Goal: Contribute content: Contribute content

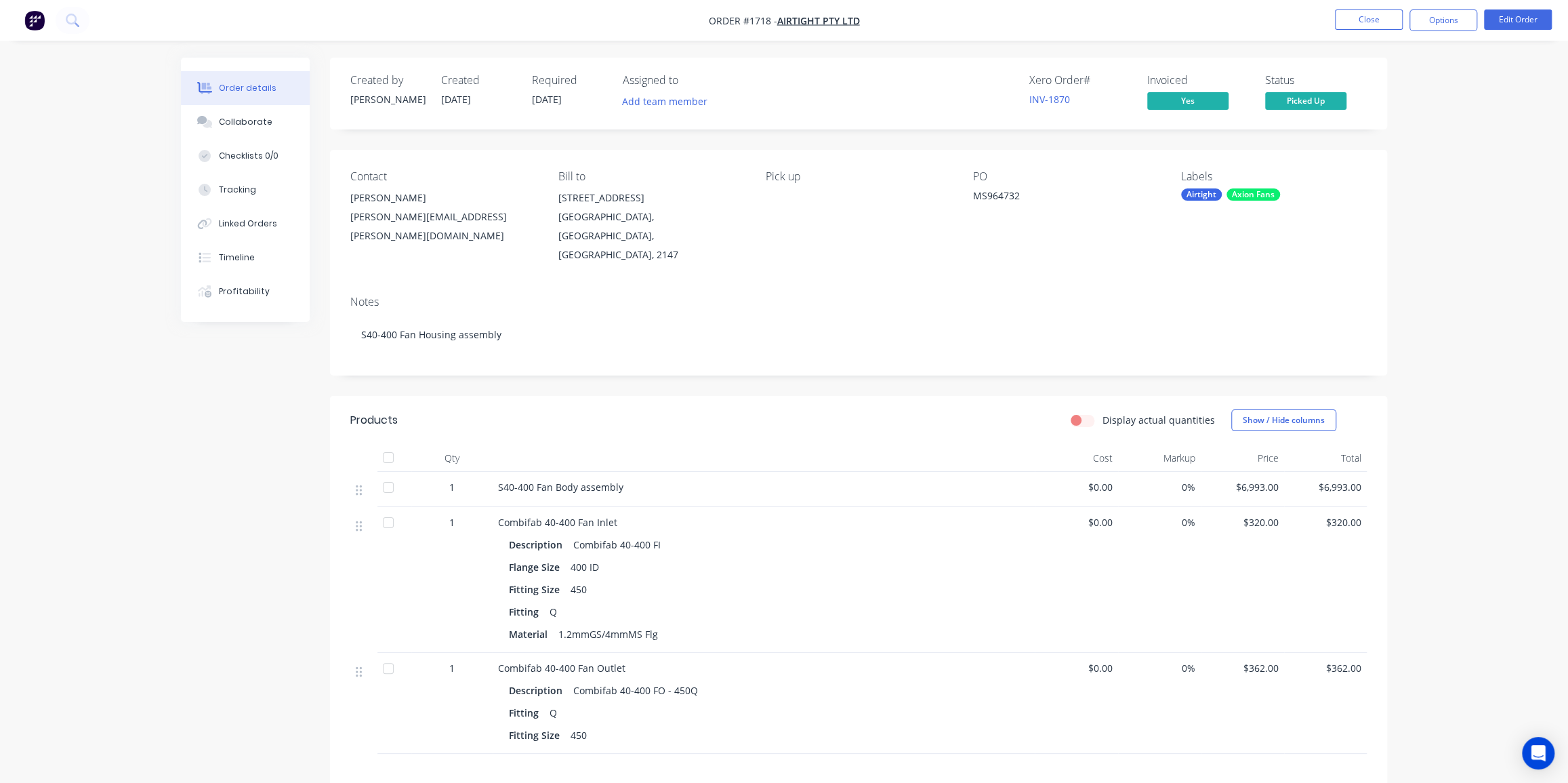
click at [44, 21] on img "button" at bounding box center [34, 20] width 20 height 20
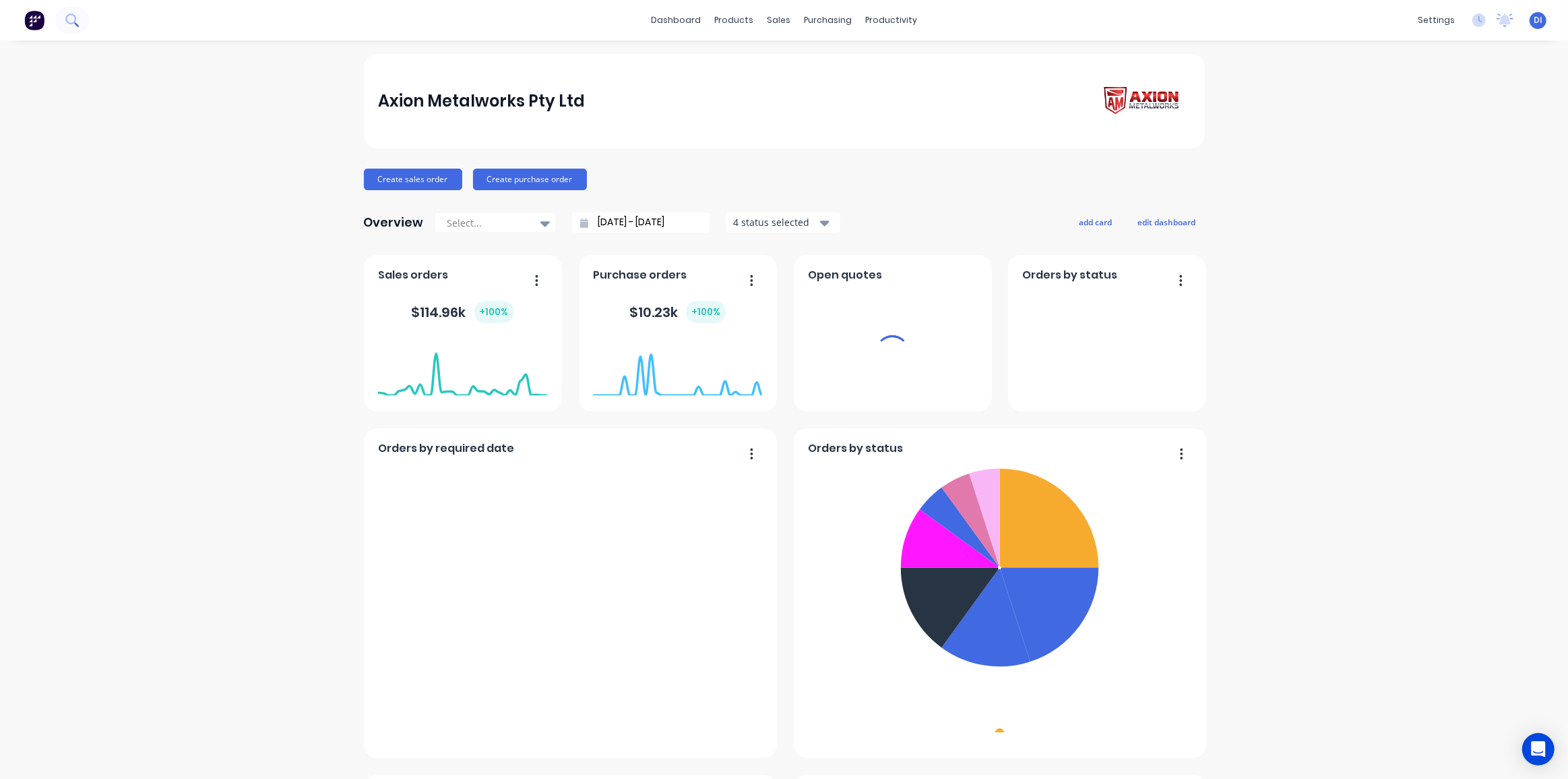
click at [71, 23] on icon at bounding box center [70, 18] width 11 height 11
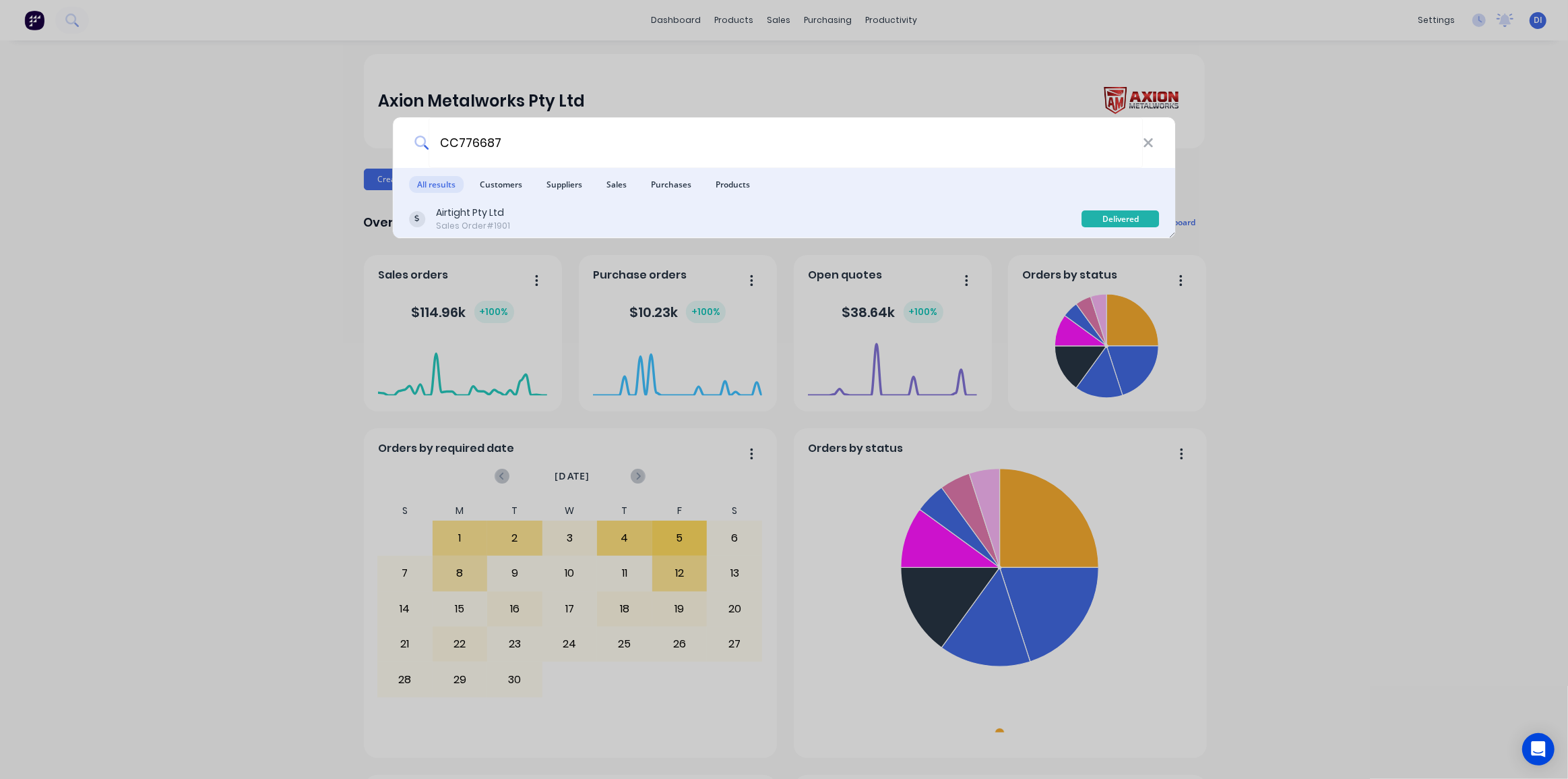
type input "CC776687"
click at [535, 214] on div "Airtight Pty Ltd Sales Order #1901" at bounding box center [746, 218] width 674 height 26
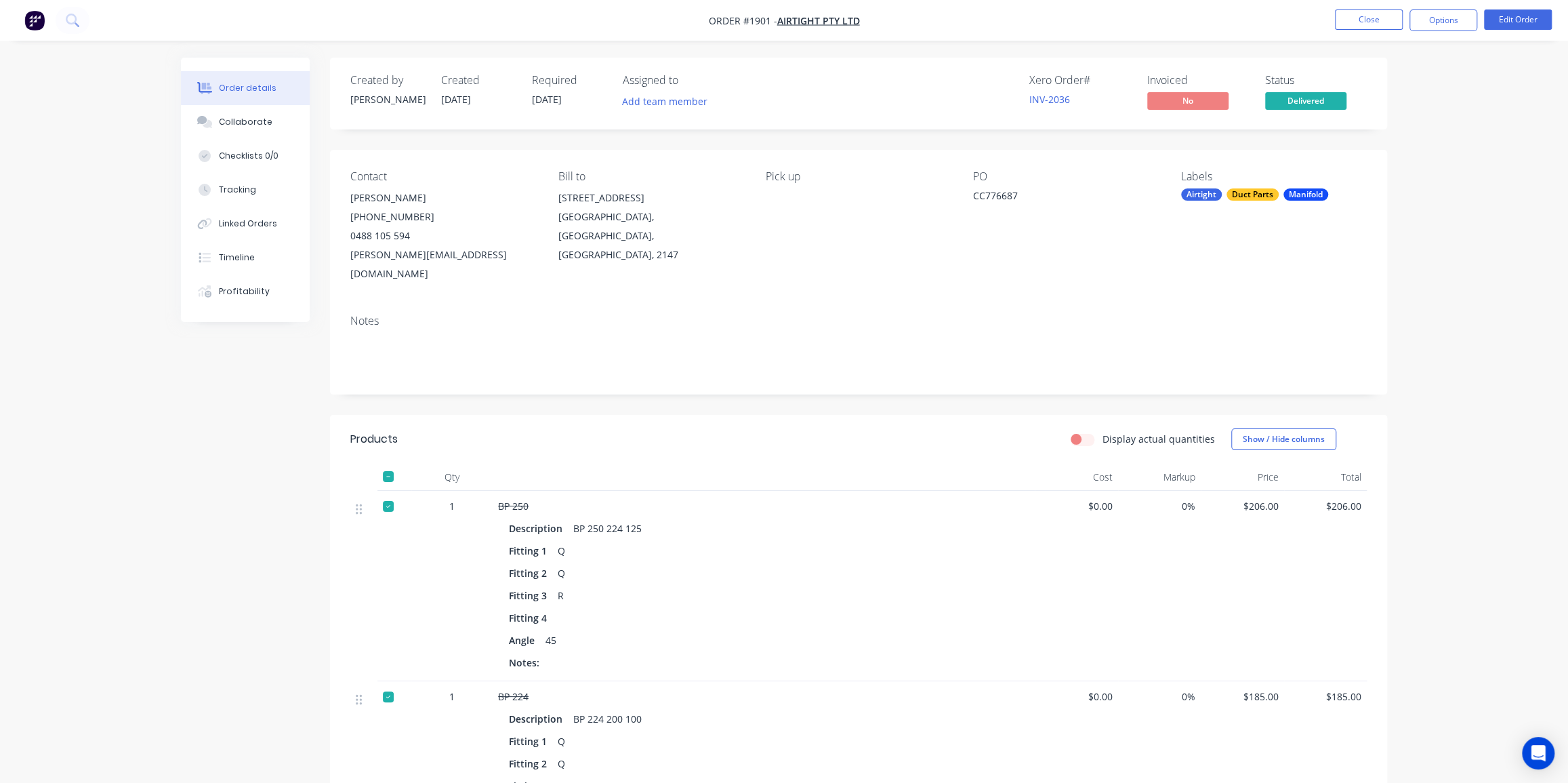
click at [1450, 21] on button "Options" at bounding box center [1443, 20] width 68 height 21
click at [1389, 165] on div "Work Order" at bounding box center [1402, 164] width 125 height 20
drag, startPoint x: 1398, startPoint y: 110, endPoint x: 1405, endPoint y: 316, distance: 206.1
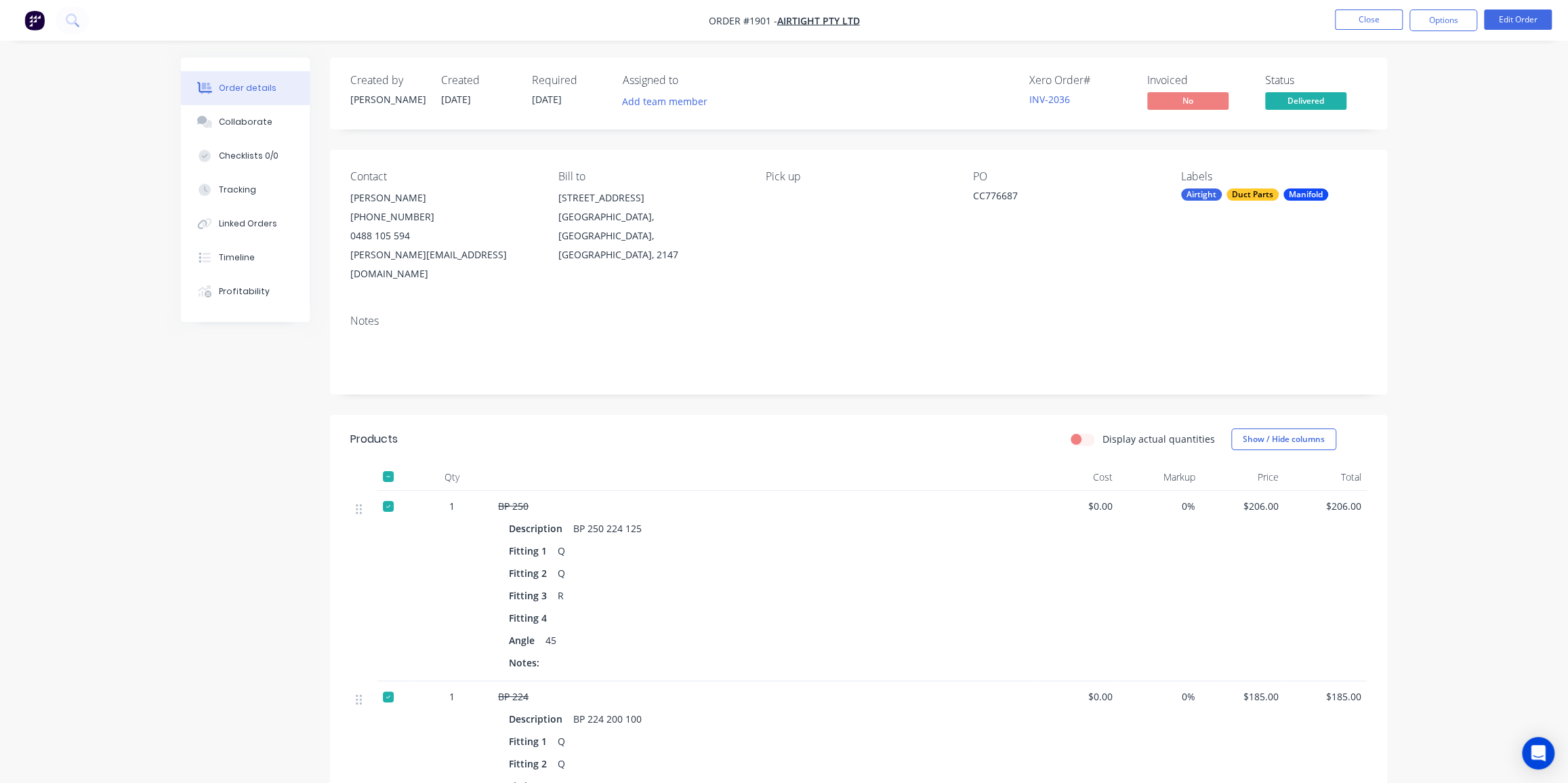
click at [389, 463] on div at bounding box center [389, 477] width 27 height 27
click at [1436, 23] on button "Options" at bounding box center [1443, 20] width 68 height 21
click at [1400, 111] on div "With pricing" at bounding box center [1402, 109] width 125 height 20
click at [1031, 304] on div "Notes" at bounding box center [859, 349] width 1057 height 91
click at [1435, 18] on button "Options" at bounding box center [1443, 20] width 68 height 21
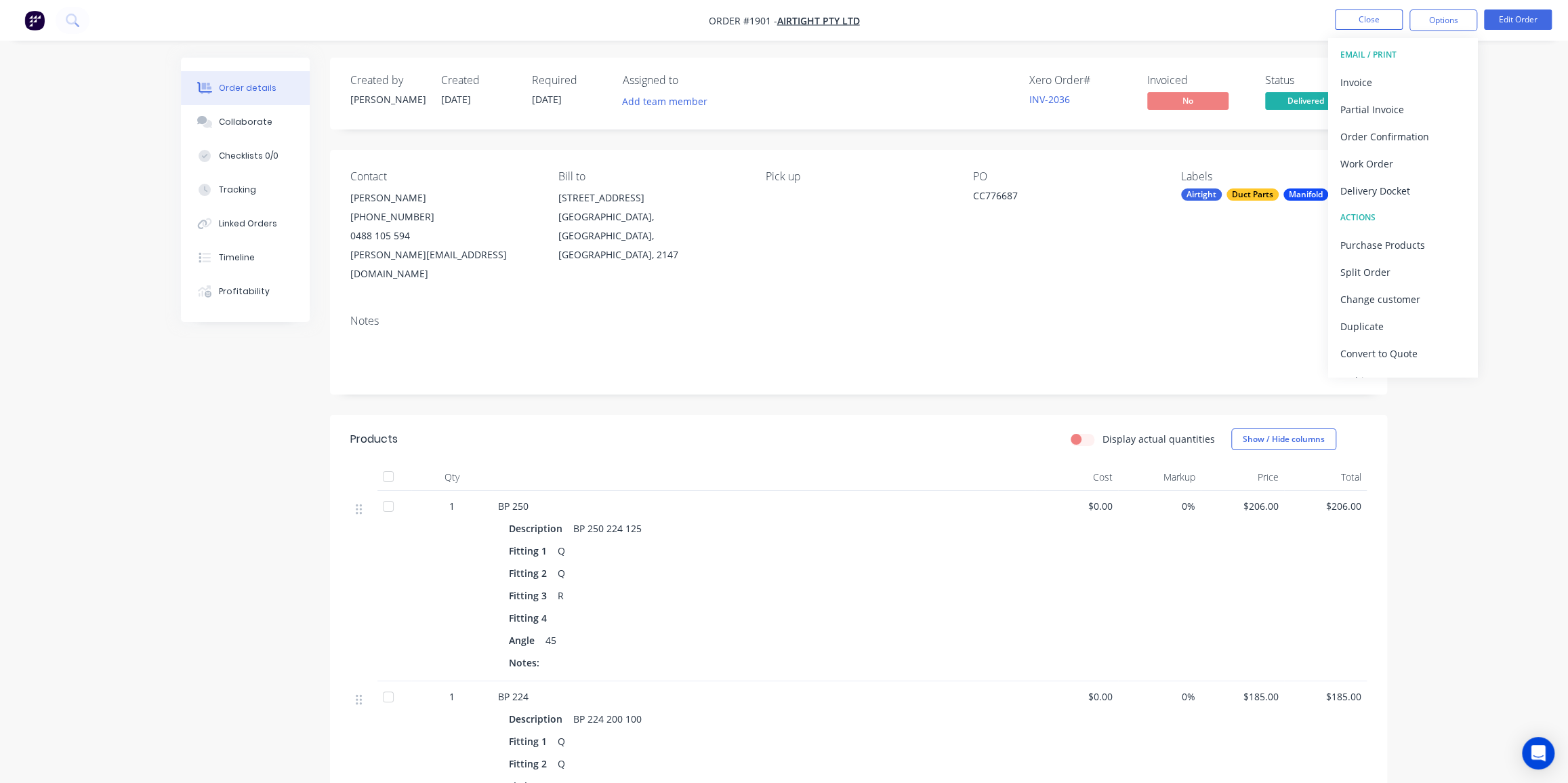
click at [74, 14] on icon at bounding box center [72, 20] width 13 height 13
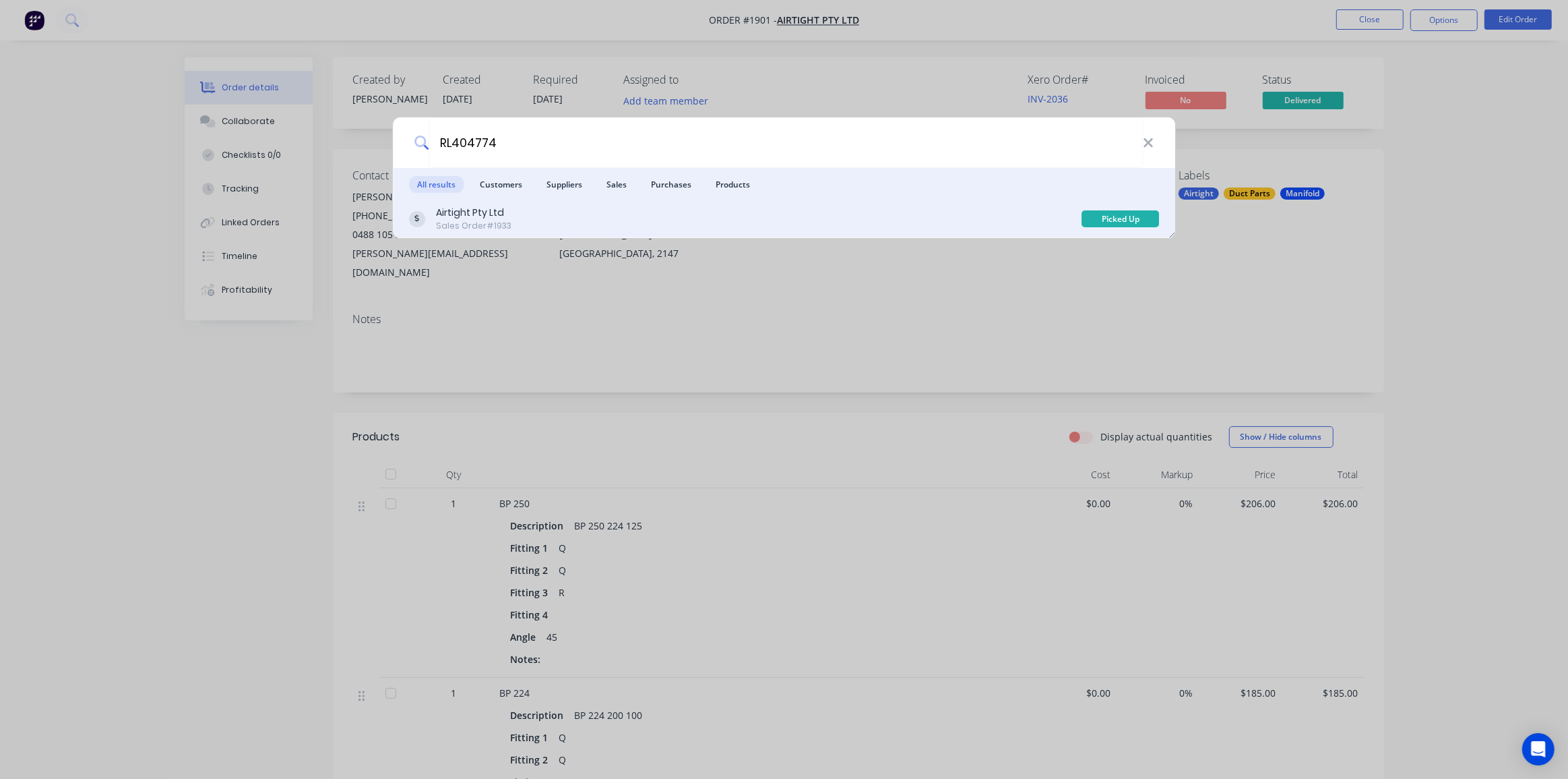
type input "RL404774"
click at [580, 210] on div "Airtight Pty Ltd Sales Order #1933" at bounding box center [746, 218] width 674 height 26
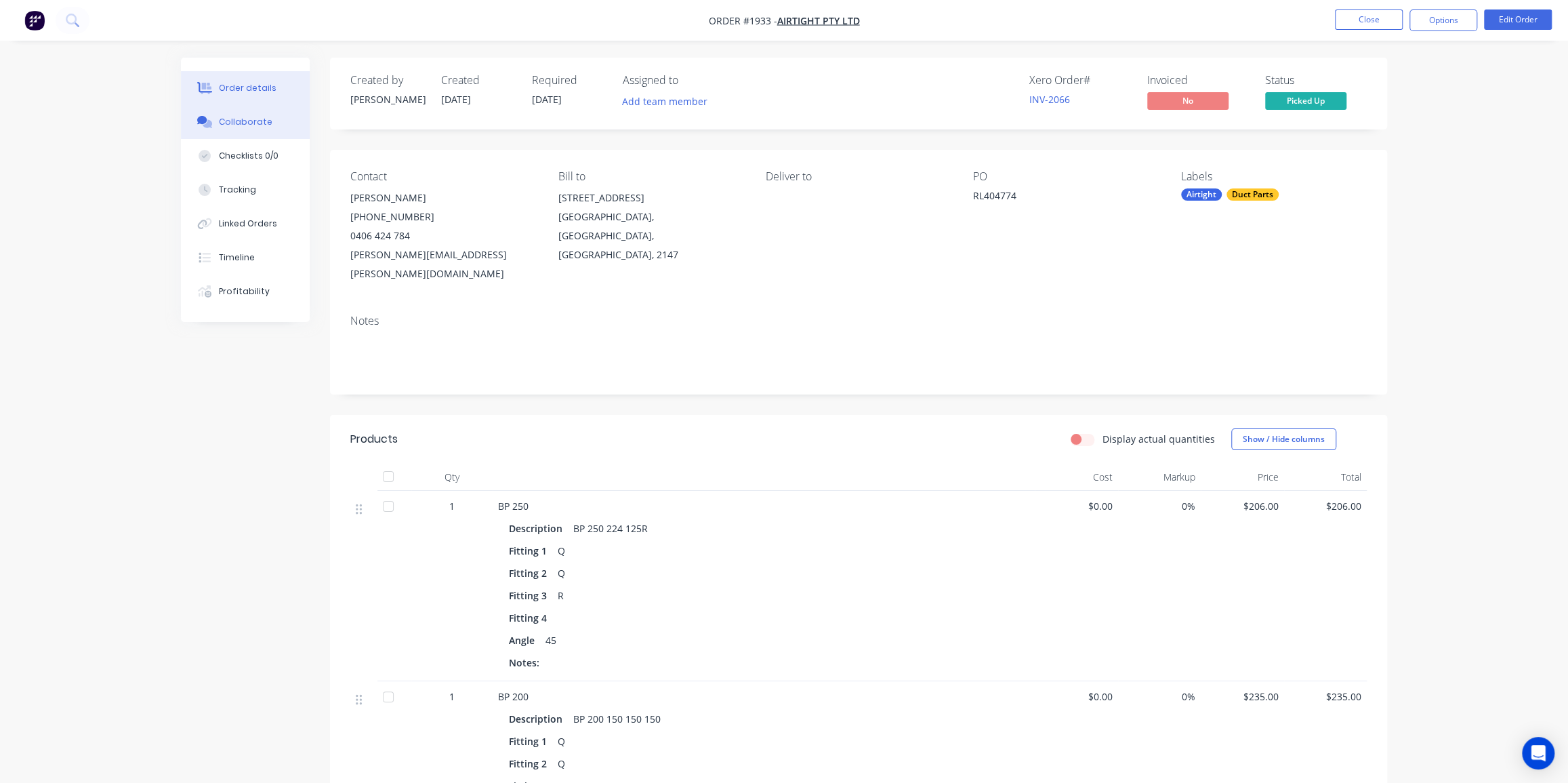
click at [264, 119] on div "Collaborate" at bounding box center [245, 121] width 54 height 12
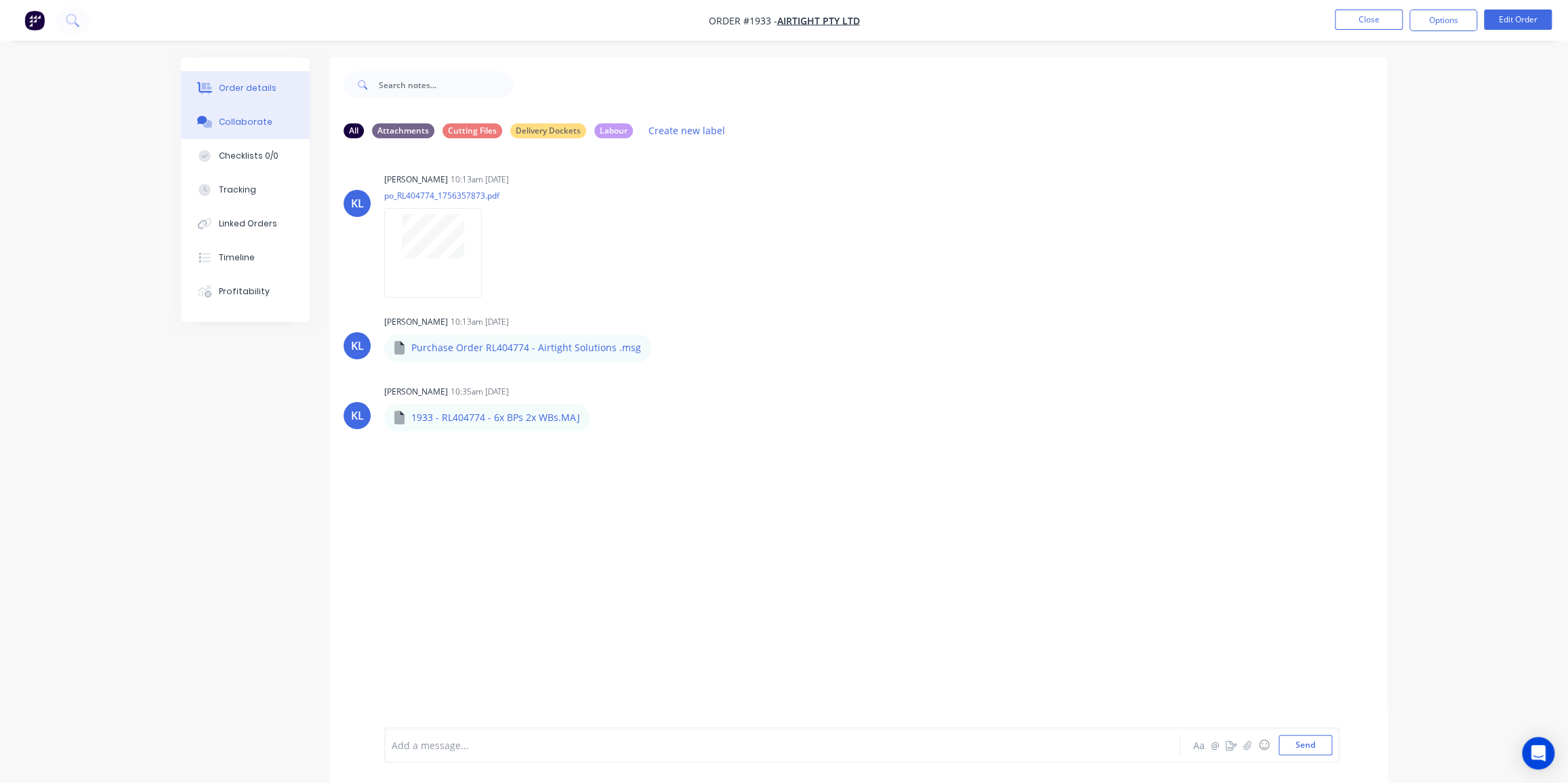
click at [219, 82] on div "Order details" at bounding box center [247, 88] width 58 height 12
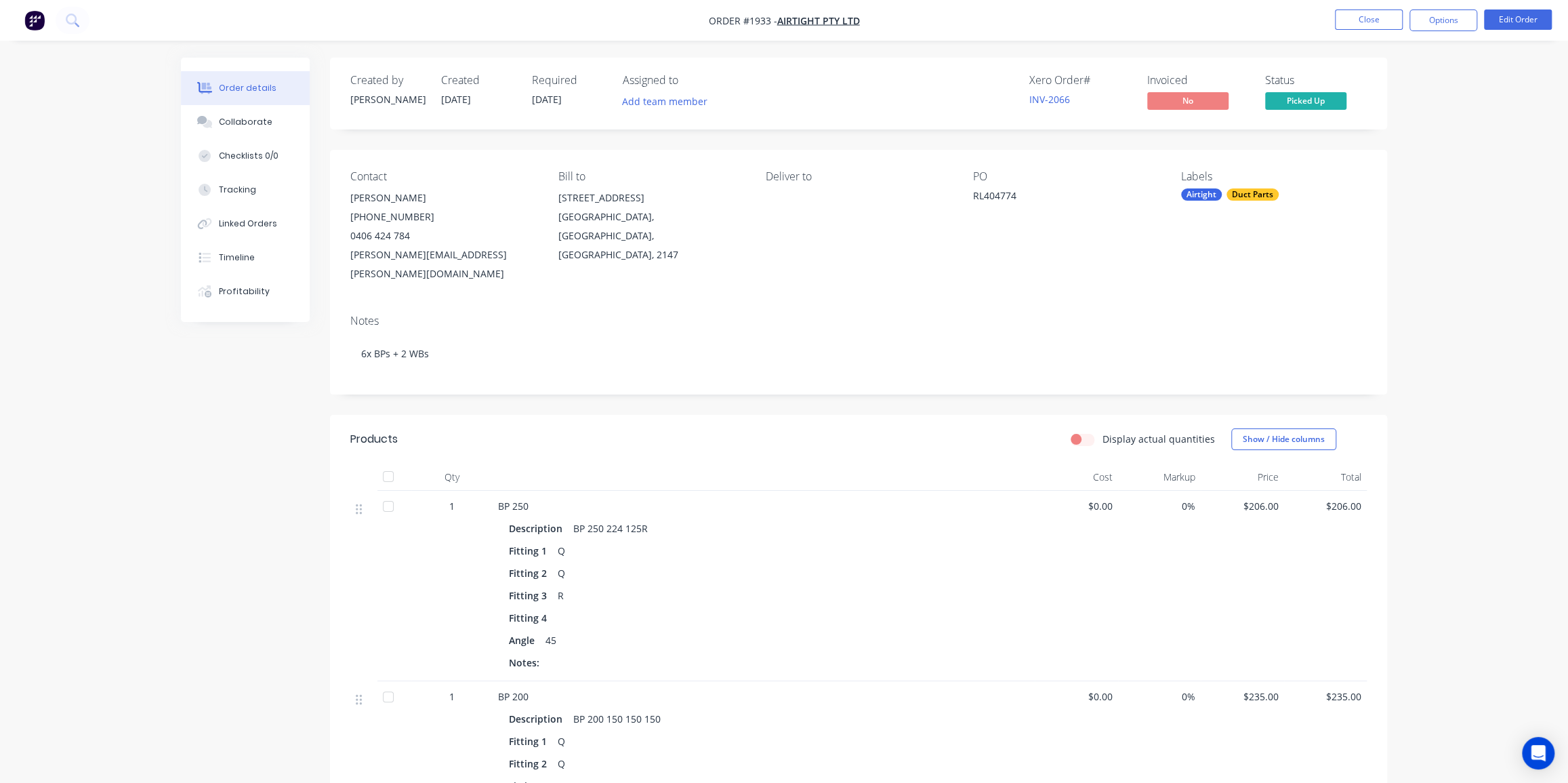
click at [1451, 20] on button "Options" at bounding box center [1443, 20] width 68 height 21
click at [1400, 78] on div "Invoice" at bounding box center [1402, 82] width 125 height 20
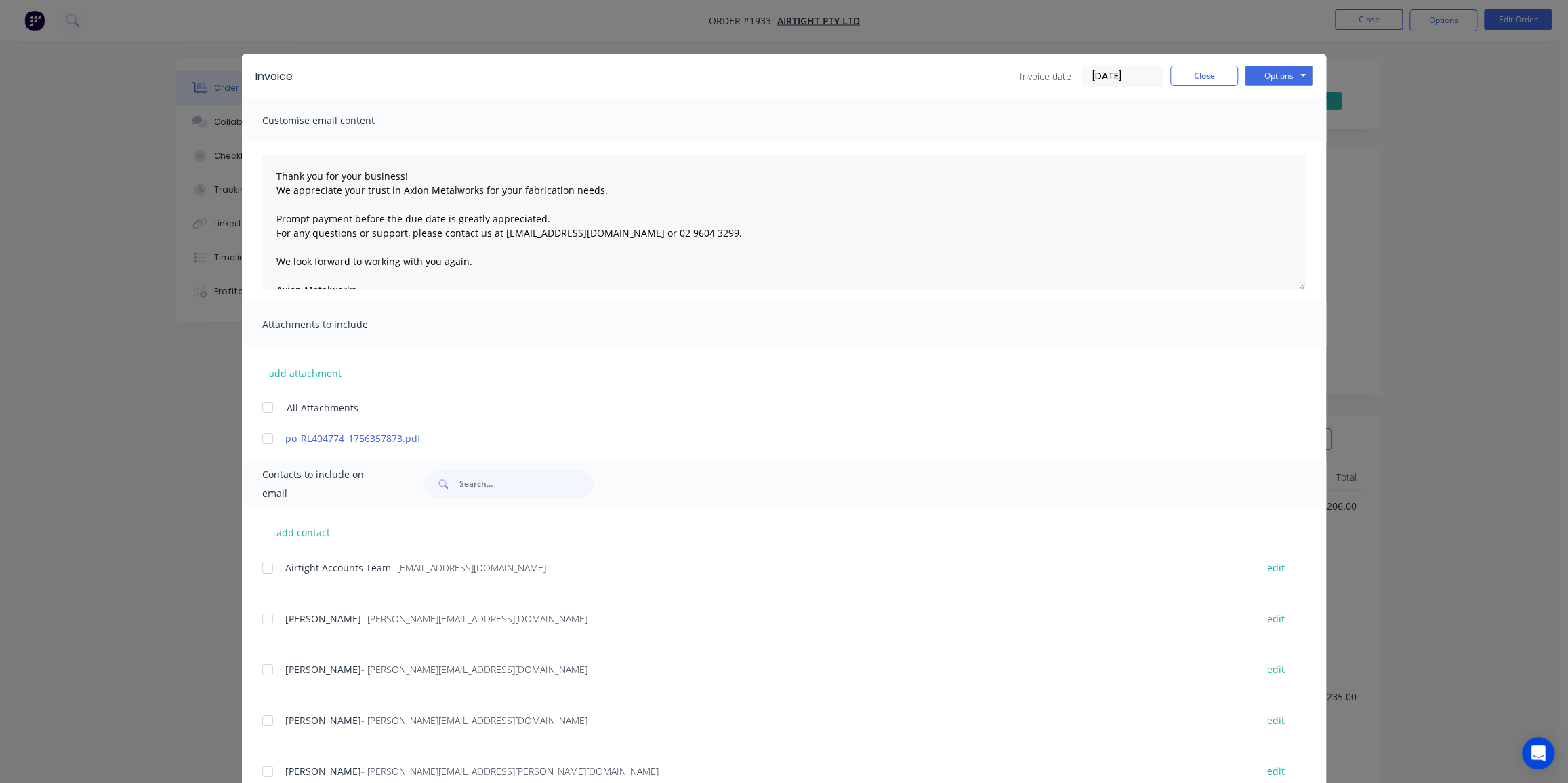
click at [264, 567] on div at bounding box center [268, 568] width 27 height 27
click at [1211, 77] on button "Close" at bounding box center [1204, 76] width 68 height 20
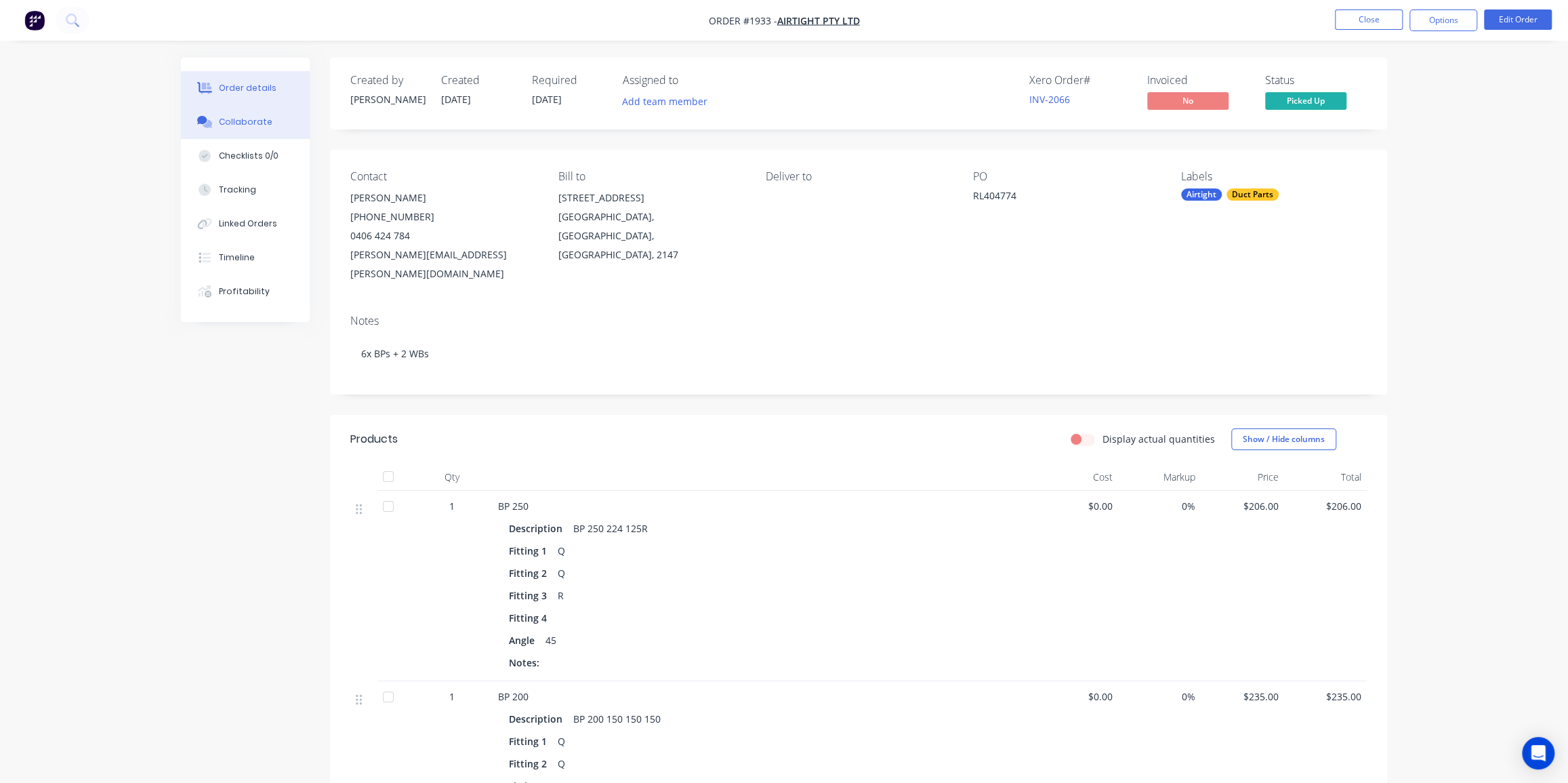
click at [250, 122] on div "Collaborate" at bounding box center [245, 121] width 54 height 12
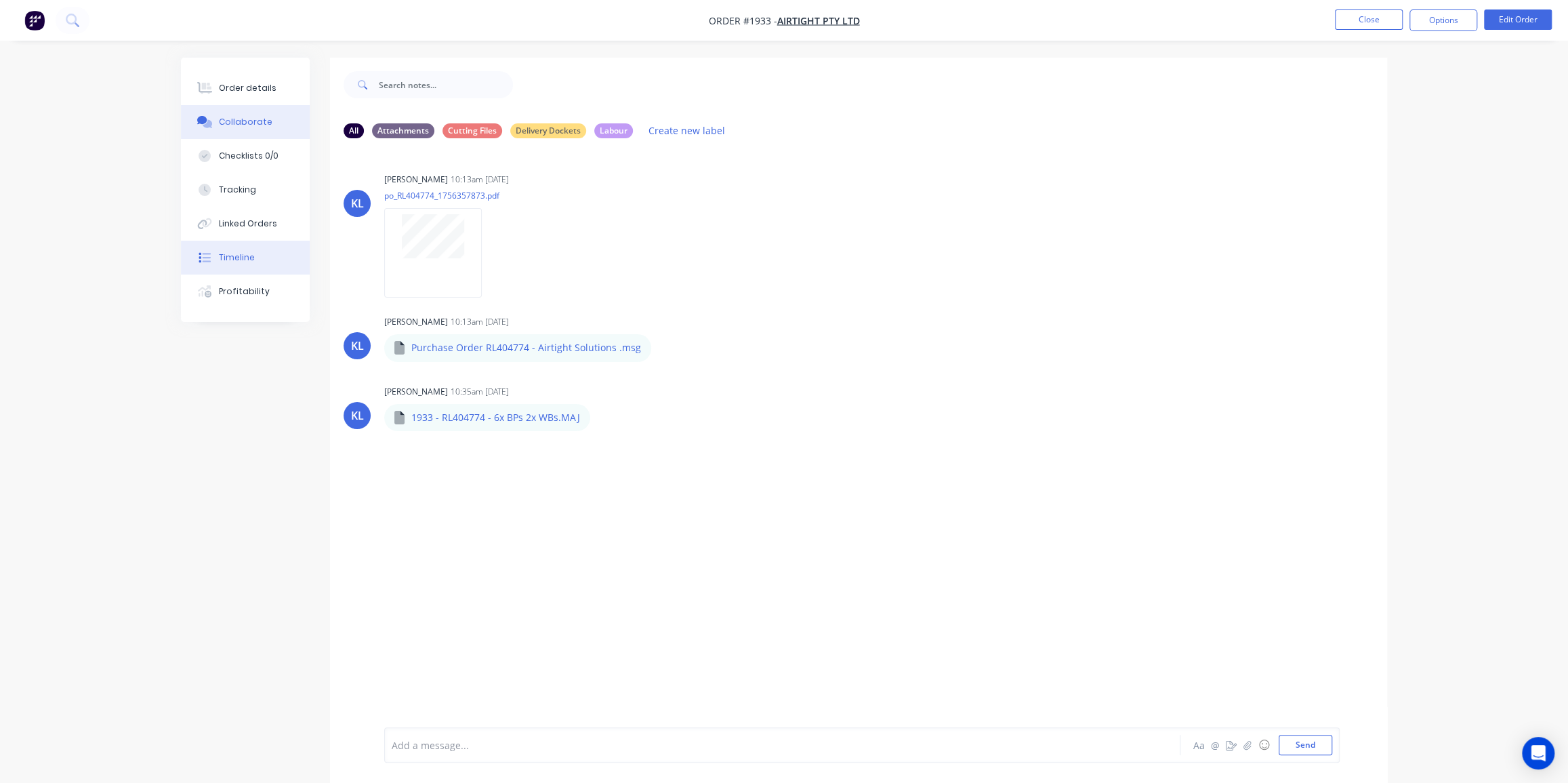
click at [238, 263] on div "Timeline" at bounding box center [236, 257] width 36 height 12
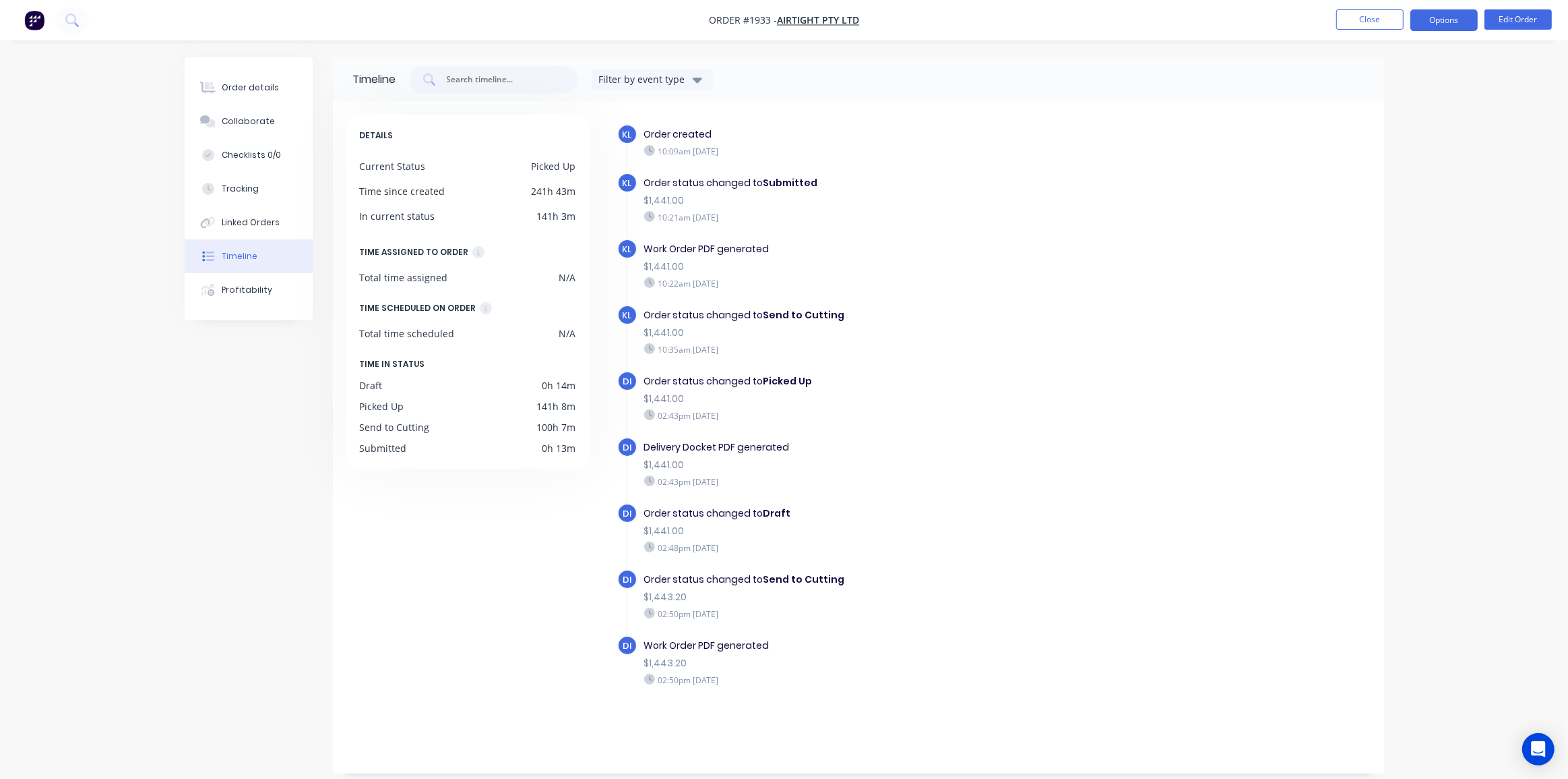
click at [1413, 19] on button "Options" at bounding box center [1444, 20] width 67 height 21
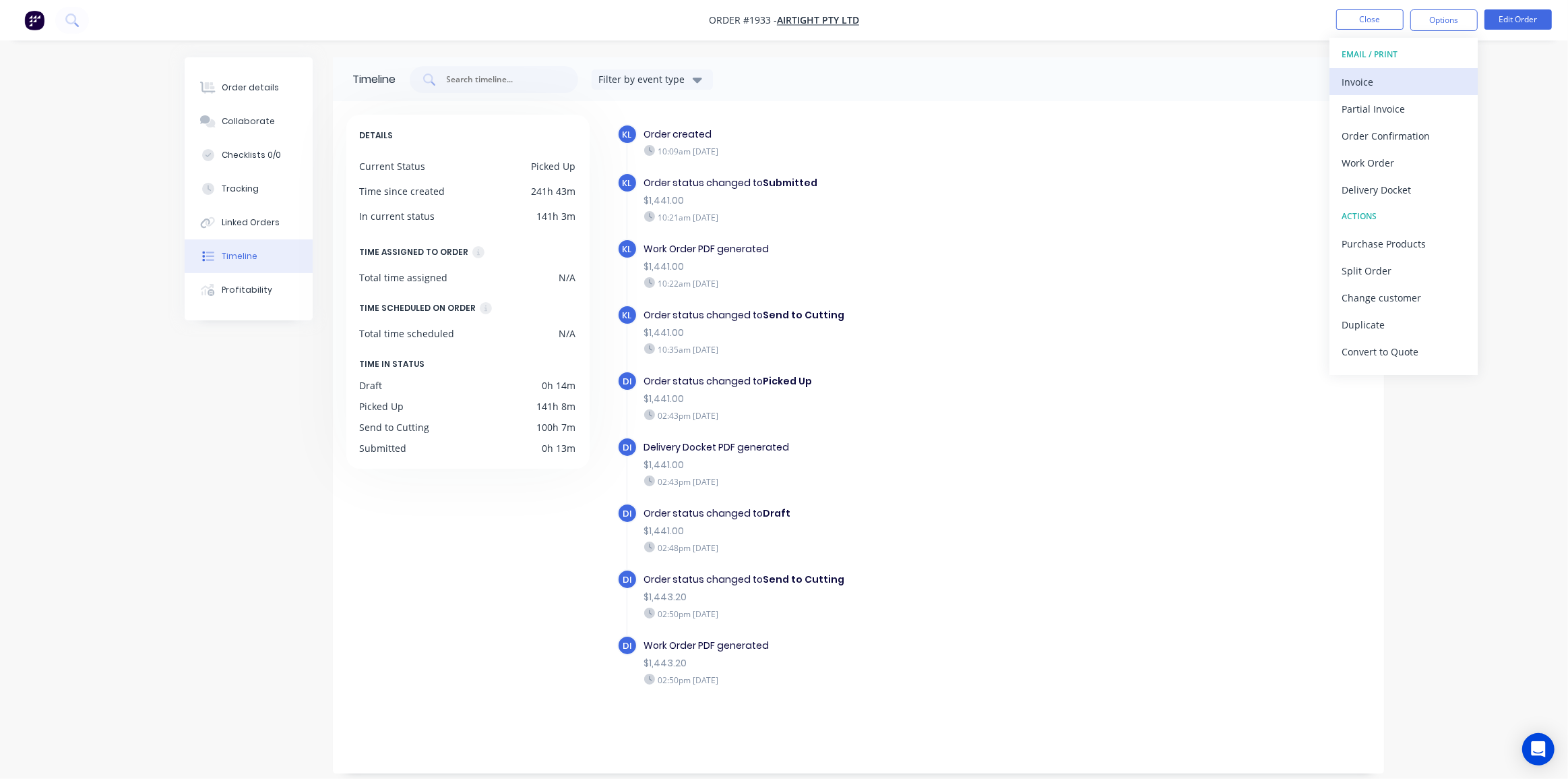
click at [1366, 77] on div "Invoice" at bounding box center [1404, 82] width 124 height 20
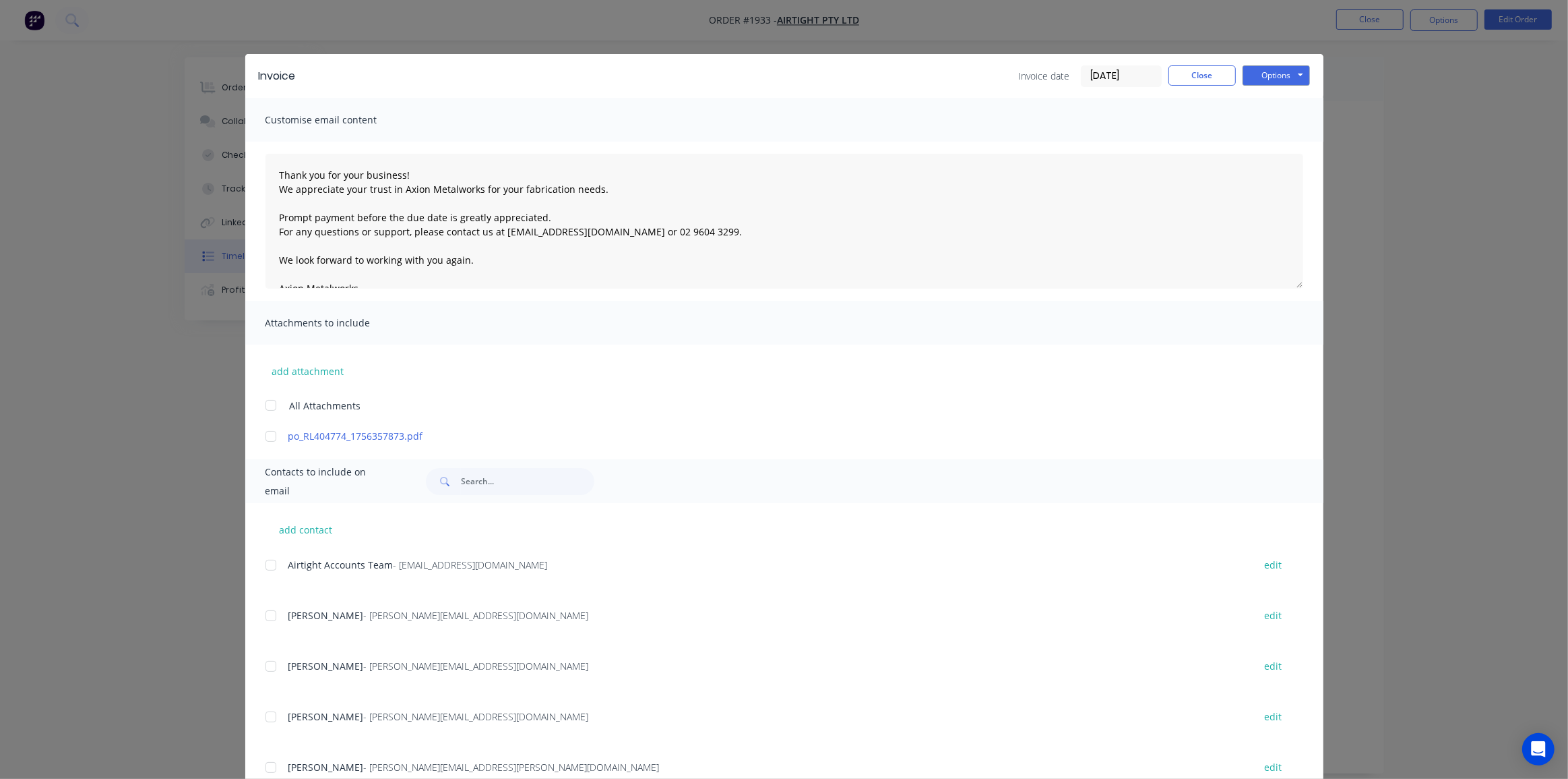
click at [1110, 68] on input "08/09/25" at bounding box center [1121, 76] width 80 height 20
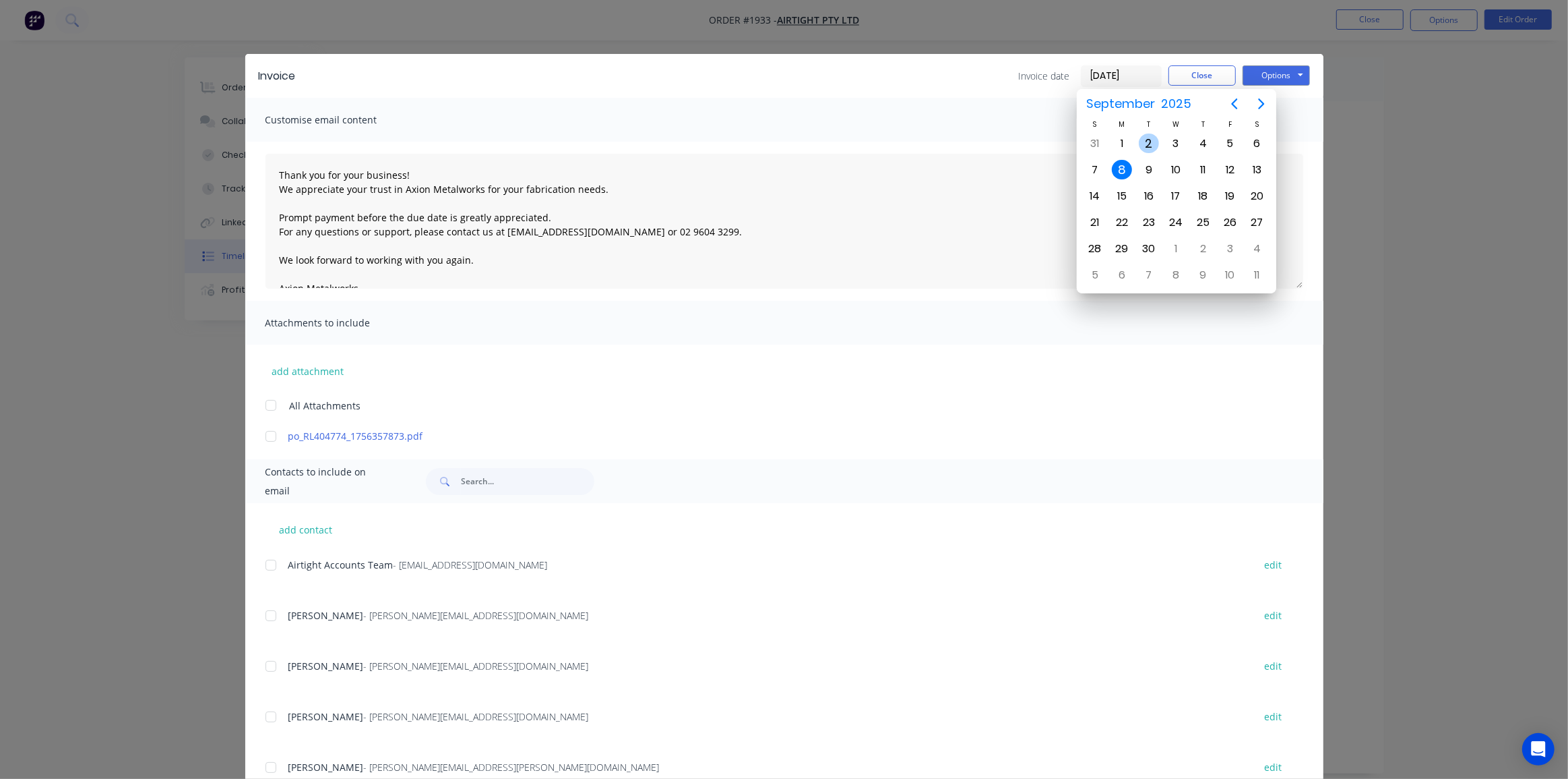
click at [1150, 142] on div "2" at bounding box center [1149, 144] width 20 height 20
type input "02/09/25"
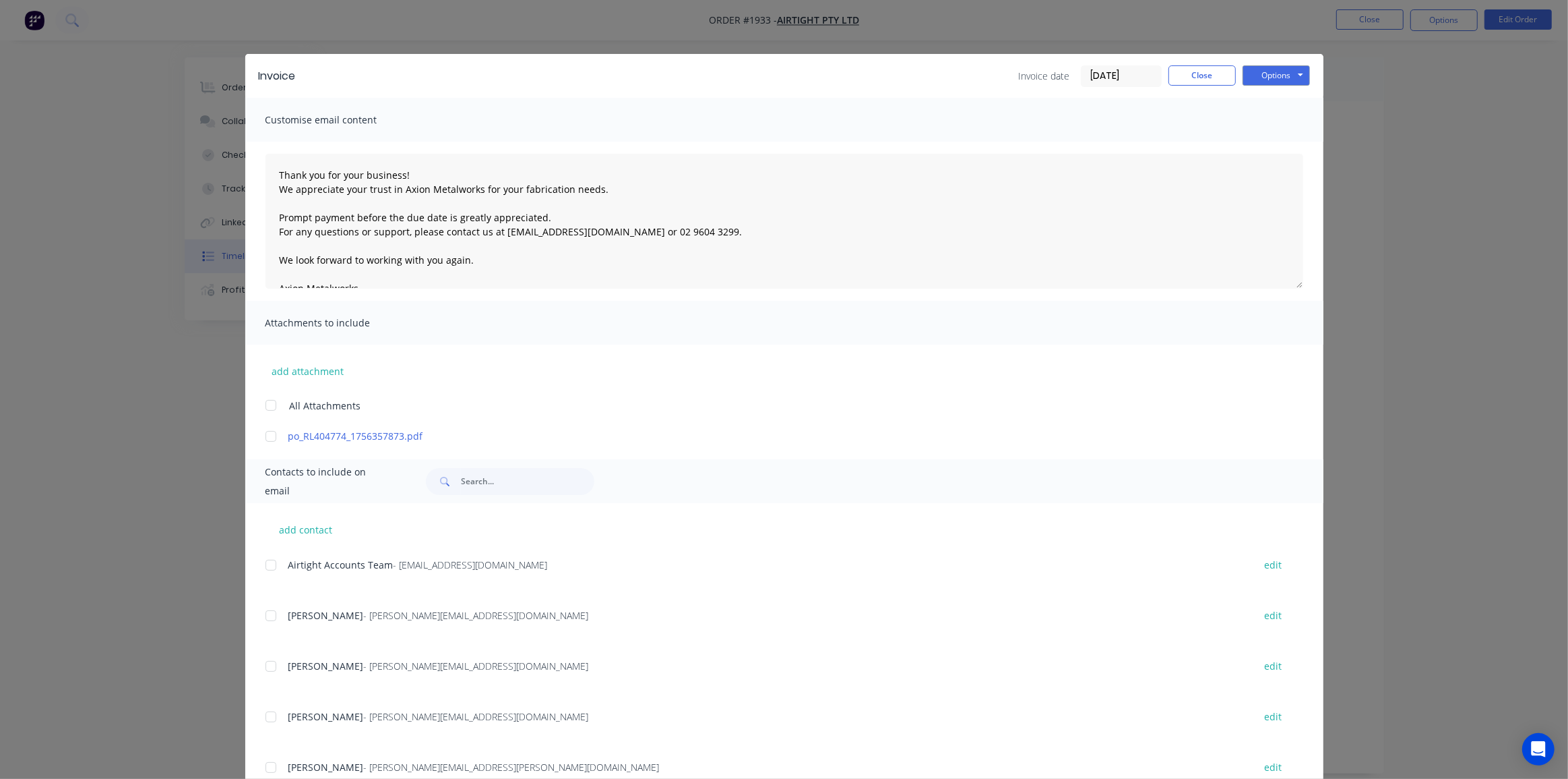
click at [269, 564] on div at bounding box center [271, 565] width 27 height 27
click at [1280, 77] on button "Options" at bounding box center [1276, 75] width 67 height 20
click at [1273, 144] on button "Email" at bounding box center [1285, 144] width 86 height 22
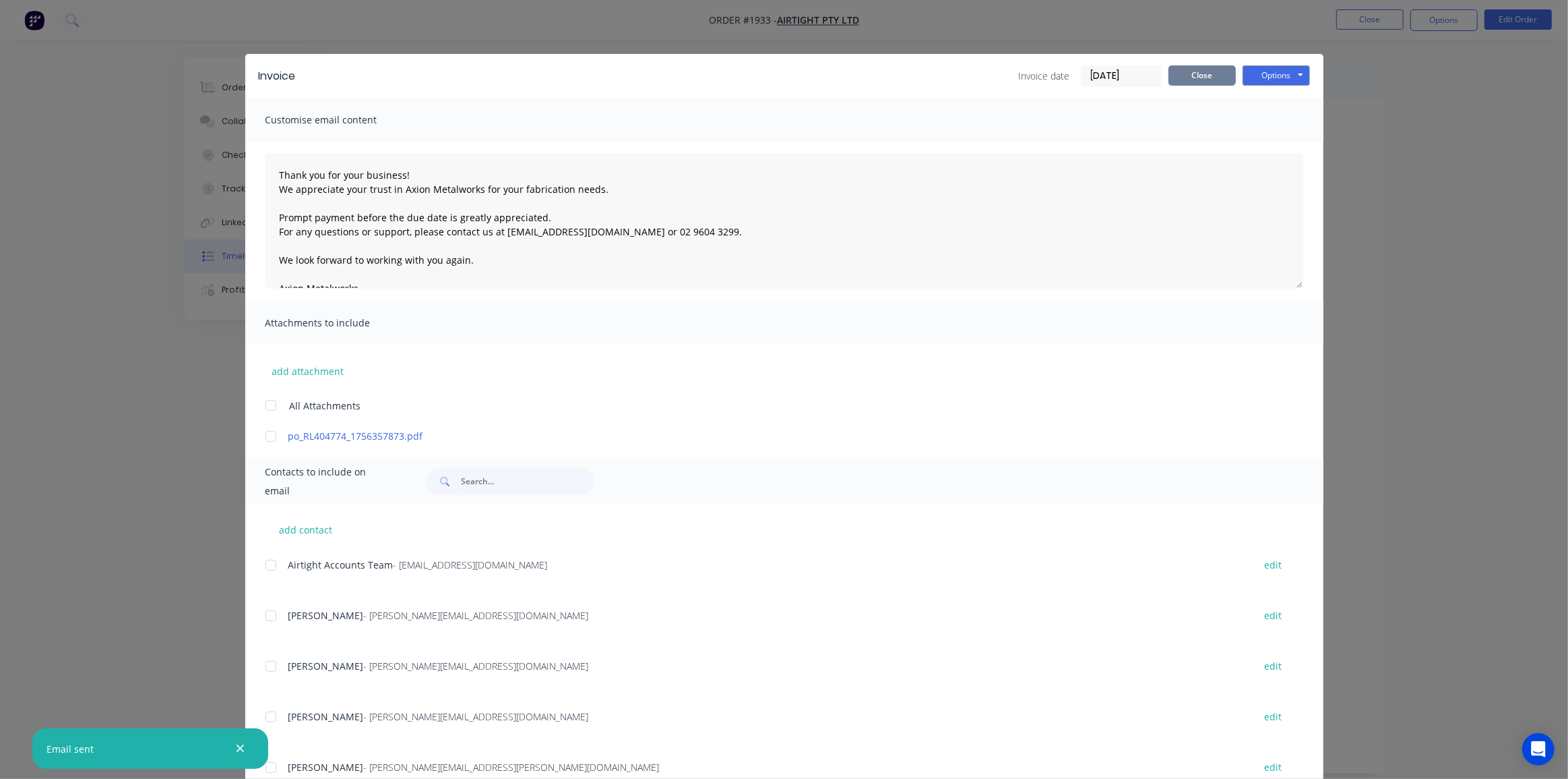
click at [1184, 70] on button "Close" at bounding box center [1202, 75] width 67 height 20
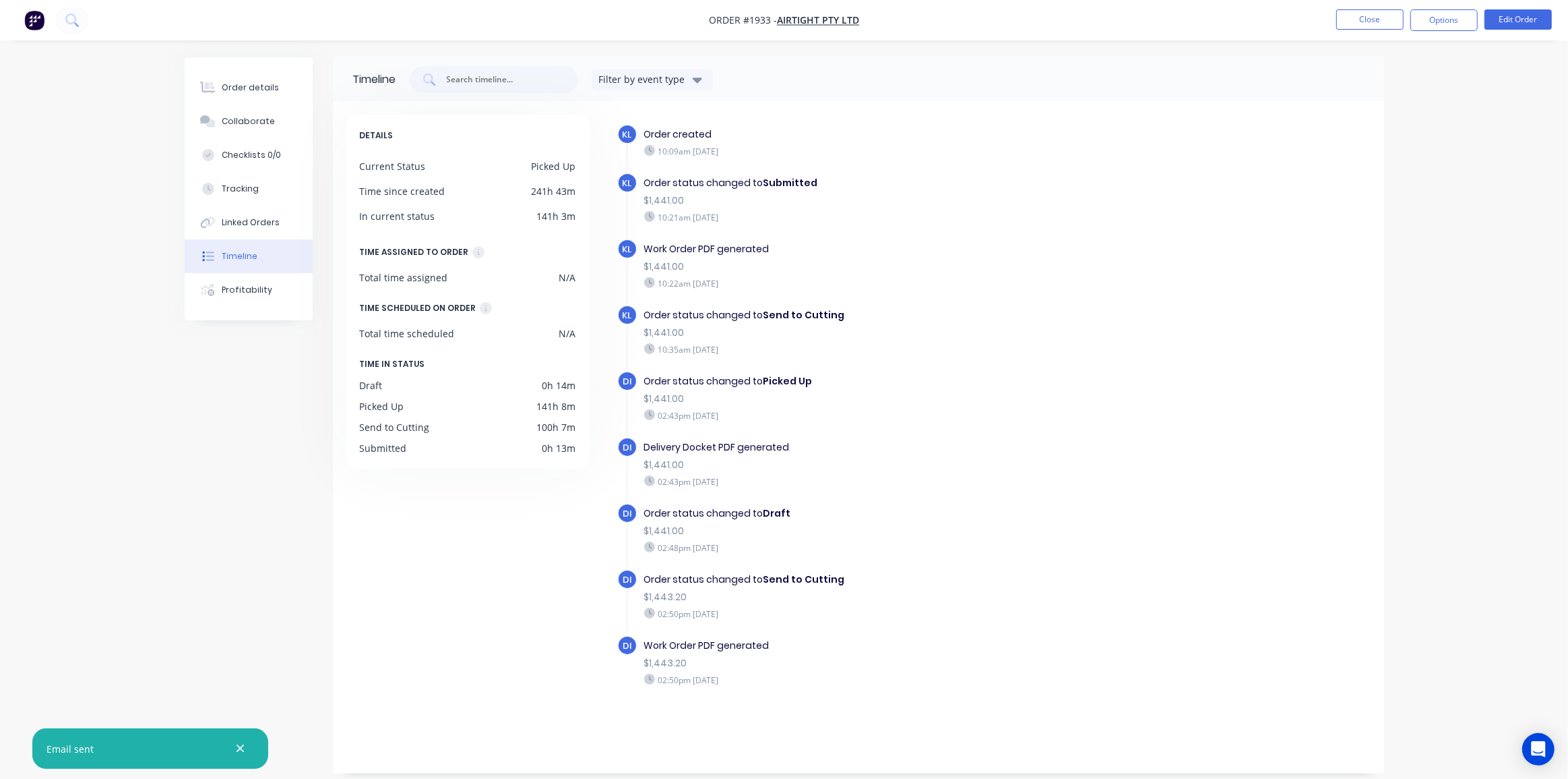
click at [1542, 115] on div "Order details Collaborate Checklists 0/0 Tracking Linked Orders Timeline Profit…" at bounding box center [784, 390] width 1568 height 779
click at [1388, 20] on button "Close" at bounding box center [1370, 19] width 67 height 20
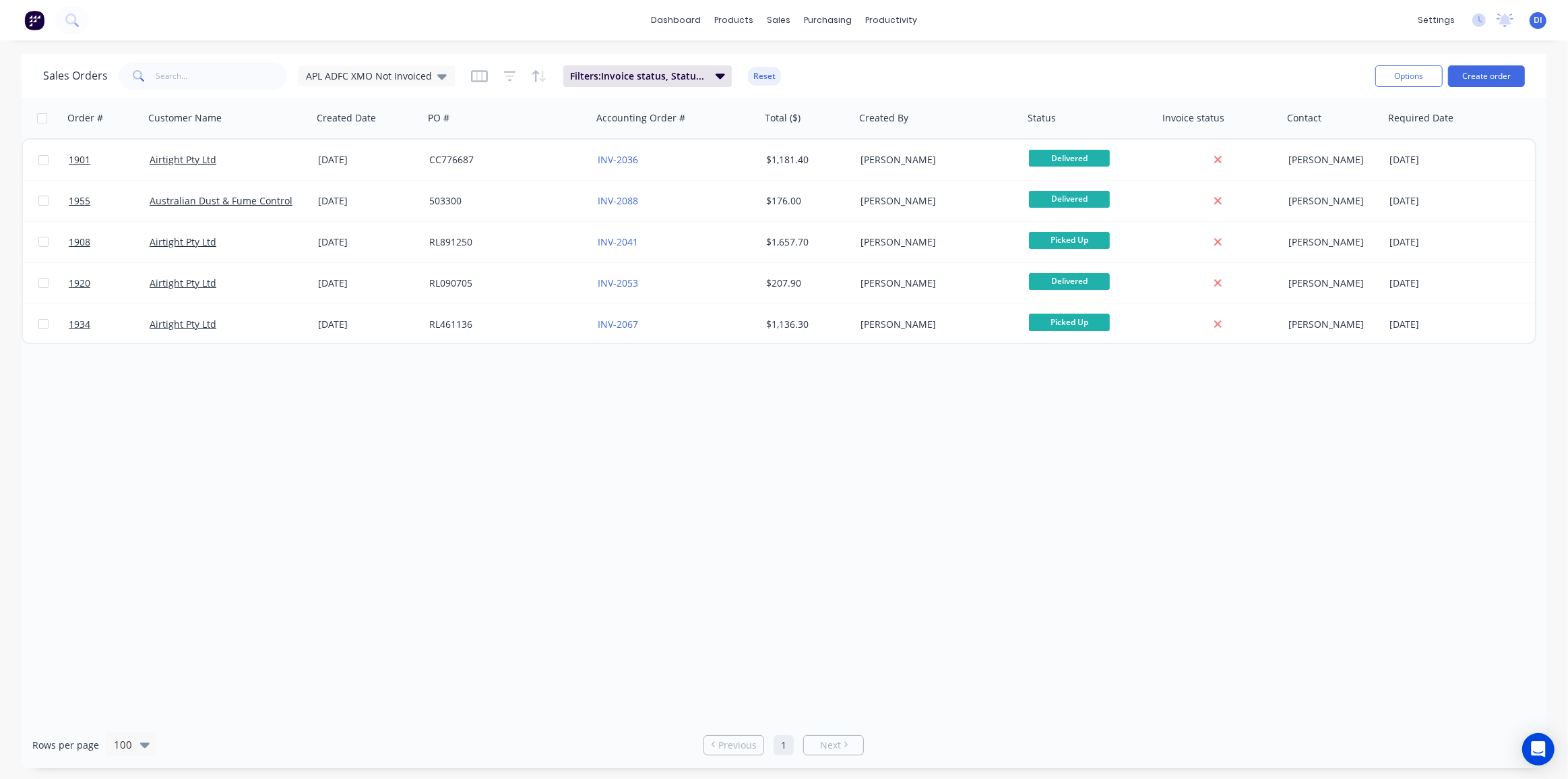
click at [734, 420] on div "Order # Customer Name Created Date PO # Accounting Order # Total ($) Created By…" at bounding box center [784, 409] width 1525 height 623
click at [70, 18] on icon at bounding box center [72, 20] width 13 height 13
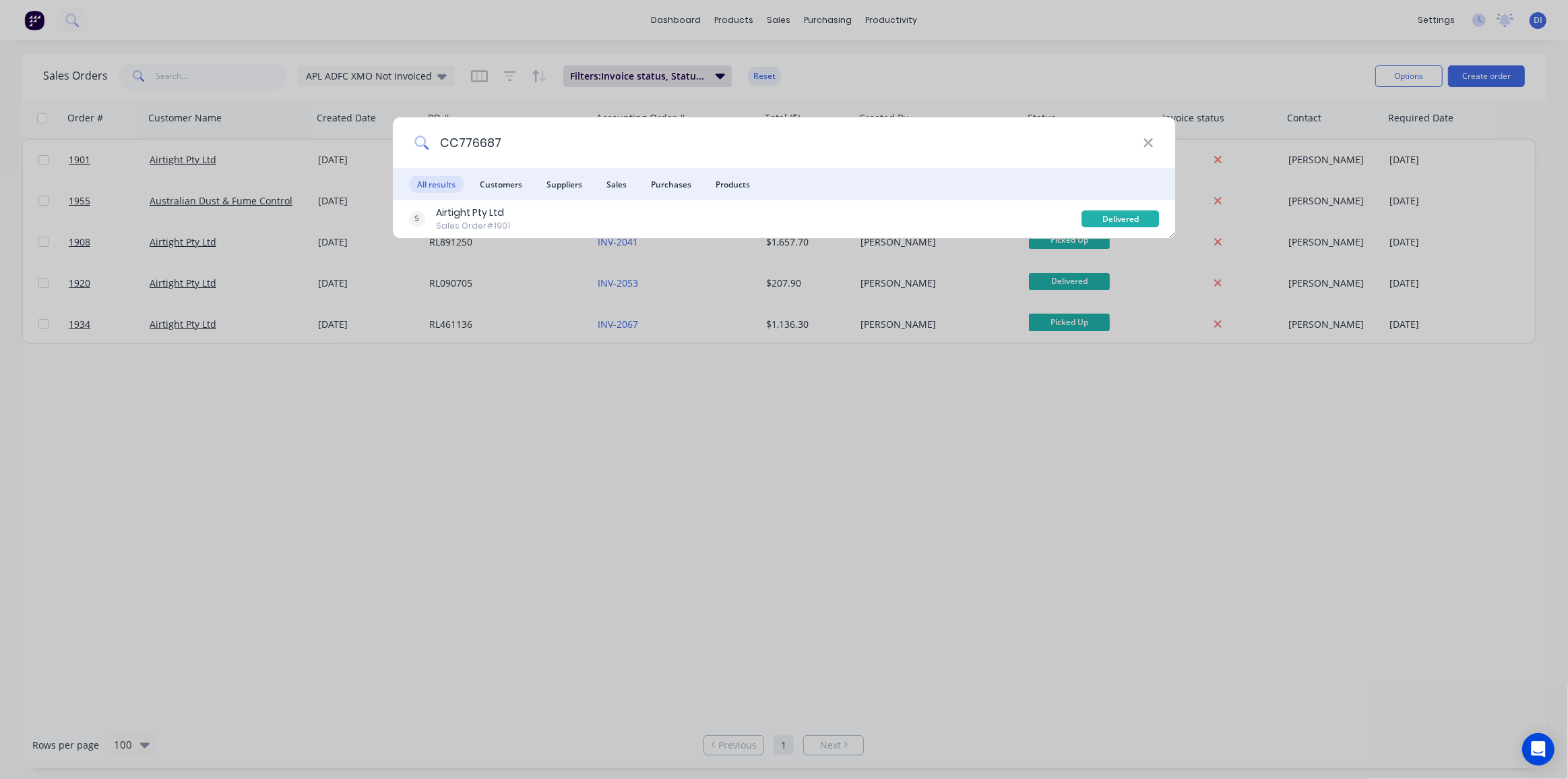
type input "CC776687"
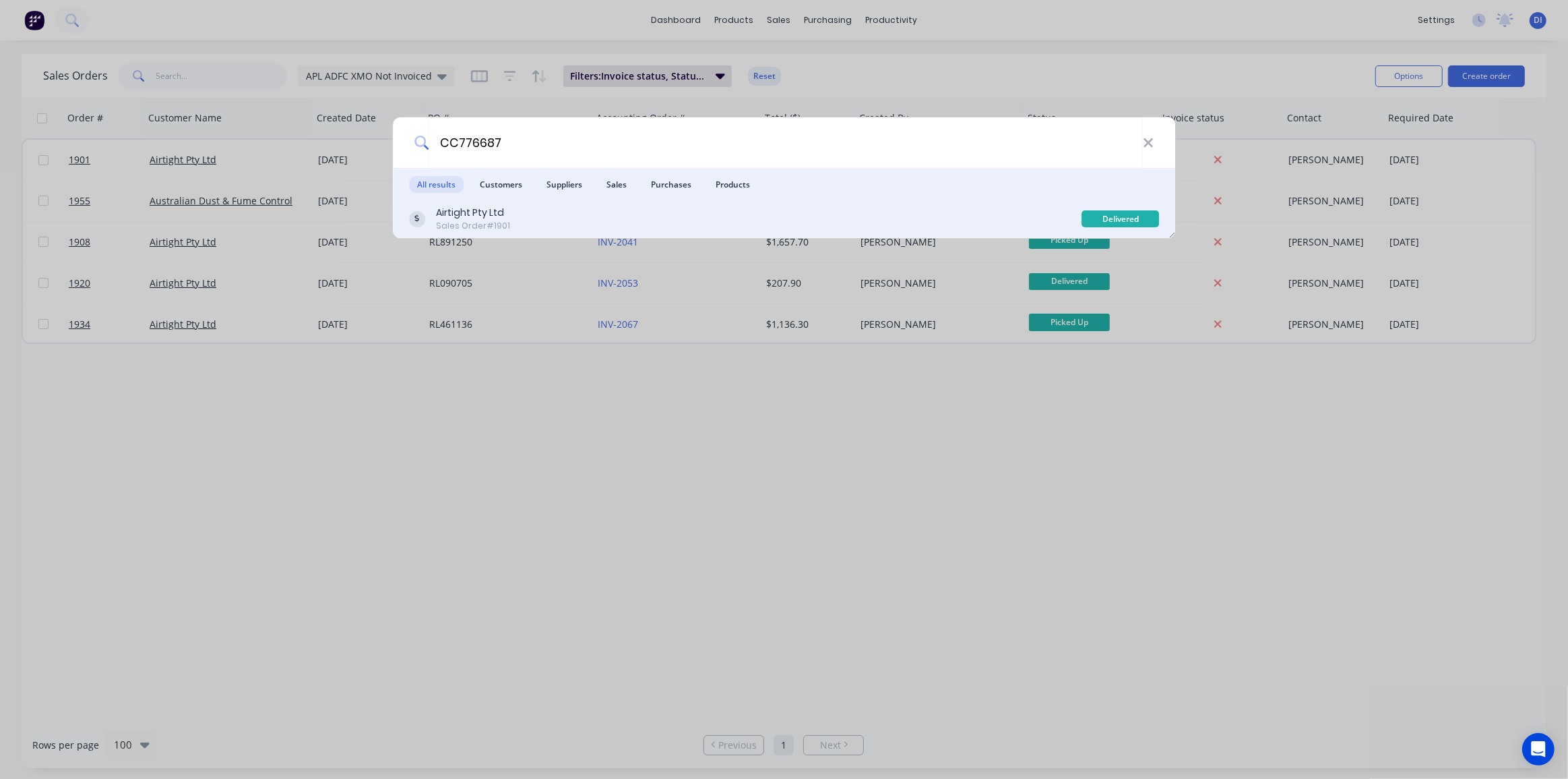
click at [572, 223] on div "Airtight Pty Ltd Sales Order #1901" at bounding box center [746, 218] width 674 height 26
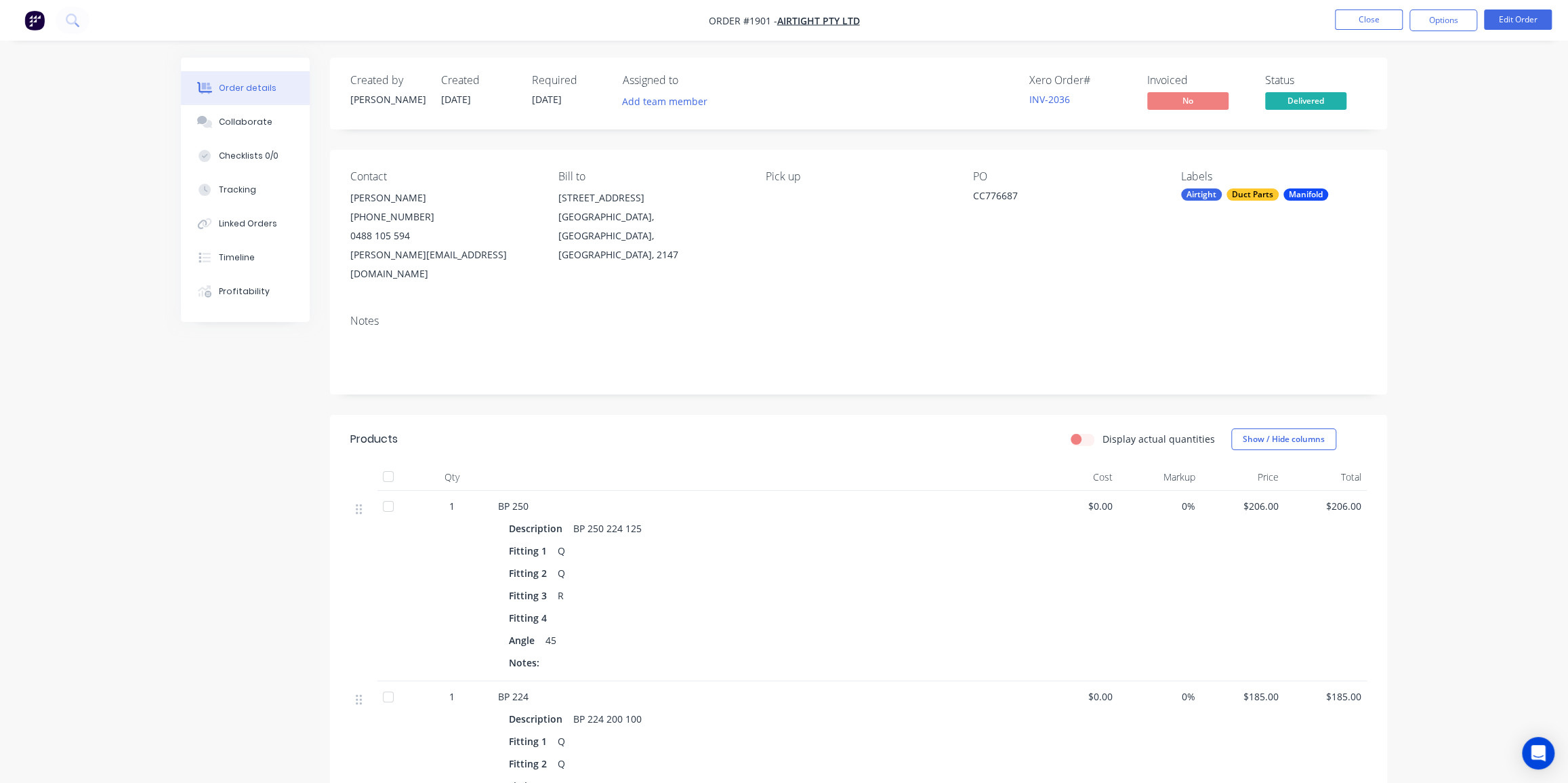
drag, startPoint x: 1395, startPoint y: 308, endPoint x: 1394, endPoint y: 299, distance: 9.1
click at [81, 18] on button at bounding box center [72, 20] width 34 height 27
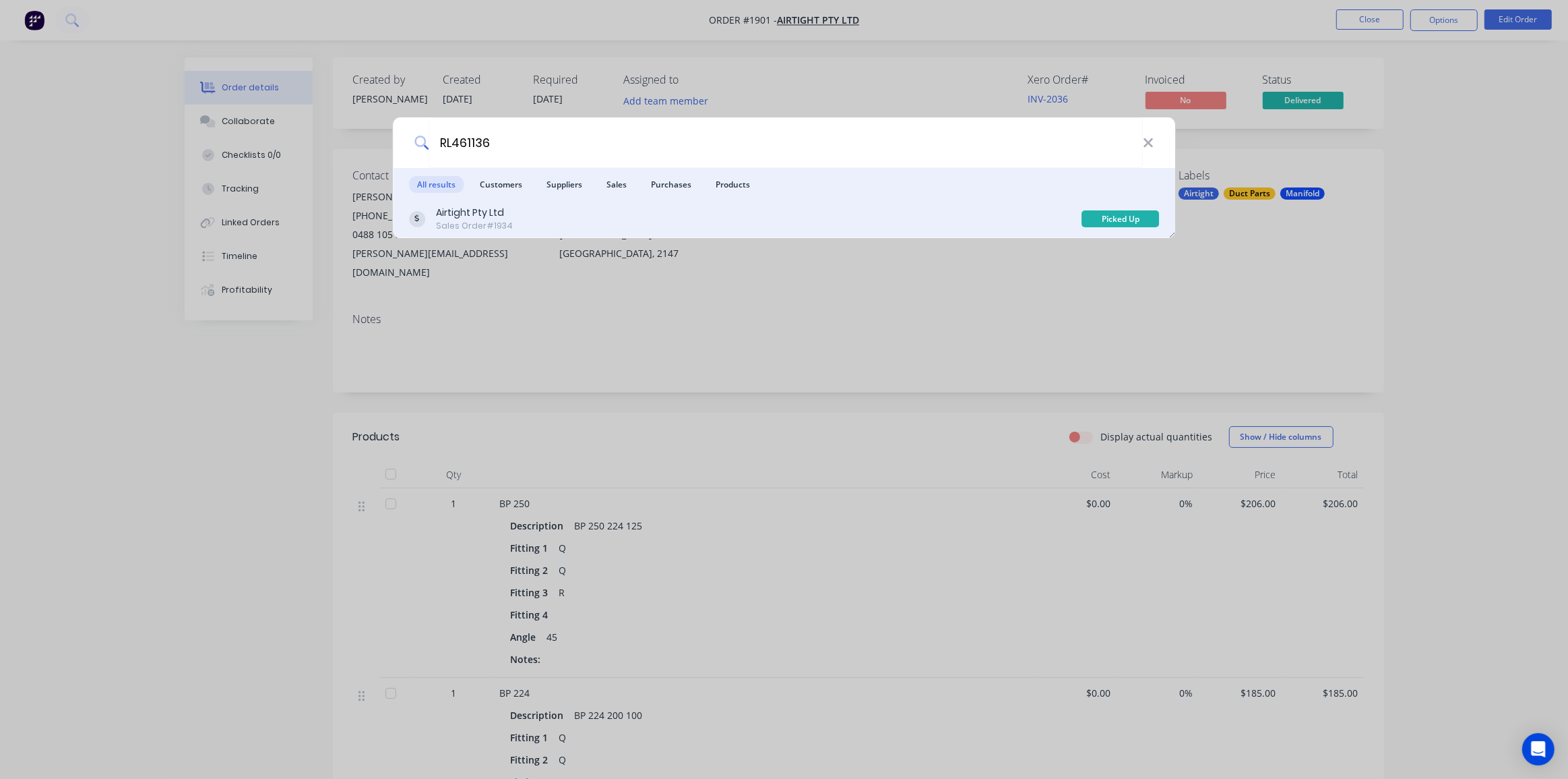
type input "RL461136"
click at [644, 210] on div "Airtight Pty Ltd Sales Order #1934" at bounding box center [746, 218] width 674 height 26
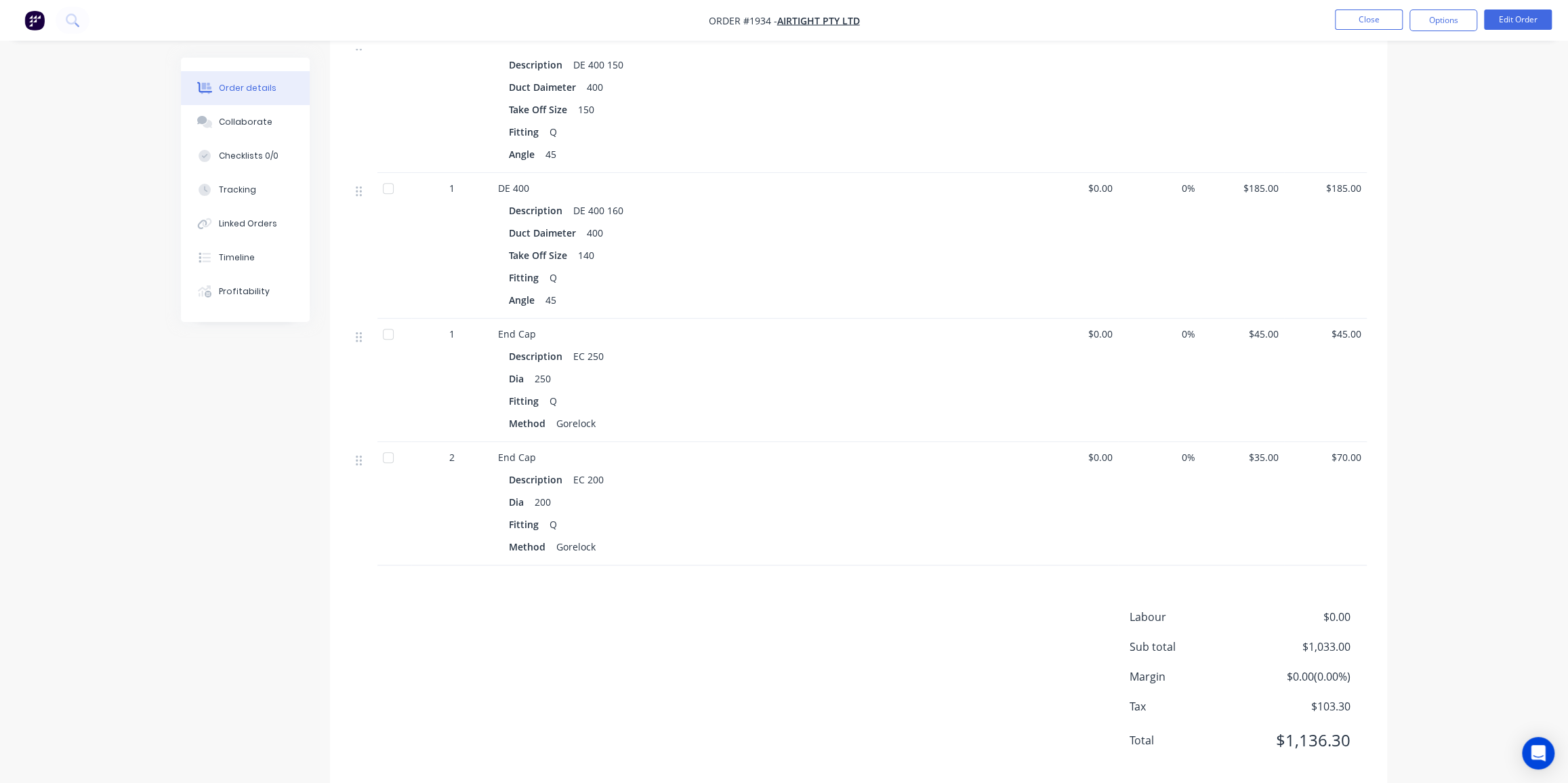
scroll to position [803, 0]
click at [1441, 400] on div "Order details Collaborate Checklists 0/0 Tracking Linked Orders Timeline Profit…" at bounding box center [784, 0] width 1568 height 1606
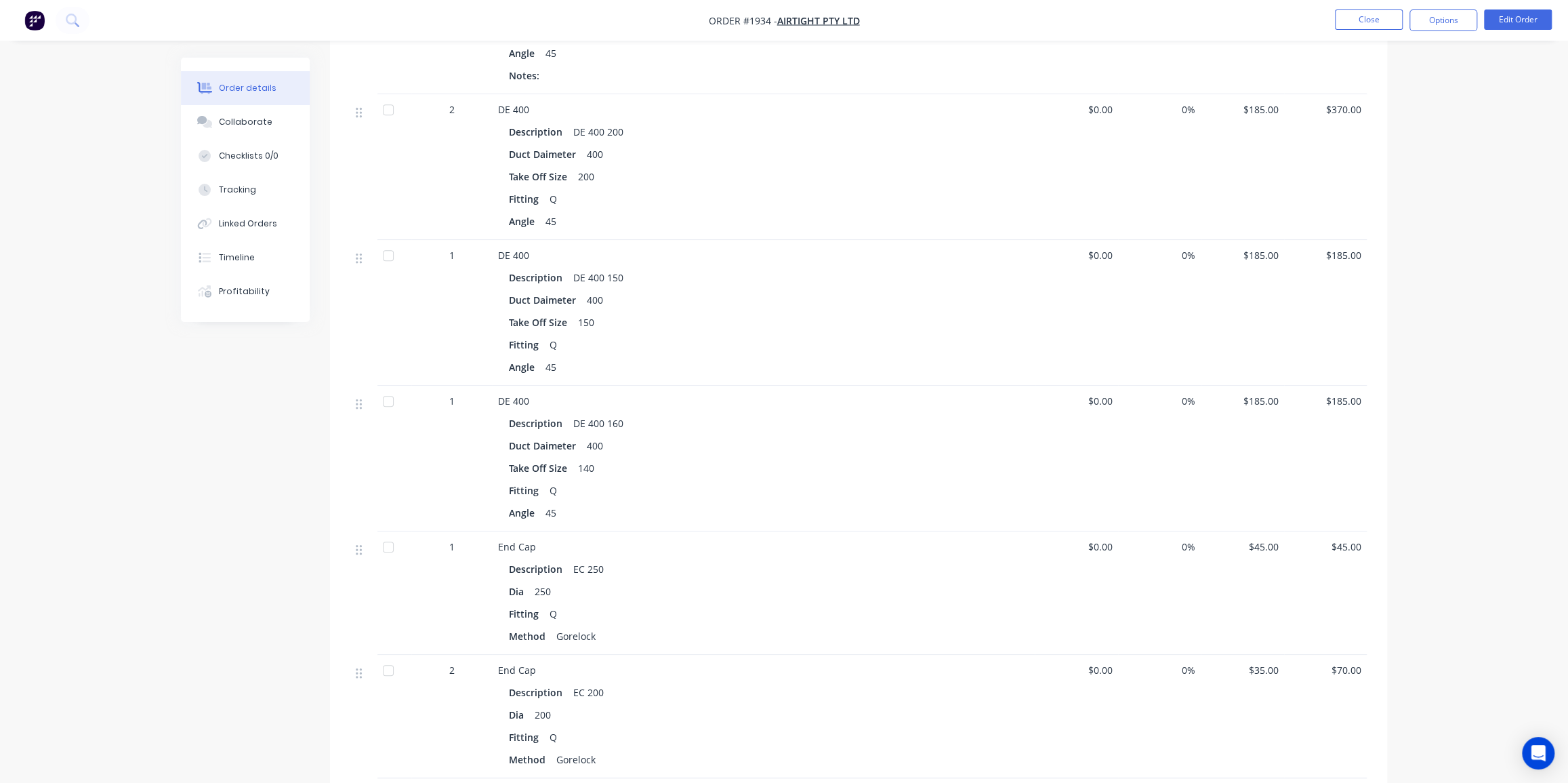
scroll to position [0, 0]
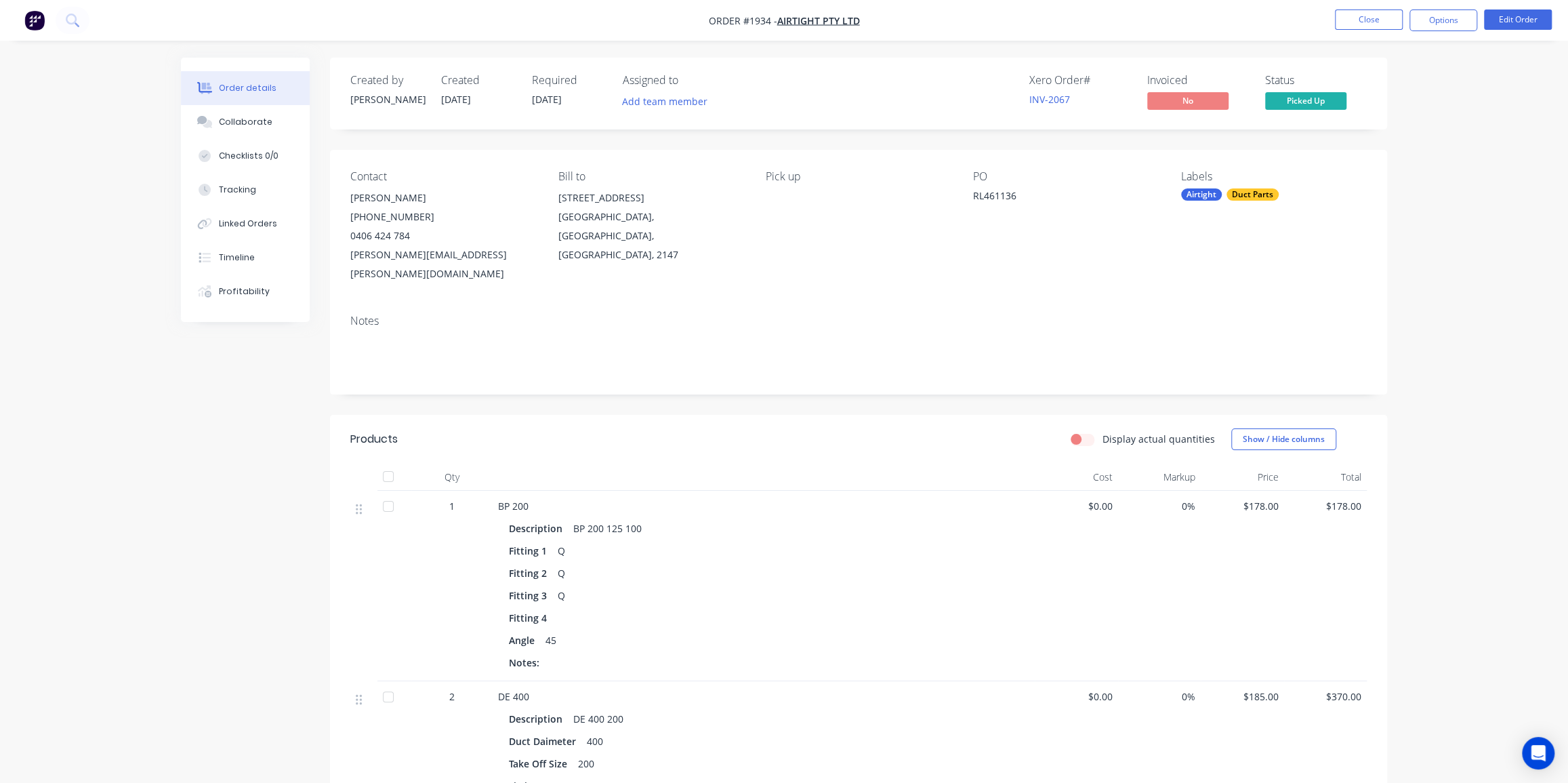
click at [257, 125] on div "Collaborate" at bounding box center [245, 121] width 54 height 12
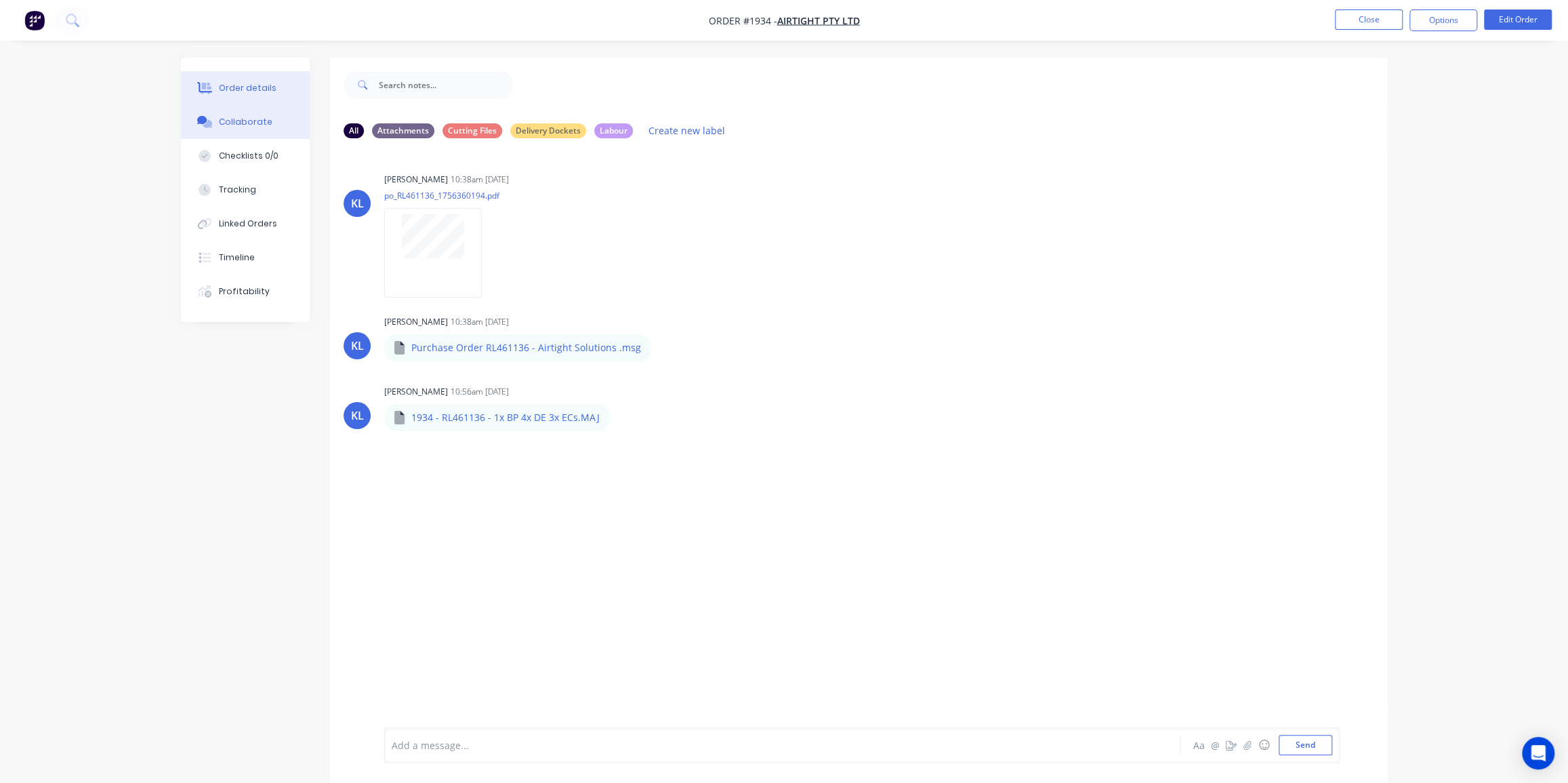
click at [237, 85] on div "Order details" at bounding box center [247, 88] width 58 height 12
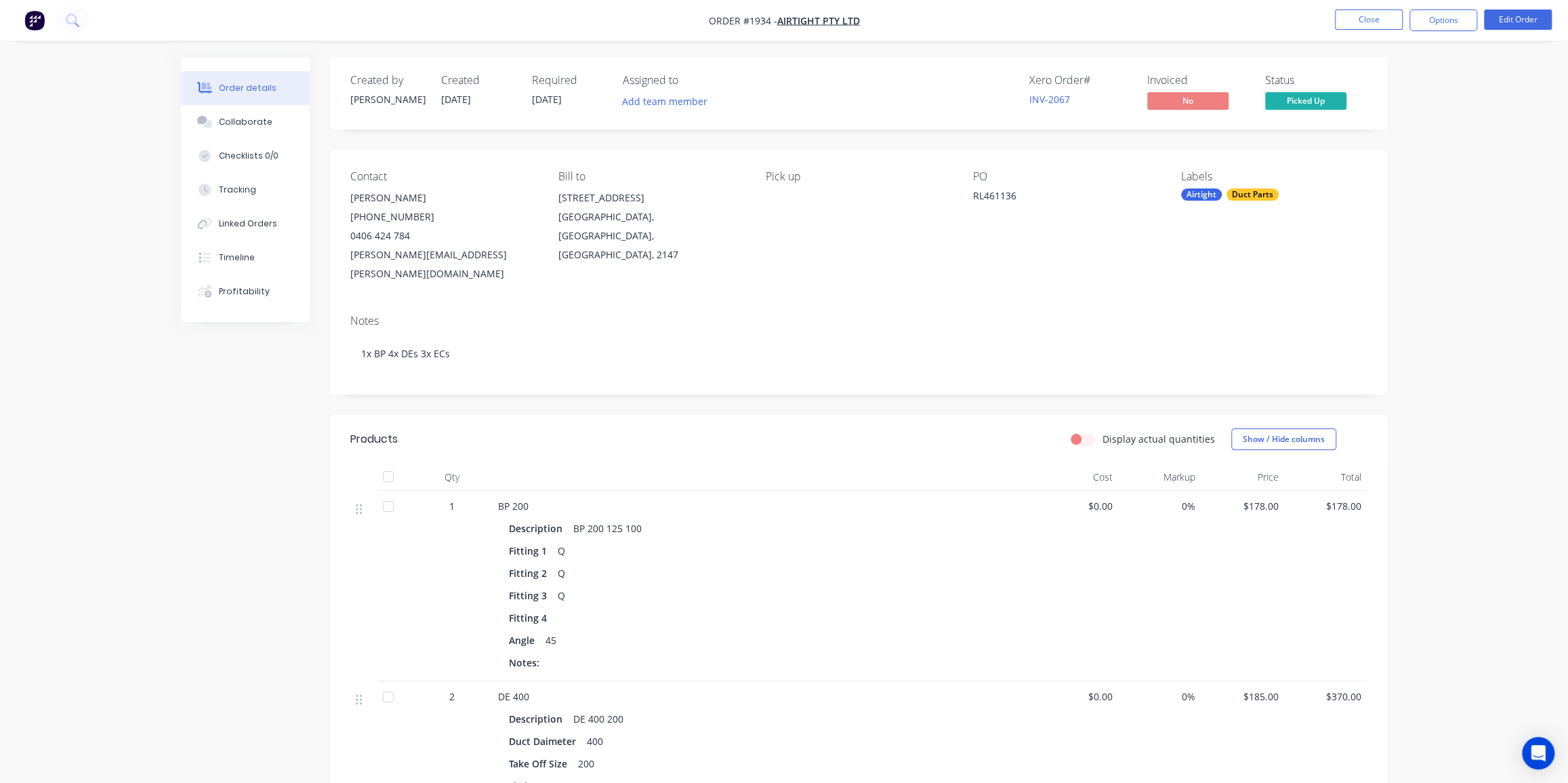
click at [1429, 25] on button "Options" at bounding box center [1443, 20] width 68 height 21
click at [1375, 77] on div "Invoice" at bounding box center [1402, 82] width 125 height 20
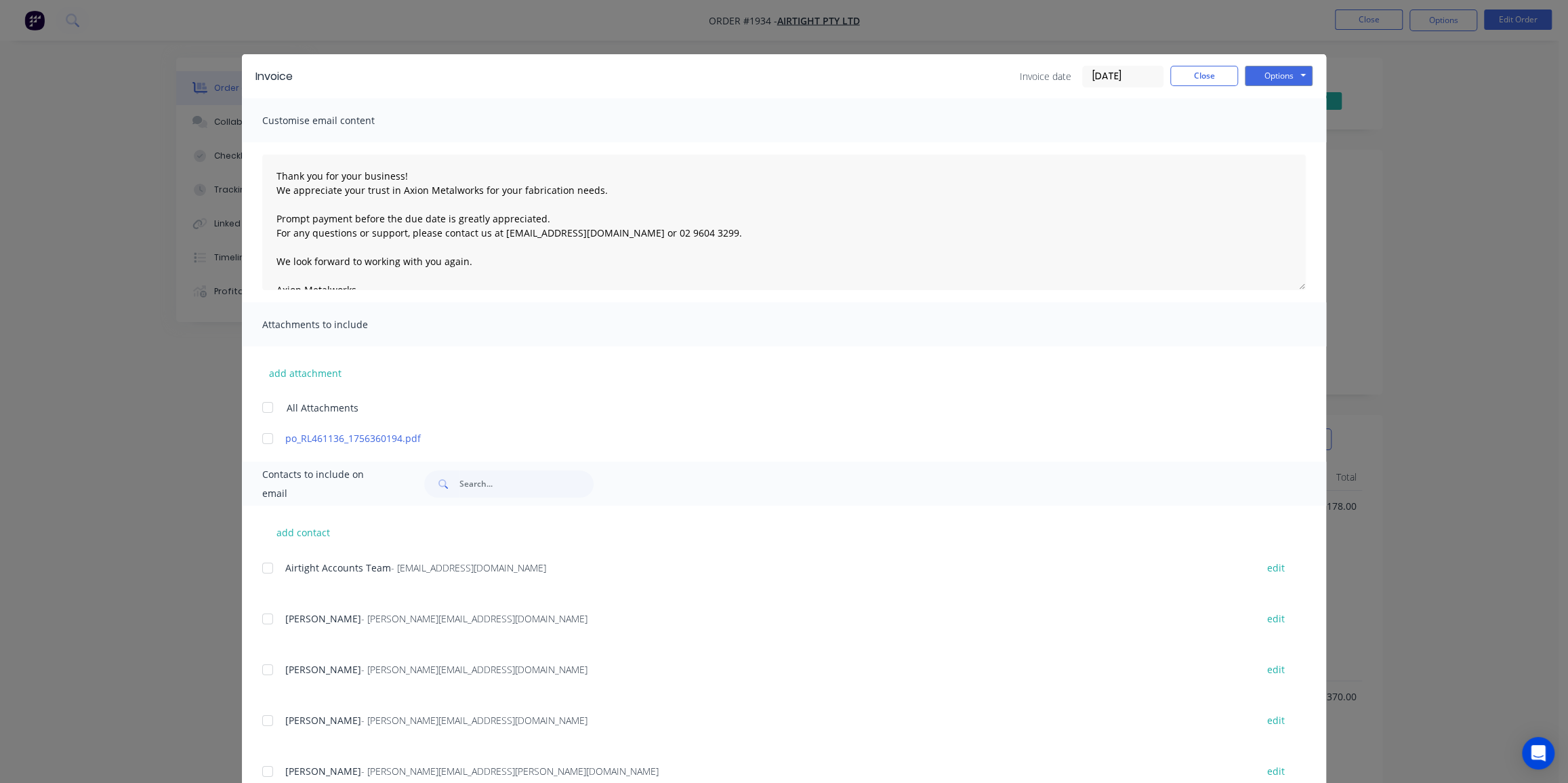
click at [1365, 13] on div "Invoice Invoice date 08/09/25 Close Options Preview Print Email Customise email…" at bounding box center [784, 392] width 1568 height 783
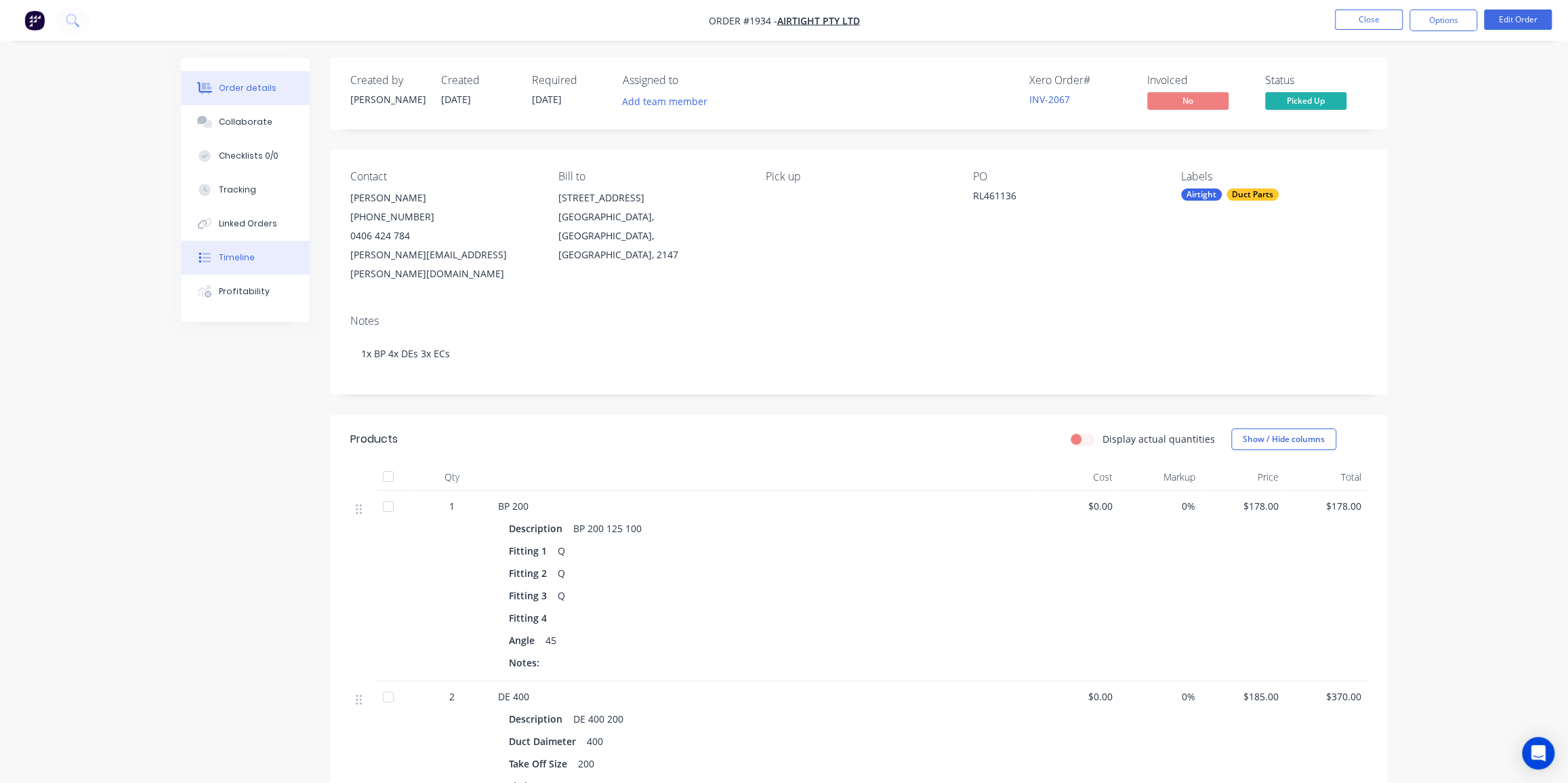
click at [241, 249] on button "Timeline" at bounding box center [245, 257] width 129 height 34
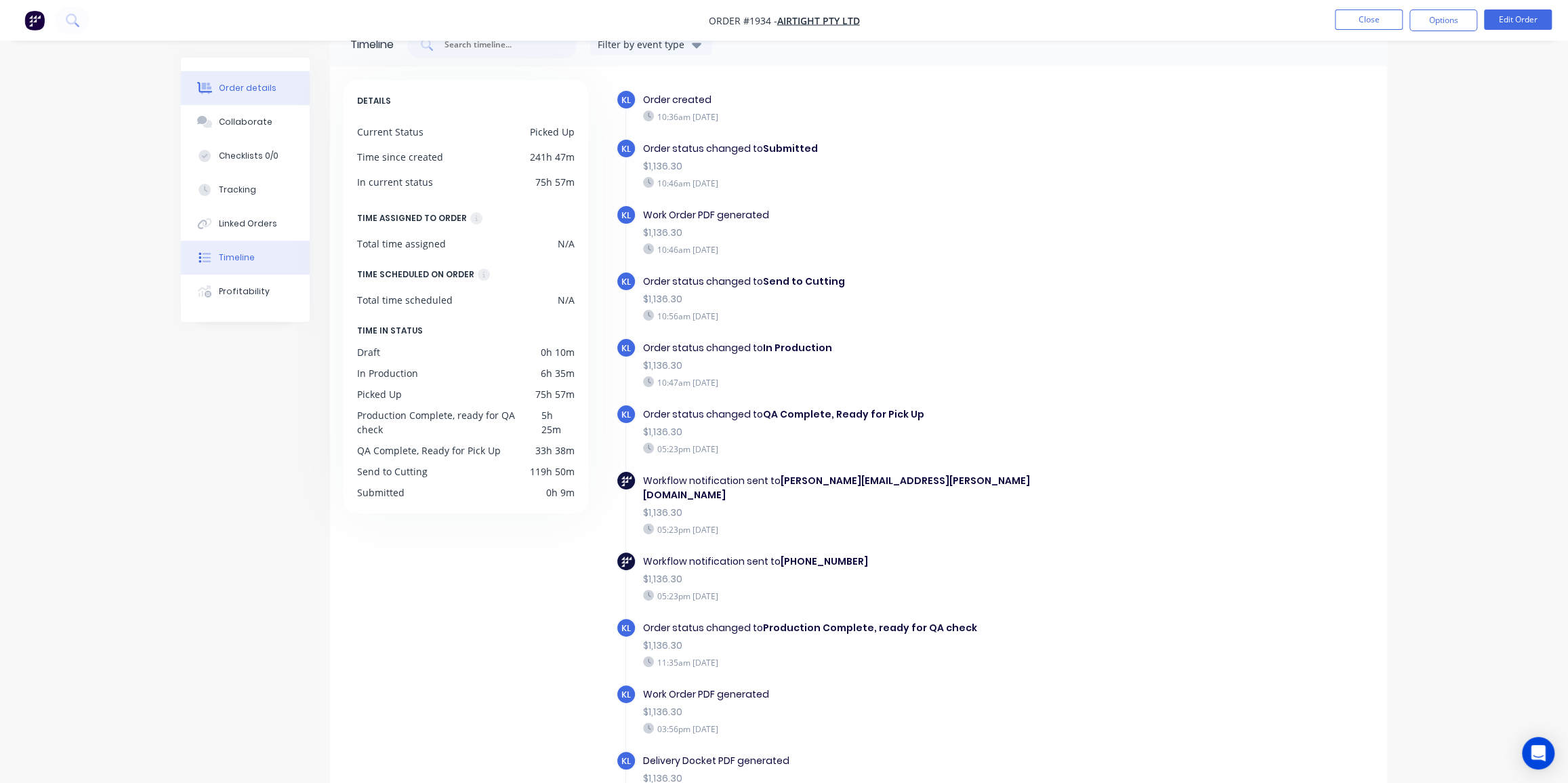
scroll to position [34, 0]
click at [257, 79] on button "Order details" at bounding box center [245, 88] width 129 height 34
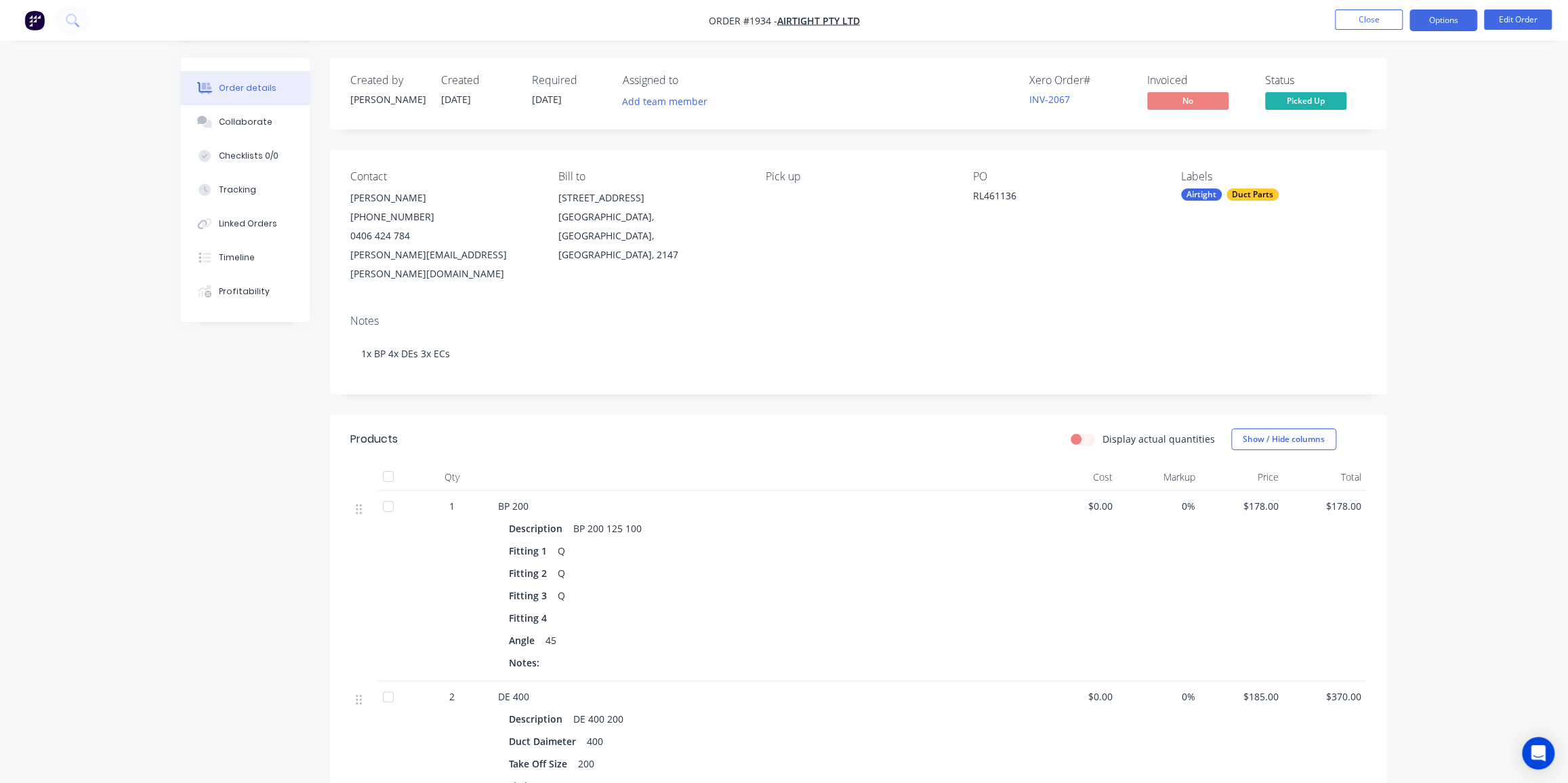
click at [1446, 19] on button "Options" at bounding box center [1443, 20] width 68 height 21
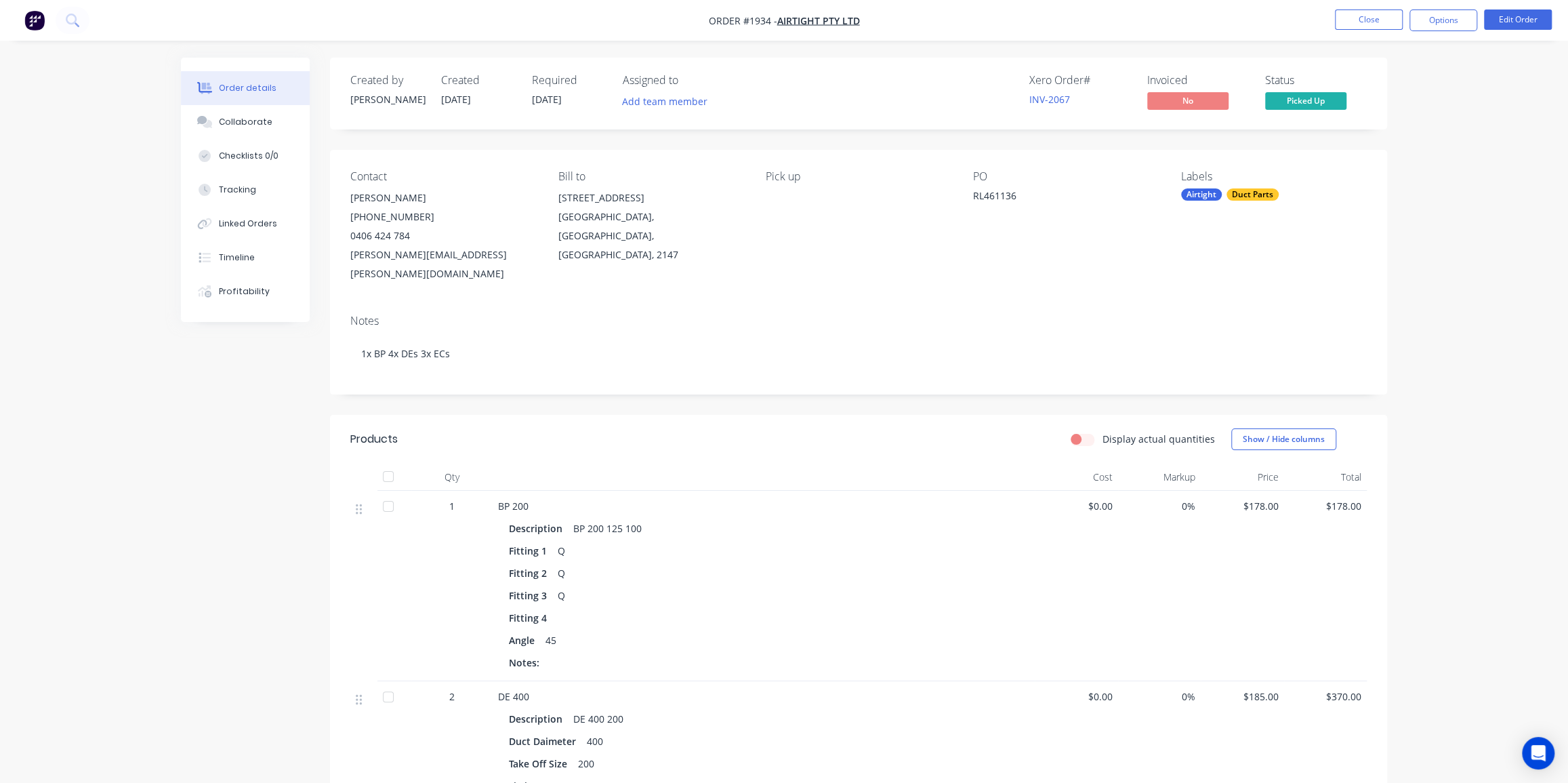
click at [1441, 23] on button "Options" at bounding box center [1443, 20] width 68 height 21
click at [1377, 84] on div "Invoice" at bounding box center [1402, 82] width 125 height 20
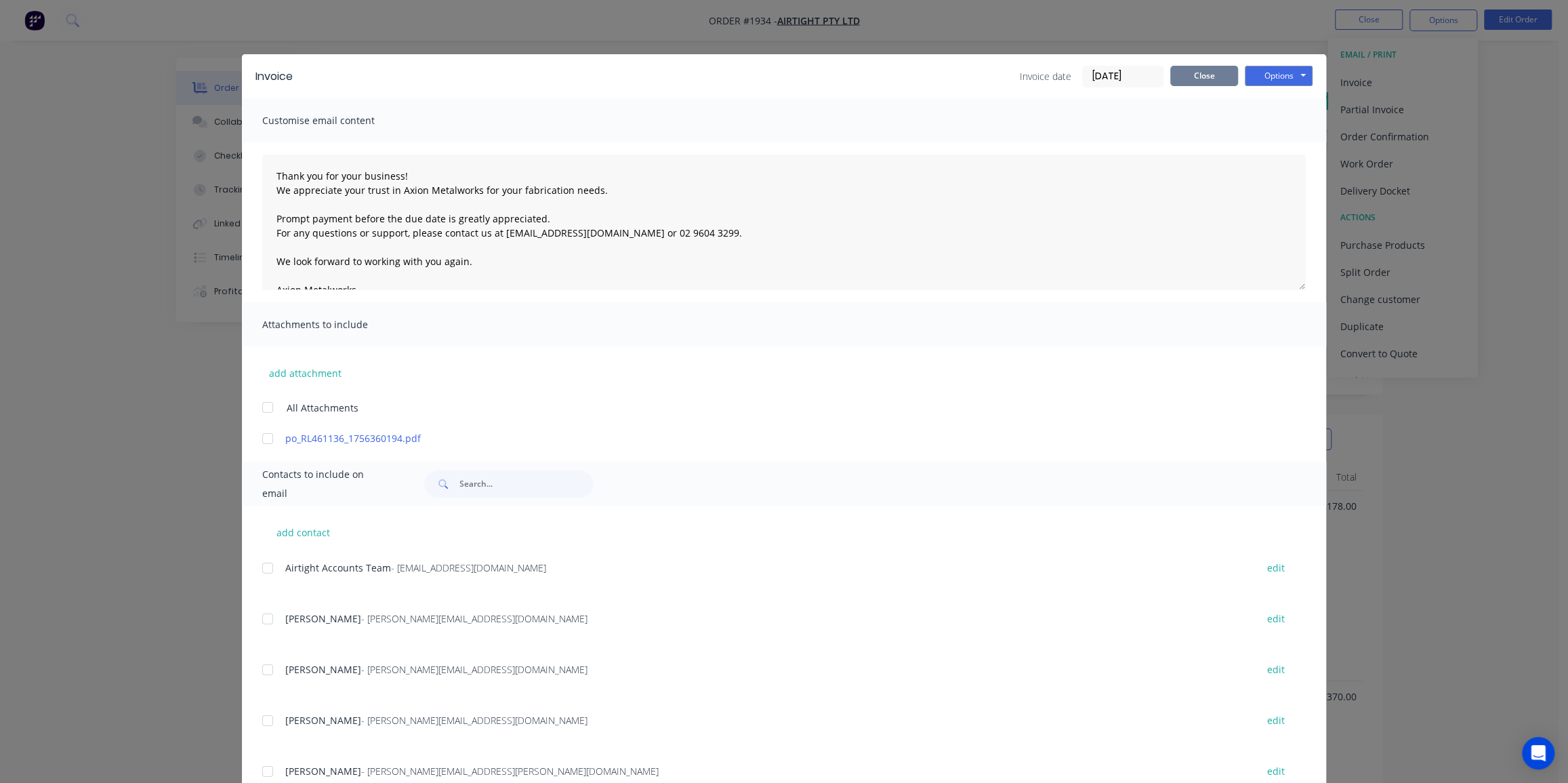
click at [1192, 83] on button "Close" at bounding box center [1204, 76] width 68 height 20
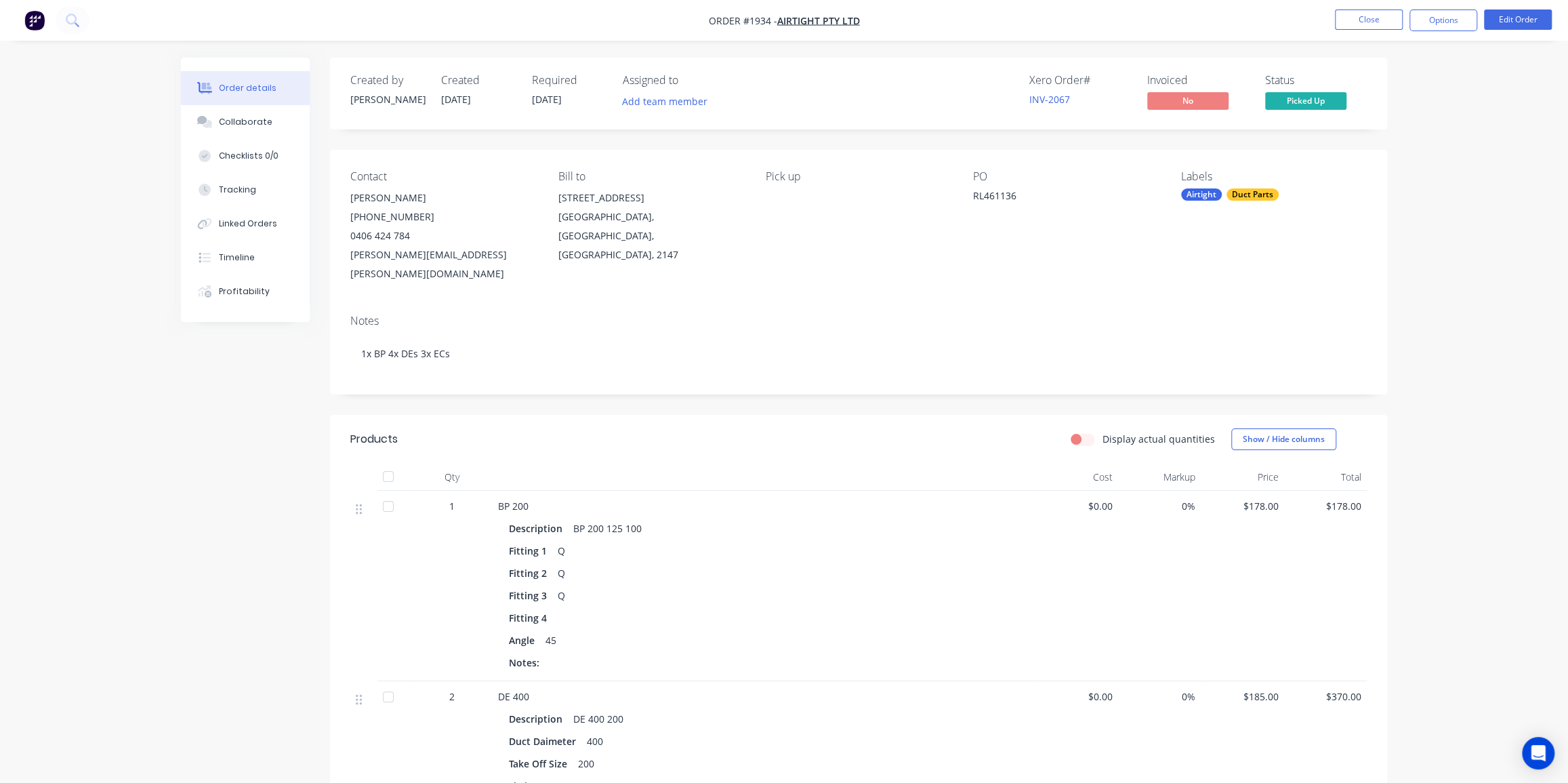
click at [244, 251] on div "Timeline" at bounding box center [236, 257] width 36 height 12
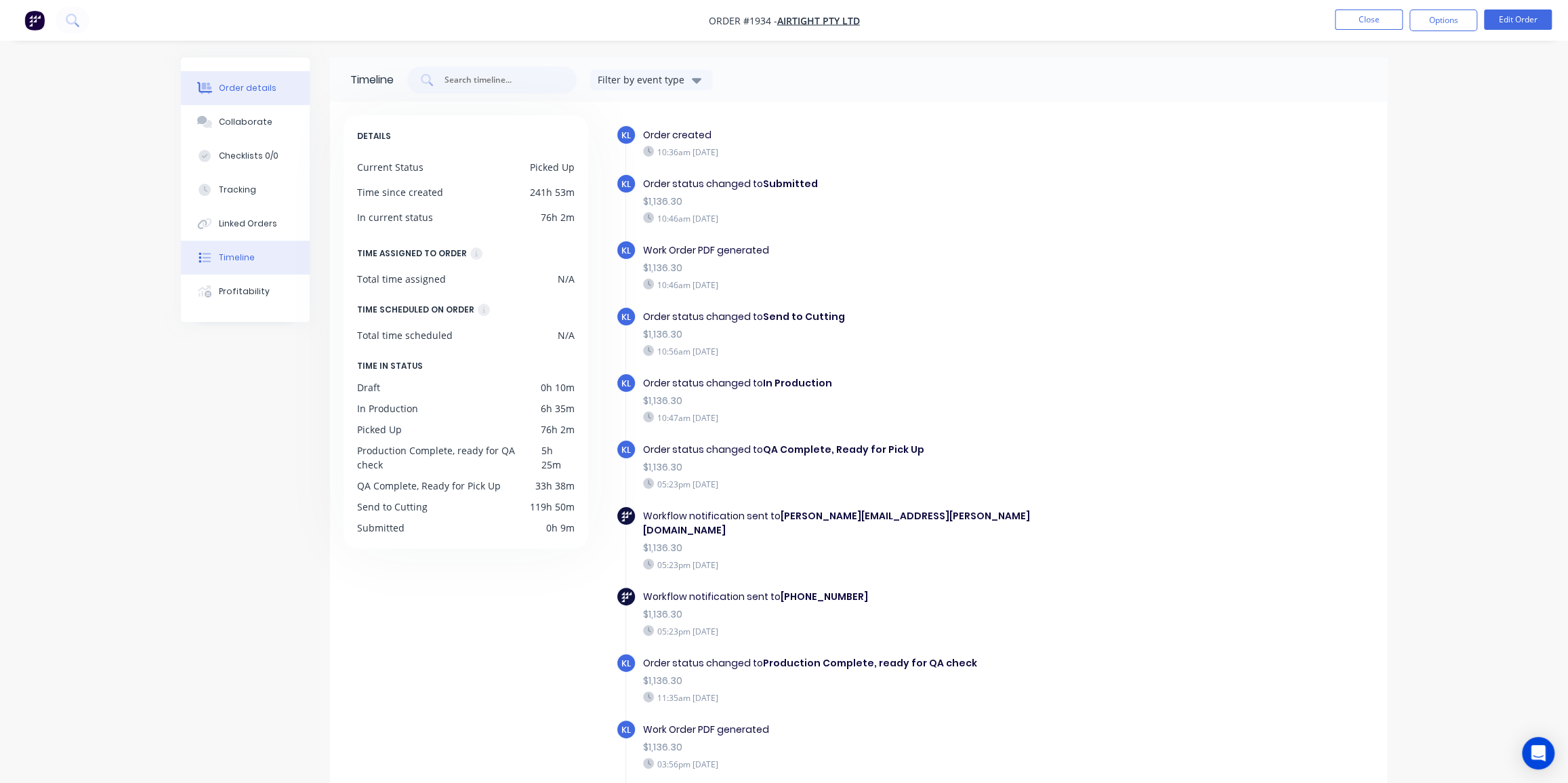
click at [248, 86] on div "Order details" at bounding box center [247, 88] width 58 height 12
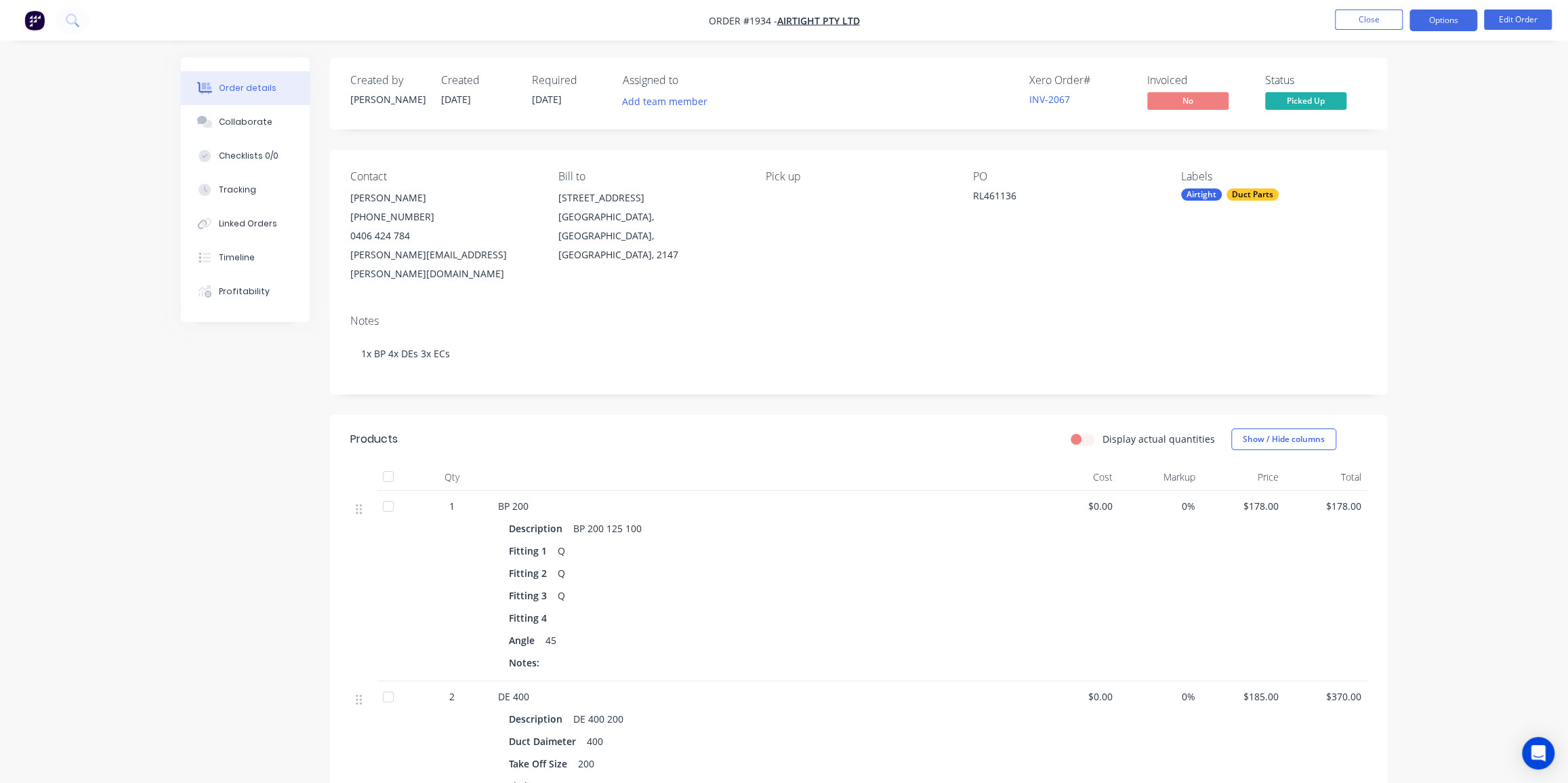
click at [1443, 20] on button "Options" at bounding box center [1443, 20] width 68 height 21
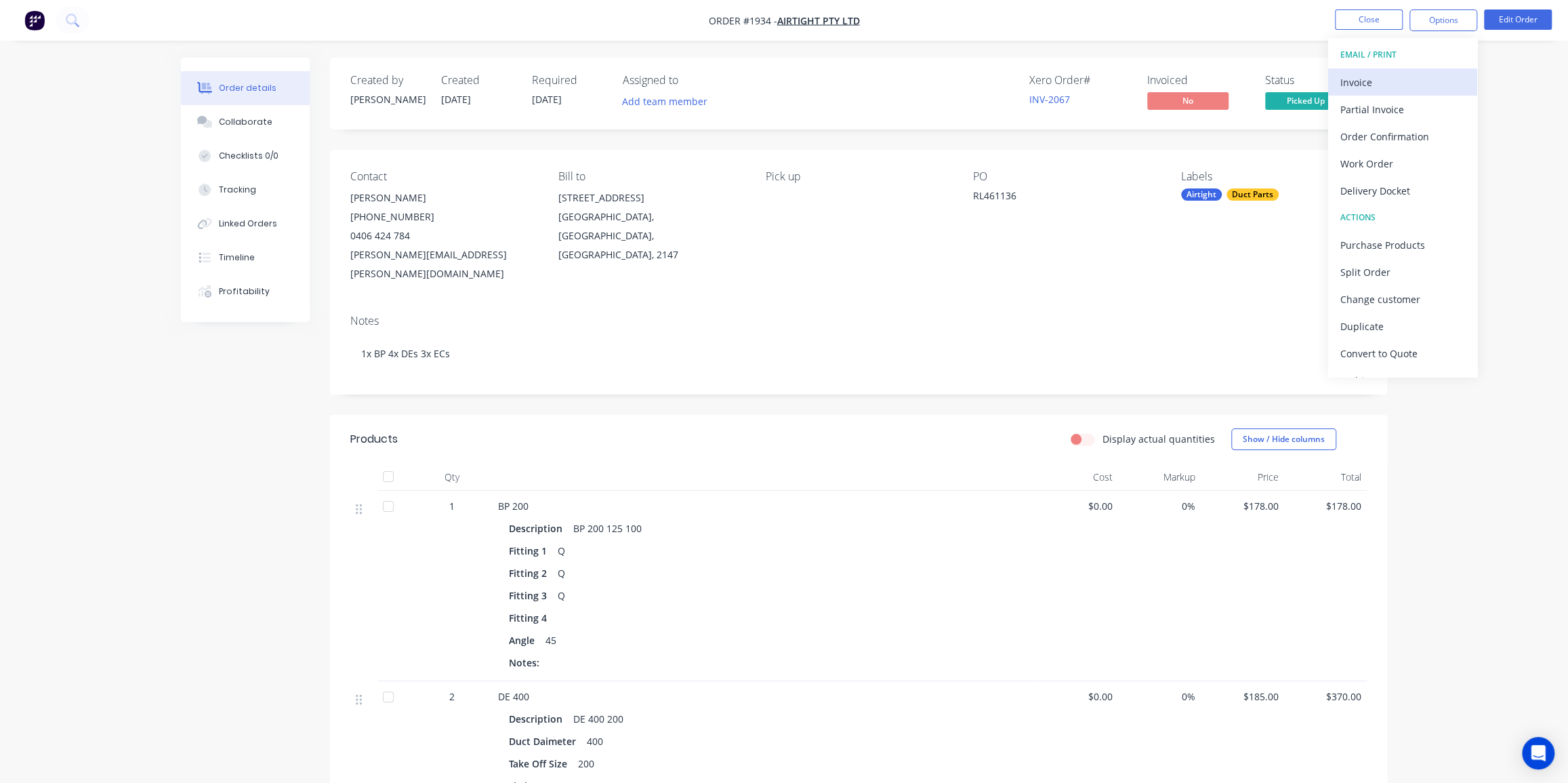
click at [1372, 81] on div "Invoice" at bounding box center [1402, 82] width 125 height 20
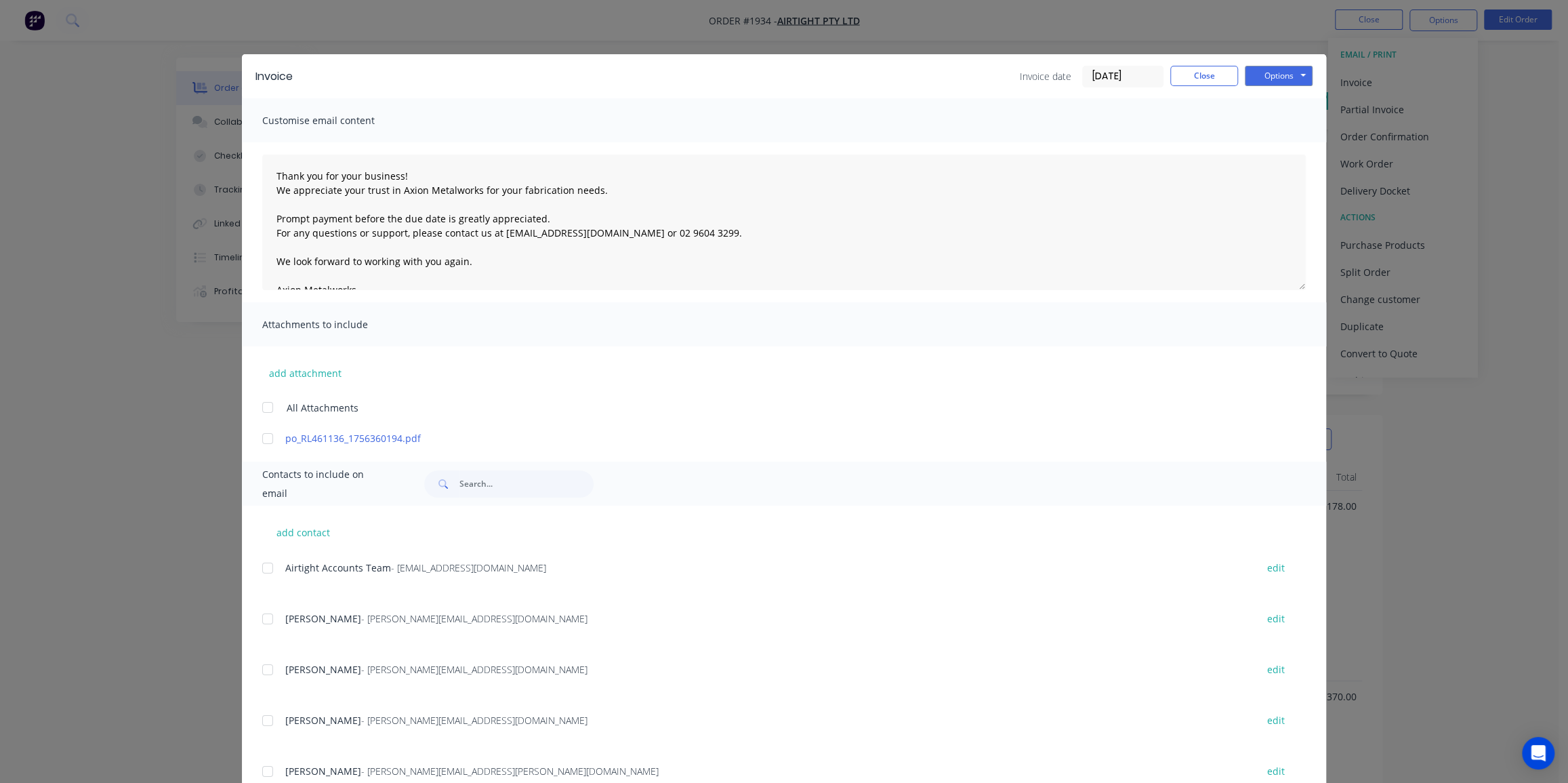
click at [1117, 83] on input "08/09/25" at bounding box center [1123, 76] width 80 height 20
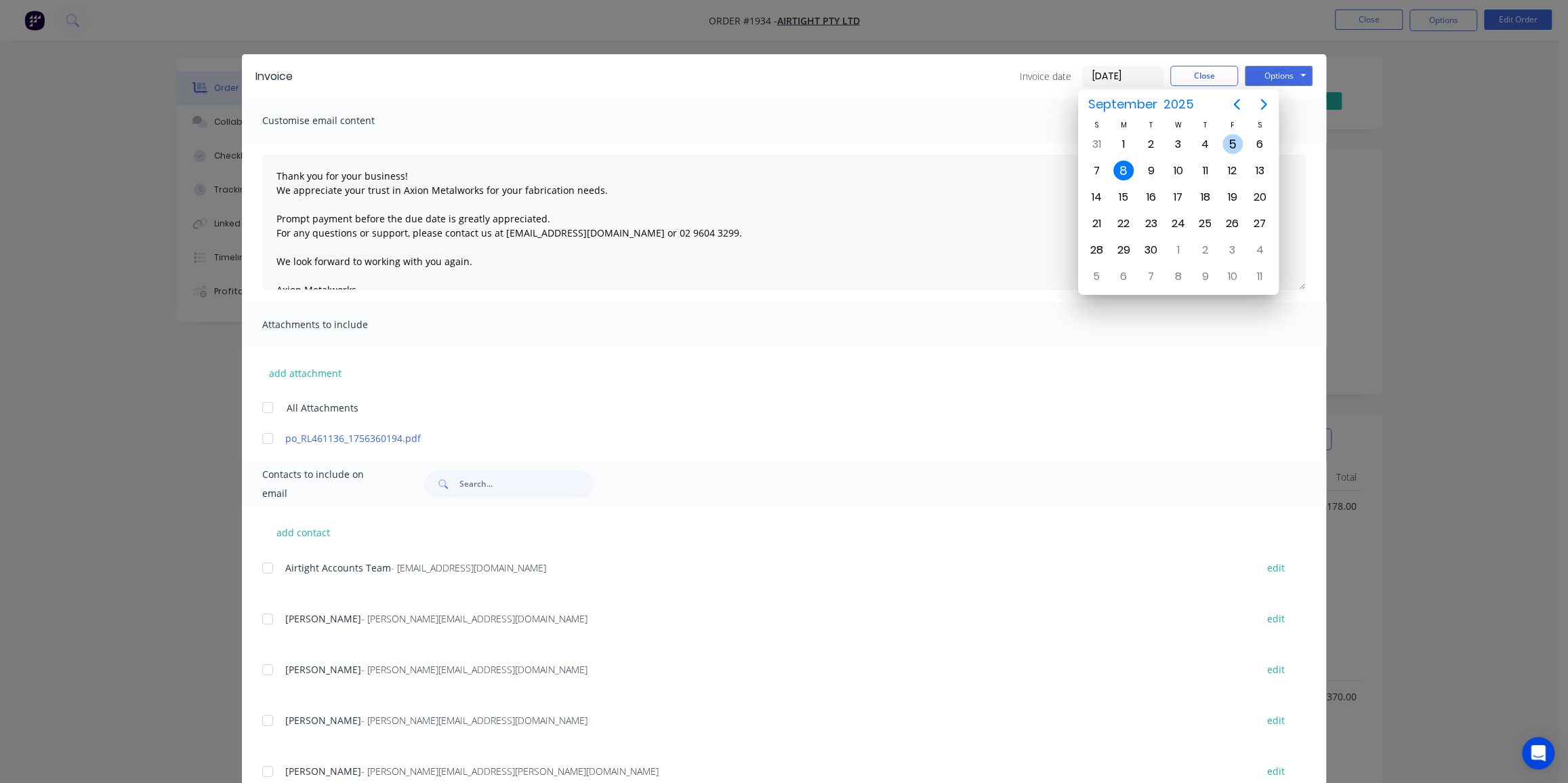
click at [1224, 141] on div "5" at bounding box center [1232, 144] width 20 height 20
type input "05/09/25"
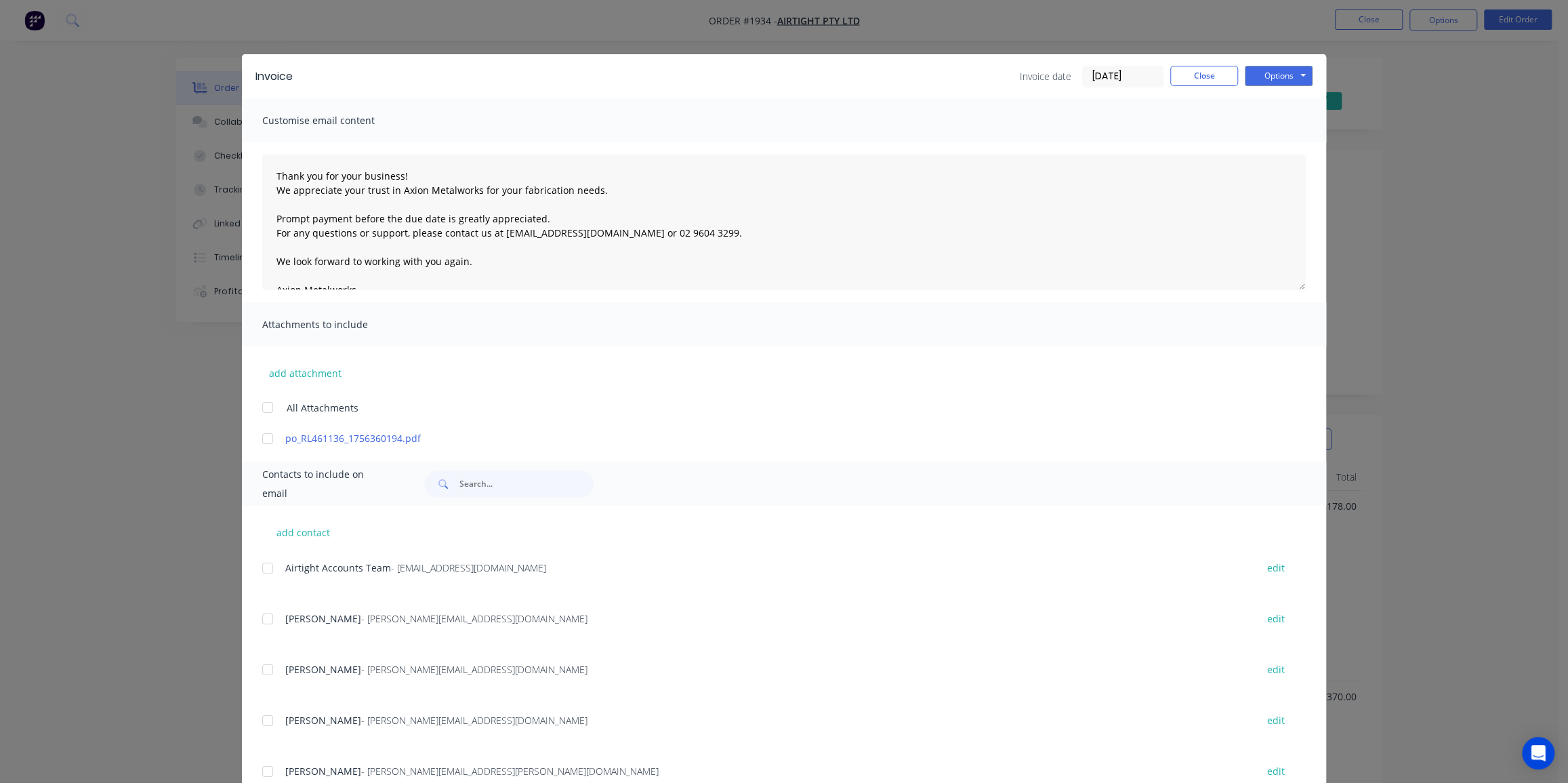
click at [268, 567] on div at bounding box center [268, 568] width 27 height 27
click at [1274, 74] on button "Options" at bounding box center [1279, 76] width 68 height 20
click at [1269, 141] on button "Email" at bounding box center [1288, 144] width 86 height 22
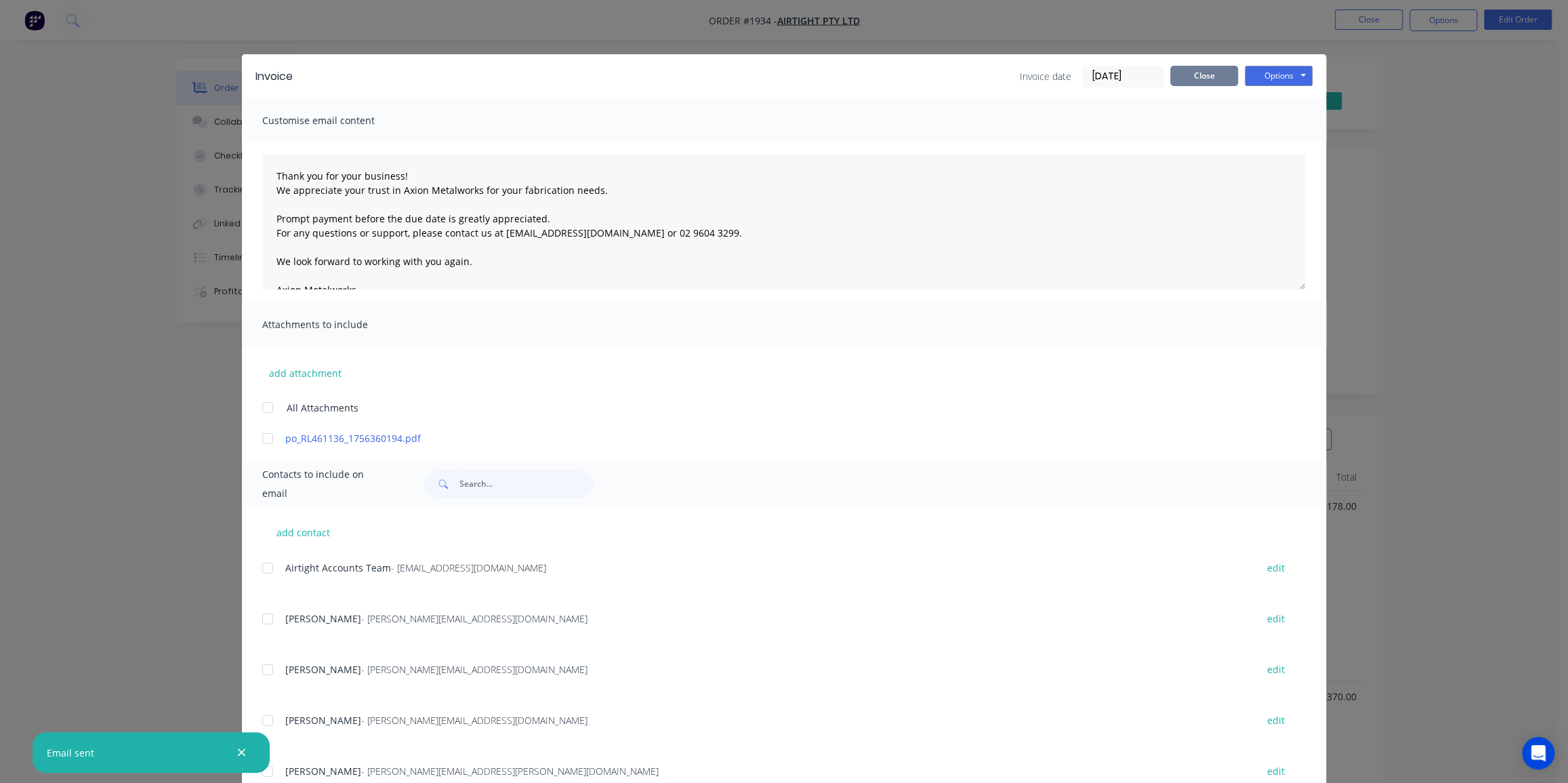
click at [1209, 74] on button "Close" at bounding box center [1204, 76] width 68 height 20
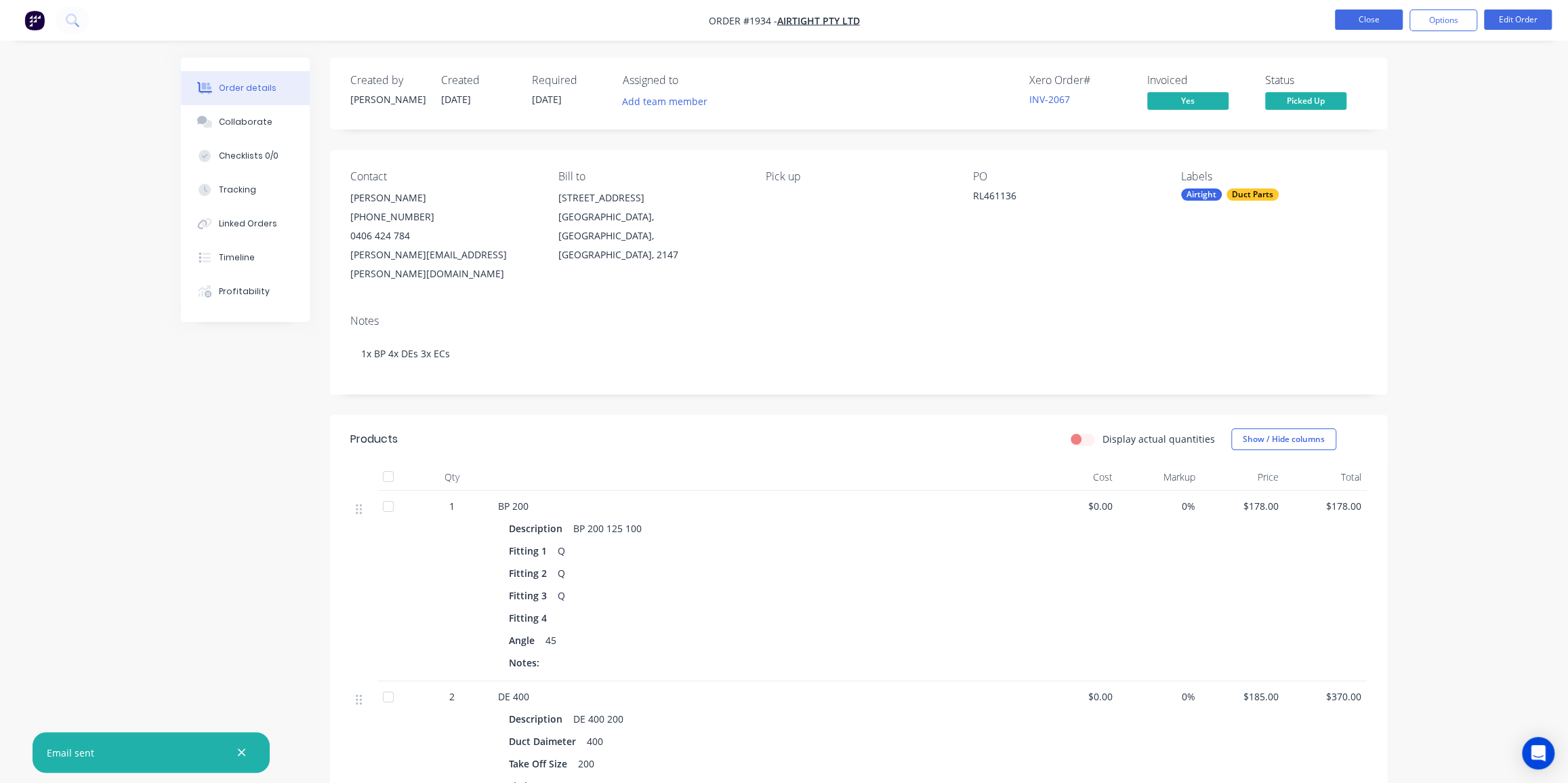
click at [1385, 22] on button "Close" at bounding box center [1369, 19] width 68 height 20
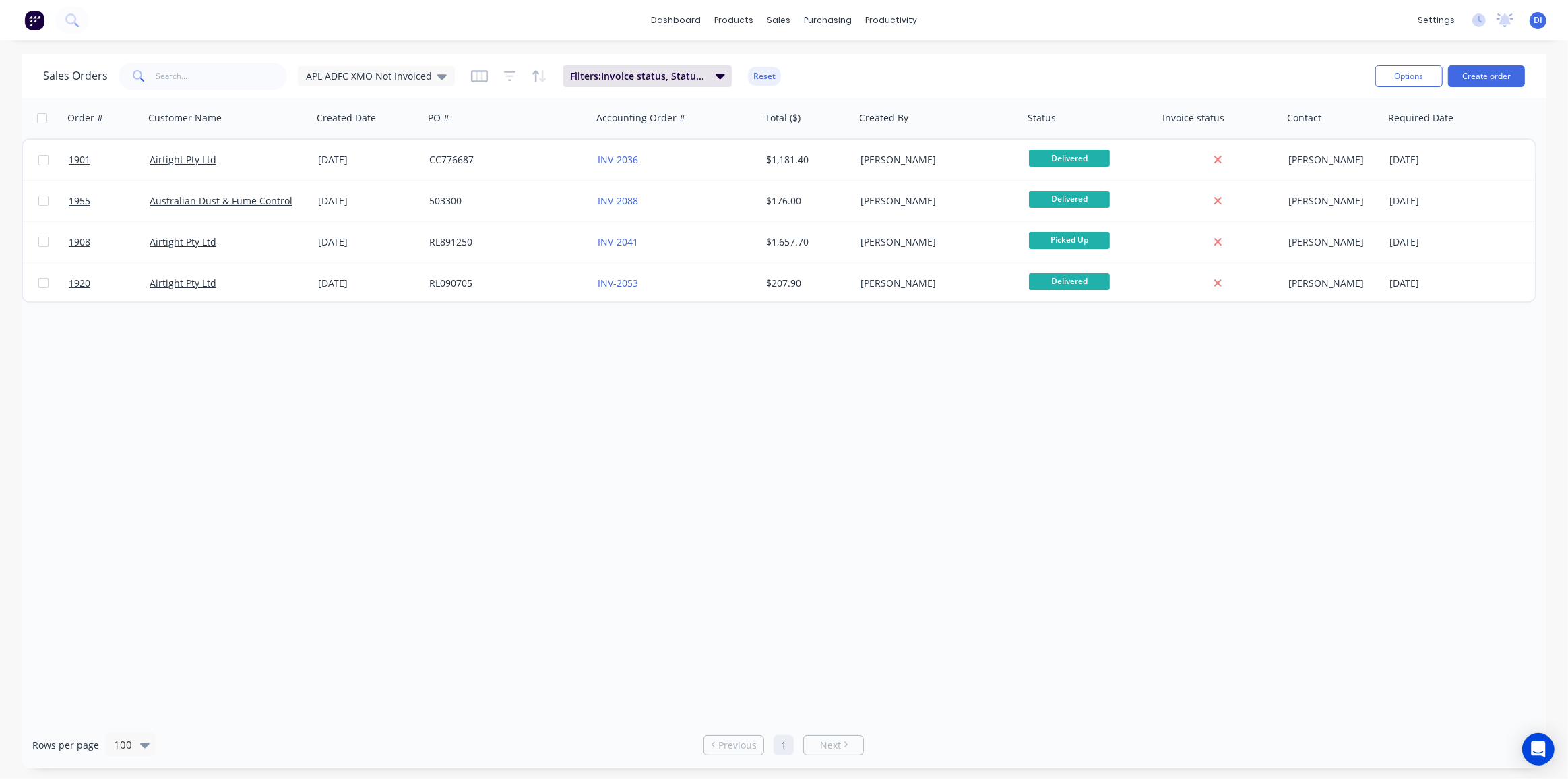
click at [1113, 474] on div "Order # Customer Name Created Date PO # Accounting Order # Total ($) Created By…" at bounding box center [784, 409] width 1525 height 623
click at [174, 80] on input "text" at bounding box center [222, 76] width 131 height 27
paste input "RL404774"
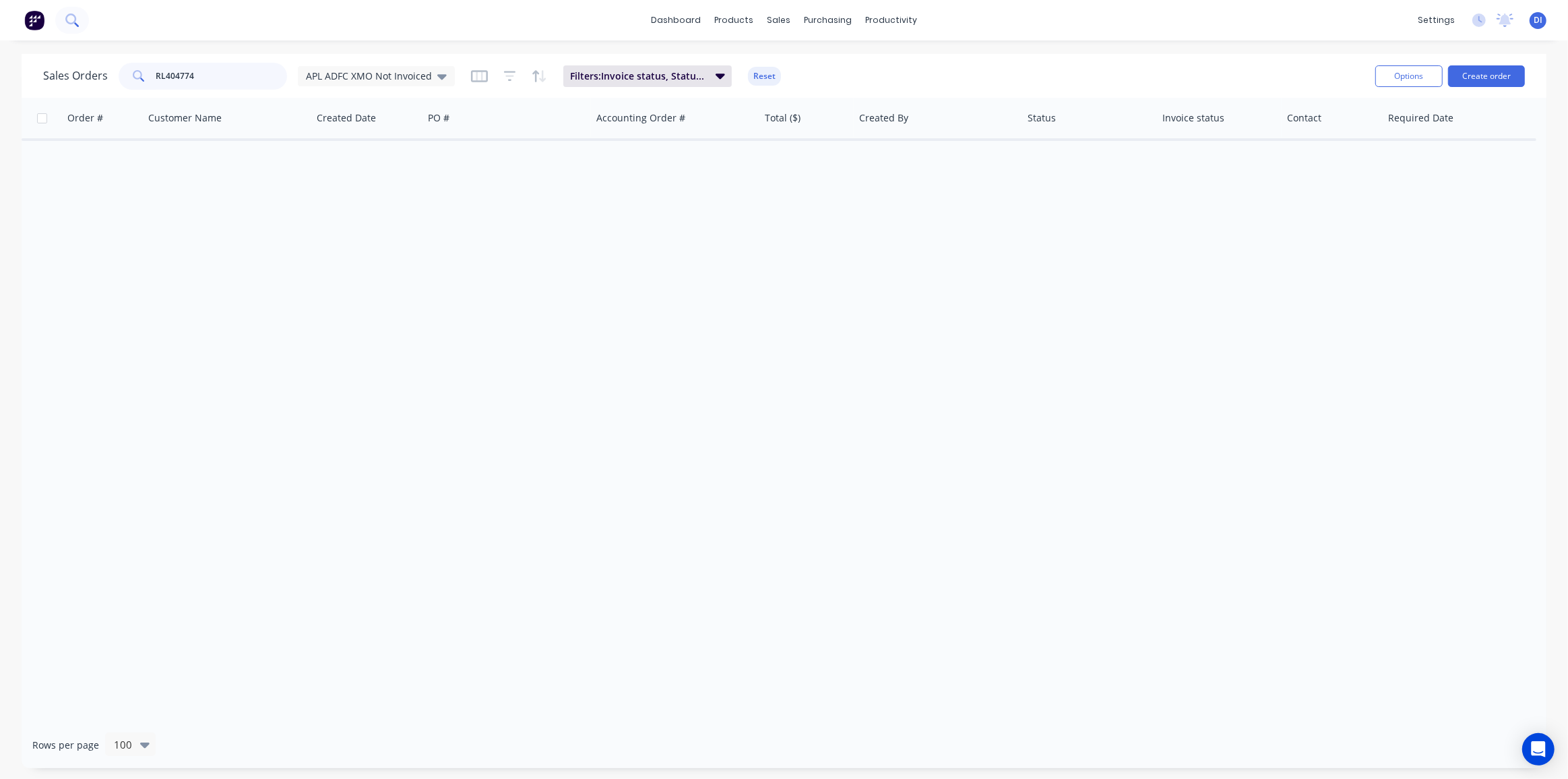
type input "RL404774"
click at [72, 20] on icon at bounding box center [72, 20] width 13 height 13
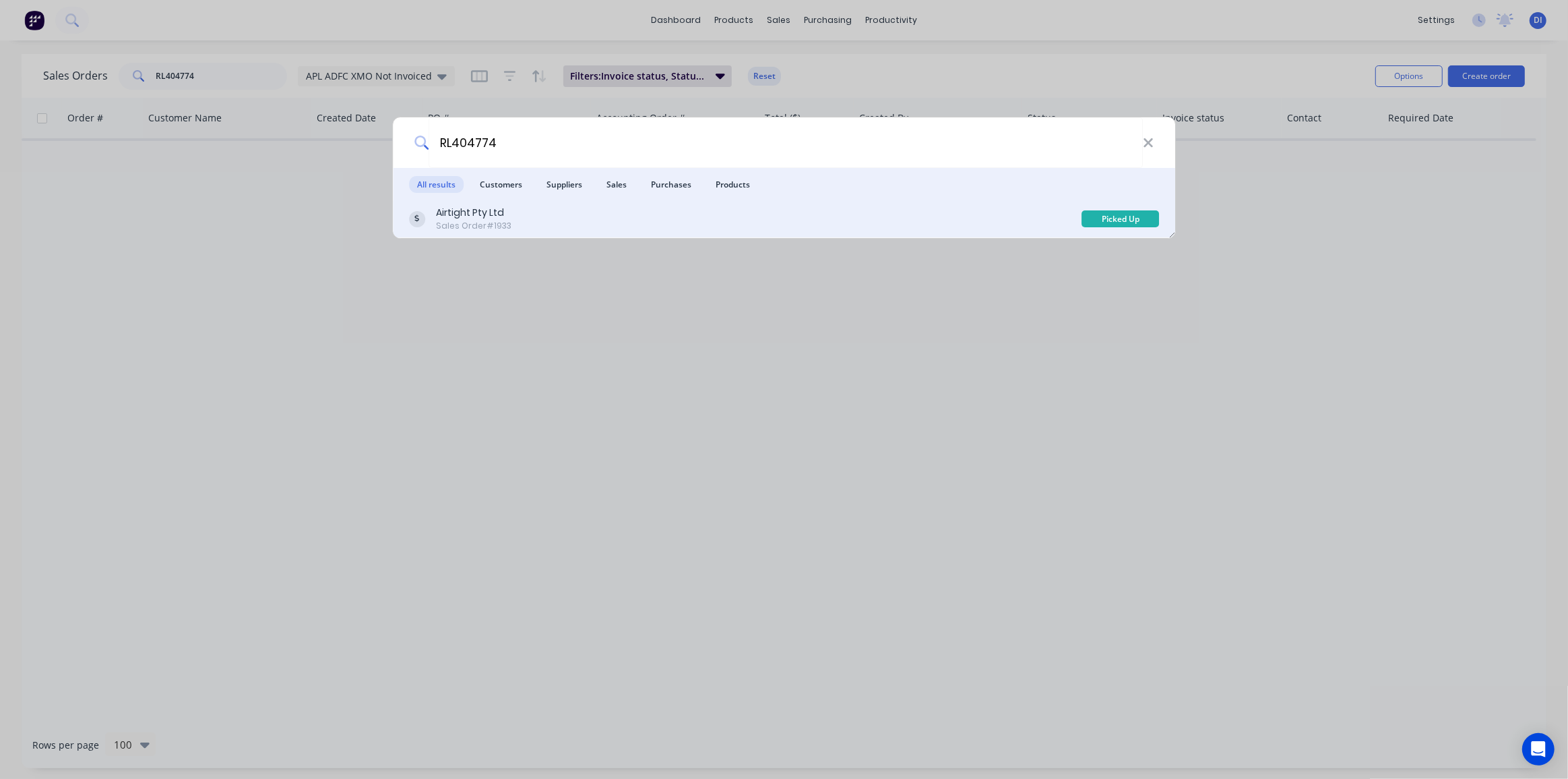
type input "RL404774"
click at [598, 212] on div "Airtight Pty Ltd Sales Order #1933" at bounding box center [746, 218] width 674 height 26
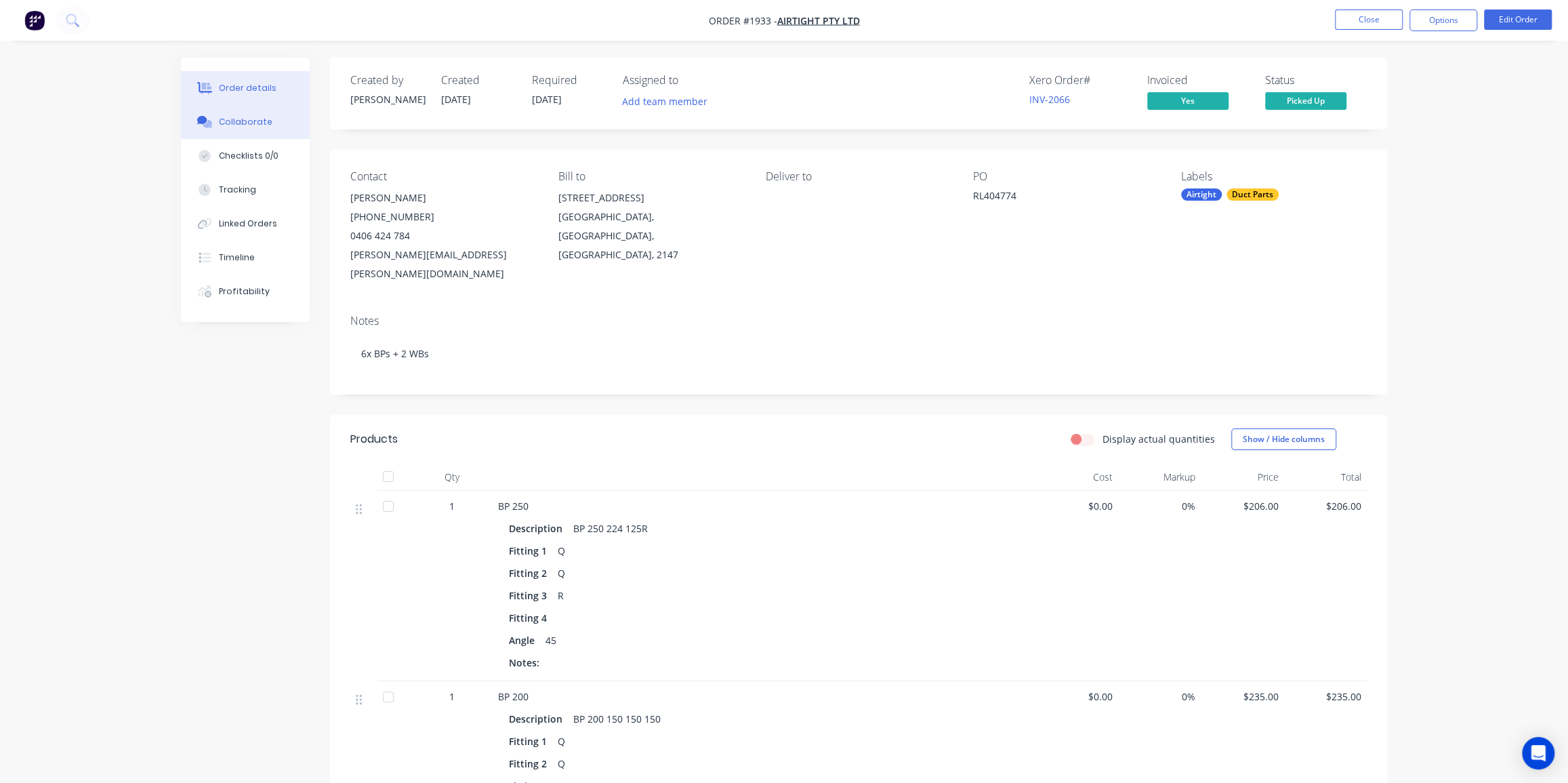
click at [236, 118] on div "Collaborate" at bounding box center [245, 121] width 54 height 12
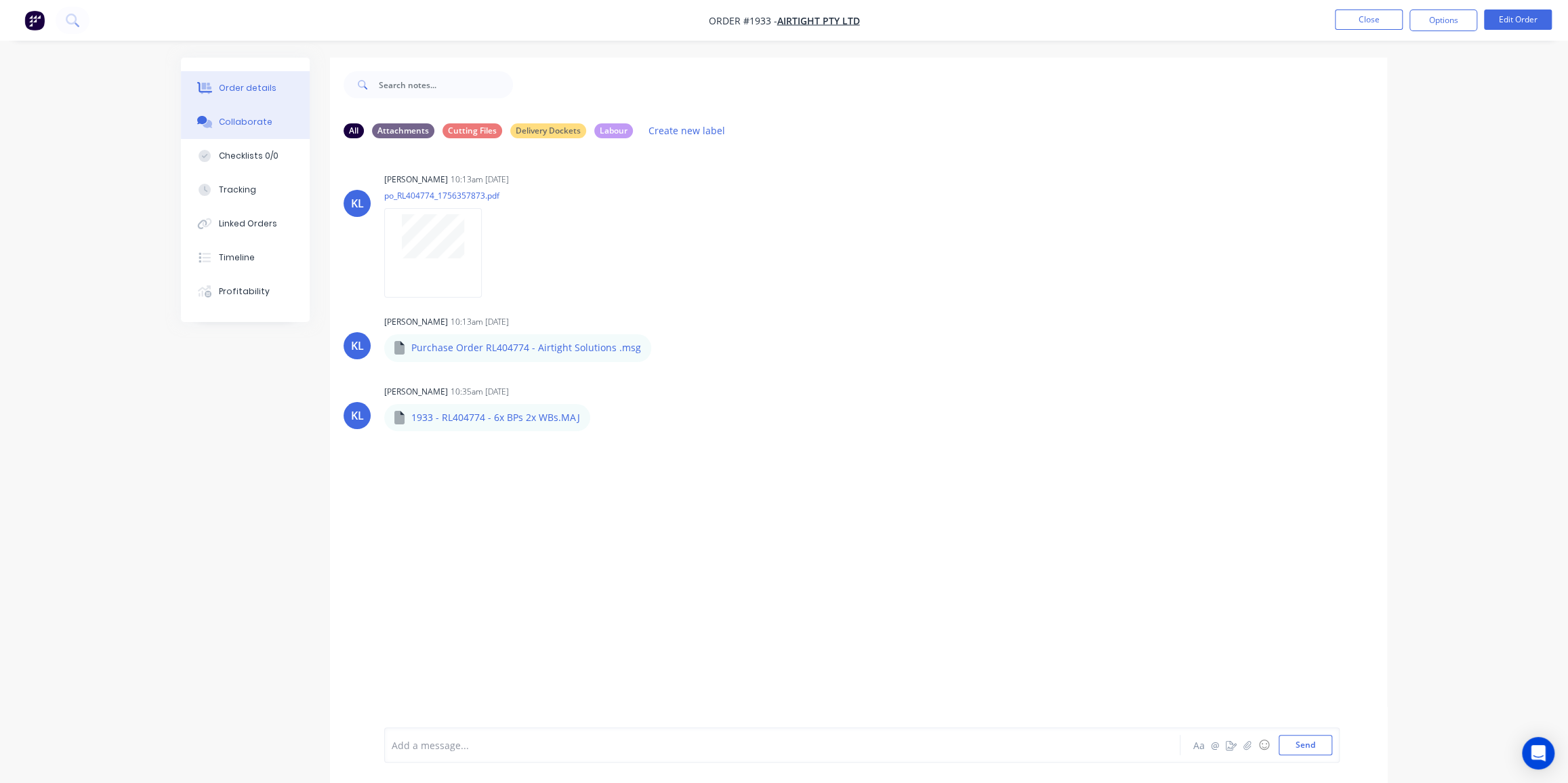
click at [257, 86] on div "Order details" at bounding box center [247, 88] width 58 height 12
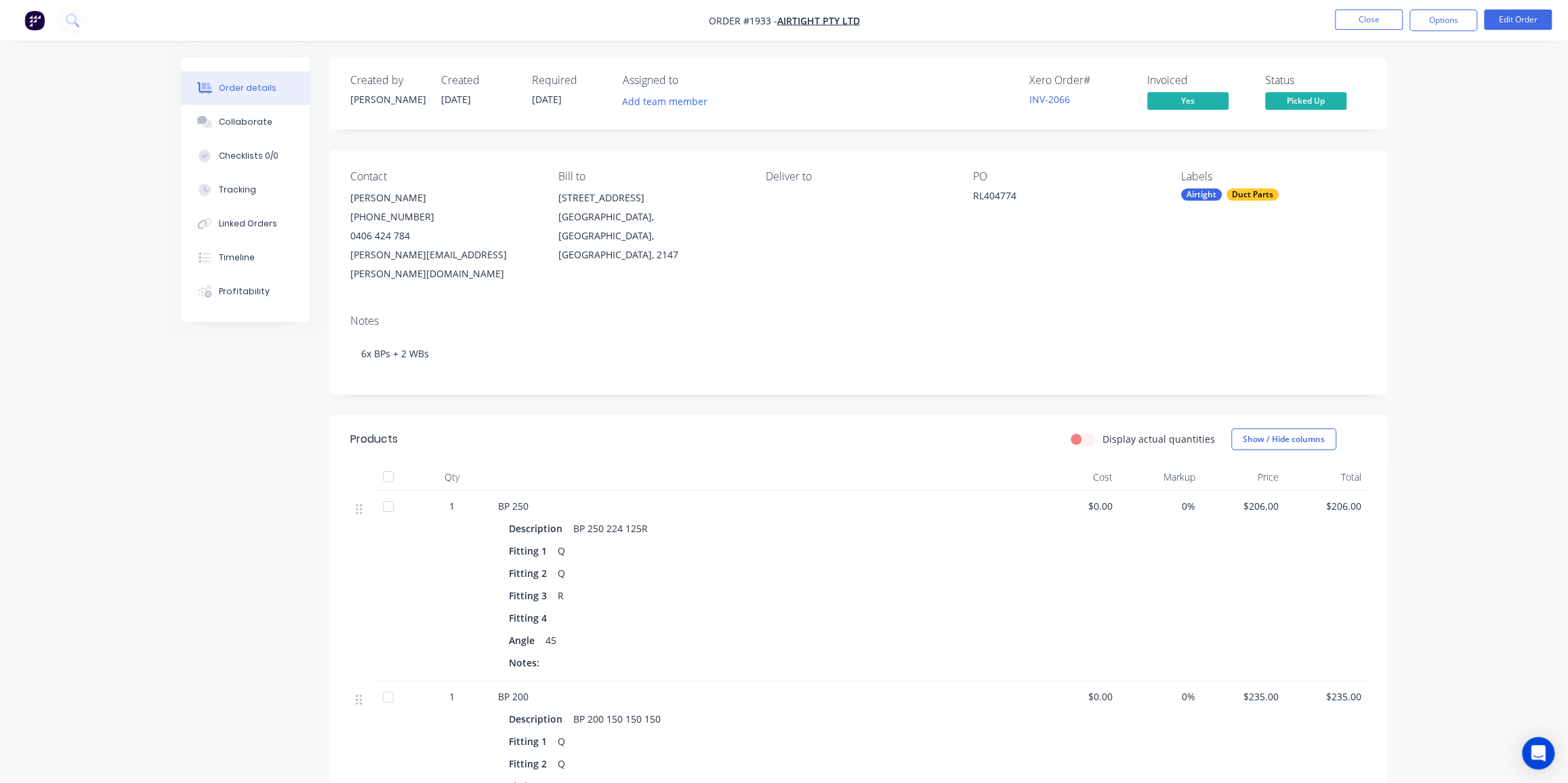
click at [1379, 20] on button "Close" at bounding box center [1369, 19] width 68 height 20
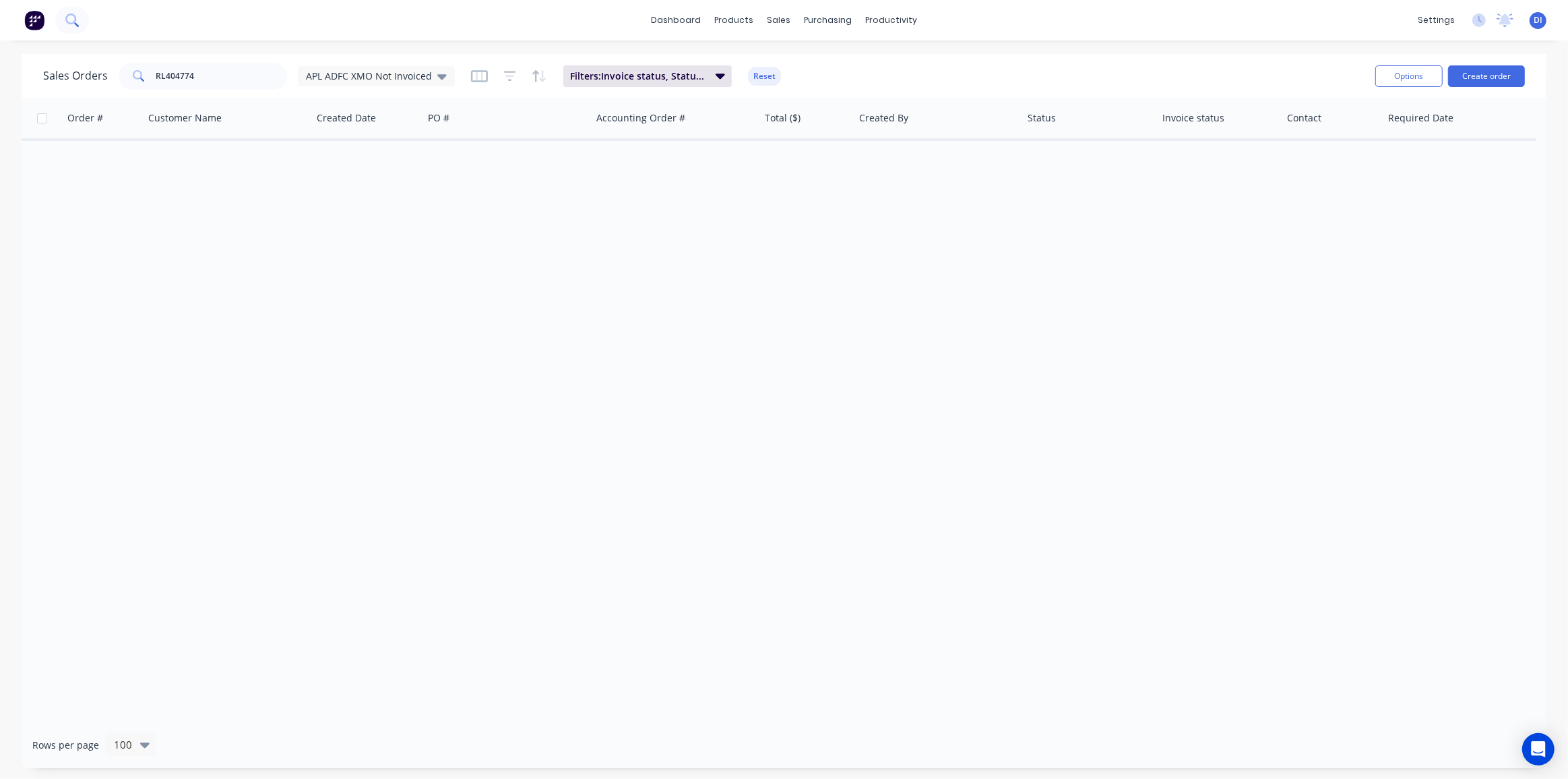
click at [69, 23] on icon at bounding box center [70, 18] width 11 height 11
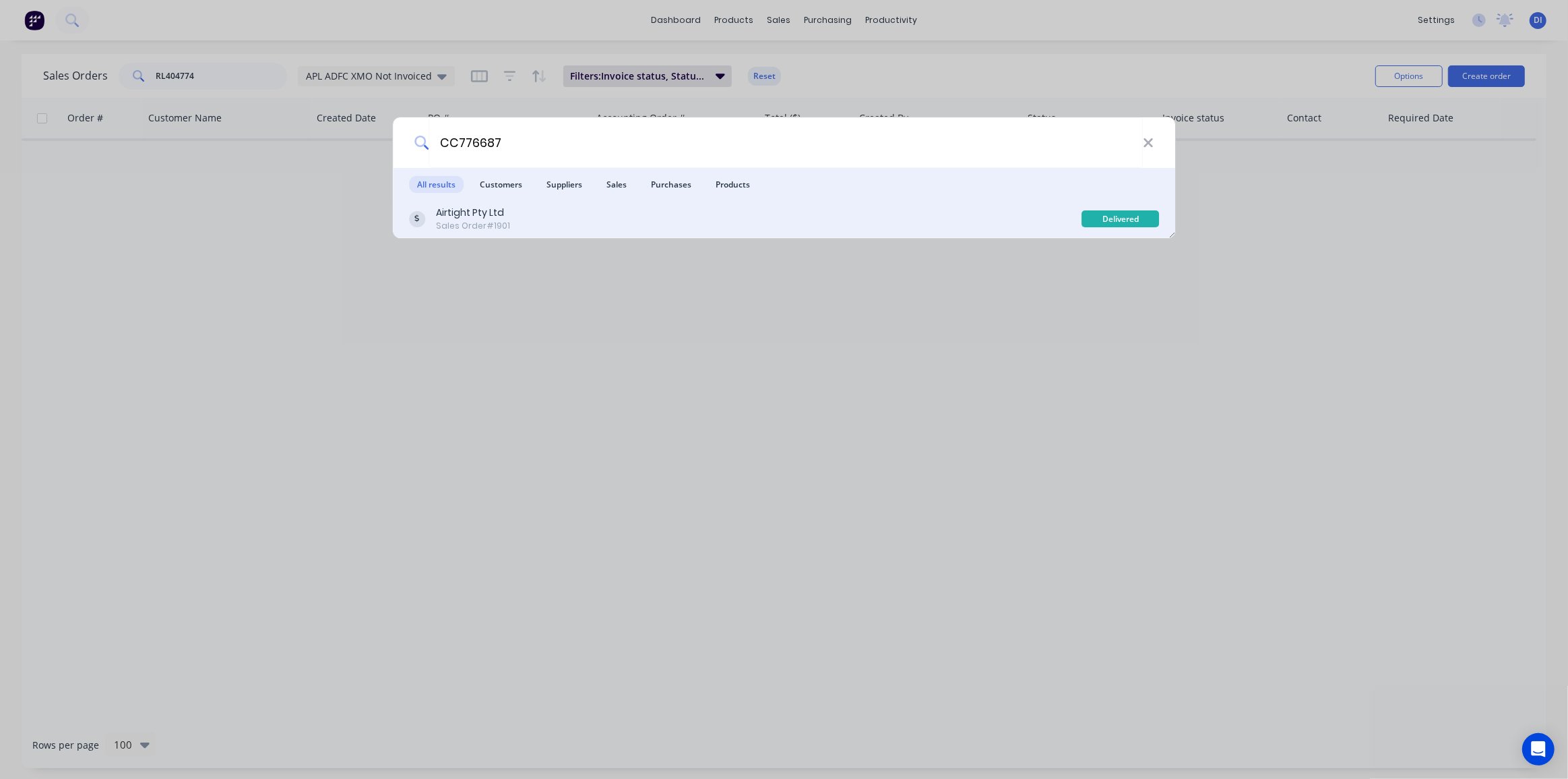
type input "CC776687"
click at [687, 215] on div "Airtight Pty Ltd Sales Order #1901" at bounding box center [746, 218] width 674 height 26
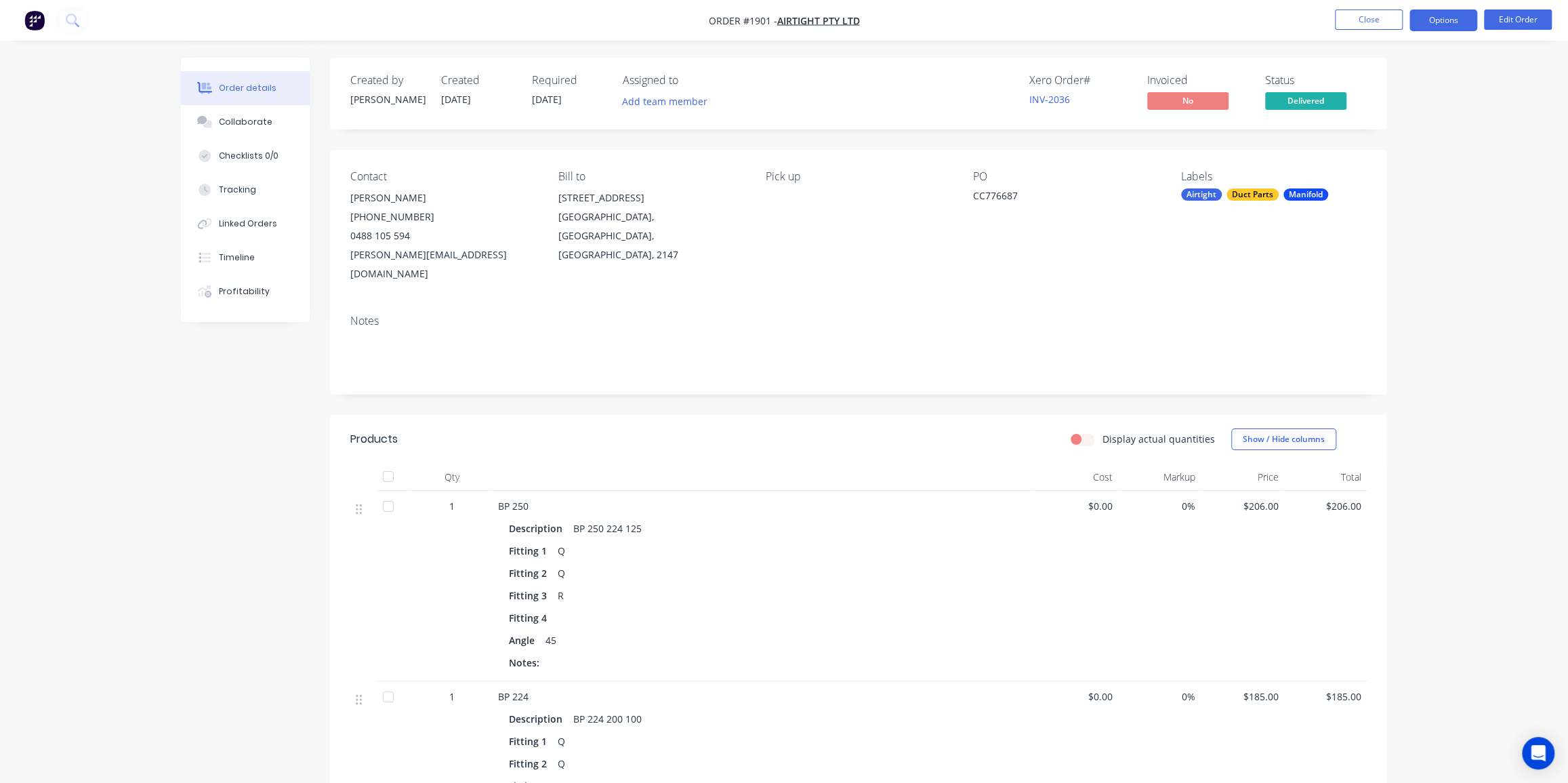
click at [1429, 20] on button "Options" at bounding box center [1443, 20] width 68 height 21
drag, startPoint x: 1389, startPoint y: 73, endPoint x: 1494, endPoint y: 95, distance: 107.3
click at [206, 259] on icon at bounding box center [204, 257] width 12 height 12
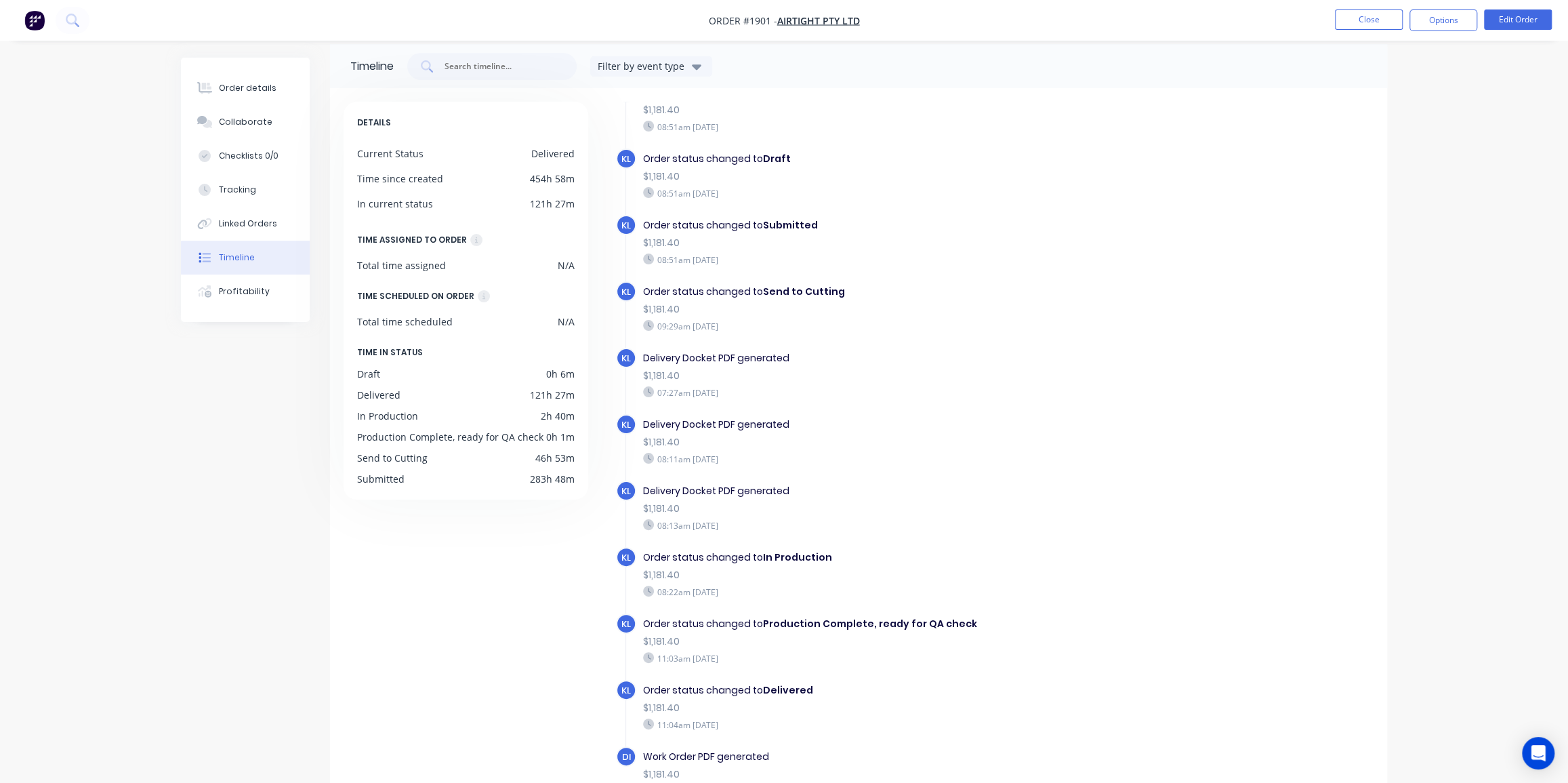
scroll to position [96, 0]
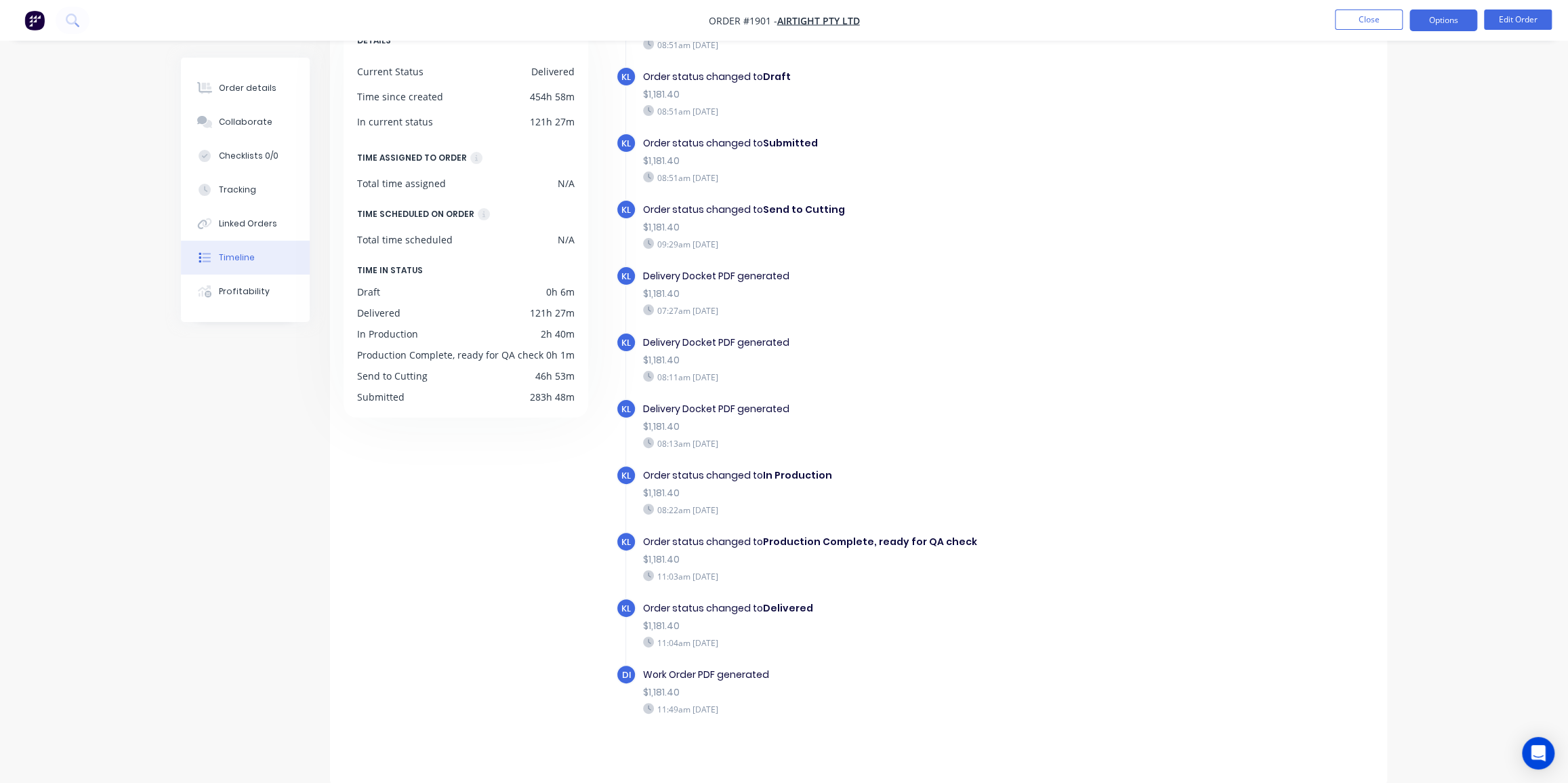
click at [1437, 16] on button "Options" at bounding box center [1443, 20] width 68 height 21
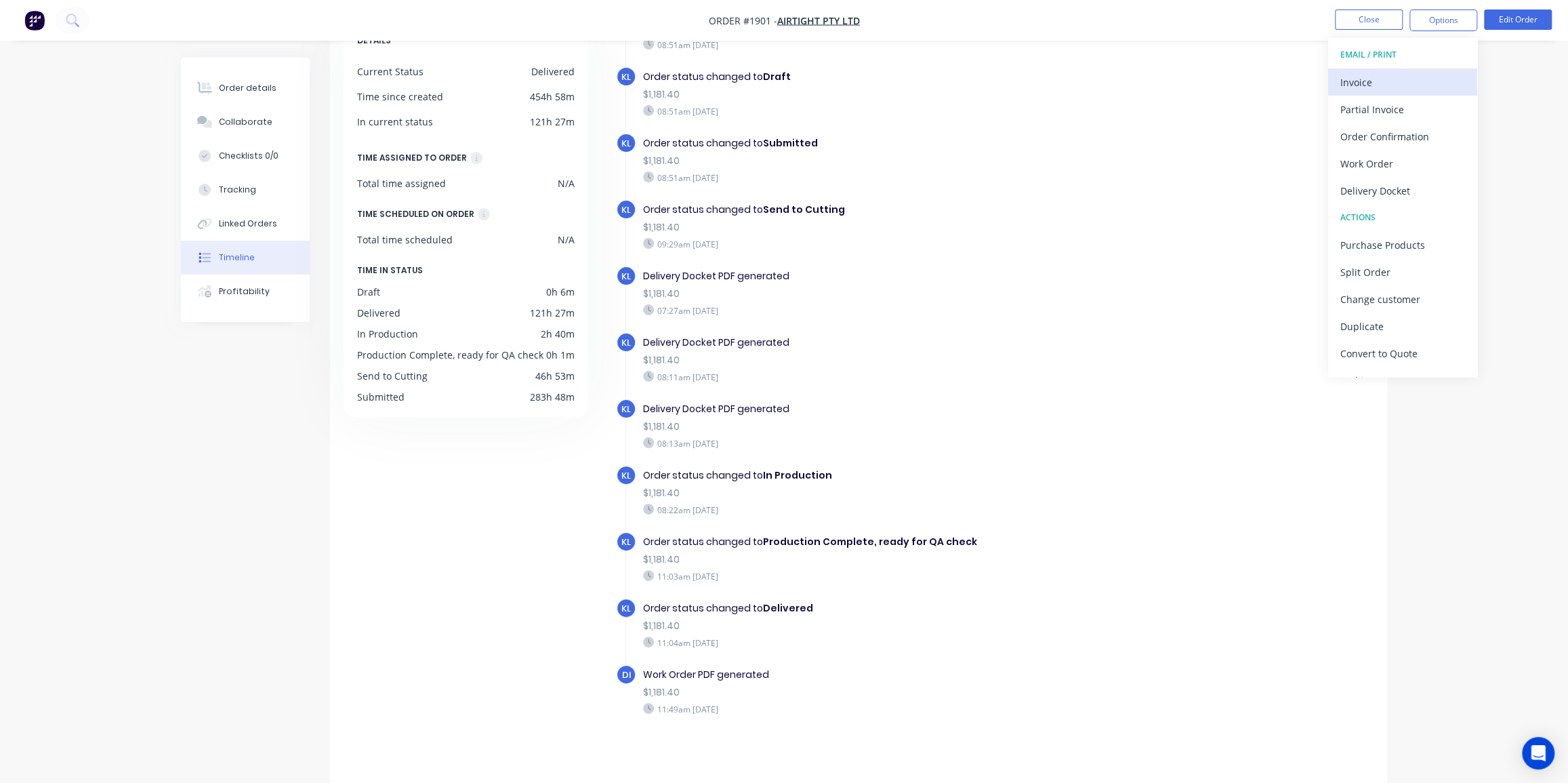
click at [1373, 72] on div "Invoice" at bounding box center [1402, 82] width 125 height 20
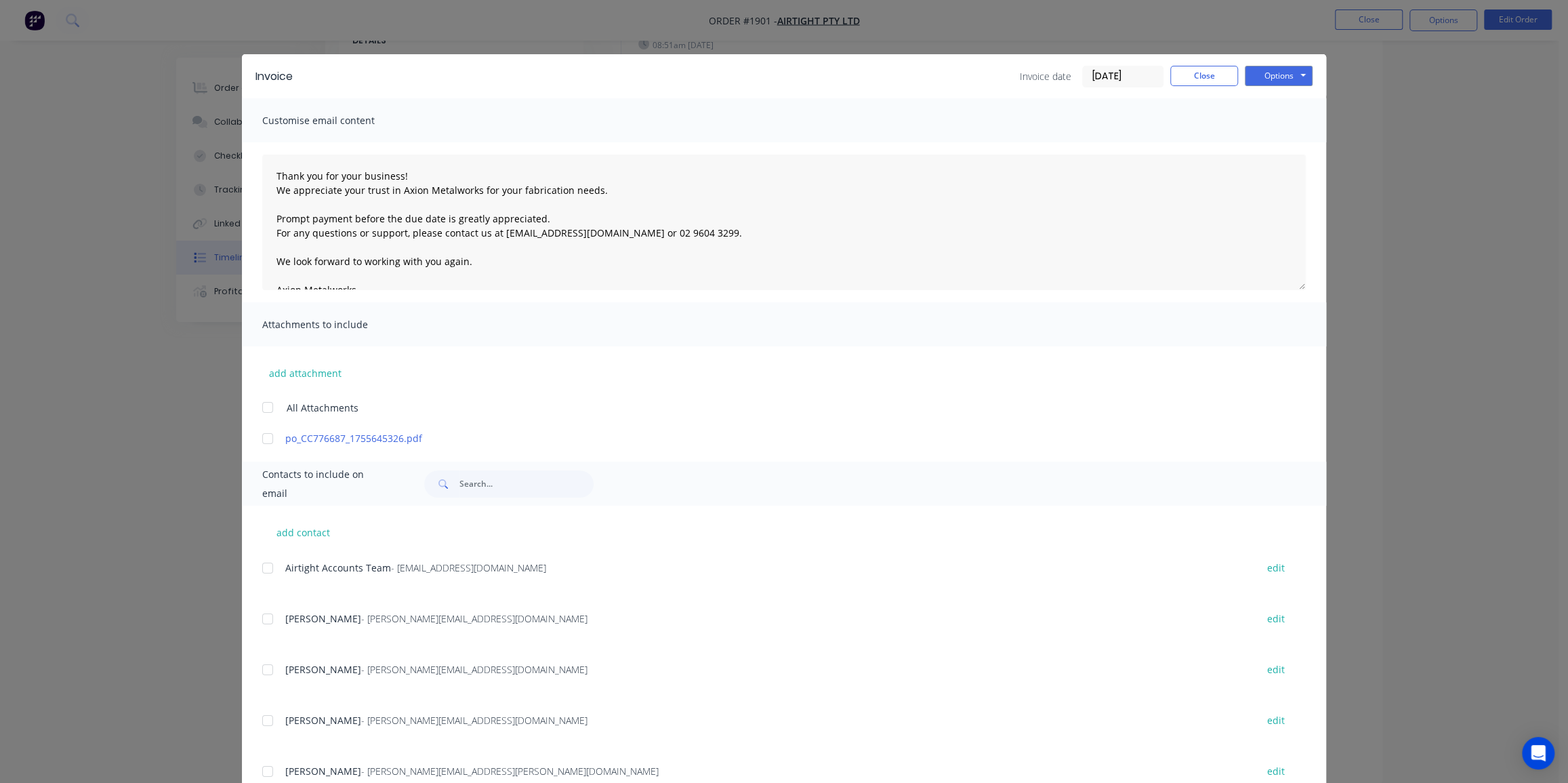
click at [1112, 77] on input "08/09/25" at bounding box center [1123, 76] width 80 height 20
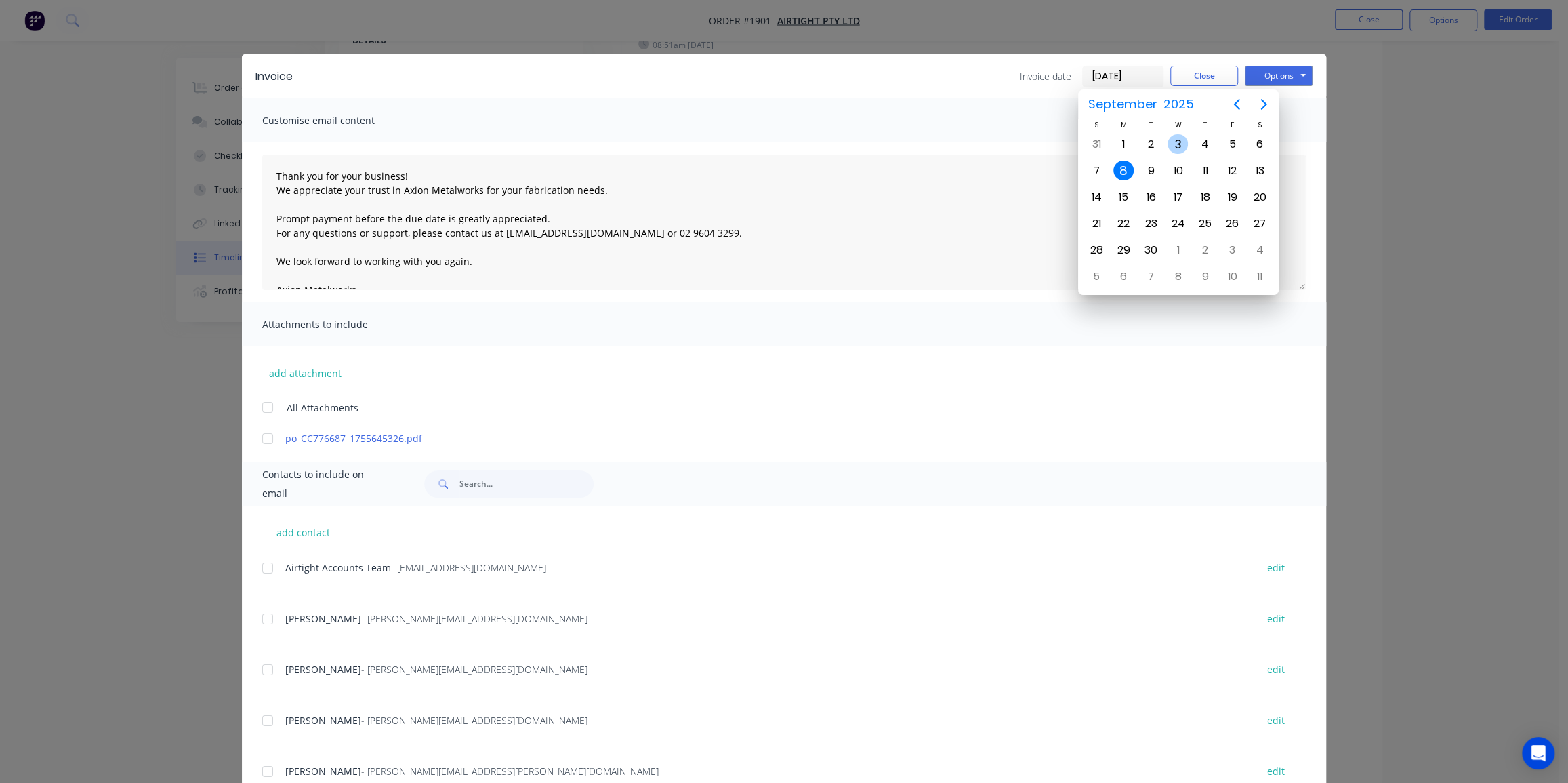
click at [1169, 136] on div "3" at bounding box center [1178, 144] width 27 height 26
type input "03/09/25"
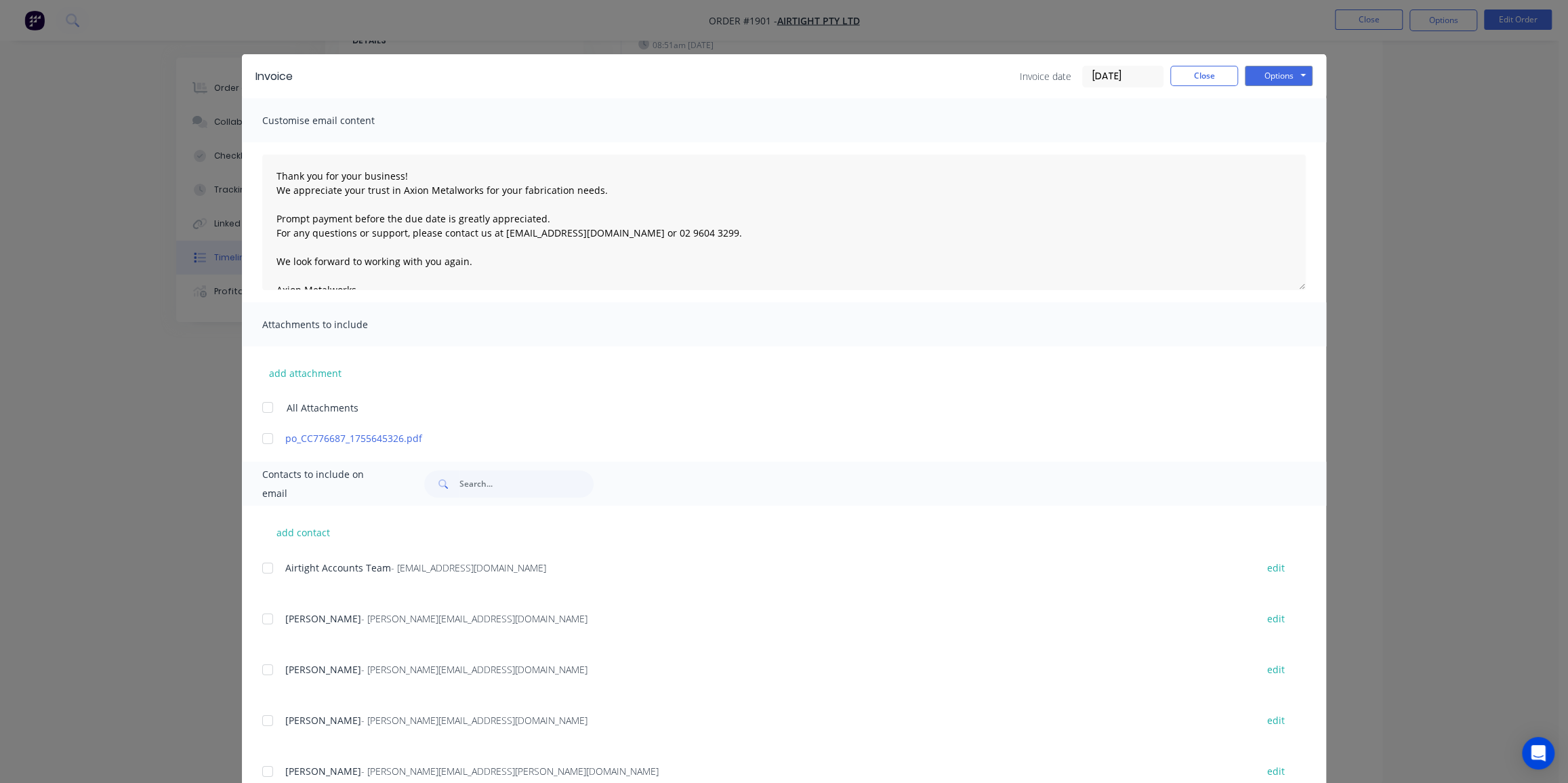
click at [250, 572] on div "add contact Airtight Accounts Team - suppliers@airtight.com.au edit Daniel Tang…" at bounding box center [784, 728] width 1084 height 444
click at [261, 564] on div at bounding box center [268, 568] width 27 height 27
click at [1272, 75] on button "Options" at bounding box center [1279, 76] width 68 height 20
click at [1267, 140] on button "Email" at bounding box center [1288, 144] width 86 height 22
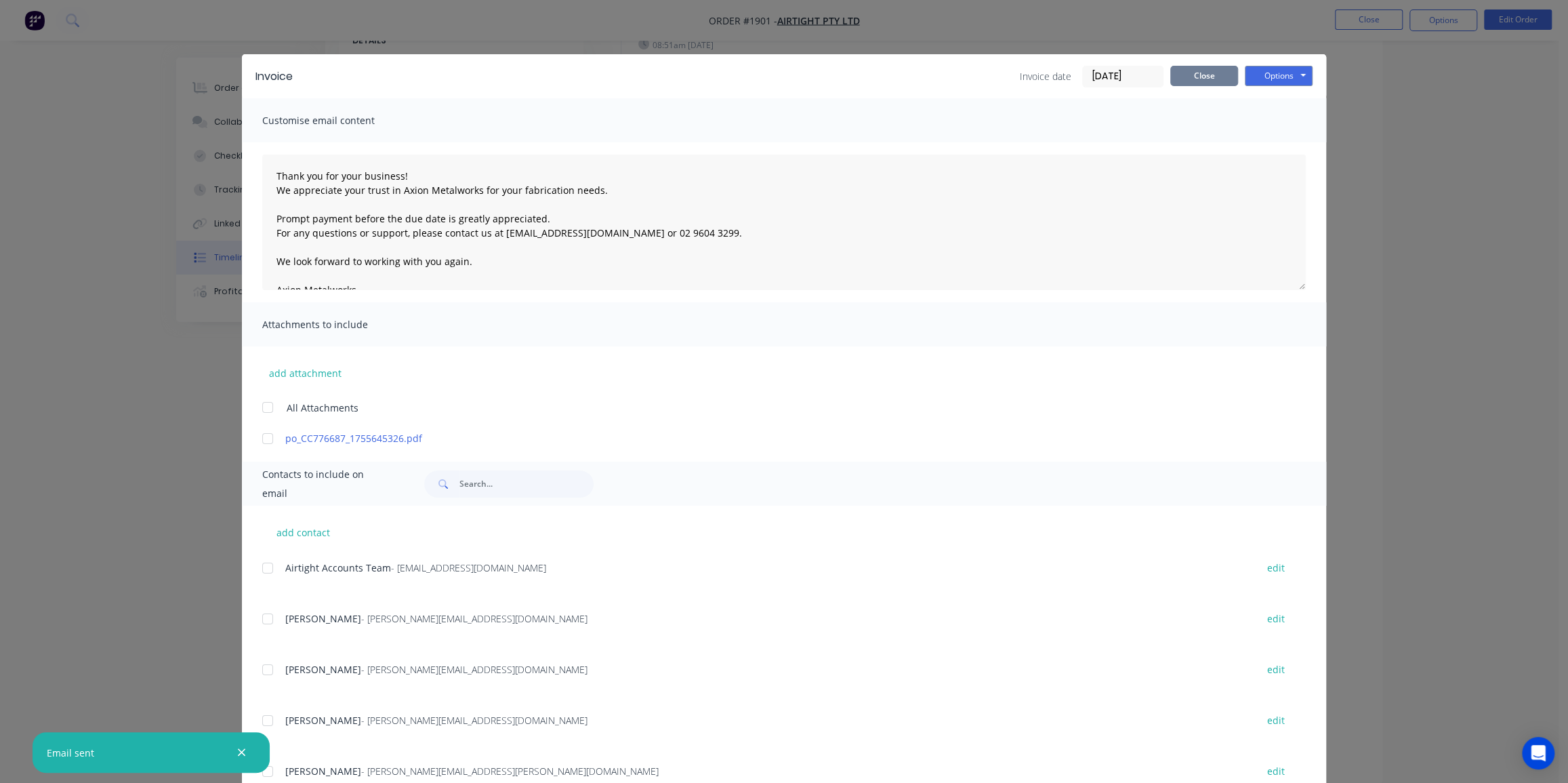
click at [1212, 78] on button "Close" at bounding box center [1204, 76] width 68 height 20
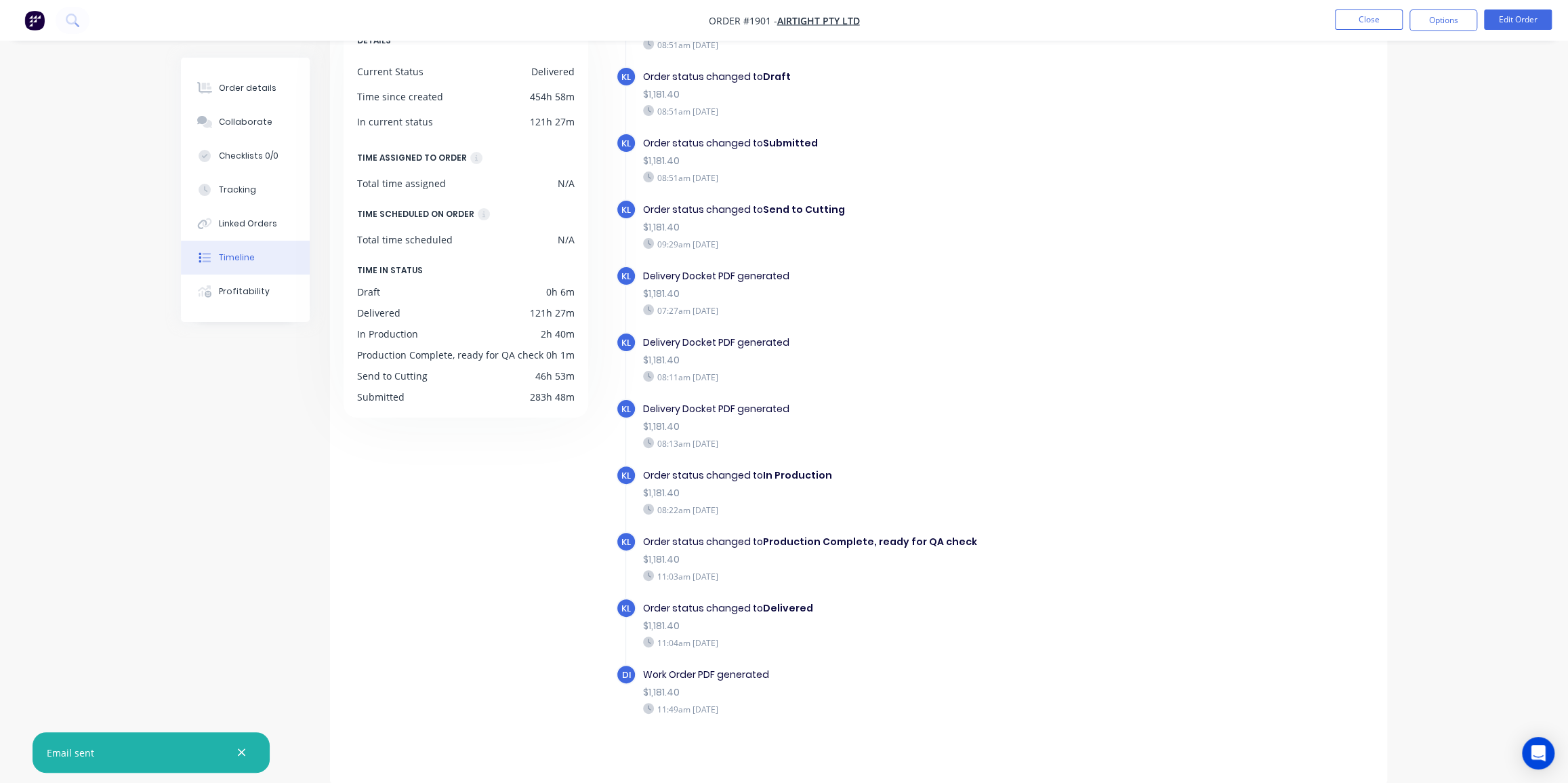
click at [1465, 162] on div "Order details Collaborate Checklists 0/0 Tracking Linked Orders Timeline Profit…" at bounding box center [784, 344] width 1568 height 879
click at [1368, 27] on button "Close" at bounding box center [1369, 19] width 68 height 20
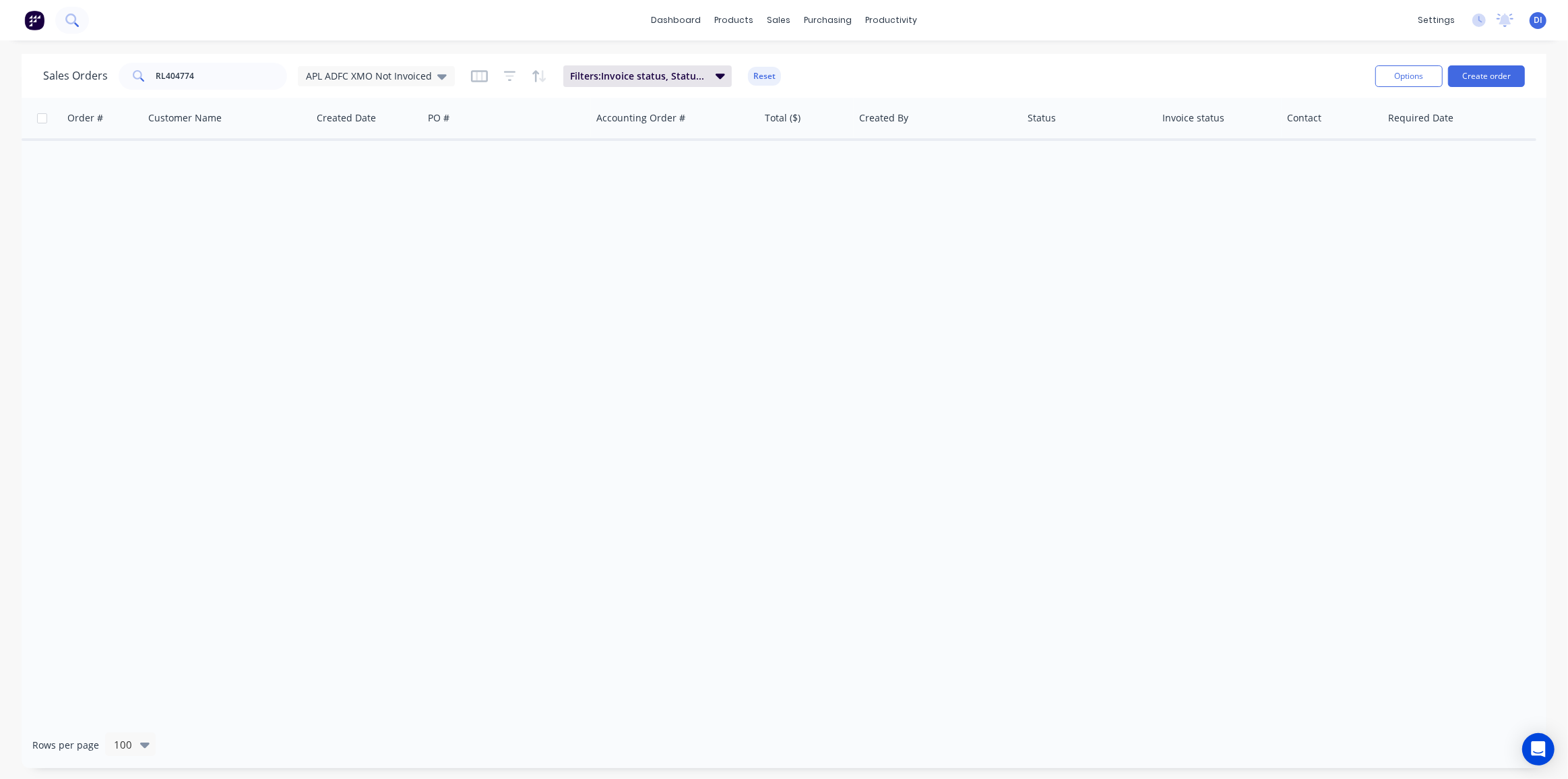
click at [75, 23] on icon at bounding box center [76, 24] width 5 height 5
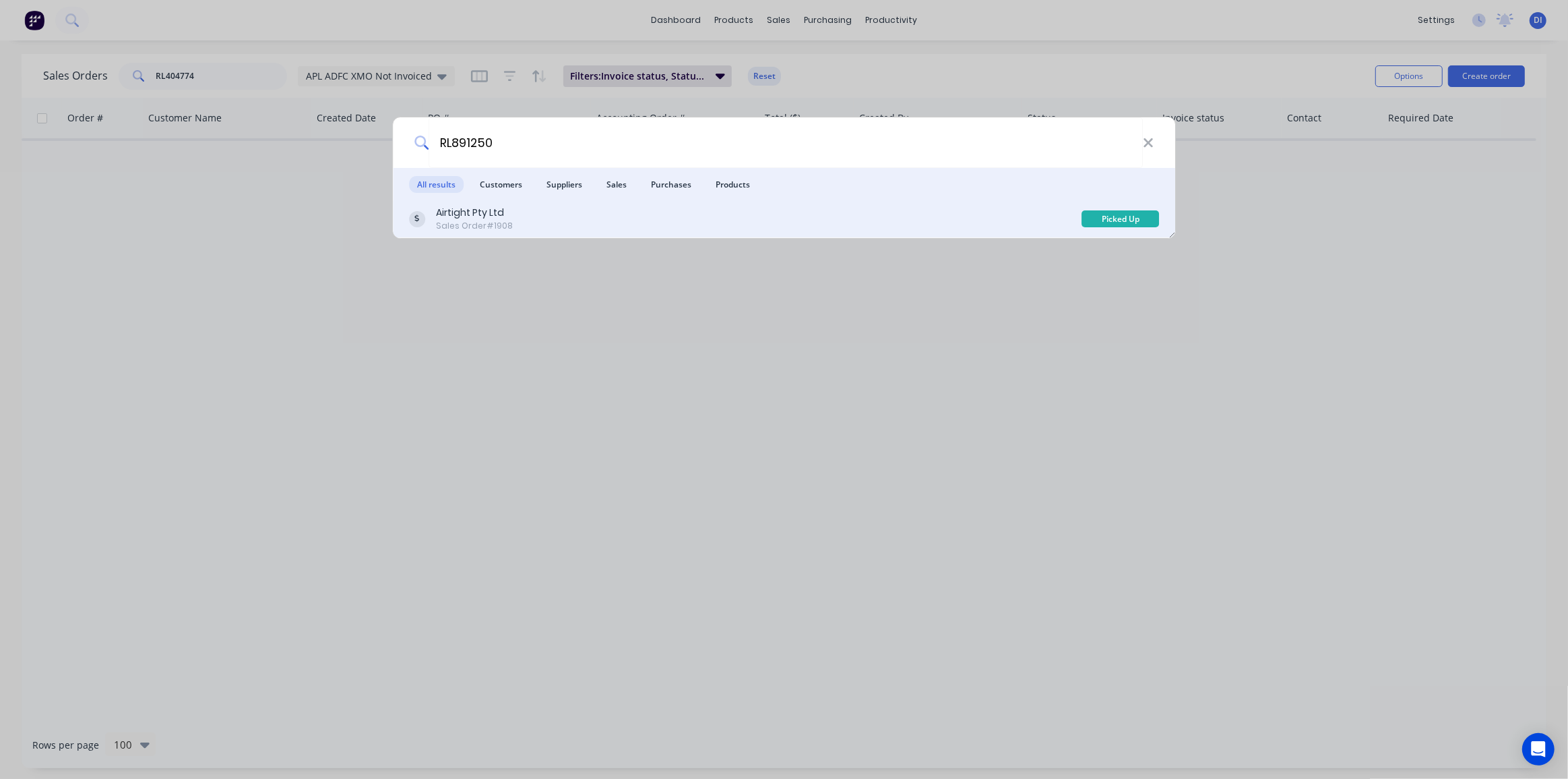
type input "RL891250"
click at [766, 230] on div "Airtight Pty Ltd Sales Order #1908" at bounding box center [746, 218] width 674 height 26
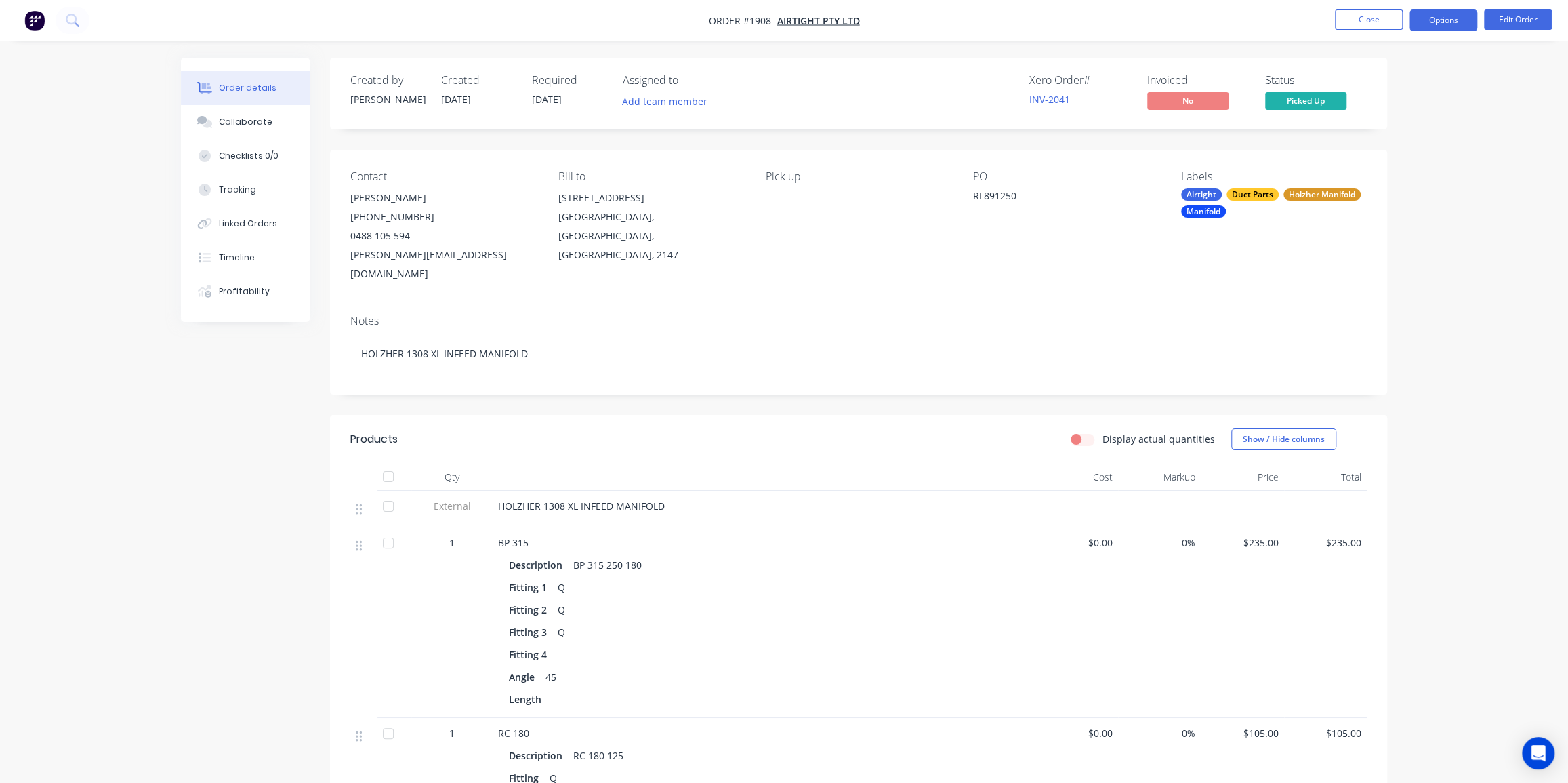
click at [1449, 16] on button "Options" at bounding box center [1443, 20] width 68 height 21
drag, startPoint x: 901, startPoint y: 264, endPoint x: 739, endPoint y: 283, distance: 163.1
click at [894, 265] on div "Contact Colin Conduit (02) 9986 3184 0488 105 594 Colin.Conduit@airtight.com.au…" at bounding box center [859, 226] width 1057 height 154
click at [231, 257] on div "Timeline" at bounding box center [236, 257] width 36 height 12
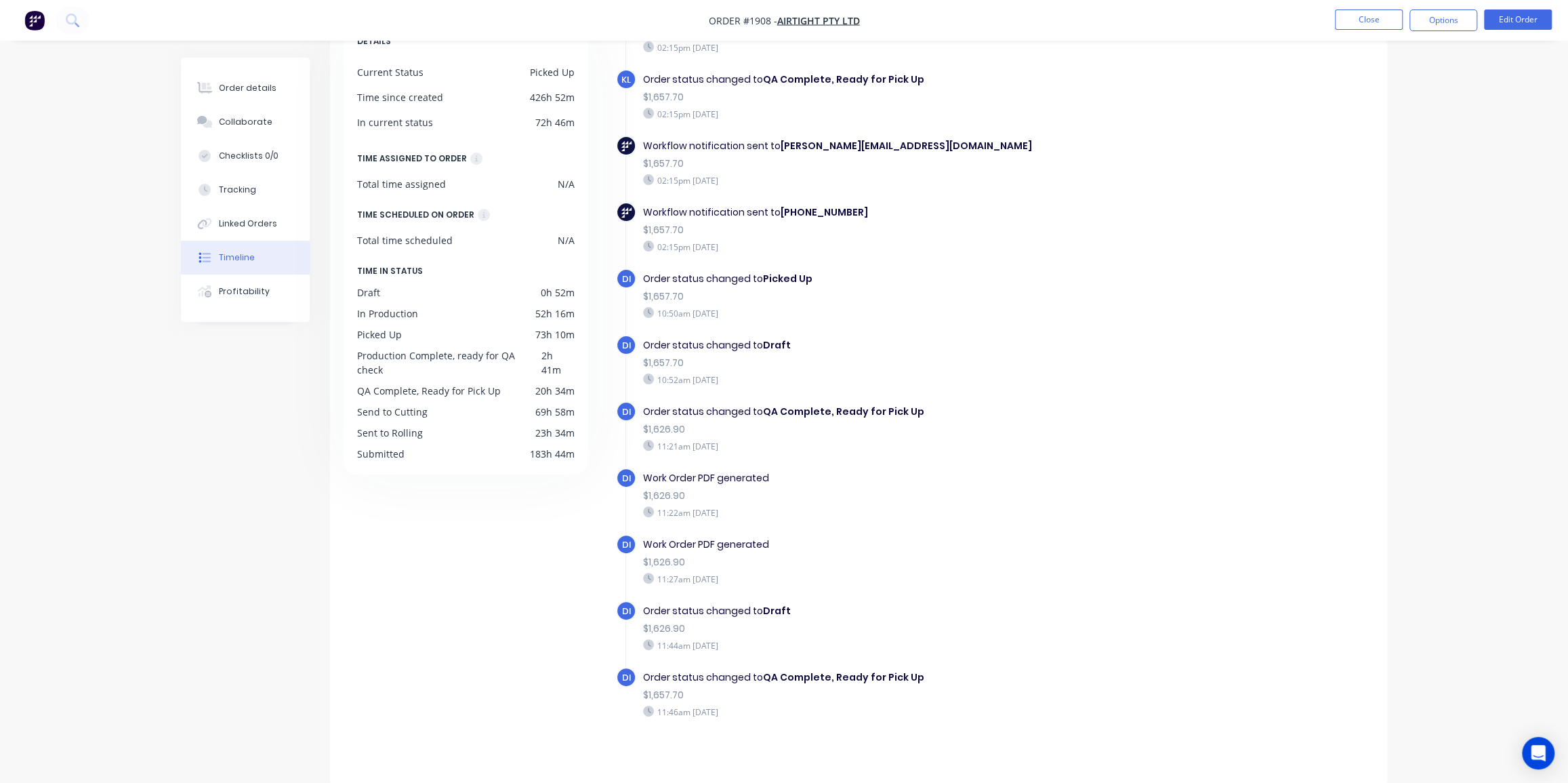
scroll to position [96, 0]
click at [1434, 15] on button "Options" at bounding box center [1443, 20] width 68 height 21
click at [1393, 71] on button "Invoice" at bounding box center [1402, 82] width 149 height 27
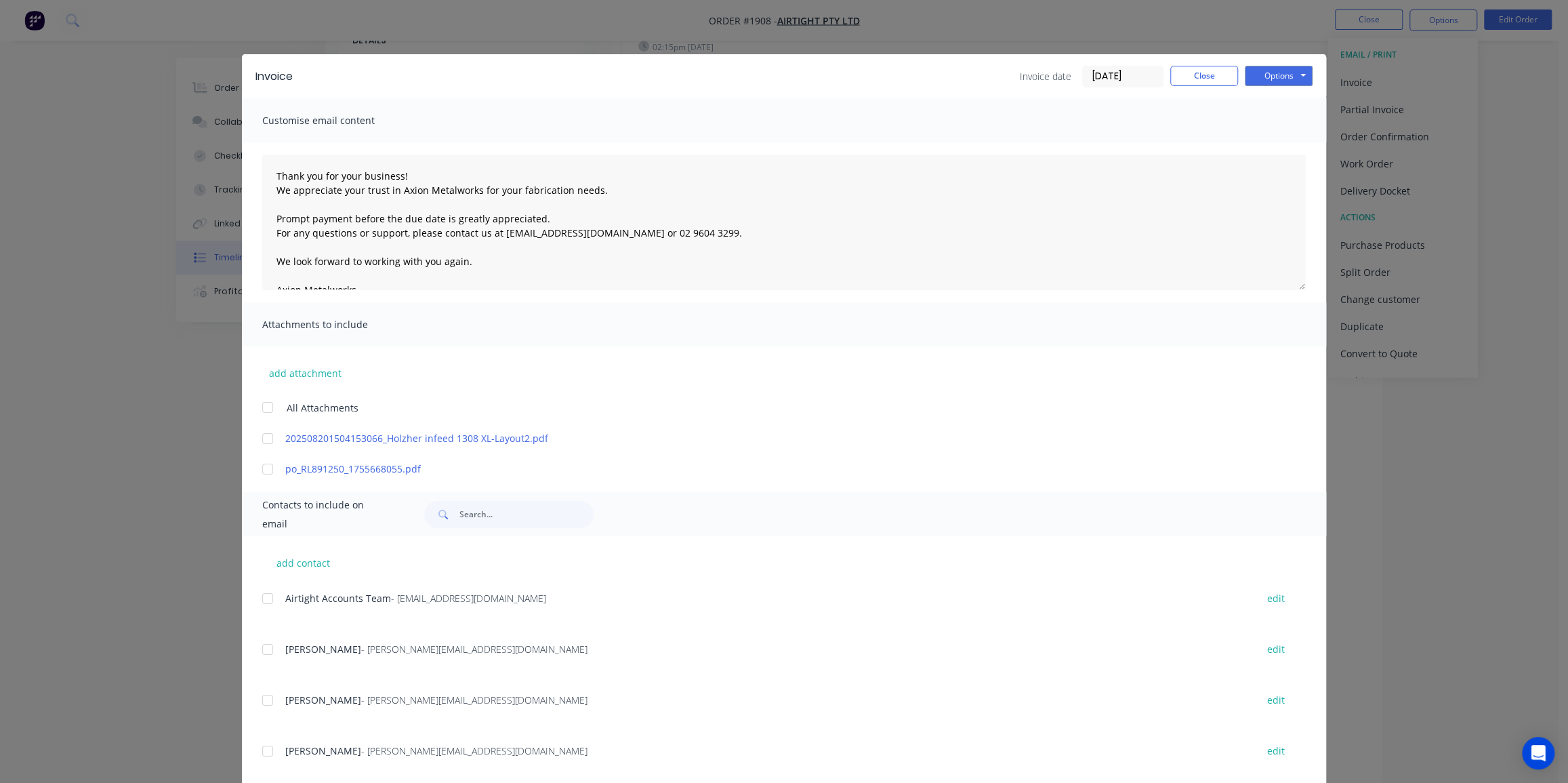
click at [1112, 75] on input "08/09/25" at bounding box center [1123, 76] width 80 height 20
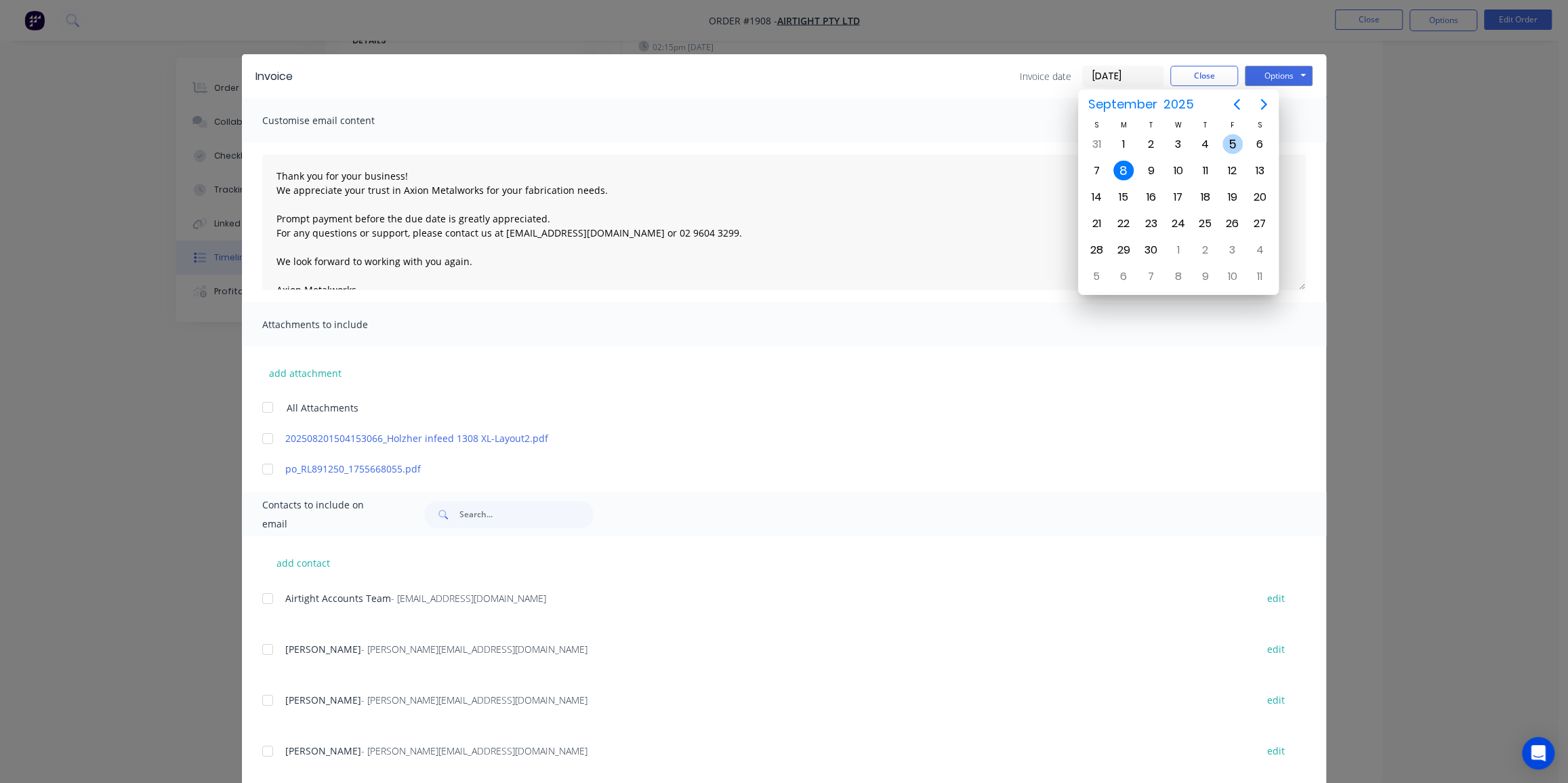
click at [1234, 139] on div "5" at bounding box center [1232, 144] width 20 height 20
type input "05/09/25"
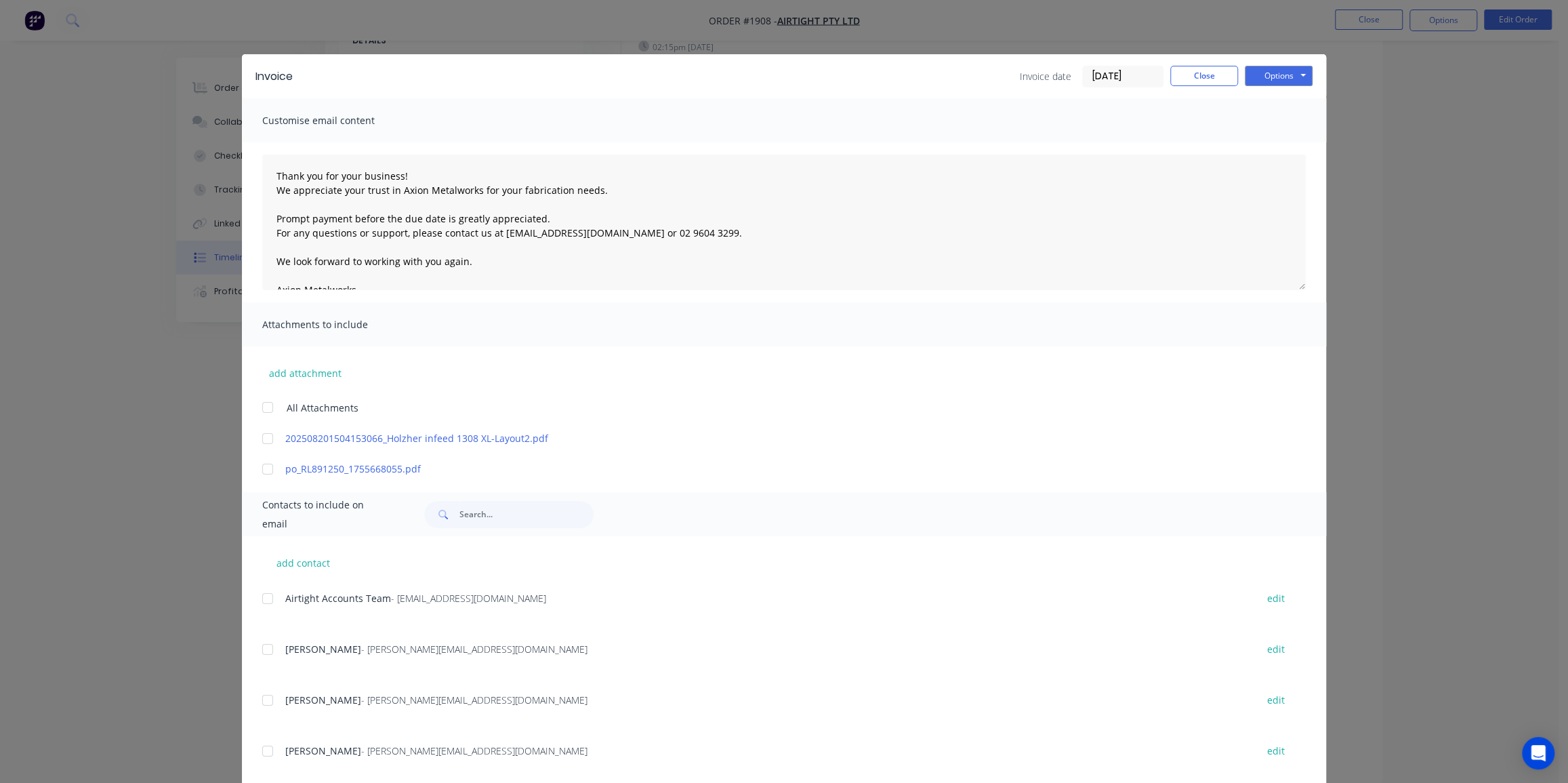
click at [261, 598] on div at bounding box center [268, 599] width 27 height 27
click at [1271, 77] on button "Options" at bounding box center [1279, 76] width 68 height 20
click at [1269, 140] on button "Email" at bounding box center [1288, 144] width 86 height 22
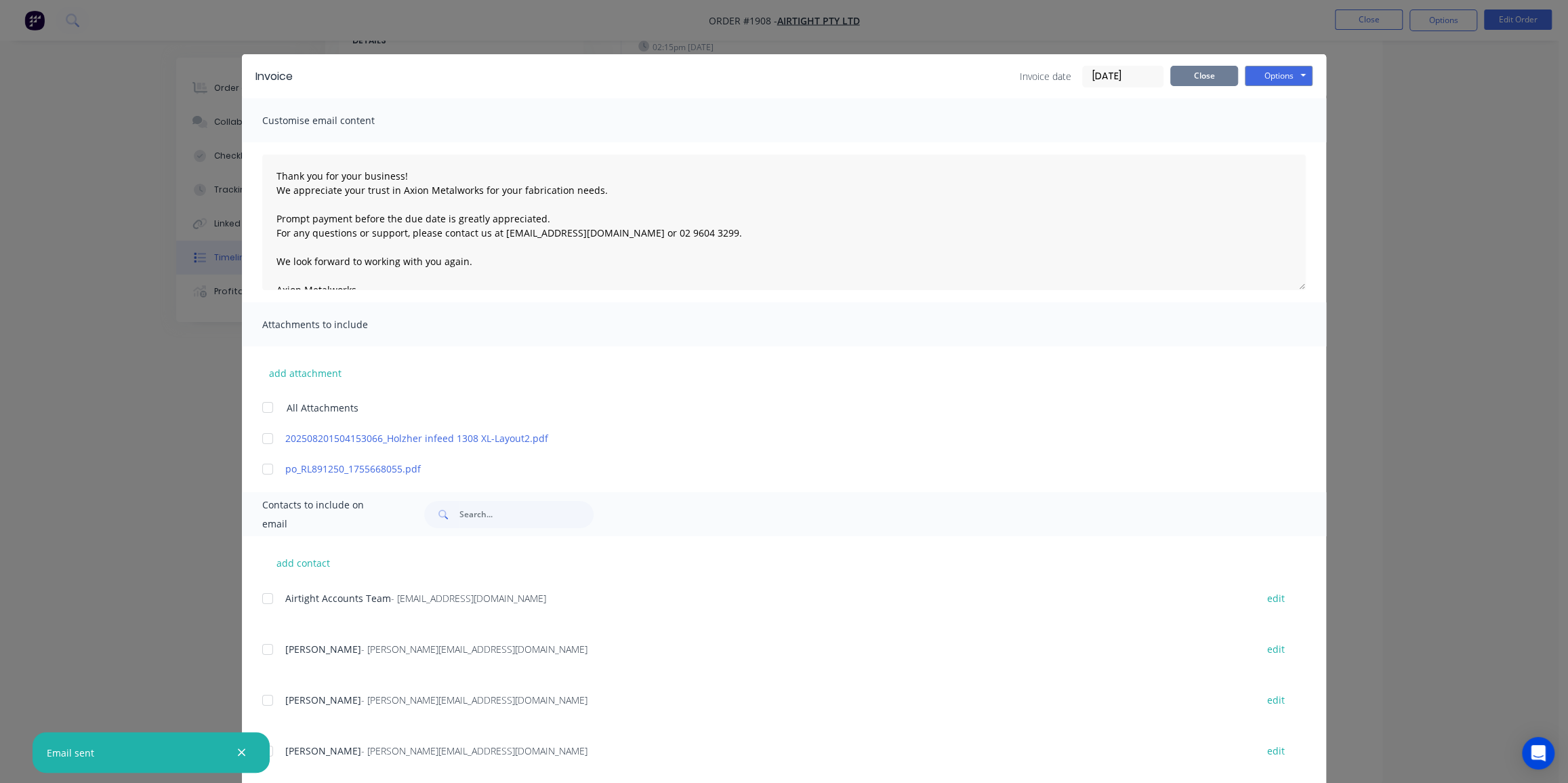
click at [1185, 70] on button "Close" at bounding box center [1204, 76] width 68 height 20
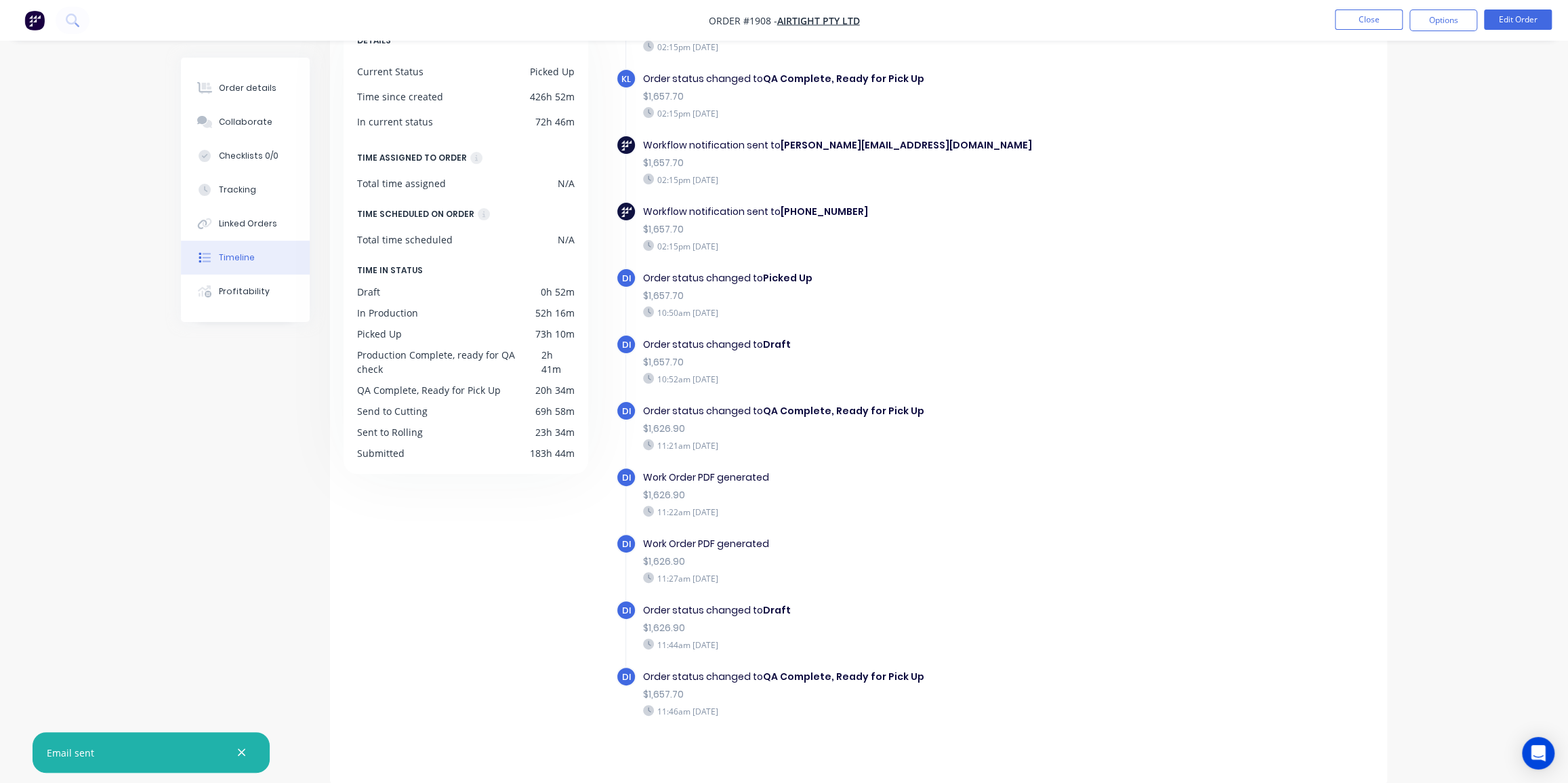
drag, startPoint x: 1438, startPoint y: 116, endPoint x: 1420, endPoint y: 88, distance: 33.3
click at [1433, 111] on div "Order details Collaborate Checklists 0/0 Tracking Linked Orders Timeline Profit…" at bounding box center [784, 344] width 1568 height 879
click at [1377, 22] on button "Close" at bounding box center [1369, 19] width 68 height 20
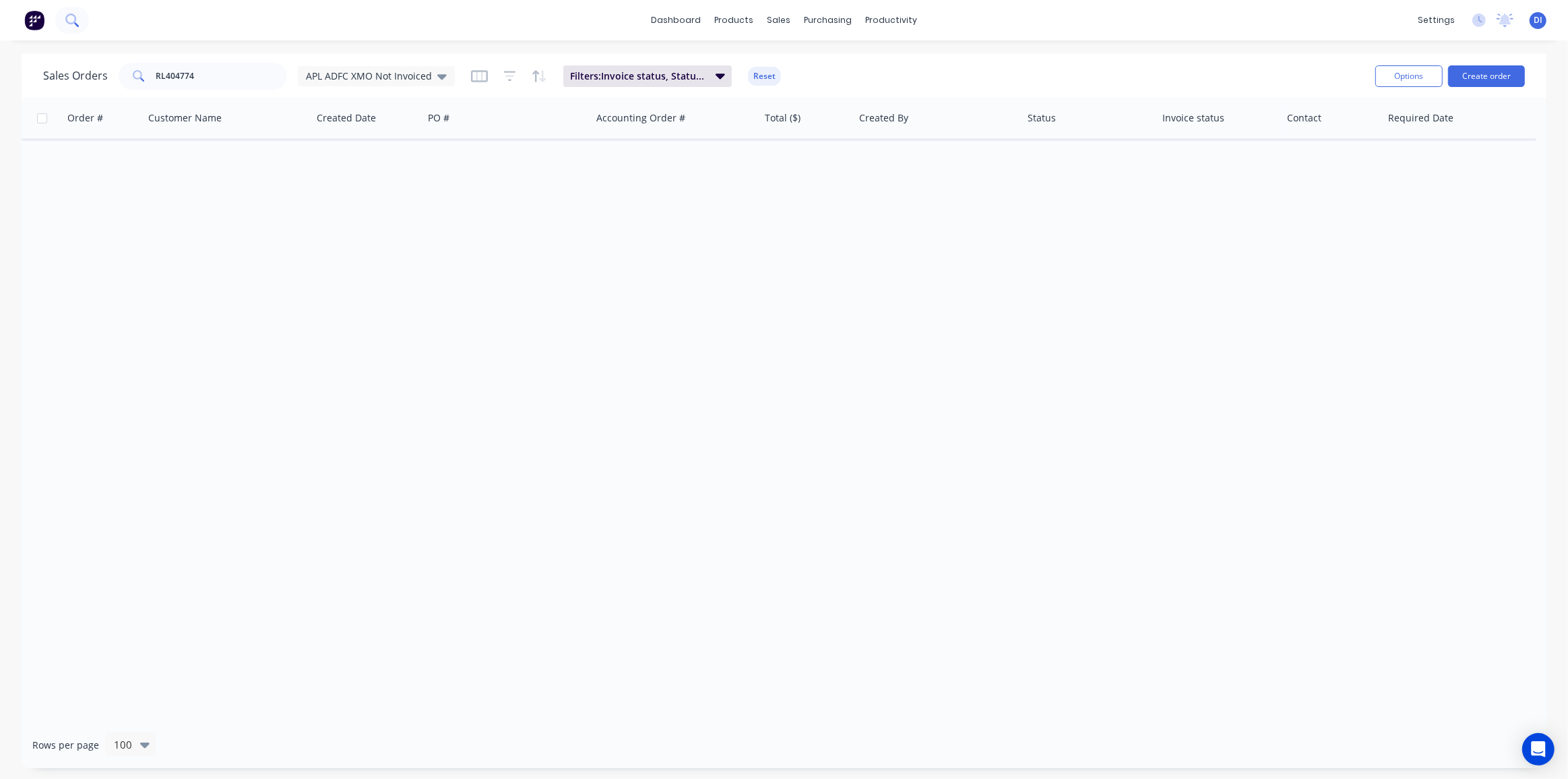
click at [72, 24] on icon at bounding box center [72, 20] width 13 height 13
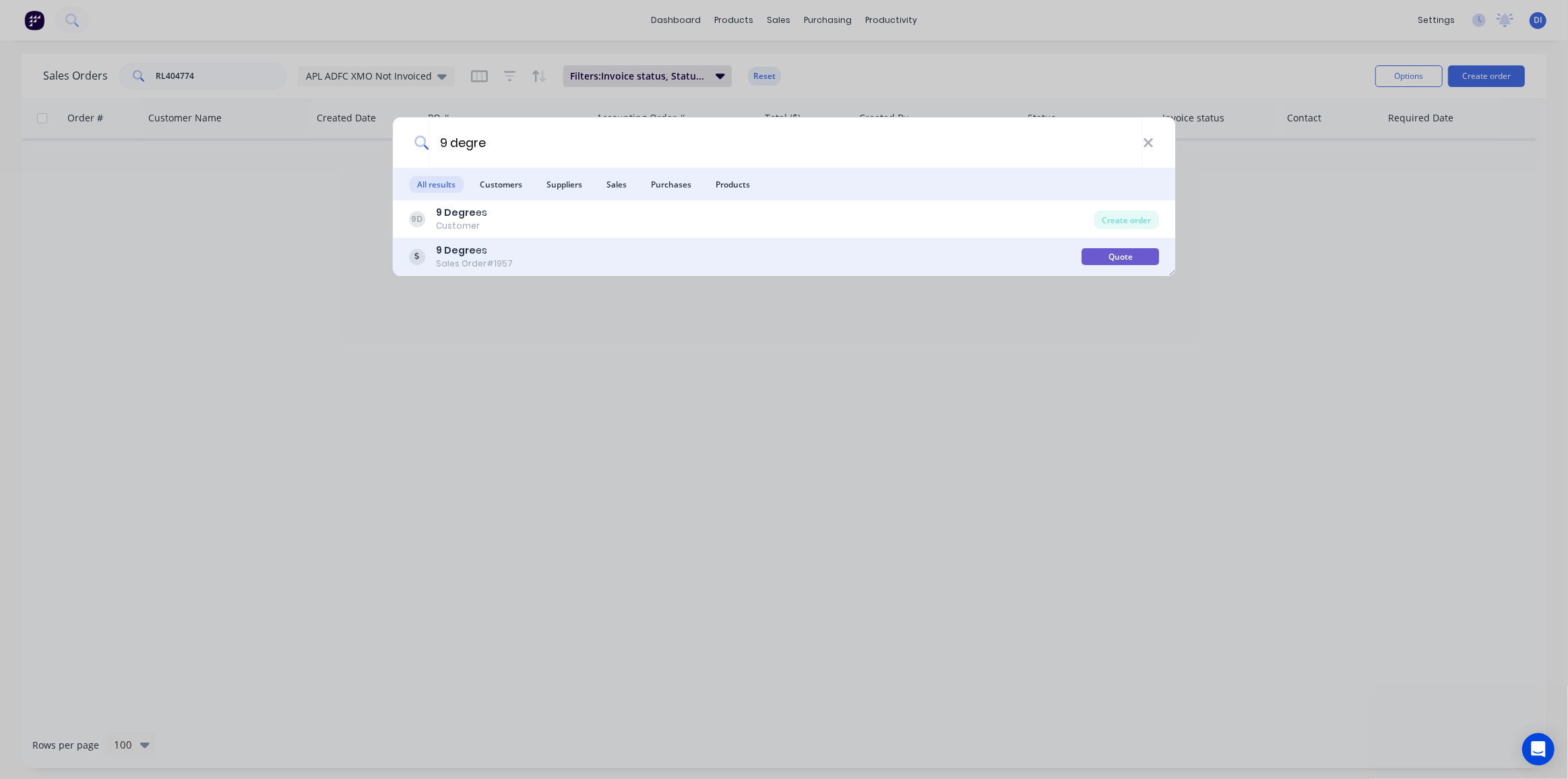
type input "9 degre"
click at [574, 252] on div "9 Degre es Sales Order #1957" at bounding box center [746, 256] width 674 height 26
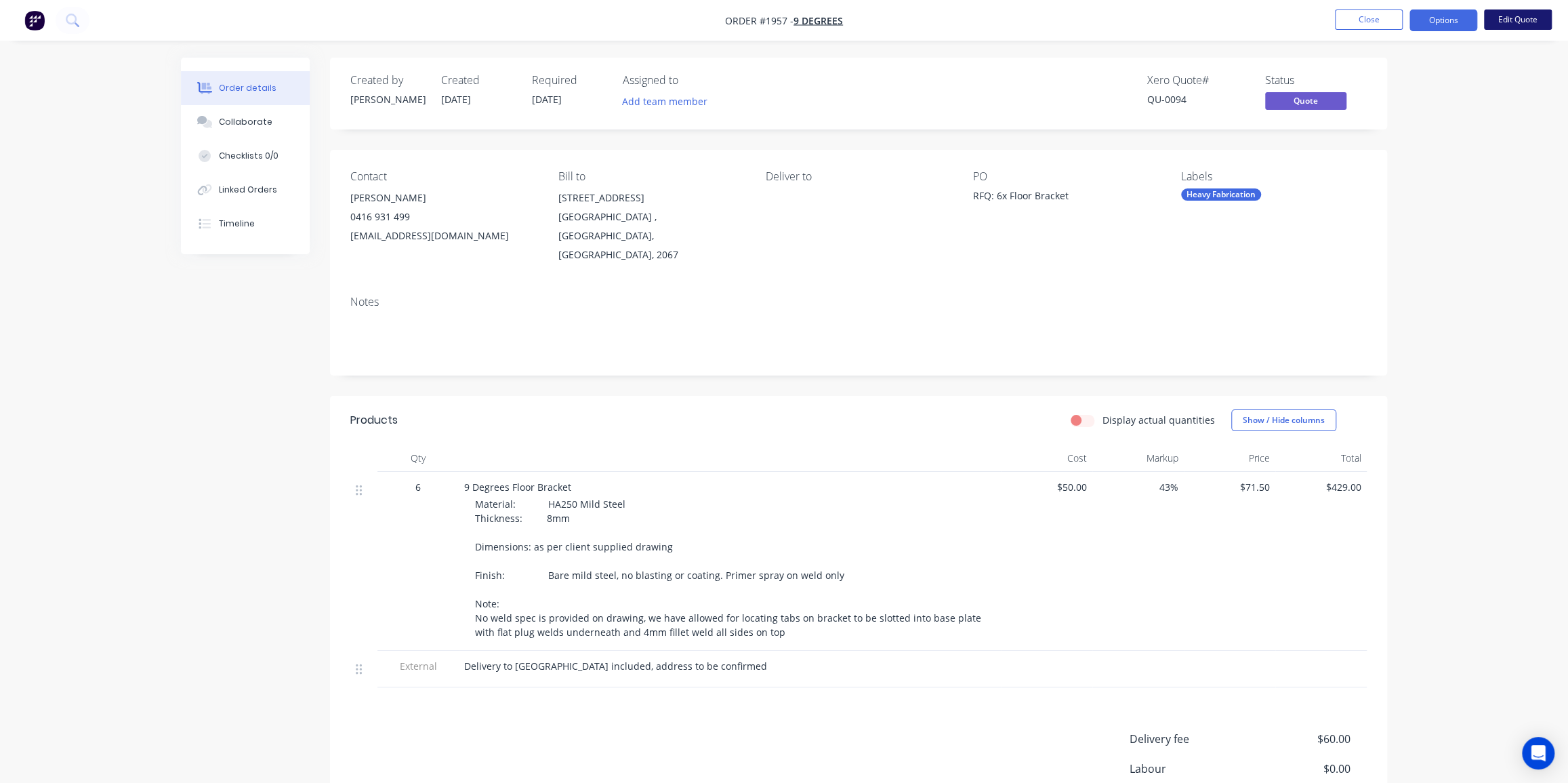
click at [1512, 20] on button "Edit Quote" at bounding box center [1517, 19] width 68 height 20
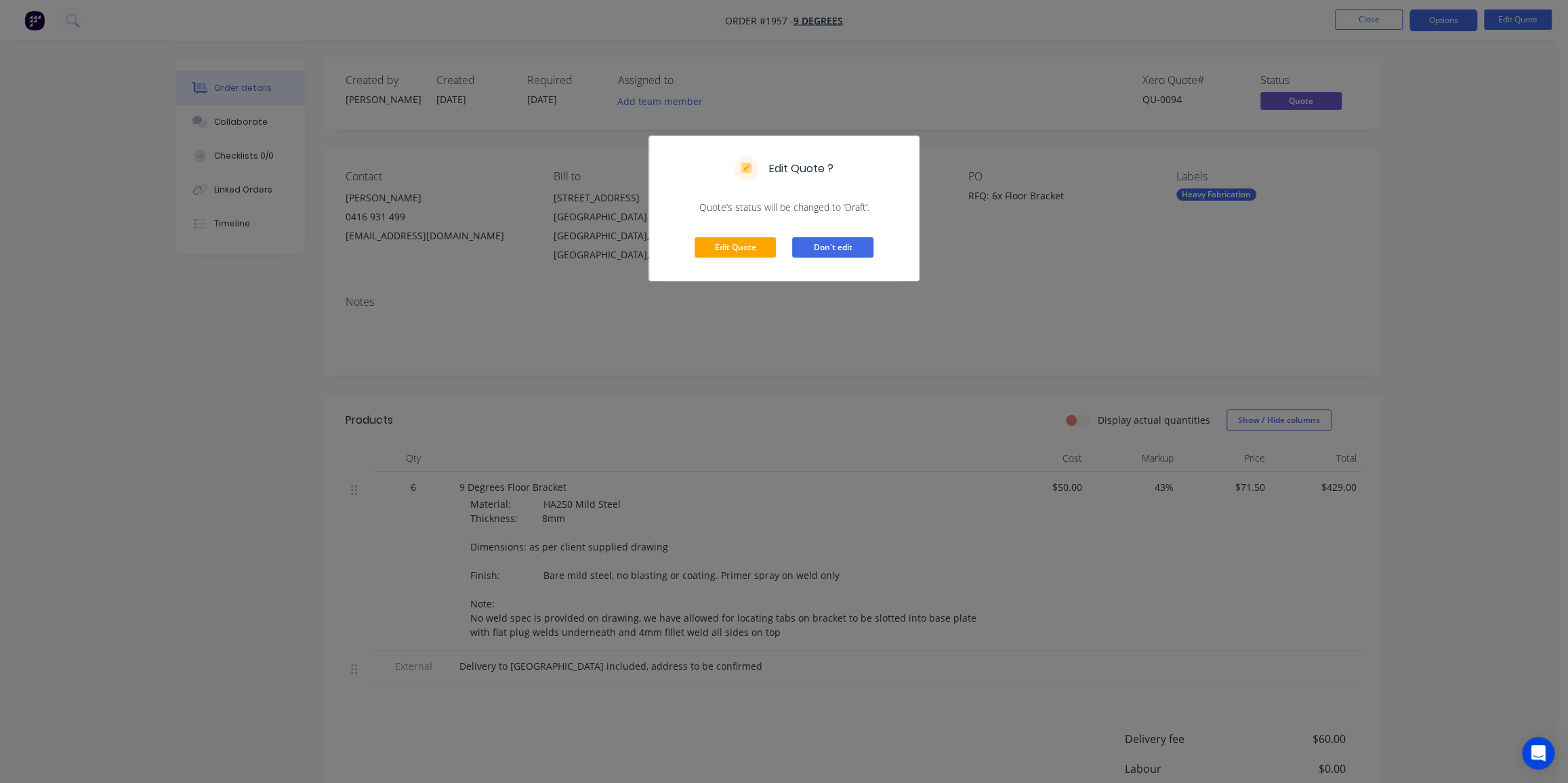
click at [816, 244] on button "Don't edit" at bounding box center [833, 247] width 81 height 20
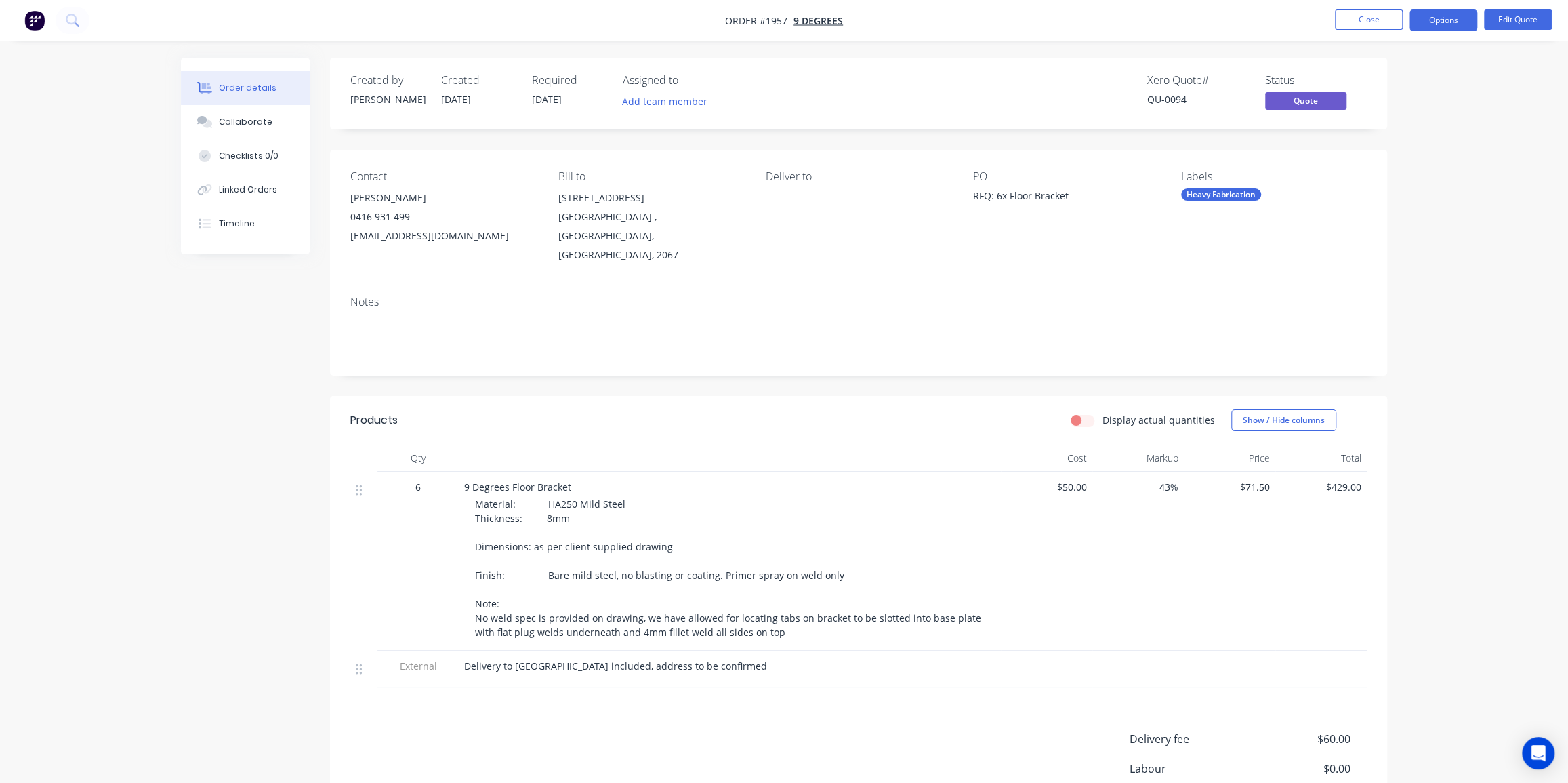
click at [1419, 86] on div "Order details Collaborate Checklists 0/0 Linked Orders Timeline Order details C…" at bounding box center [784, 479] width 1568 height 958
click at [1449, 19] on button "Options" at bounding box center [1443, 20] width 68 height 21
click at [1532, 252] on div "Order details Collaborate Checklists 0/0 Linked Orders Timeline Order details C…" at bounding box center [784, 479] width 1568 height 958
click at [1443, 11] on button "Options" at bounding box center [1443, 20] width 68 height 21
click at [1383, 158] on div "Convert to Order" at bounding box center [1402, 164] width 125 height 20
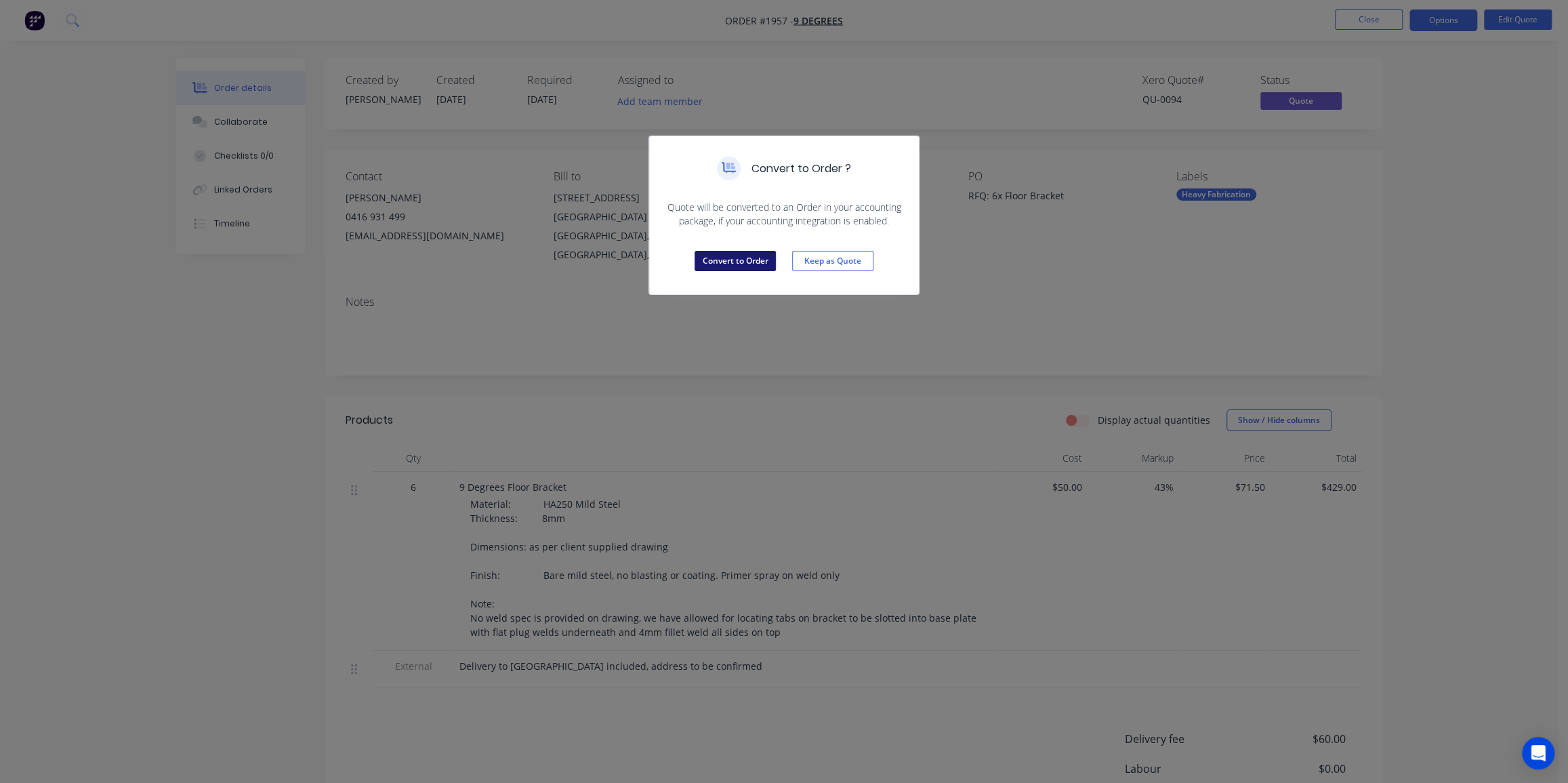
click at [736, 259] on button "Convert to Order" at bounding box center [735, 261] width 81 height 20
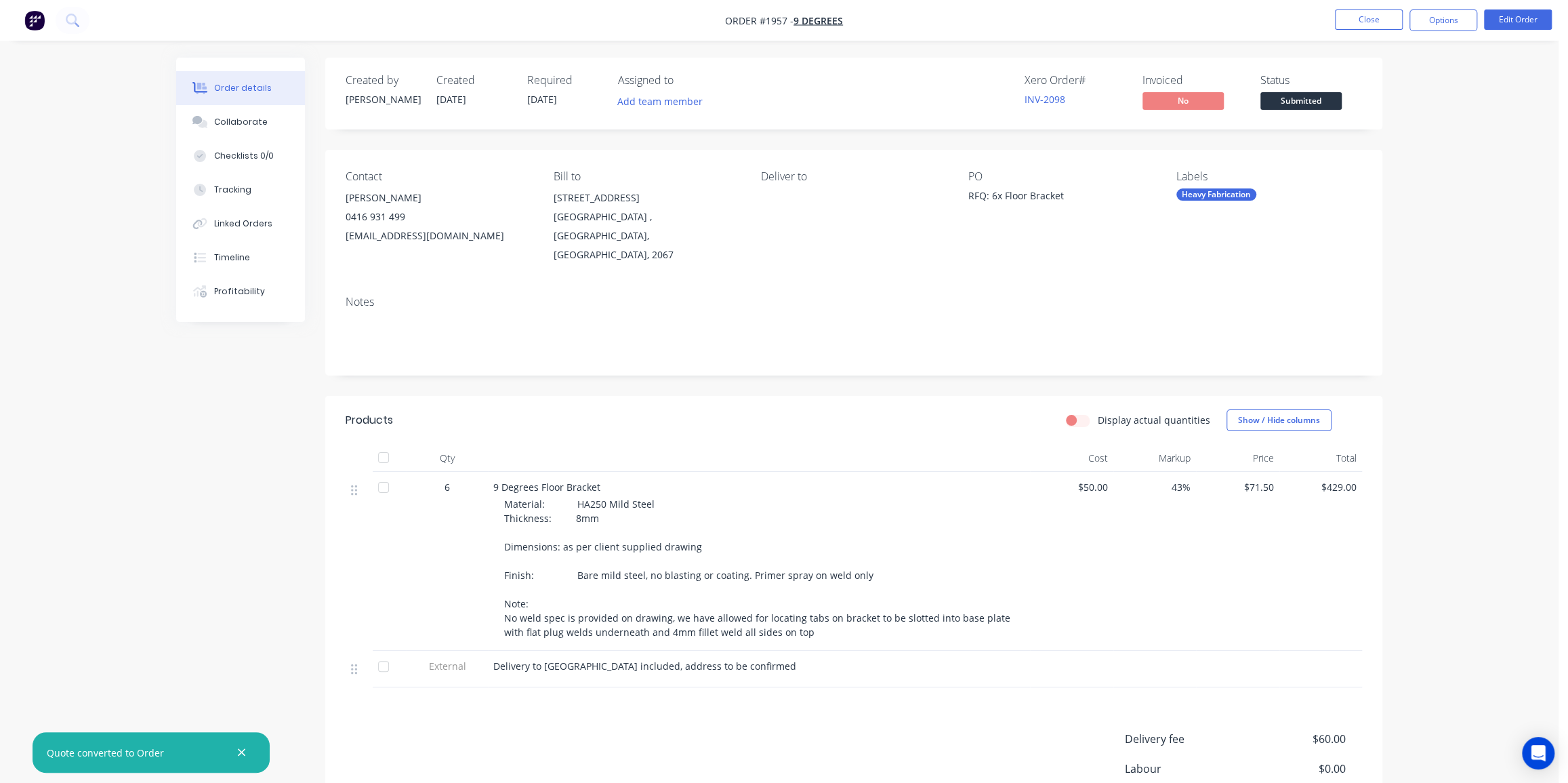
click at [1489, 85] on div "Order details Collaborate Checklists 0/0 Tracking Linked Orders Timeline Profit…" at bounding box center [779, 479] width 1559 height 958
click at [1514, 16] on button "Edit Order" at bounding box center [1517, 19] width 68 height 20
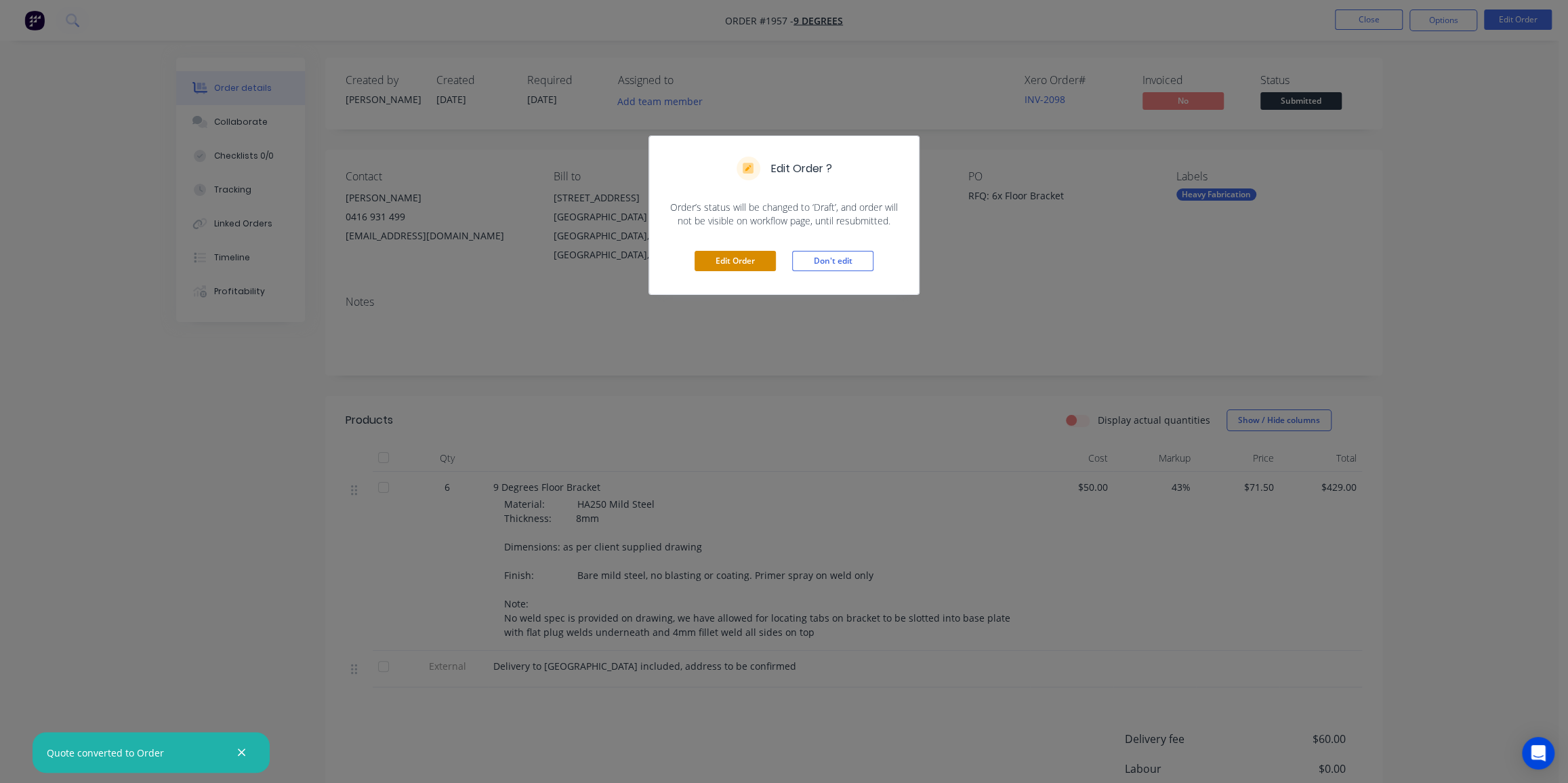
click at [735, 257] on button "Edit Order" at bounding box center [735, 261] width 81 height 20
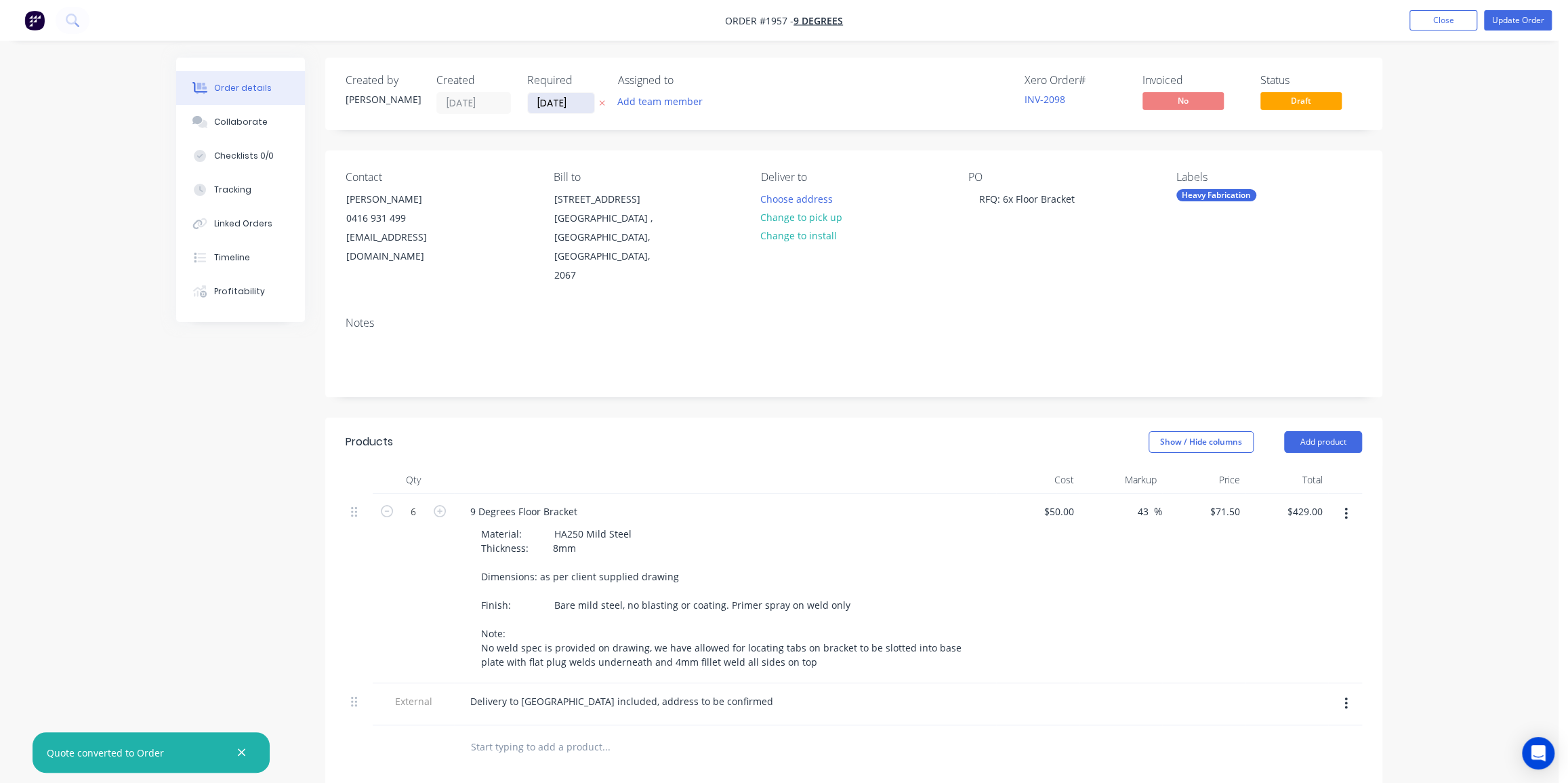
click at [566, 104] on input "04/09/25" at bounding box center [561, 103] width 66 height 20
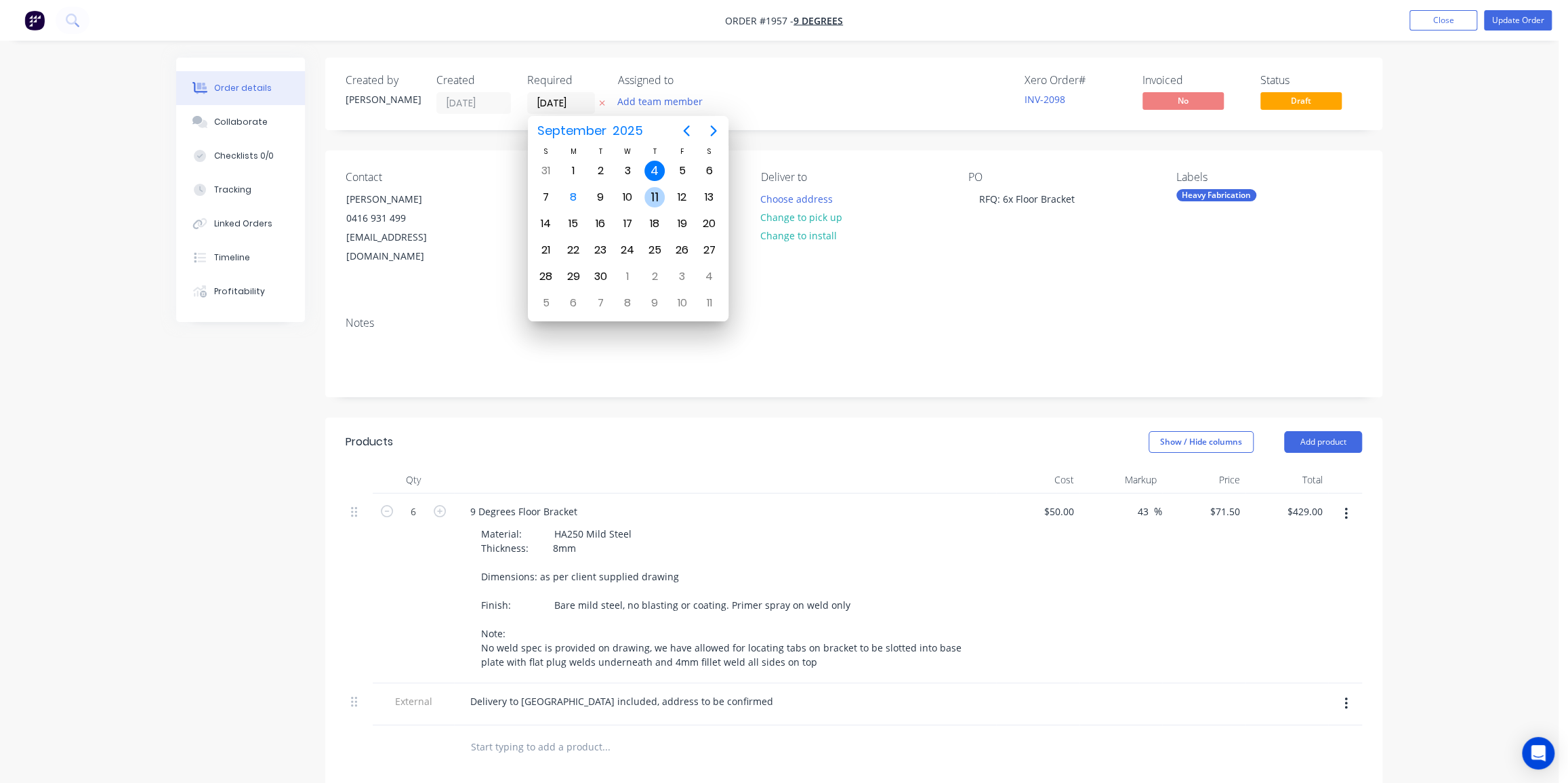
click at [652, 196] on div "11" at bounding box center [654, 197] width 20 height 20
type input "11/09/25"
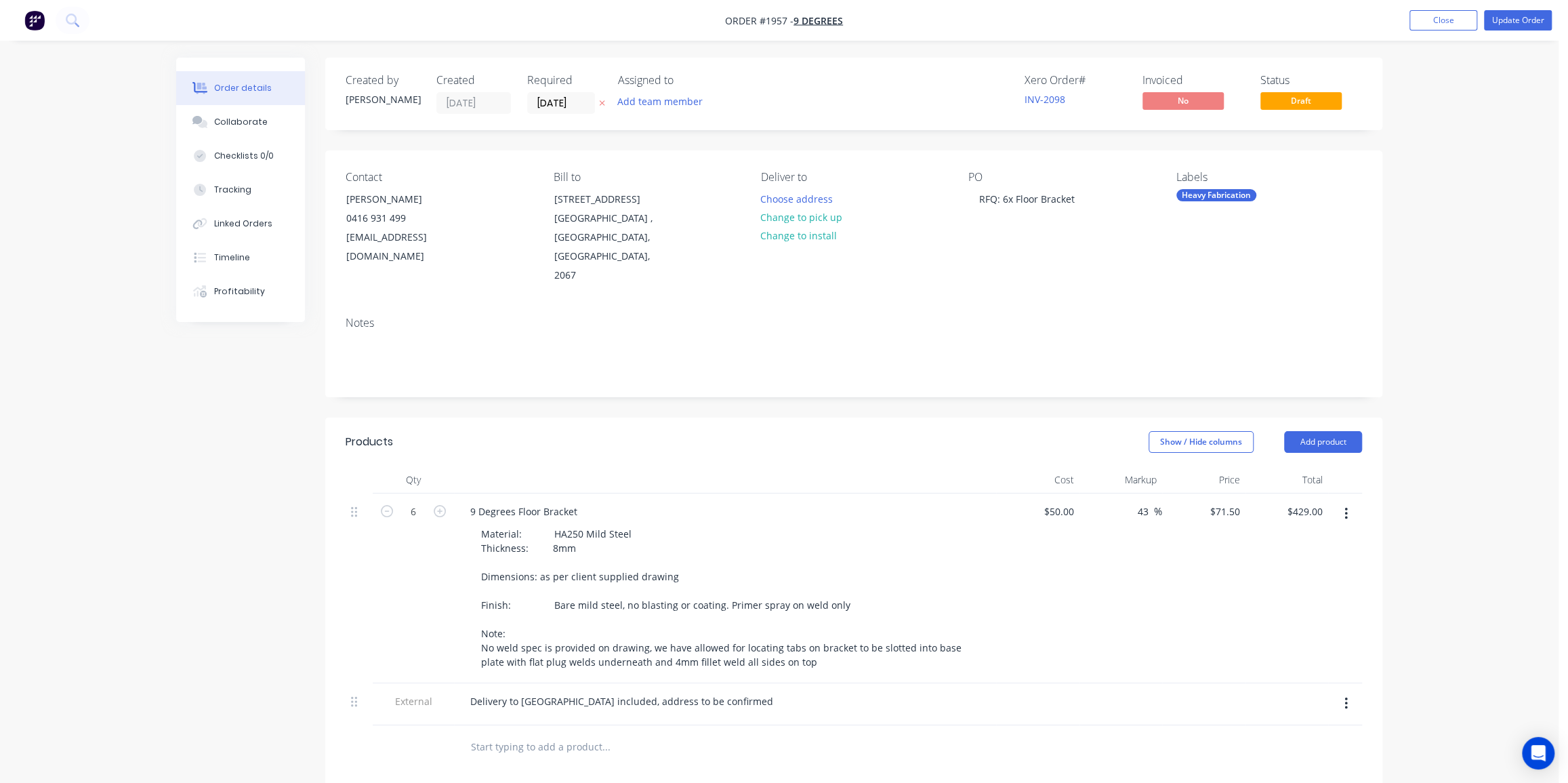
click at [1407, 171] on div "Order details Collaborate Checklists 0/0 Tracking Linked Orders Timeline Profit…" at bounding box center [779, 554] width 1559 height 1108
click at [1529, 19] on button "Update Order" at bounding box center [1517, 20] width 68 height 20
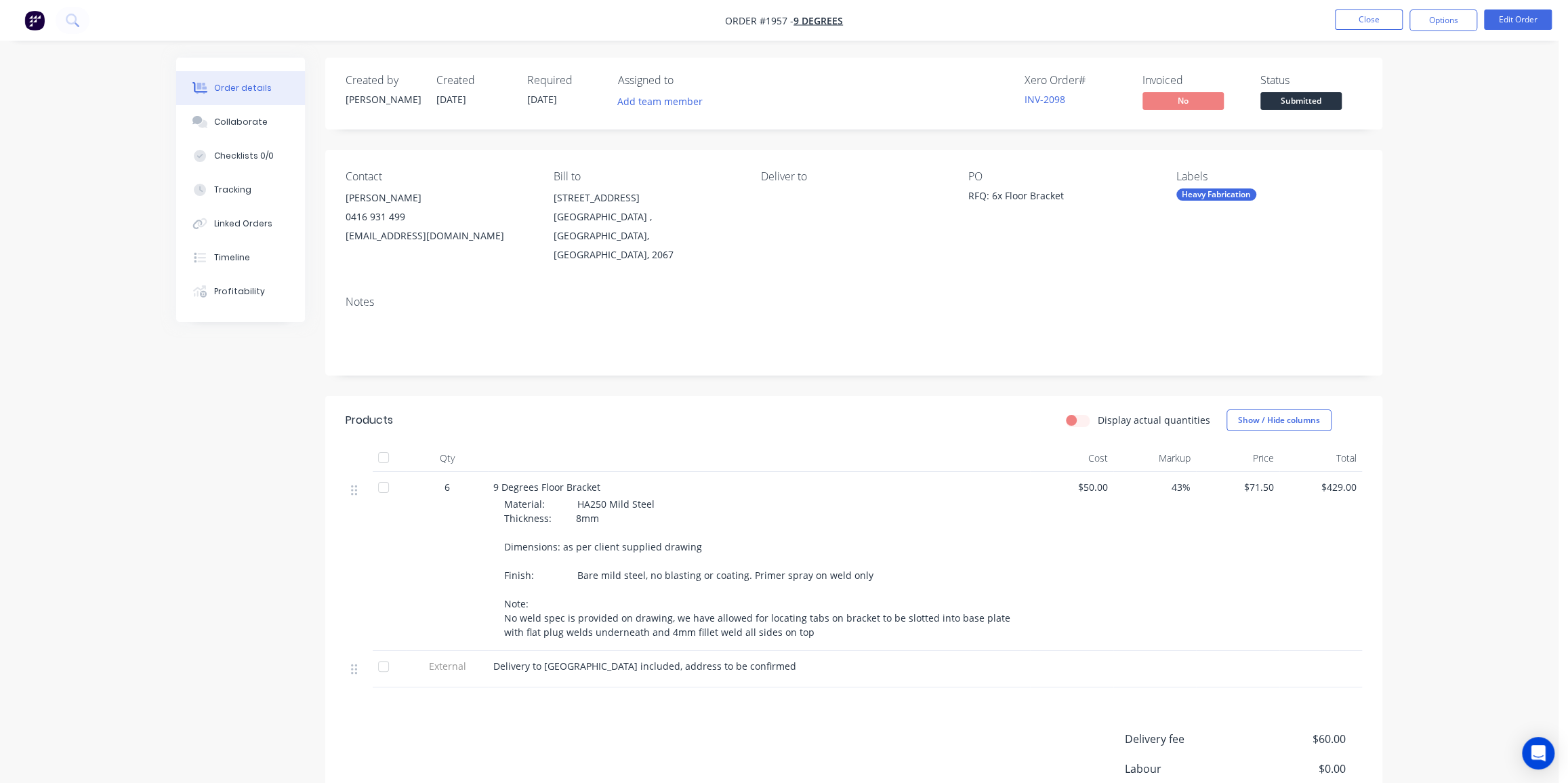
click at [1466, 191] on div "Order details Collaborate Checklists 0/0 Tracking Linked Orders Timeline Profit…" at bounding box center [779, 479] width 1559 height 958
click at [1435, 25] on button "Options" at bounding box center [1443, 20] width 68 height 21
click at [1404, 81] on div "Invoice" at bounding box center [1402, 82] width 125 height 20
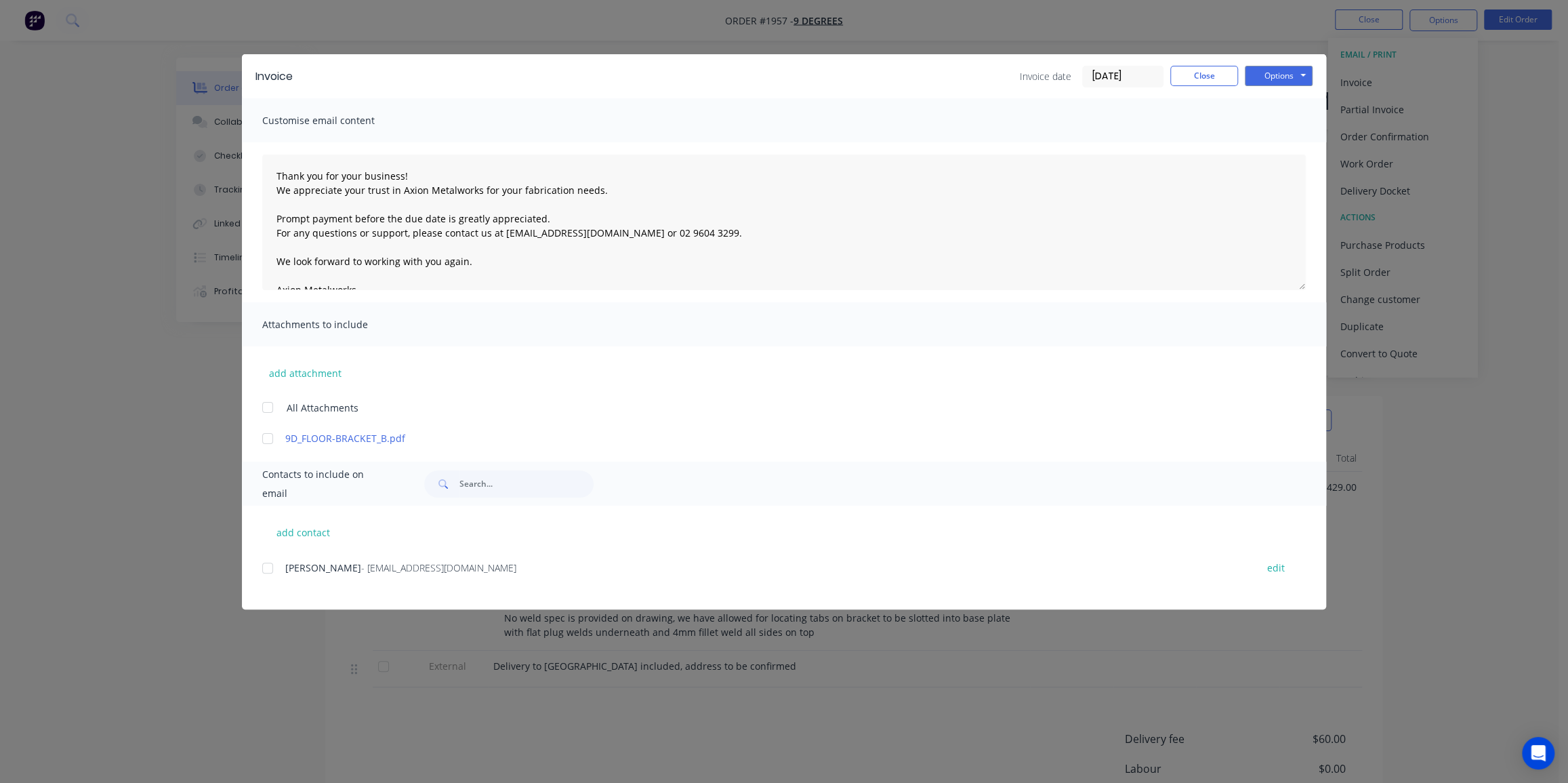
click at [269, 406] on div at bounding box center [268, 407] width 27 height 27
click at [1280, 74] on button "Options" at bounding box center [1279, 76] width 68 height 20
click at [1282, 119] on button "Print" at bounding box center [1288, 122] width 86 height 22
click at [1206, 81] on button "Close" at bounding box center [1204, 76] width 68 height 20
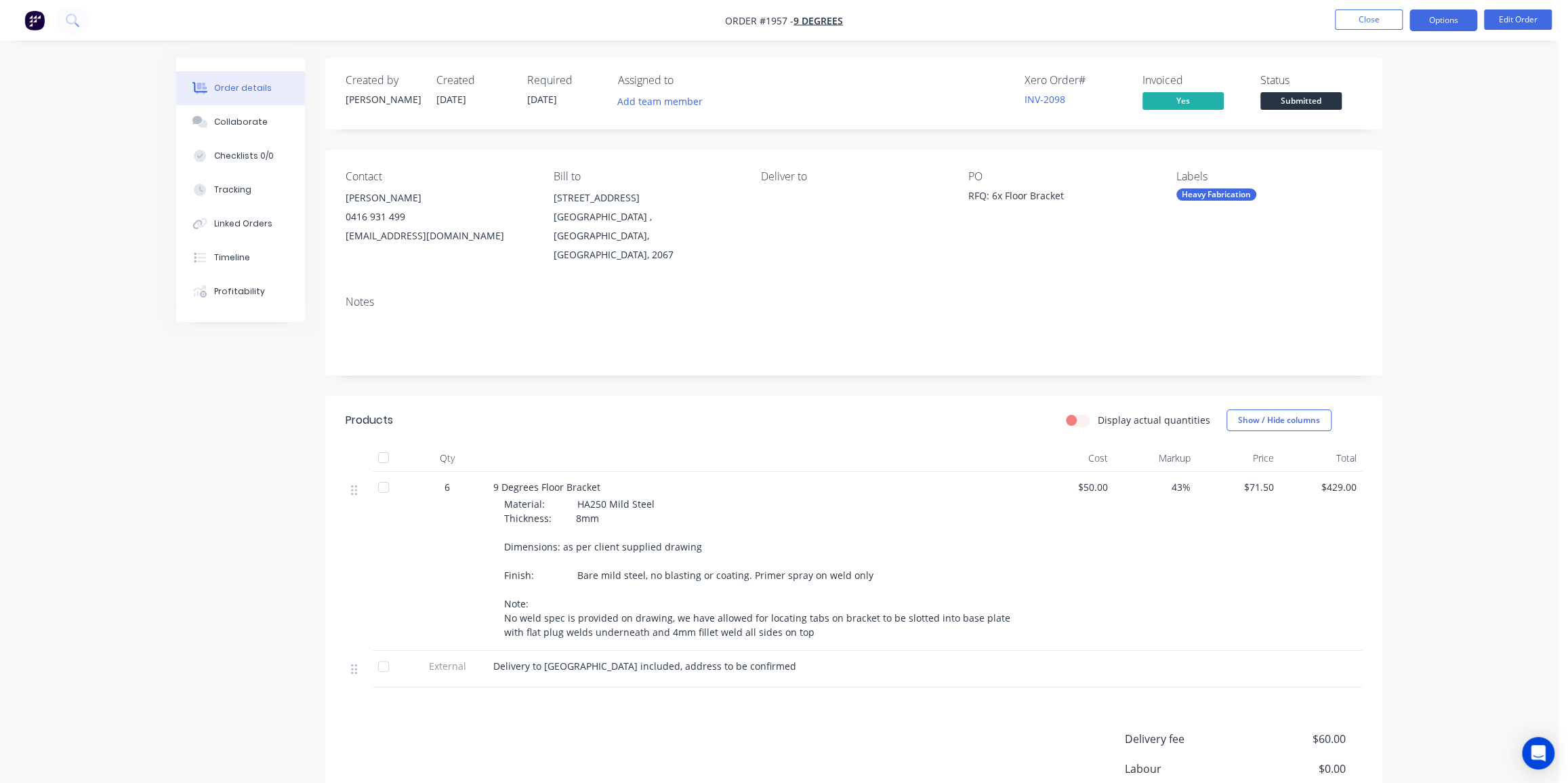
click at [1425, 25] on button "Options" at bounding box center [1443, 20] width 68 height 21
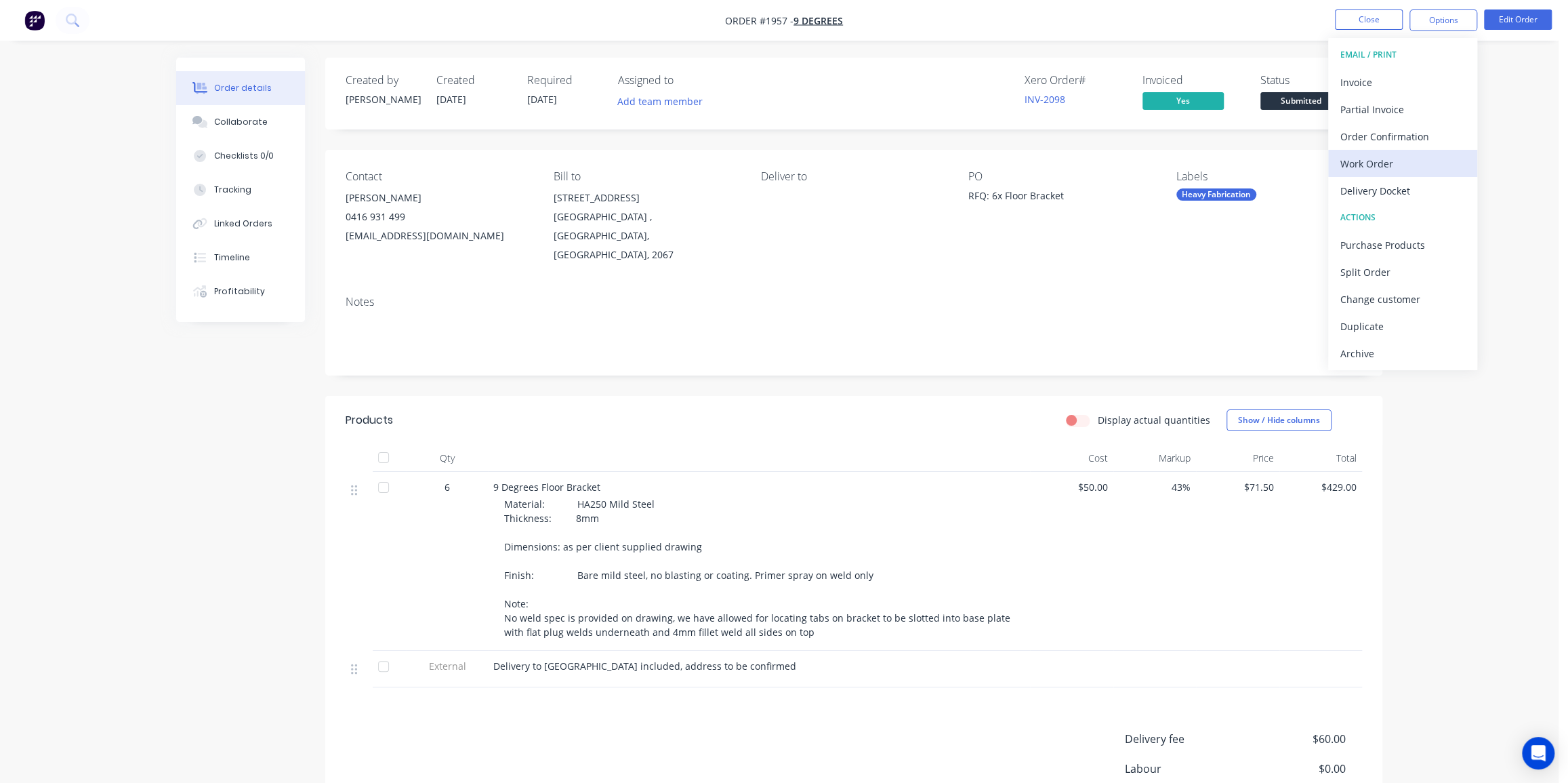
click at [1369, 155] on div "Work Order" at bounding box center [1402, 164] width 125 height 20
click at [1368, 131] on div "Without pricing" at bounding box center [1402, 136] width 125 height 20
click at [235, 112] on button "Collaborate" at bounding box center [241, 121] width 129 height 34
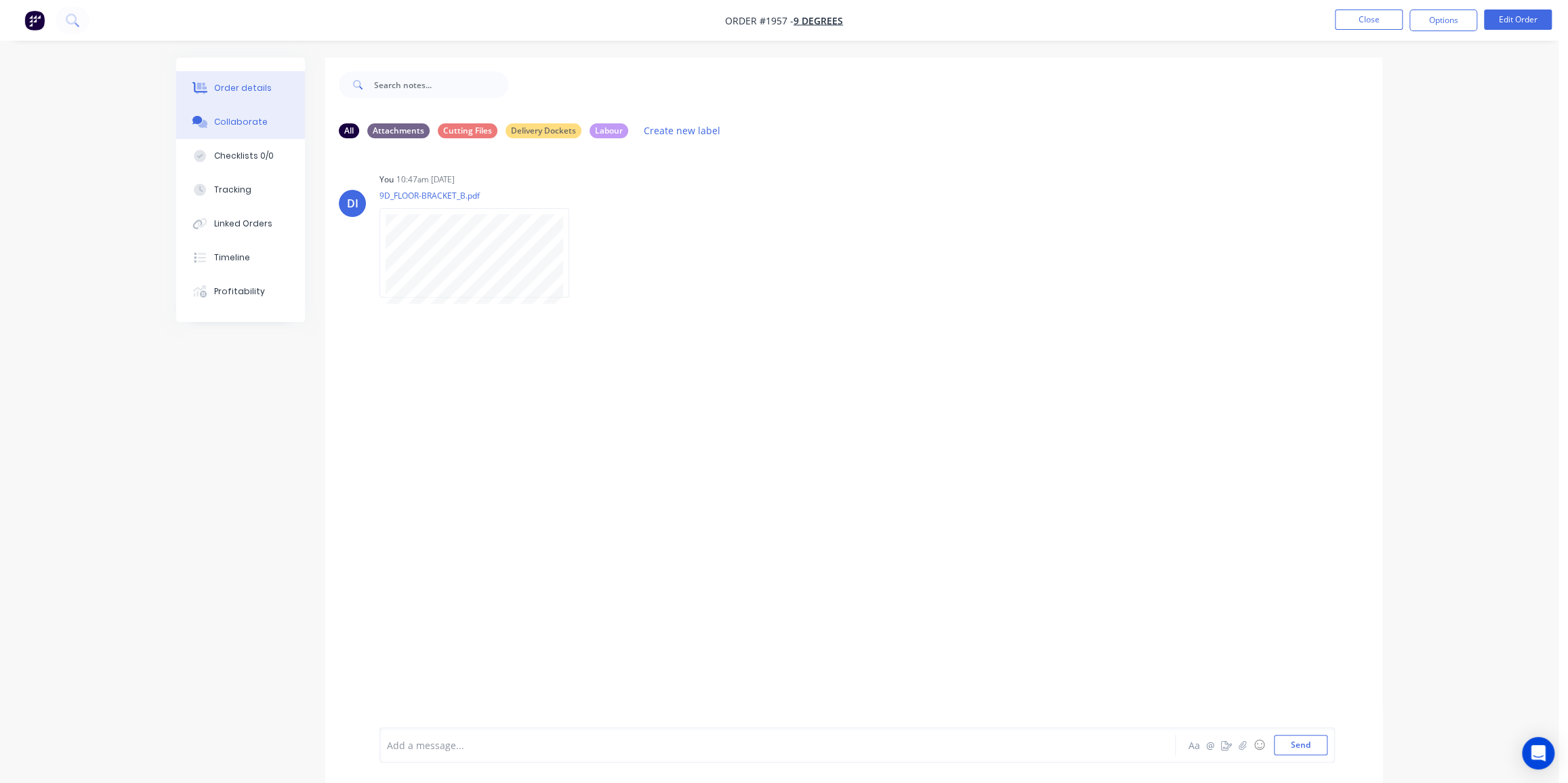
click at [230, 96] on button "Order details" at bounding box center [241, 88] width 129 height 34
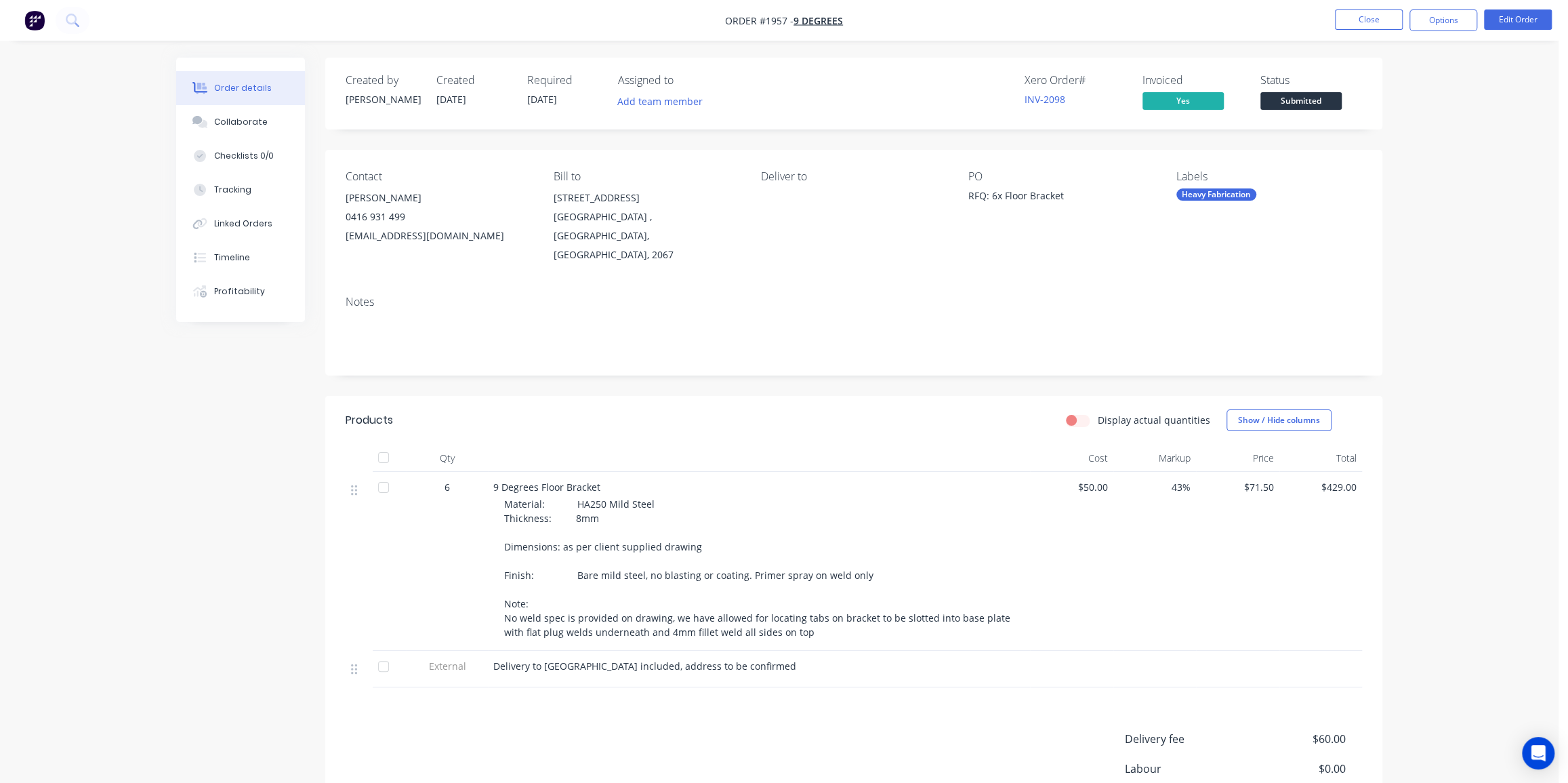
click at [1409, 204] on div "Order details Collaborate Checklists 0/0 Tracking Linked Orders Timeline Profit…" at bounding box center [779, 479] width 1559 height 958
drag, startPoint x: 1393, startPoint y: 195, endPoint x: 1401, endPoint y: 197, distance: 8.2
click at [1395, 196] on div "Order details Collaborate Checklists 0/0 Tracking Linked Orders Timeline Profit…" at bounding box center [779, 508] width 1233 height 901
click at [1439, 214] on div "Order details Collaborate Checklists 0/0 Tracking Linked Orders Timeline Profit…" at bounding box center [779, 479] width 1559 height 958
click at [1375, 22] on button "Close" at bounding box center [1369, 19] width 68 height 20
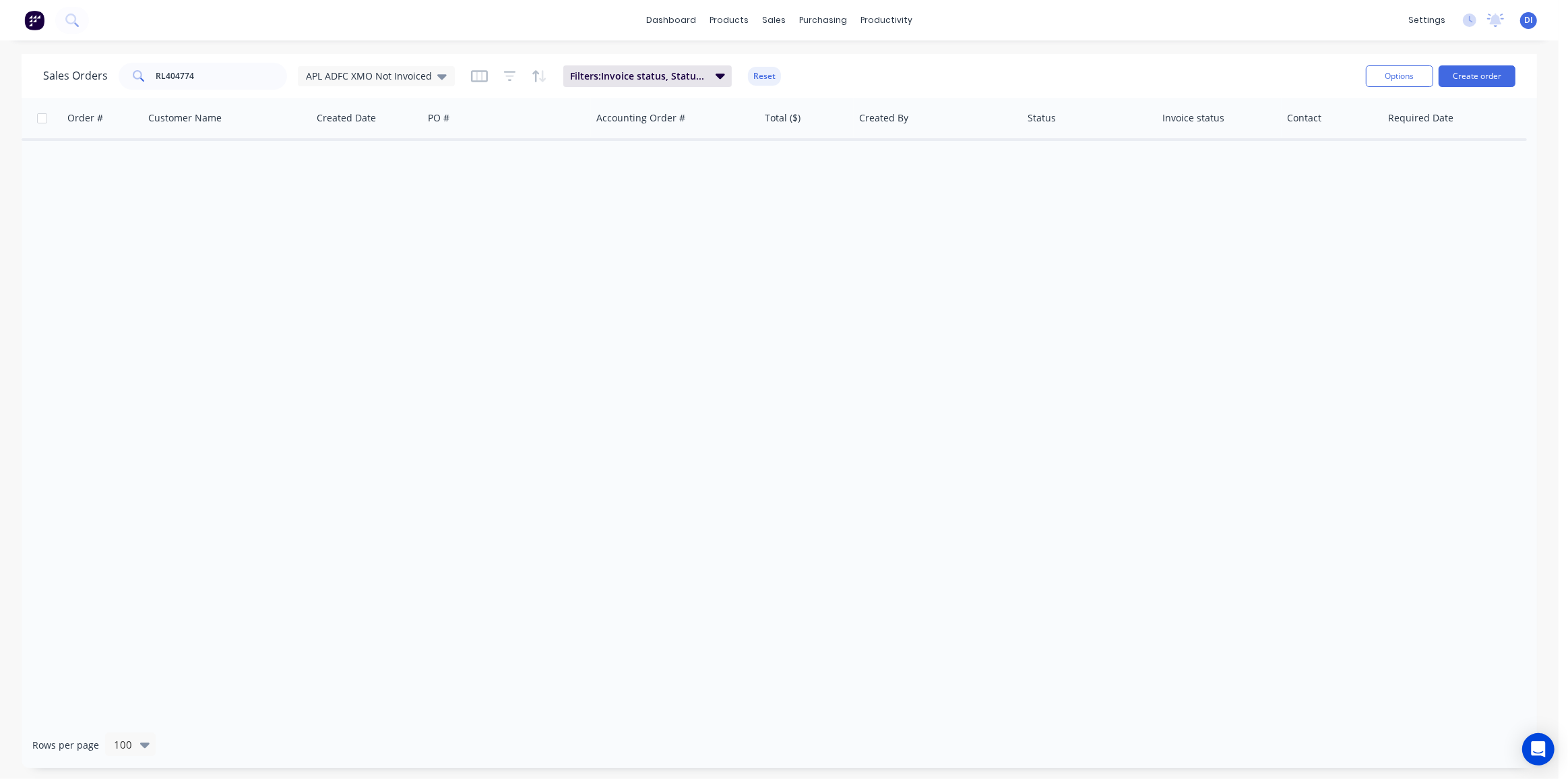
click at [1239, 220] on div "Order # Customer Name Created Date PO # Accounting Order # Total ($) Created By…" at bounding box center [779, 409] width 1515 height 623
click at [727, 20] on div "products" at bounding box center [729, 20] width 53 height 20
click at [766, 65] on div "Product Catalogue" at bounding box center [789, 65] width 84 height 12
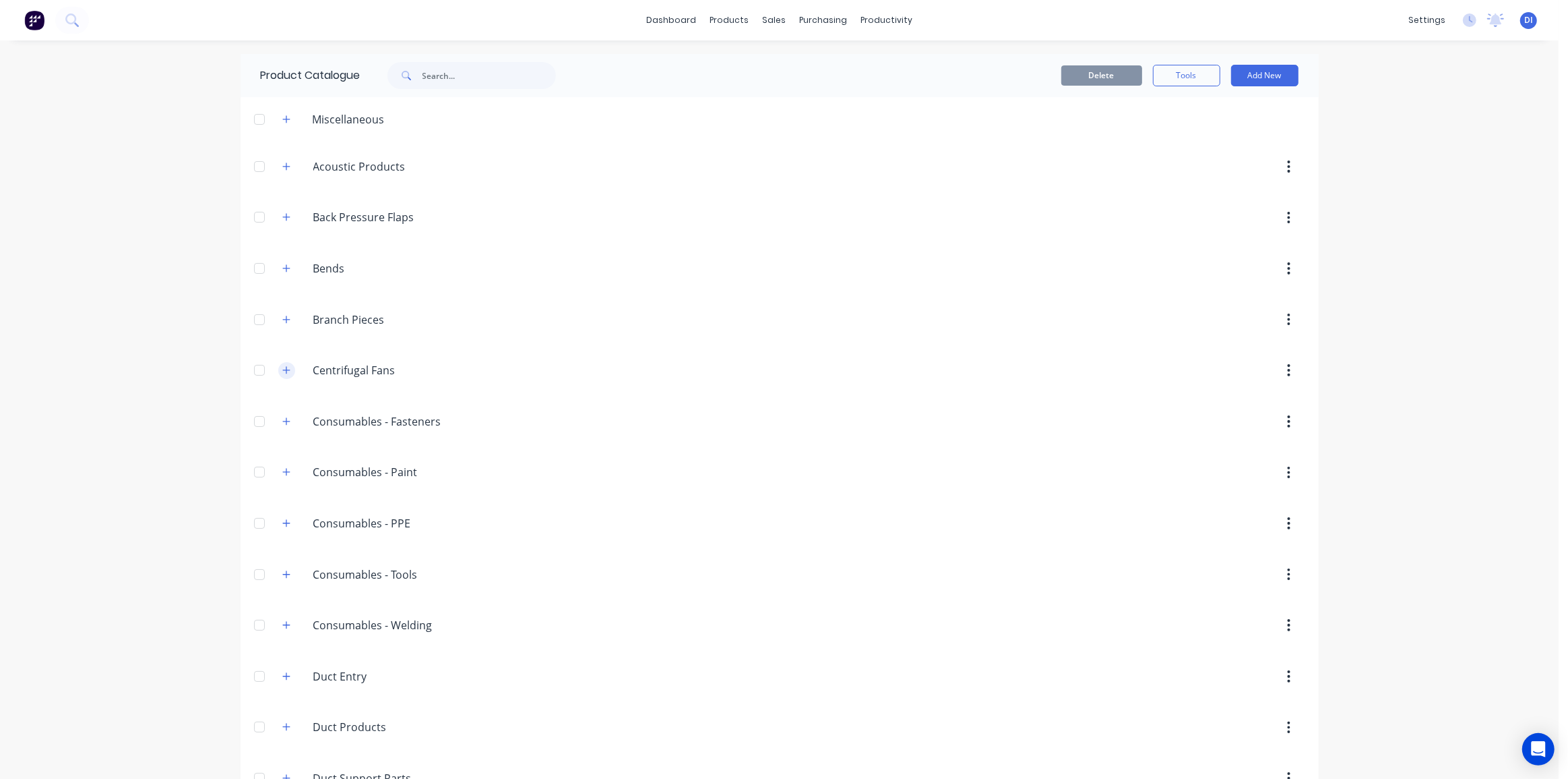
click at [282, 368] on icon "button" at bounding box center [286, 370] width 8 height 9
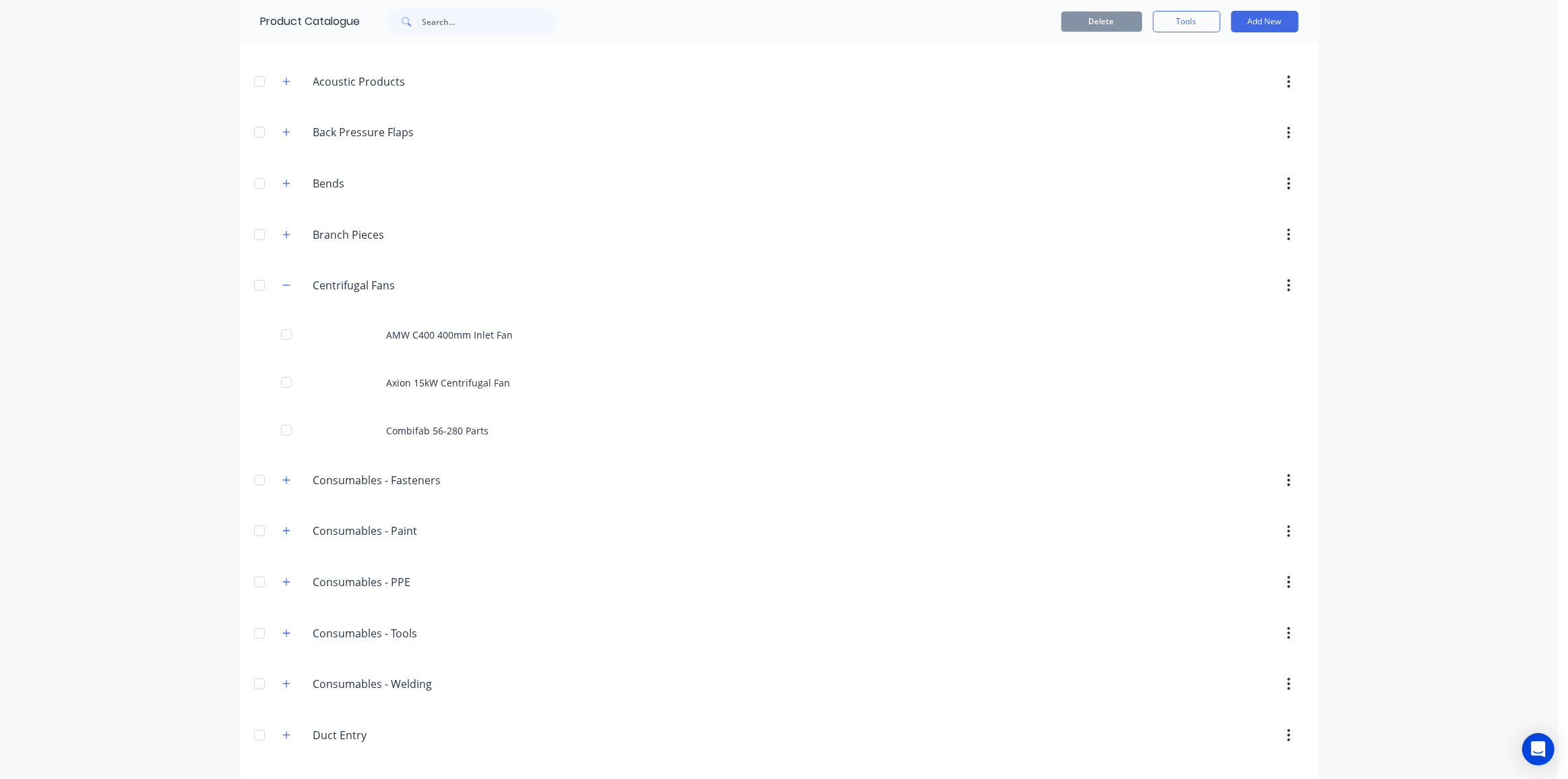
scroll to position [122, 0]
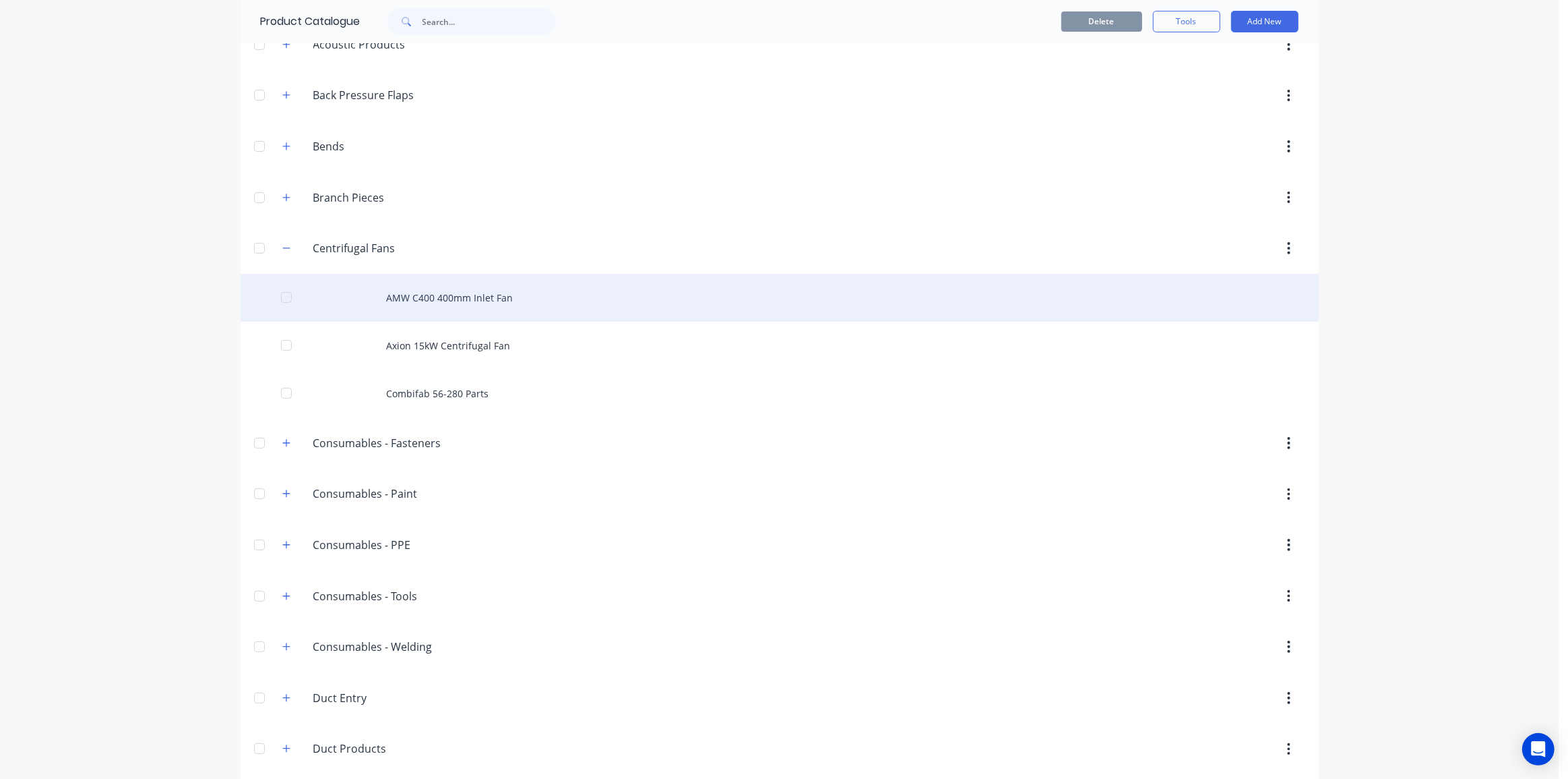
click at [572, 297] on div "AMW C400 400mm Inlet Fan" at bounding box center [780, 297] width 1078 height 48
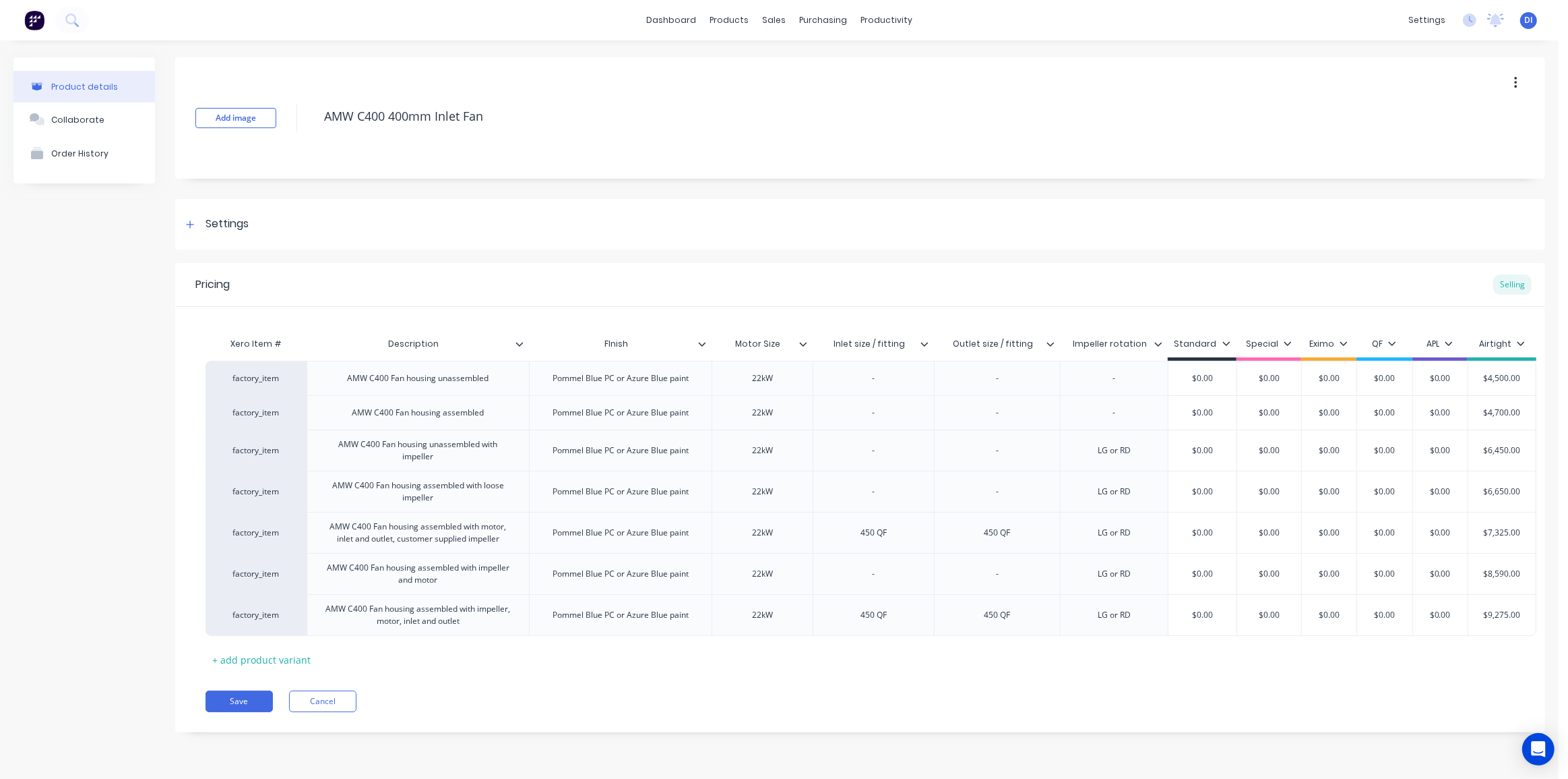
click at [762, 676] on div "Pricing Selling Xero Item # Description FInish Motor Size Inlet size / fitting …" at bounding box center [860, 498] width 1370 height 469
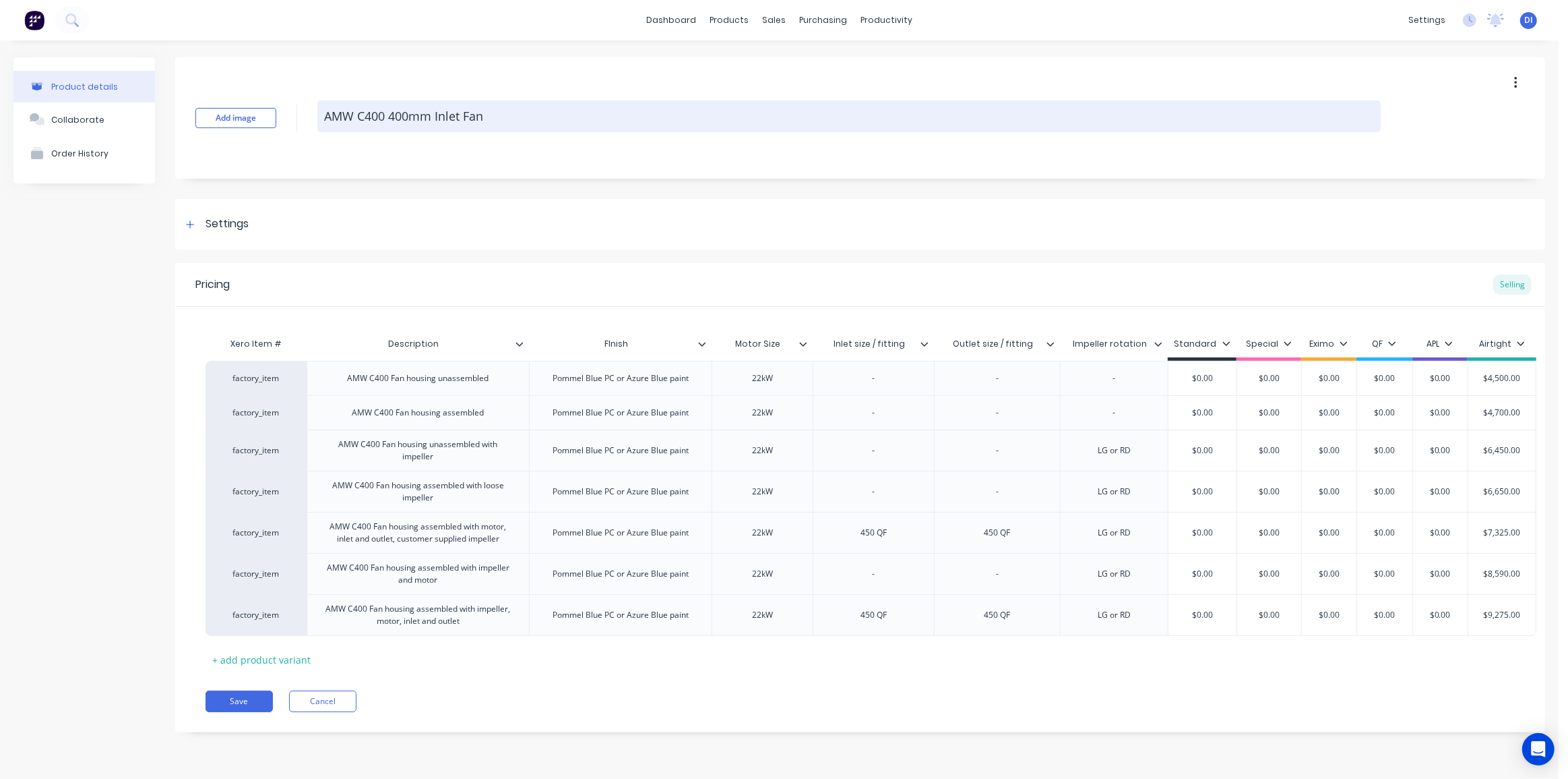
click at [407, 114] on textarea "AMW C400 400mm Inlet Fan" at bounding box center [849, 116] width 1064 height 32
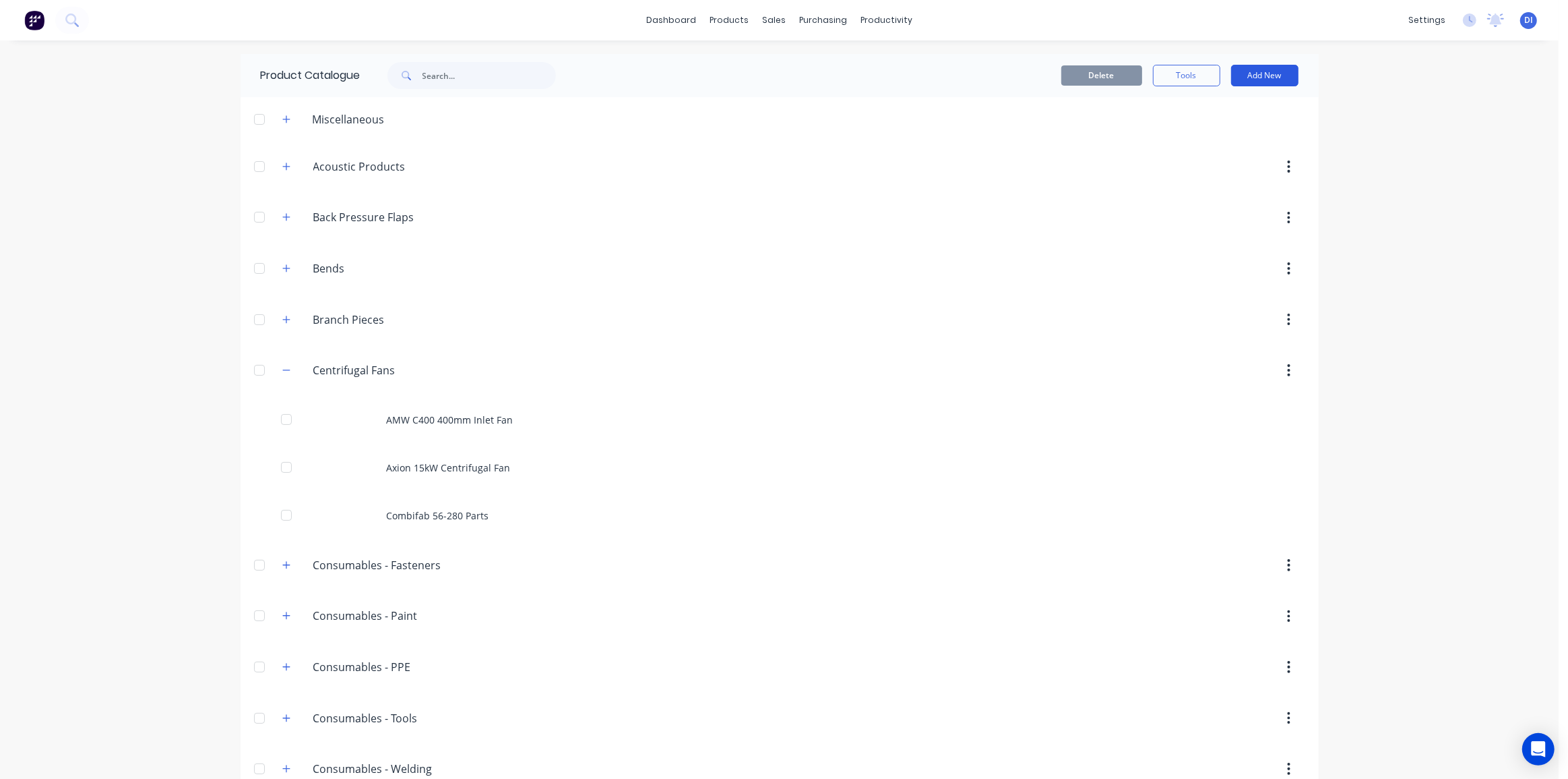
click at [1272, 73] on button "Add New" at bounding box center [1265, 75] width 67 height 21
click at [1196, 138] on div "Product" at bounding box center [1235, 137] width 104 height 20
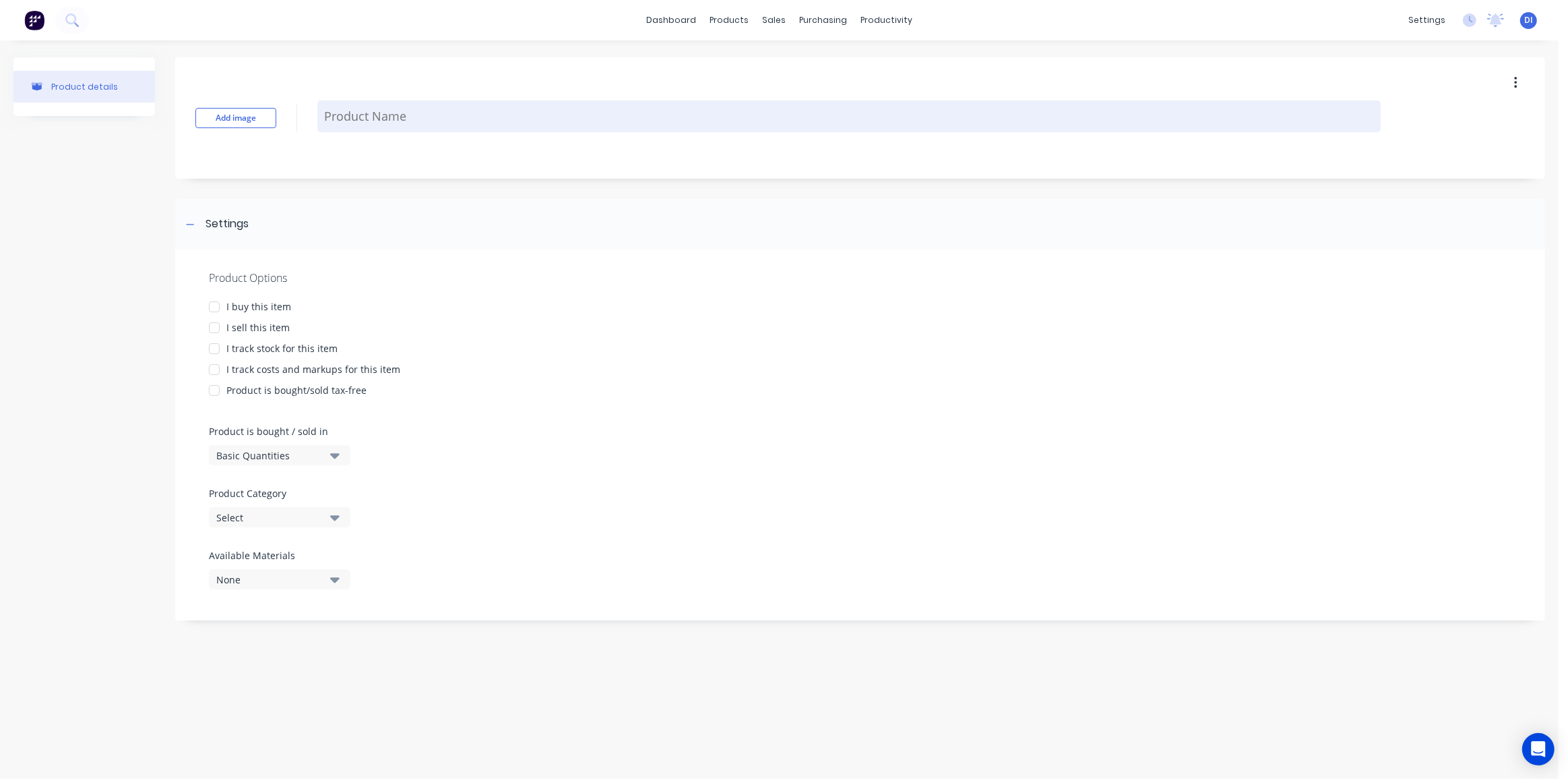
click at [362, 114] on textarea at bounding box center [849, 116] width 1064 height 32
paste textarea "AMW C400 400mm Inlet Fan"
type textarea "x"
type textarea "AMW C400 400mm Inlet Fan"
click at [406, 114] on textarea "AMW C400 400mm Inlet Fan" at bounding box center [849, 116] width 1064 height 32
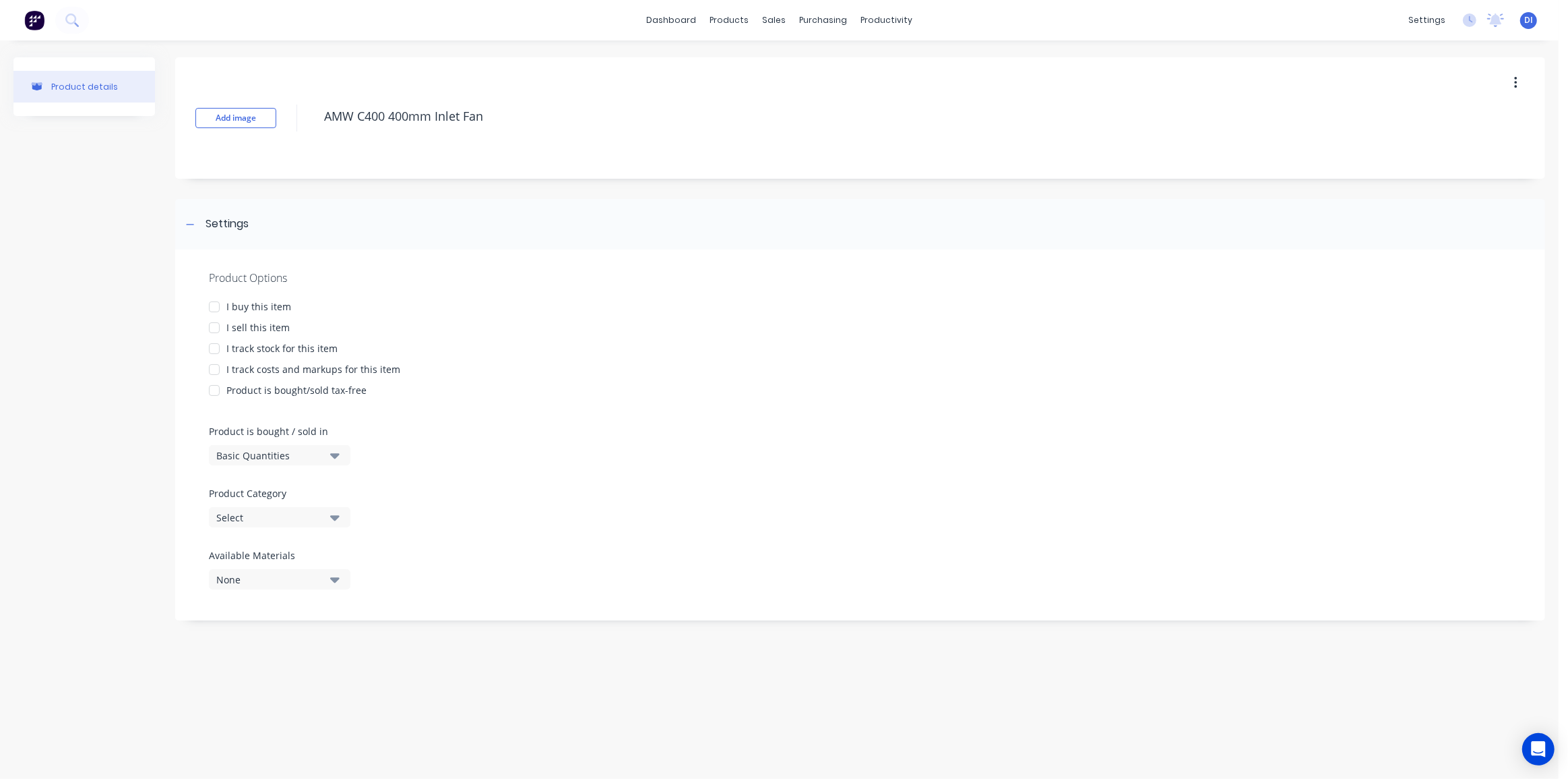
type textarea "x"
type textarea "AMW C400 40mm Inlet Fan"
type textarea "x"
type textarea "AMW C400 4mm Inlet Fan"
type textarea "x"
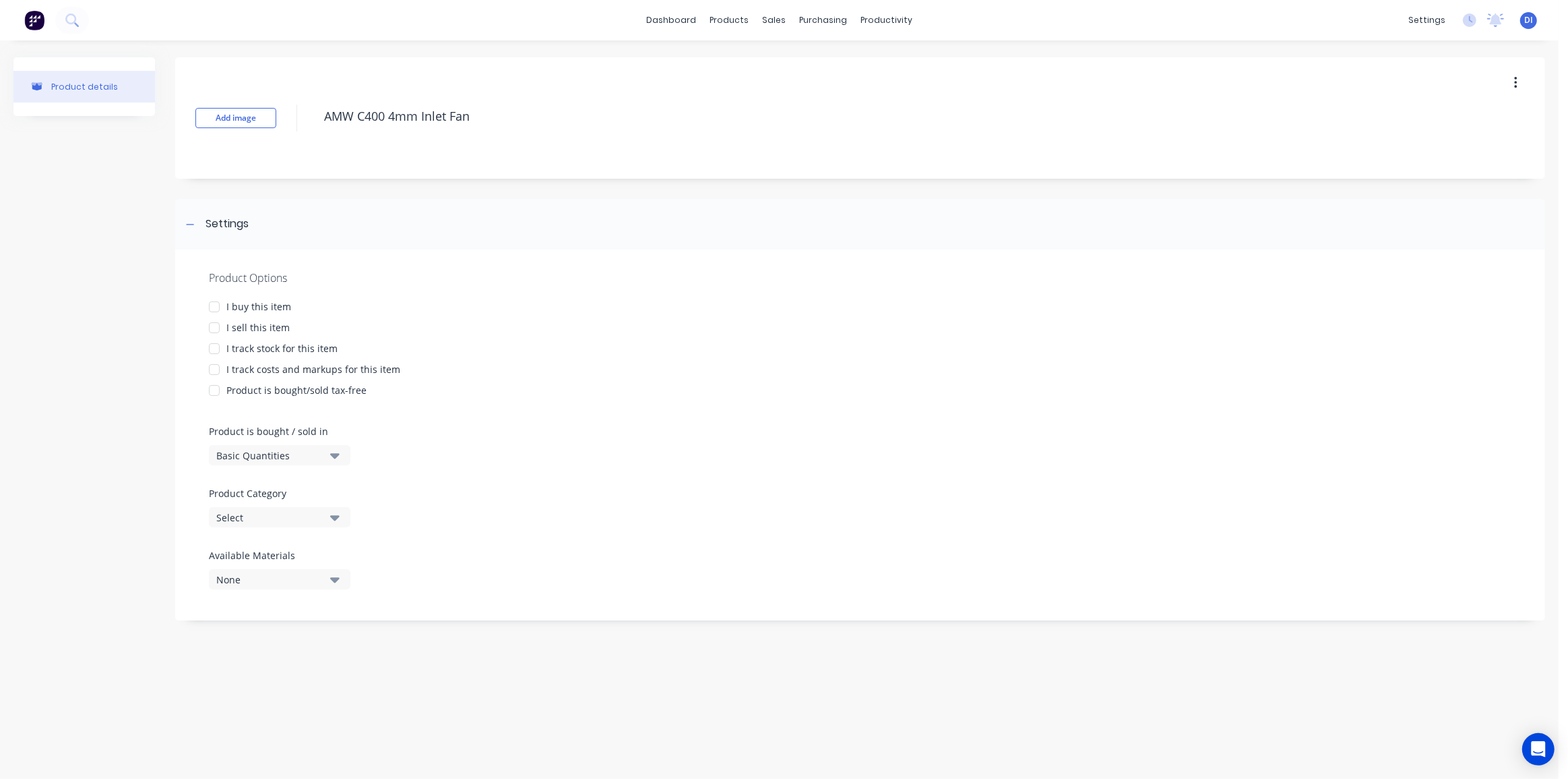
type textarea "AMW C400 mm Inlet Fan"
type textarea "x"
type textarea "AMW C400mm Inlet Fan"
type textarea "x"
type textarea "AMW C40mm Inlet Fan"
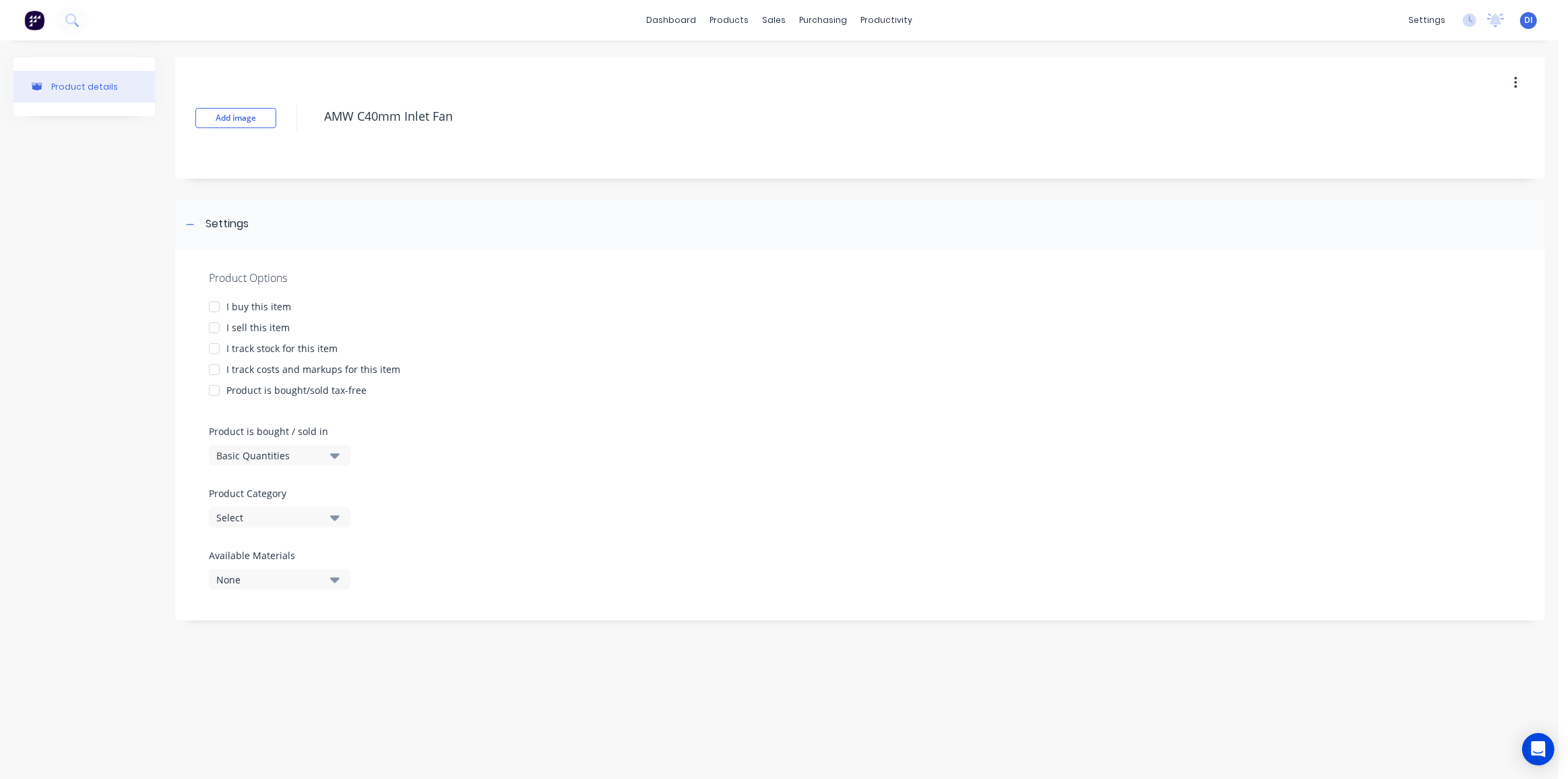
type textarea "x"
type textarea "AMW C4mm Inlet Fan"
type textarea "x"
type textarea "AMW C45mm Inlet Fan"
type textarea "x"
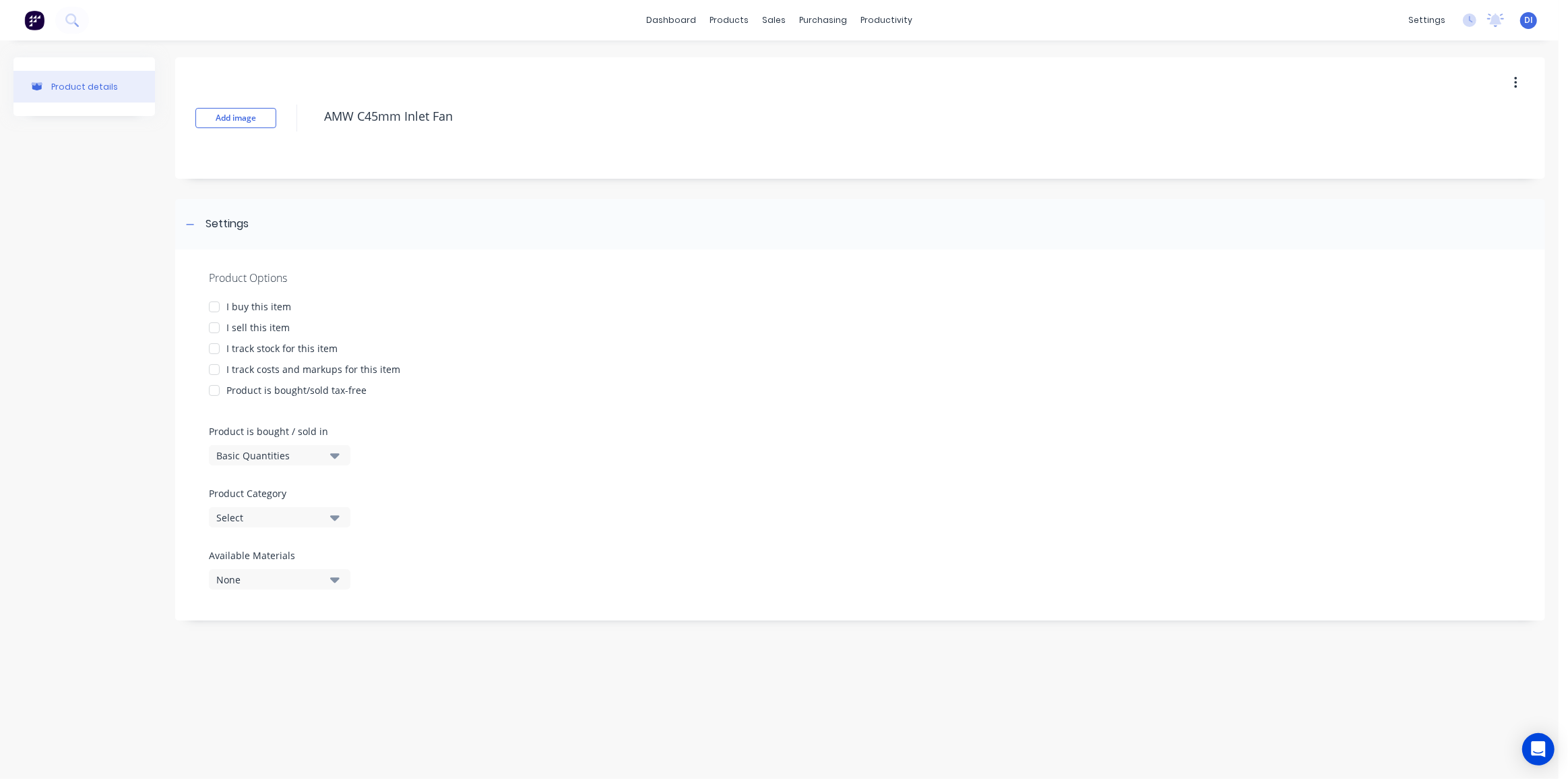
type textarea "AMW C450mm Inlet Fan"
type textarea "x"
type textarea "AMW C450 mm Inlet Fan"
type textarea "x"
type textarea "AMW C450 4mm Inlet Fan"
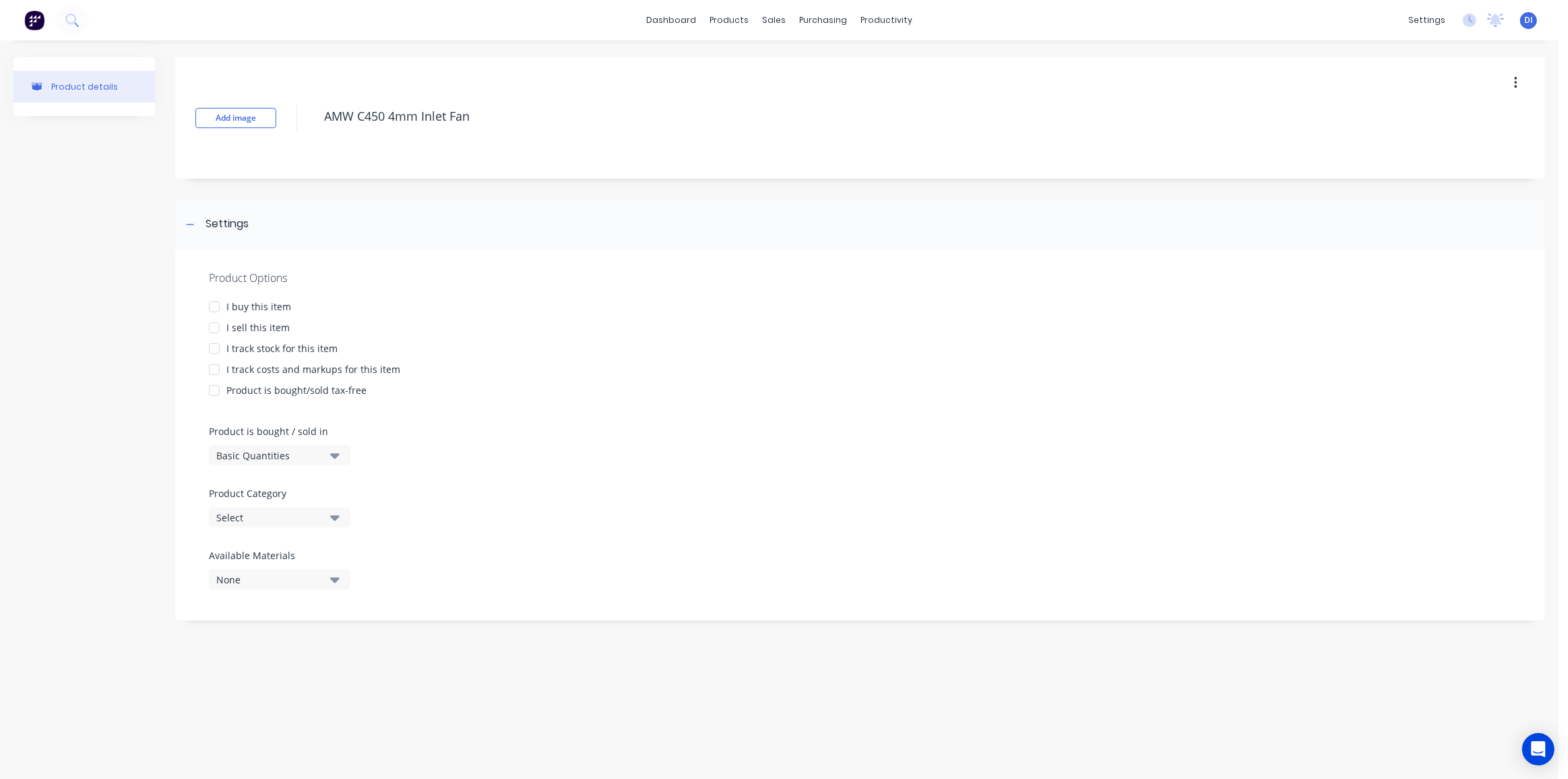
type textarea "x"
type textarea "AMW C450 45mm Inlet Fan"
type textarea "x"
type textarea "AMW C450 450mm Inlet Fan"
click at [212, 330] on div at bounding box center [215, 328] width 27 height 27
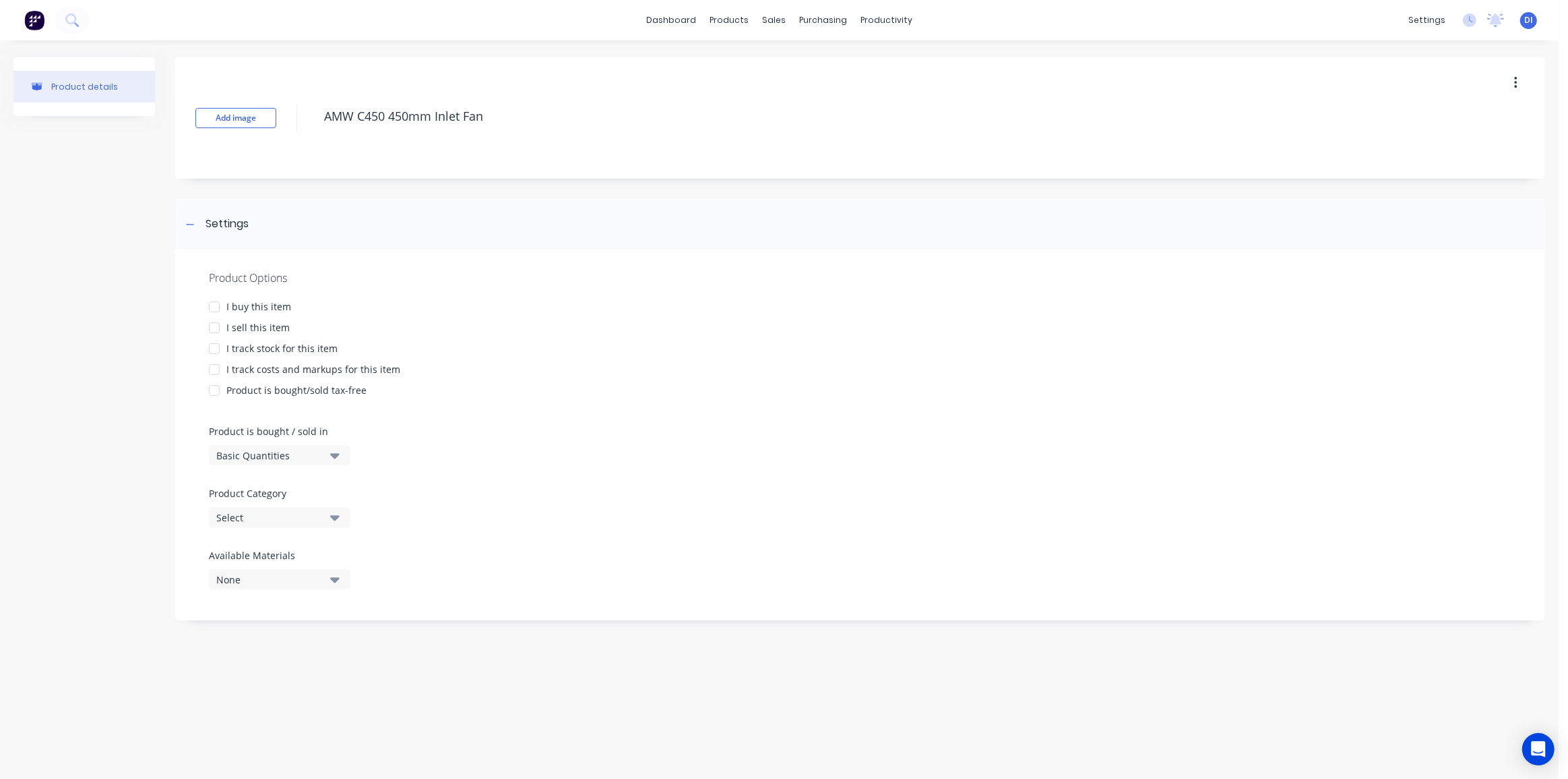
type textarea "x"
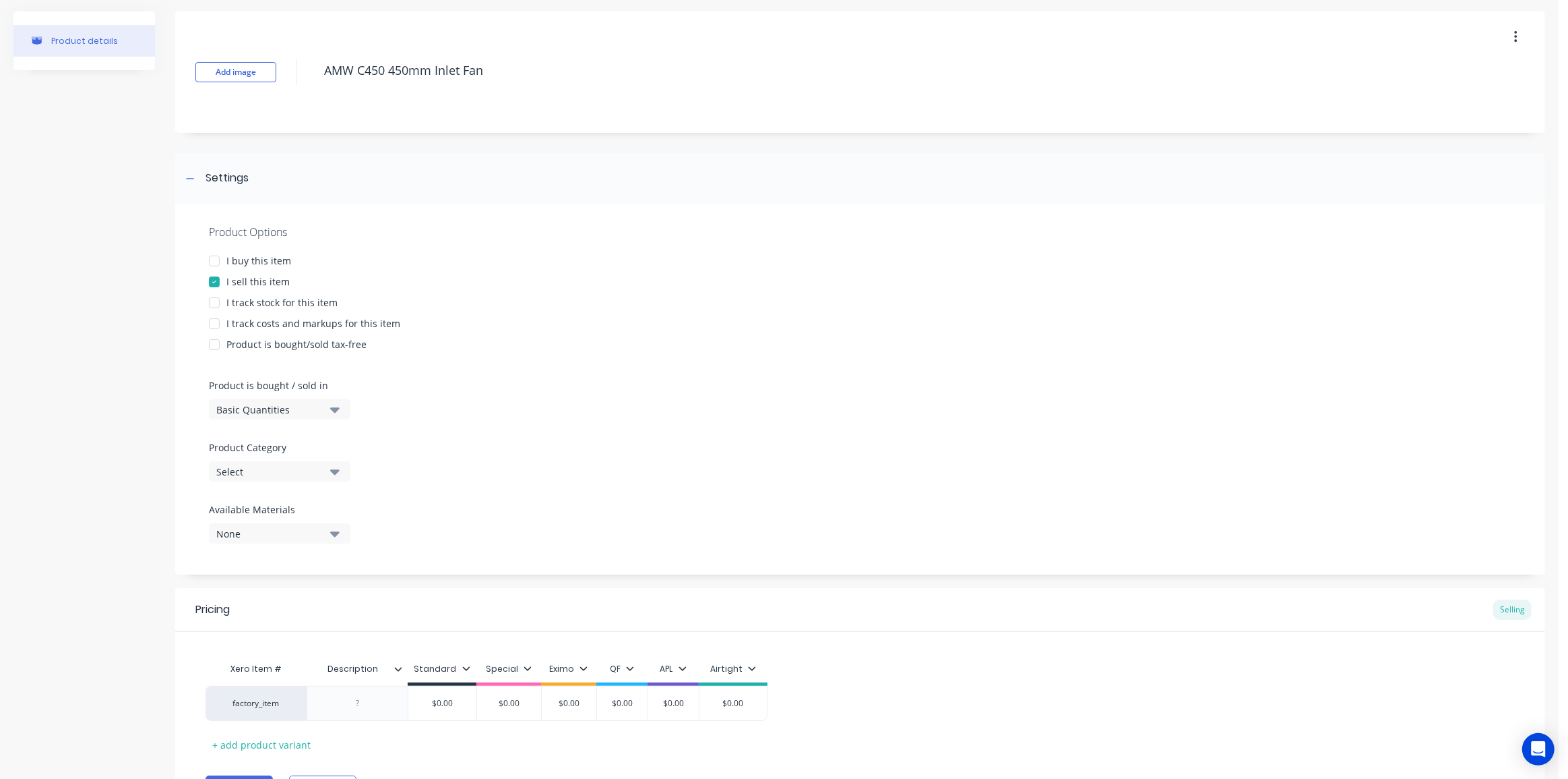
scroll to position [121, 0]
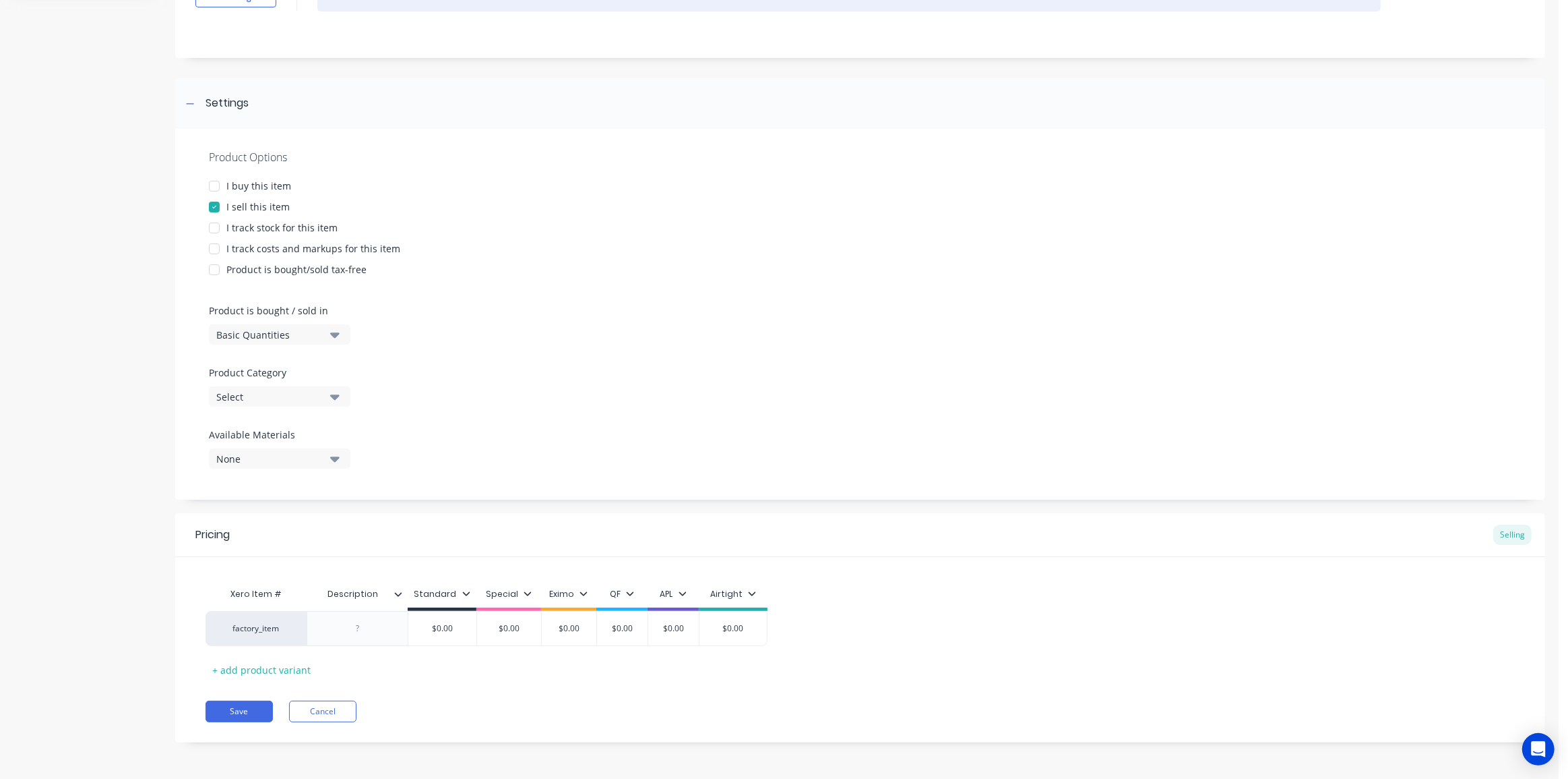
type textarea "AMW C450 450mm Inlet Fan"
type textarea "x"
type textarea "AMW C450 450mm Inlet Fan"
type textarea "x"
drag, startPoint x: 1330, startPoint y: 62, endPoint x: 1280, endPoint y: 49, distance: 51.7
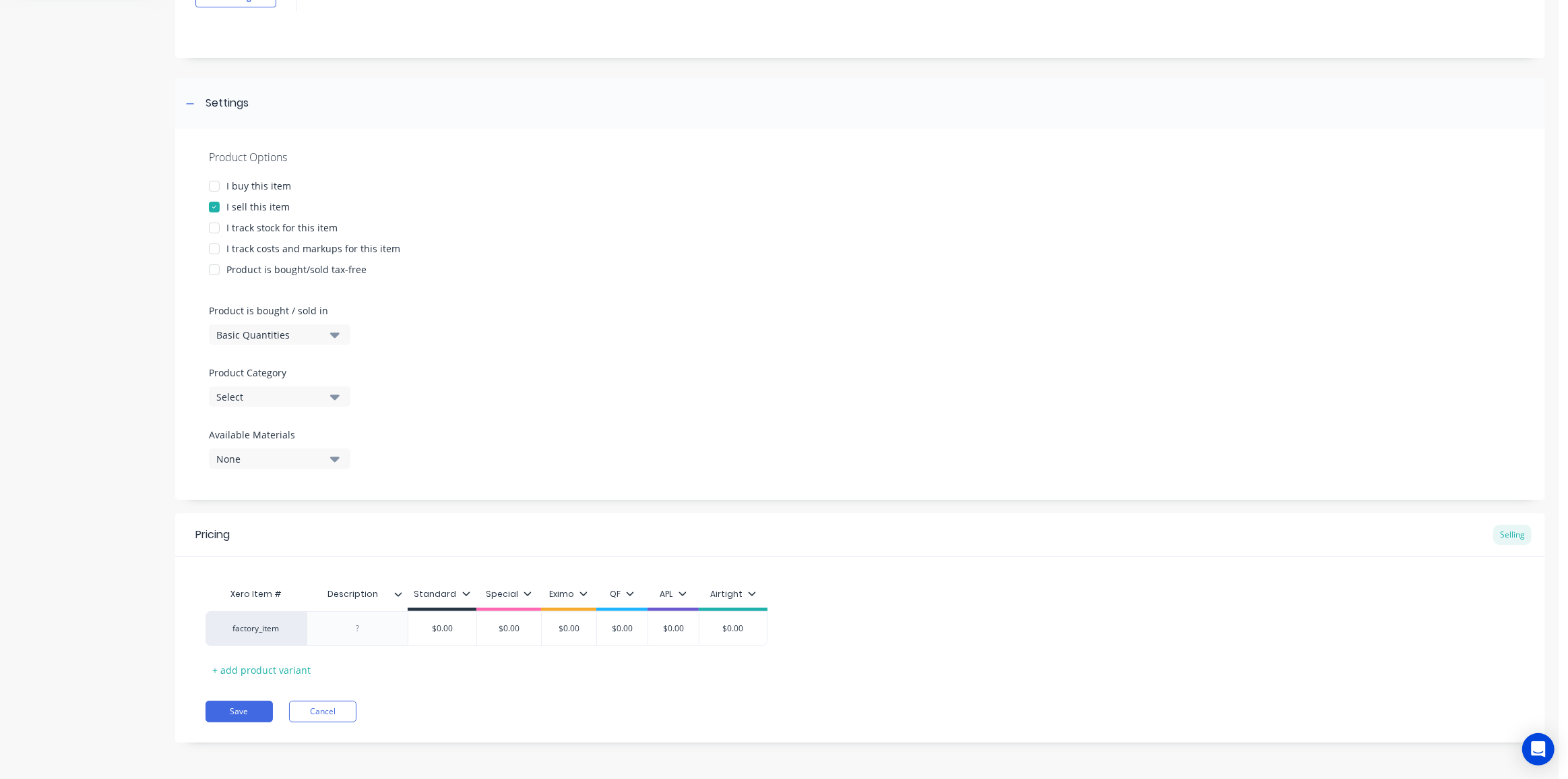
click at [1329, 62] on div "Add image AMW C450 450mm Inlet Fan Settings Product Options I buy this item I s…" at bounding box center [860, 350] width 1370 height 826
click at [330, 625] on div at bounding box center [357, 628] width 67 height 18
paste div
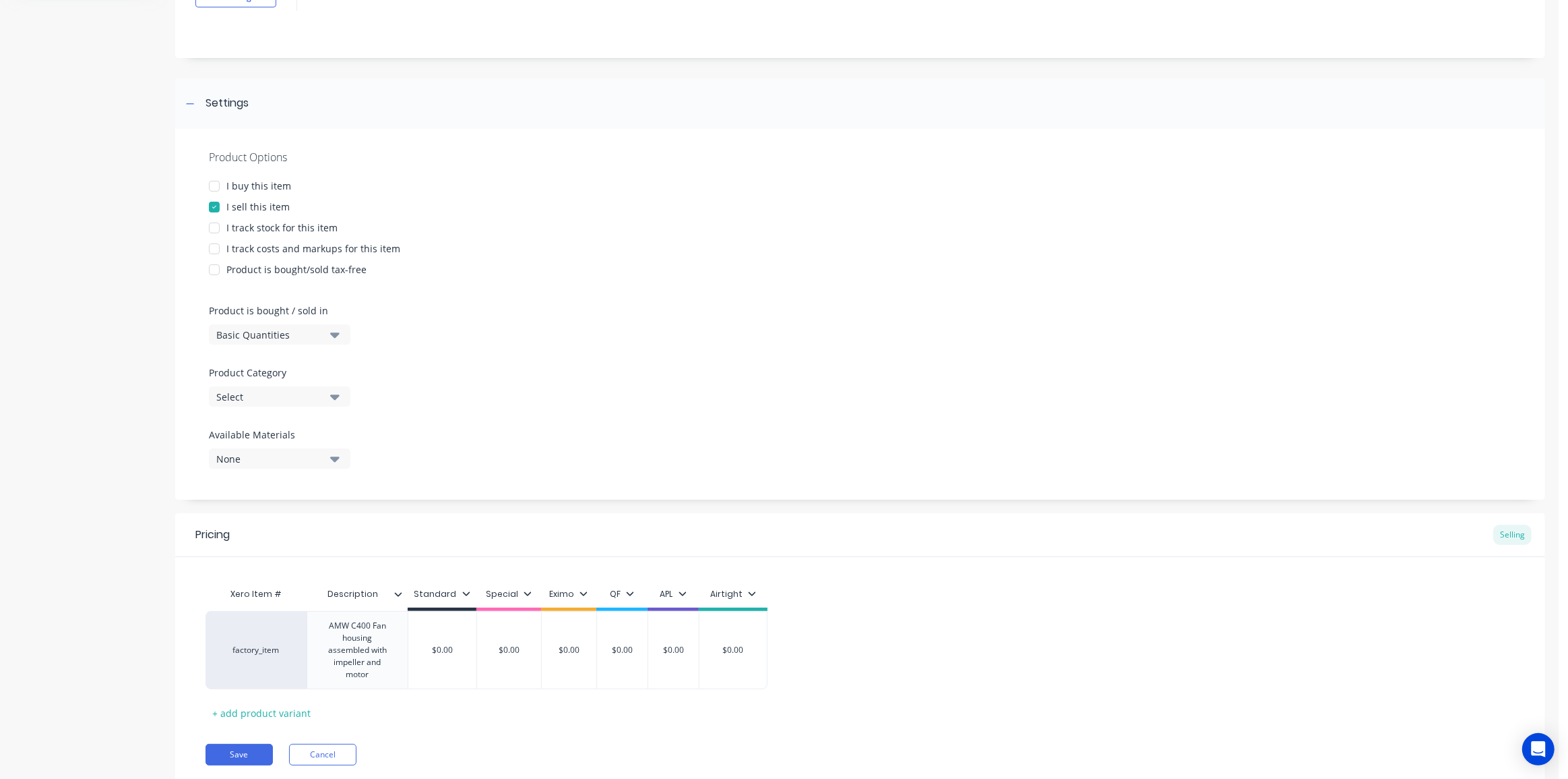
click at [909, 530] on div "Pricing Selling" at bounding box center [860, 535] width 1370 height 44
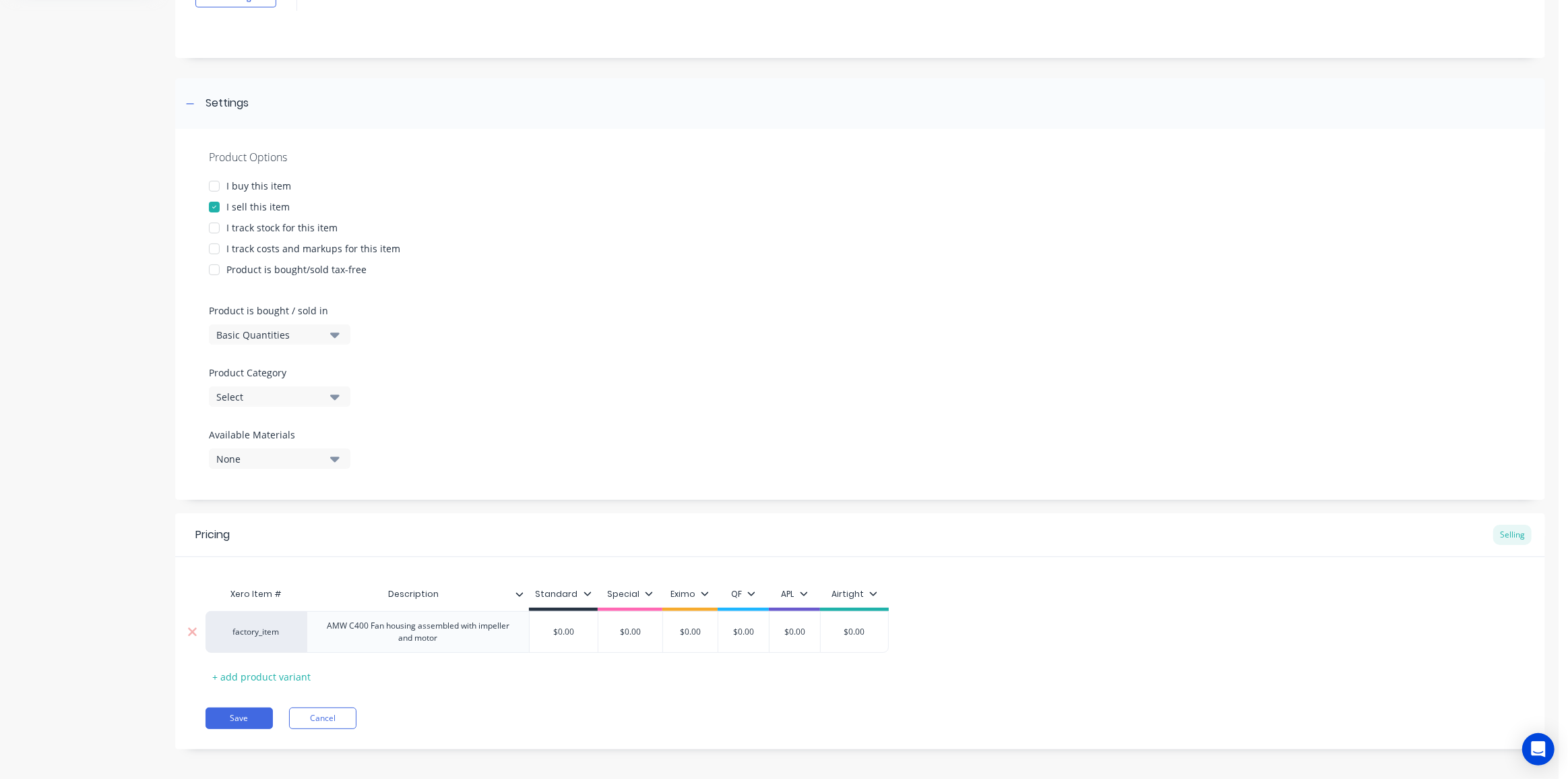
click at [362, 626] on div "AMW C400 Fan housing assembled with impeller and motor" at bounding box center [418, 632] width 211 height 30
click at [519, 596] on icon at bounding box center [519, 593] width 8 height 8
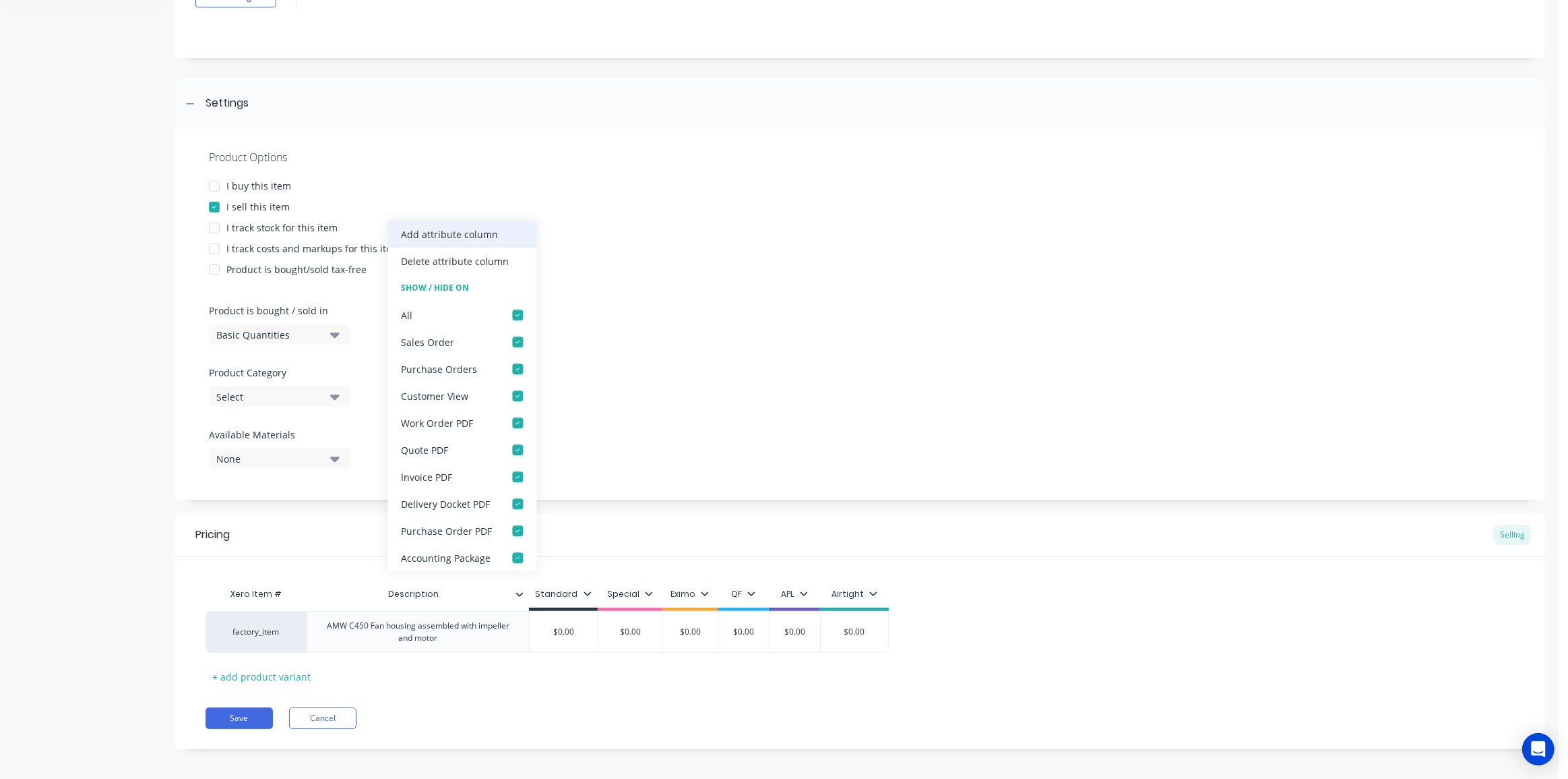
click at [458, 238] on div "Add attribute column" at bounding box center [449, 235] width 97 height 14
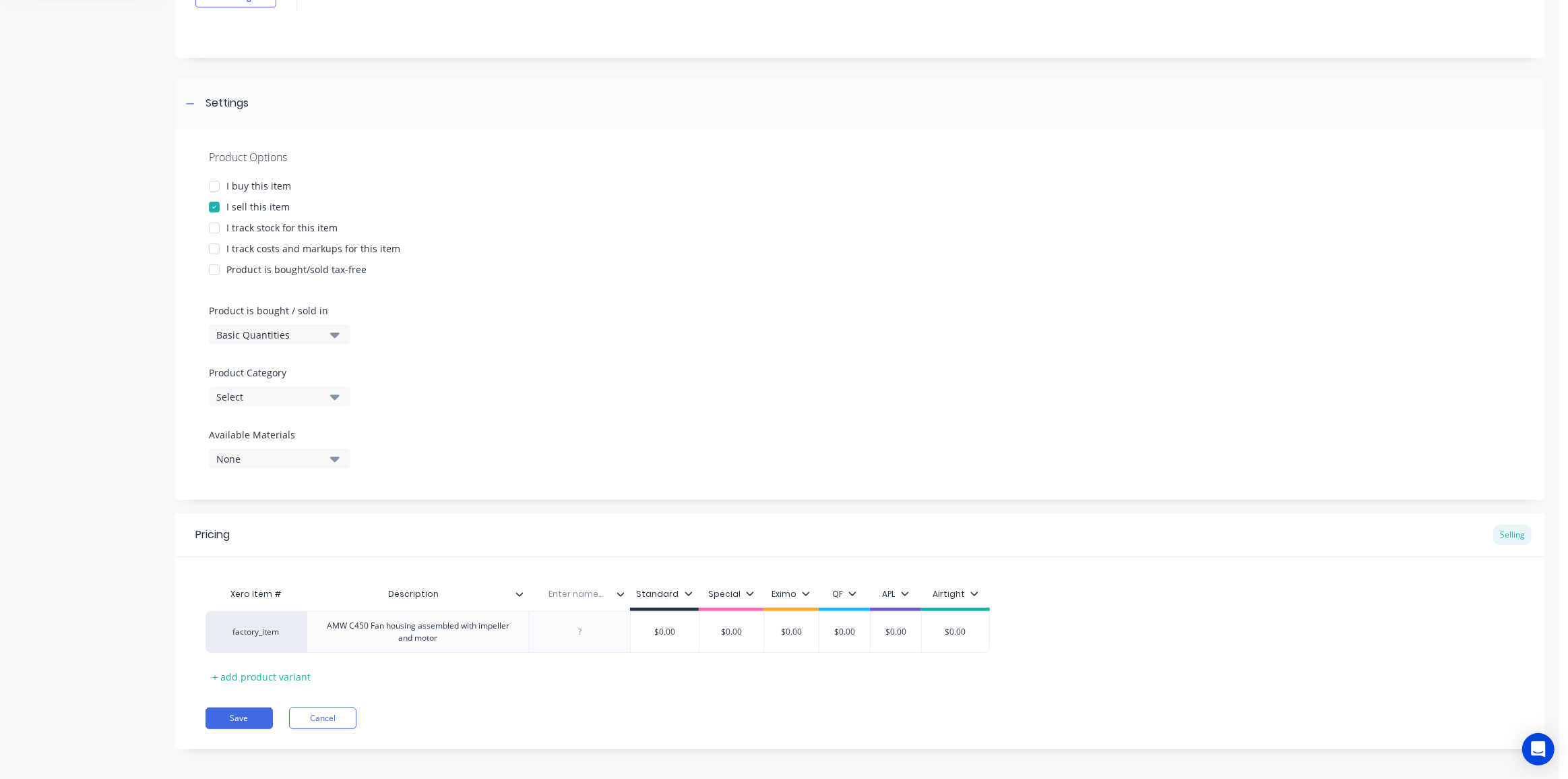
click at [622, 593] on icon at bounding box center [620, 593] width 8 height 8
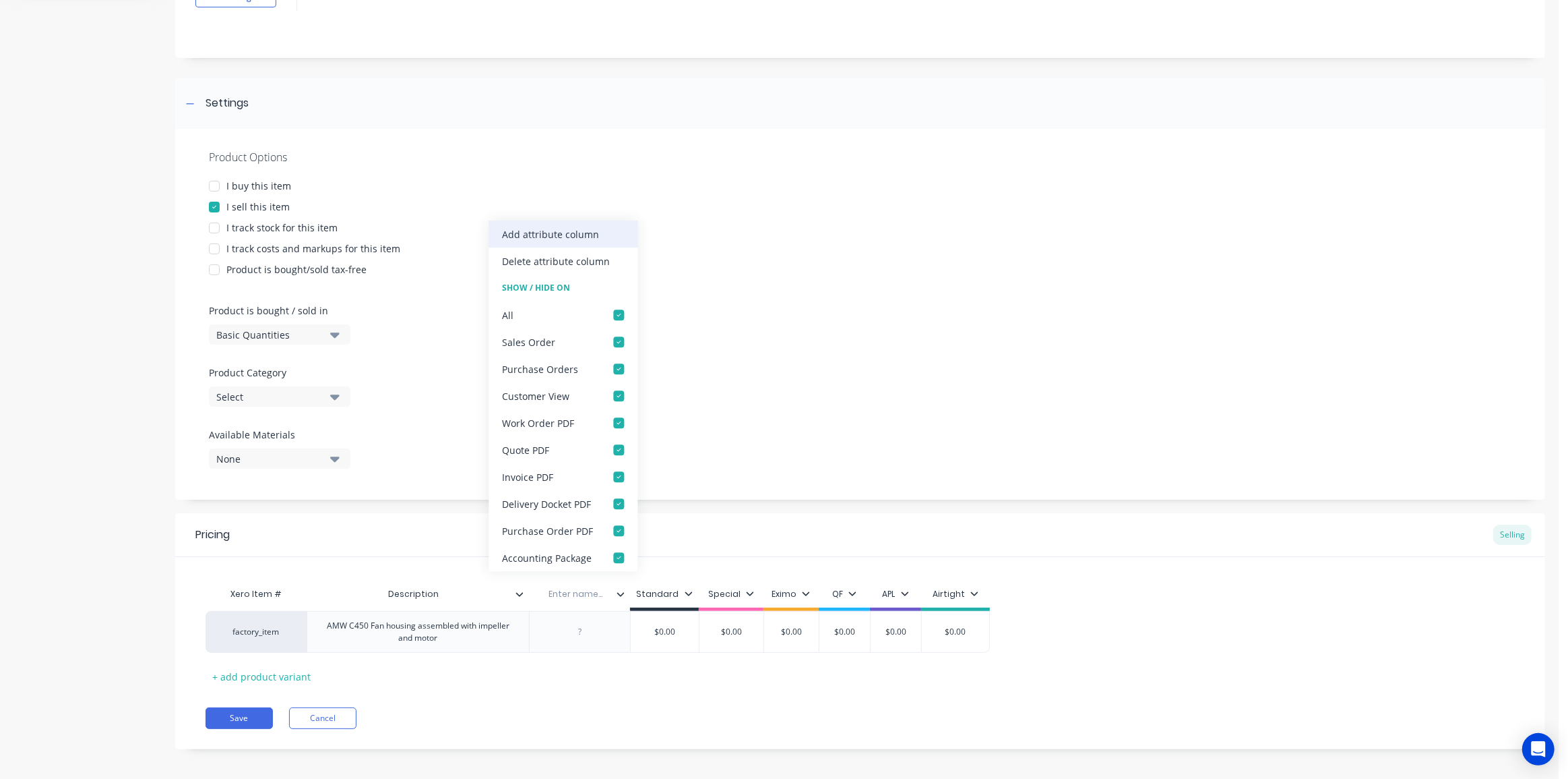
click at [533, 238] on div "Add attribute column" at bounding box center [551, 235] width 97 height 14
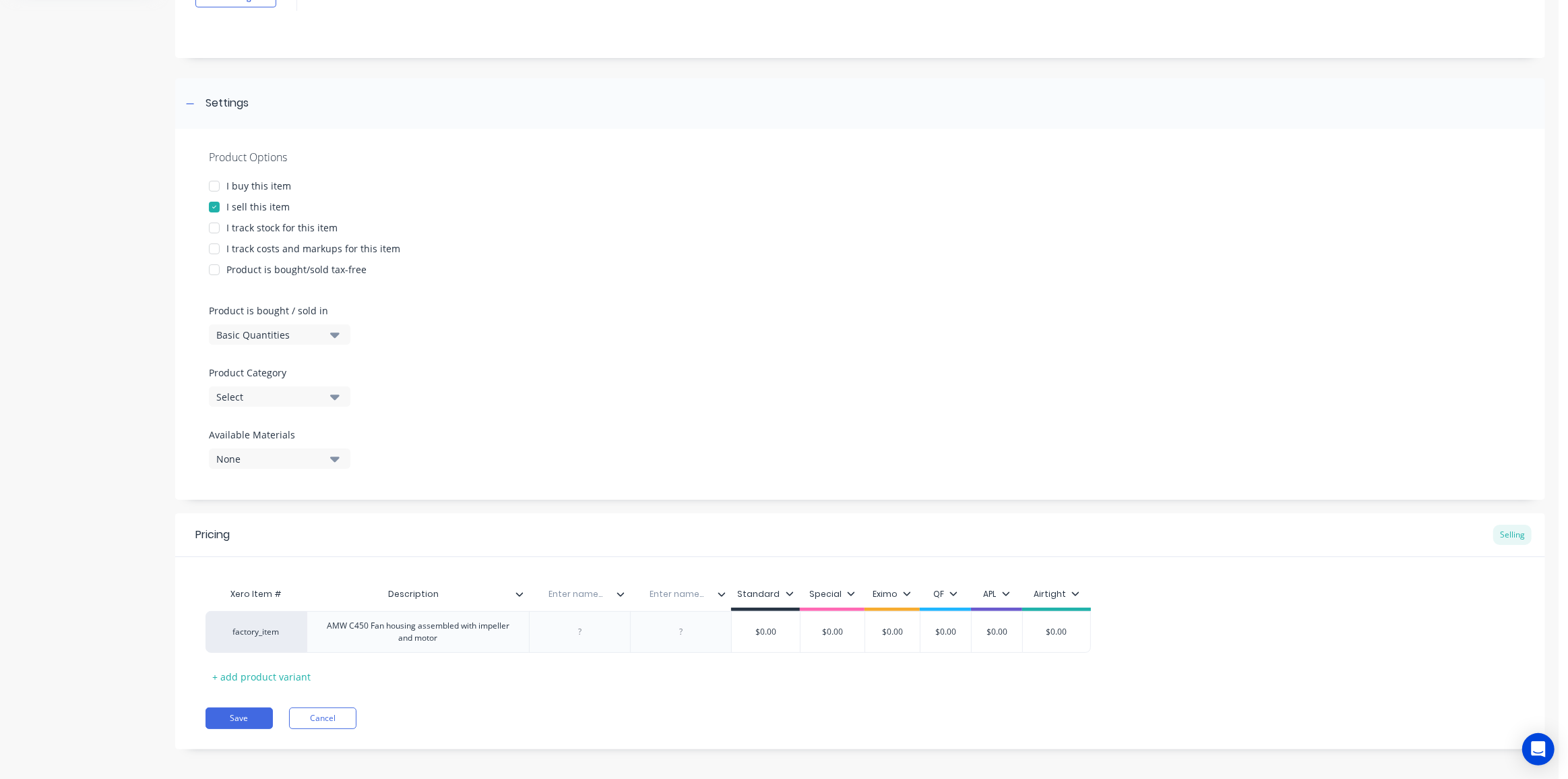
type textarea "x"
type input "Finish"
type textarea "x"
click at [665, 518] on div "Pricing Selling" at bounding box center [860, 535] width 1370 height 44
click at [685, 581] on div "Enter name..." at bounding box center [676, 593] width 93 height 33
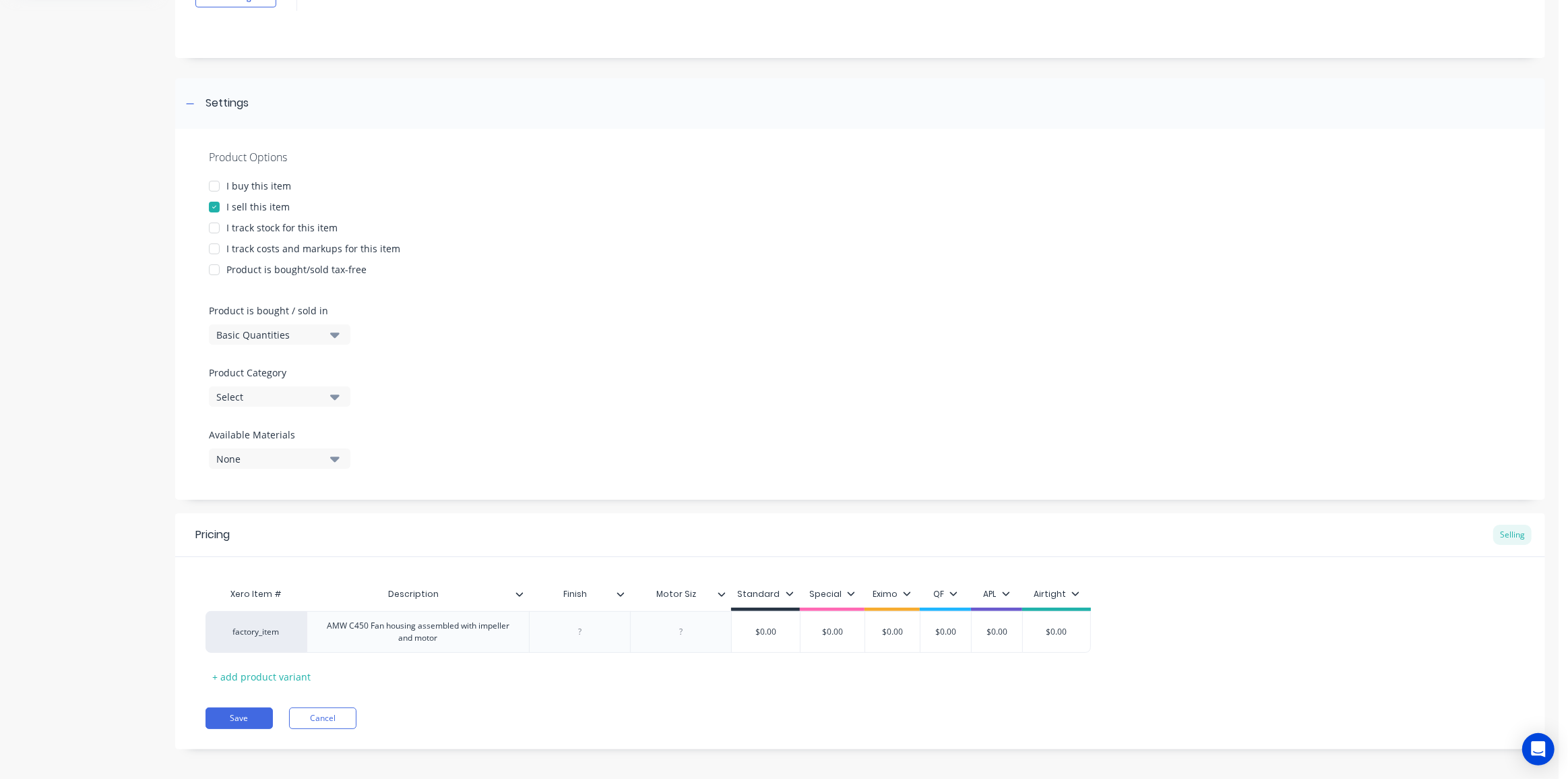
type input "Motor Size"
click at [864, 508] on div "Add image AMW C450 450mm Inlet Fan Settings Product Options I buy this item I s…" at bounding box center [860, 353] width 1370 height 833
click at [722, 596] on icon at bounding box center [721, 593] width 8 height 8
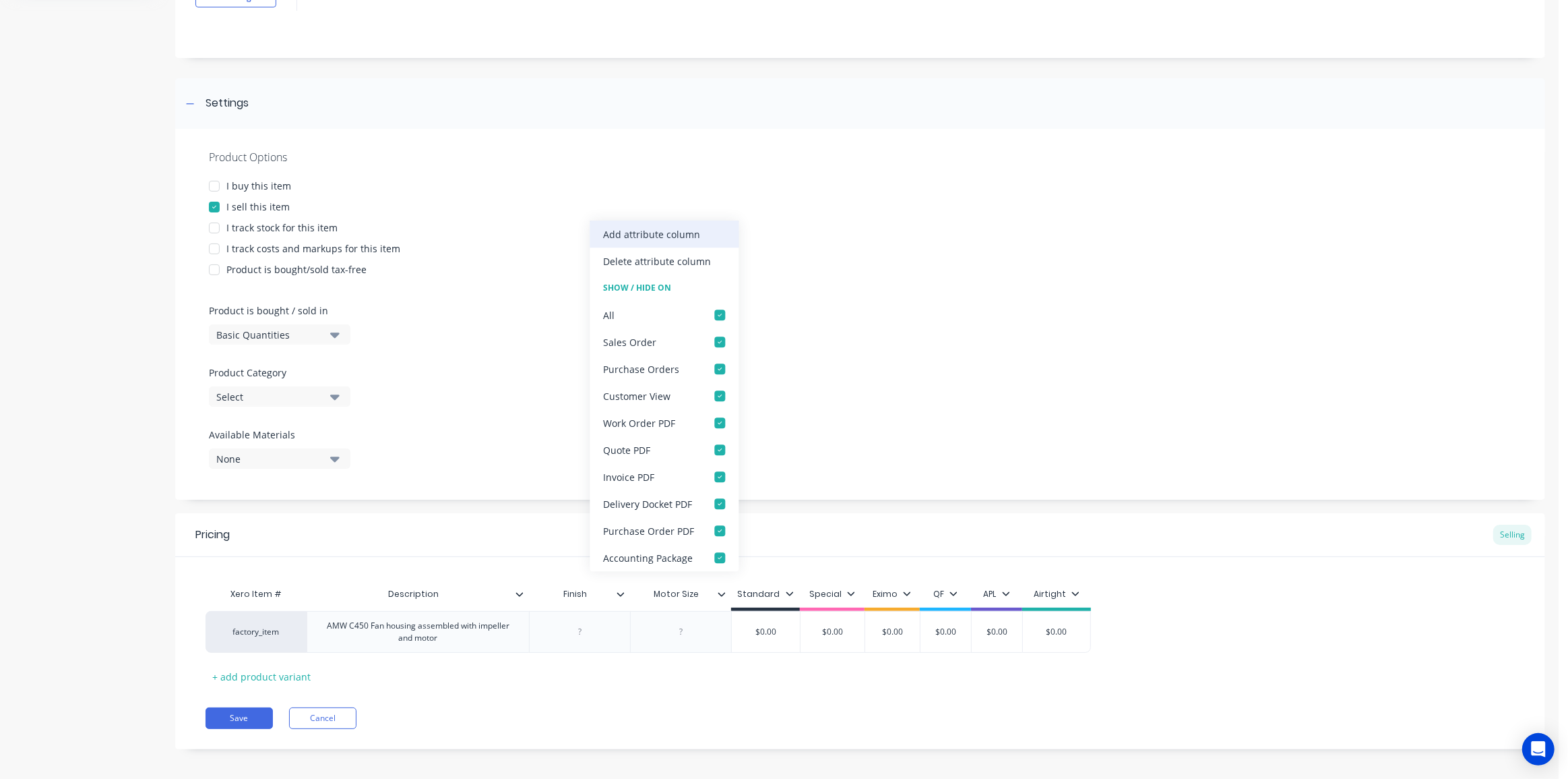
click at [656, 242] on div "Add attribute column" at bounding box center [664, 234] width 149 height 27
type textarea "x"
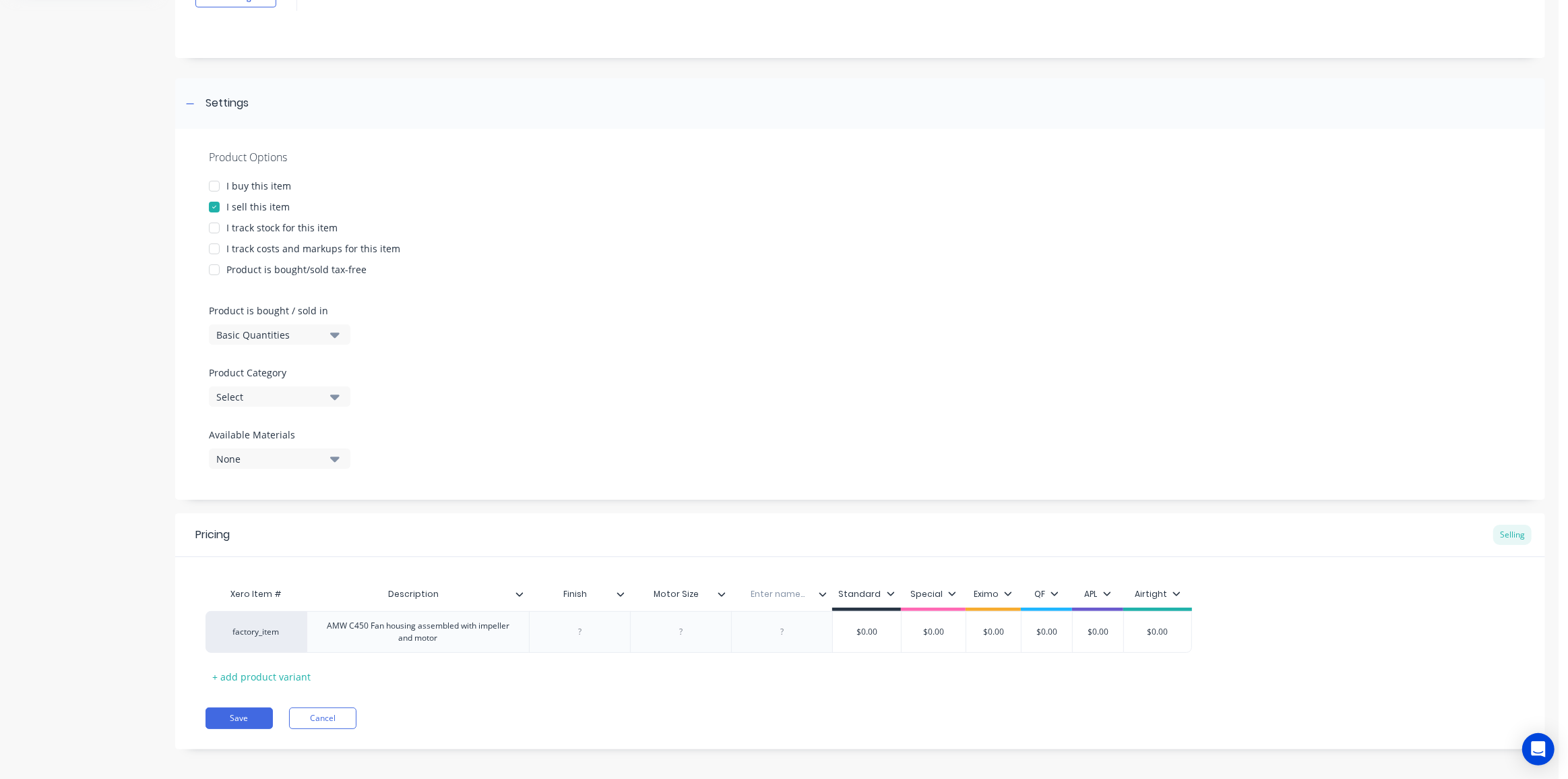
click at [789, 591] on input "text" at bounding box center [777, 593] width 93 height 12
paste input "Inlet size / fitting"
type input "Inlet size / fitting"
click at [795, 649] on div at bounding box center [782, 631] width 101 height 42
click at [823, 594] on icon at bounding box center [823, 594] width 7 height 4
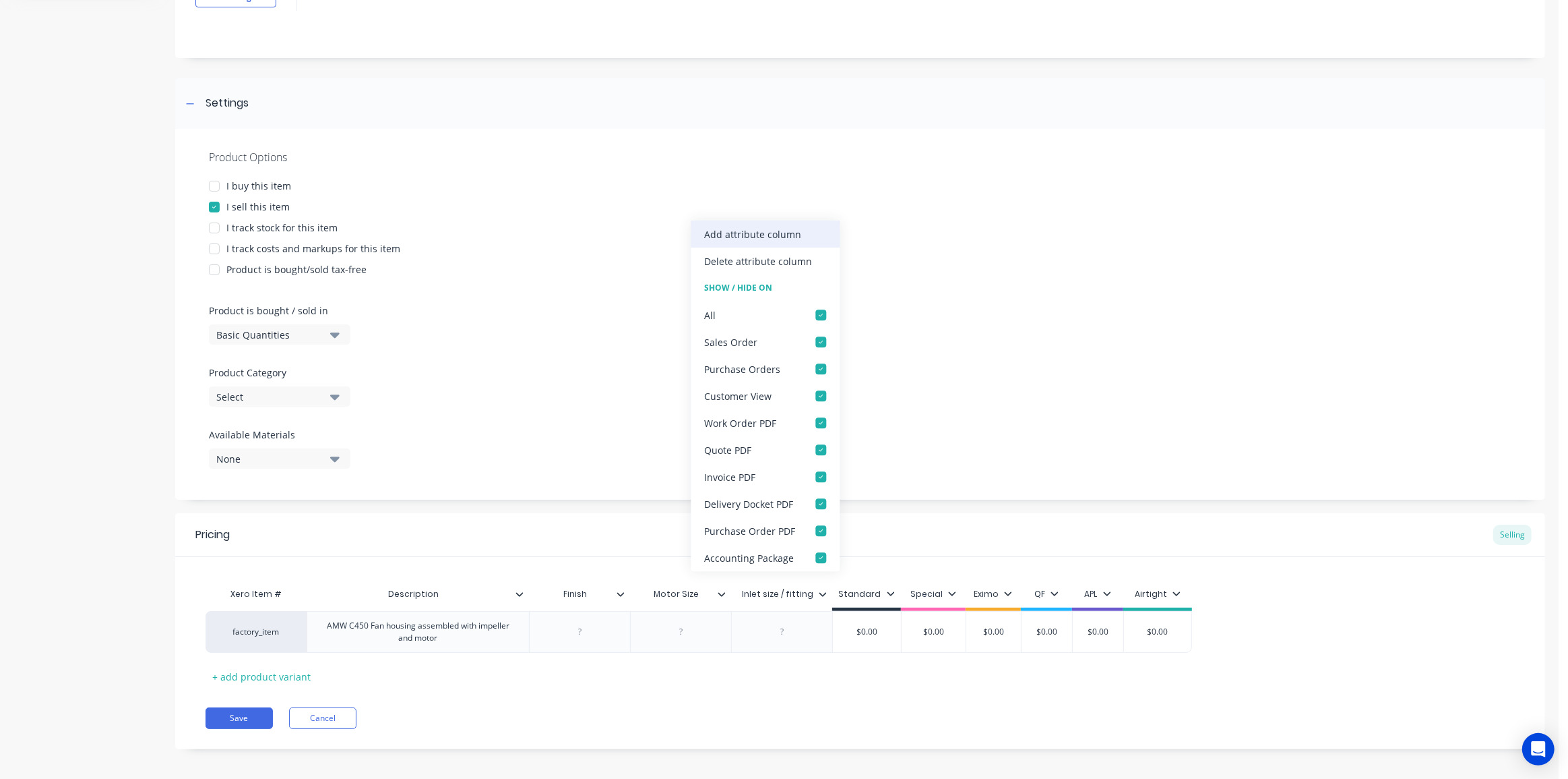
click at [764, 244] on div "Add attribute column" at bounding box center [765, 234] width 149 height 27
type textarea "x"
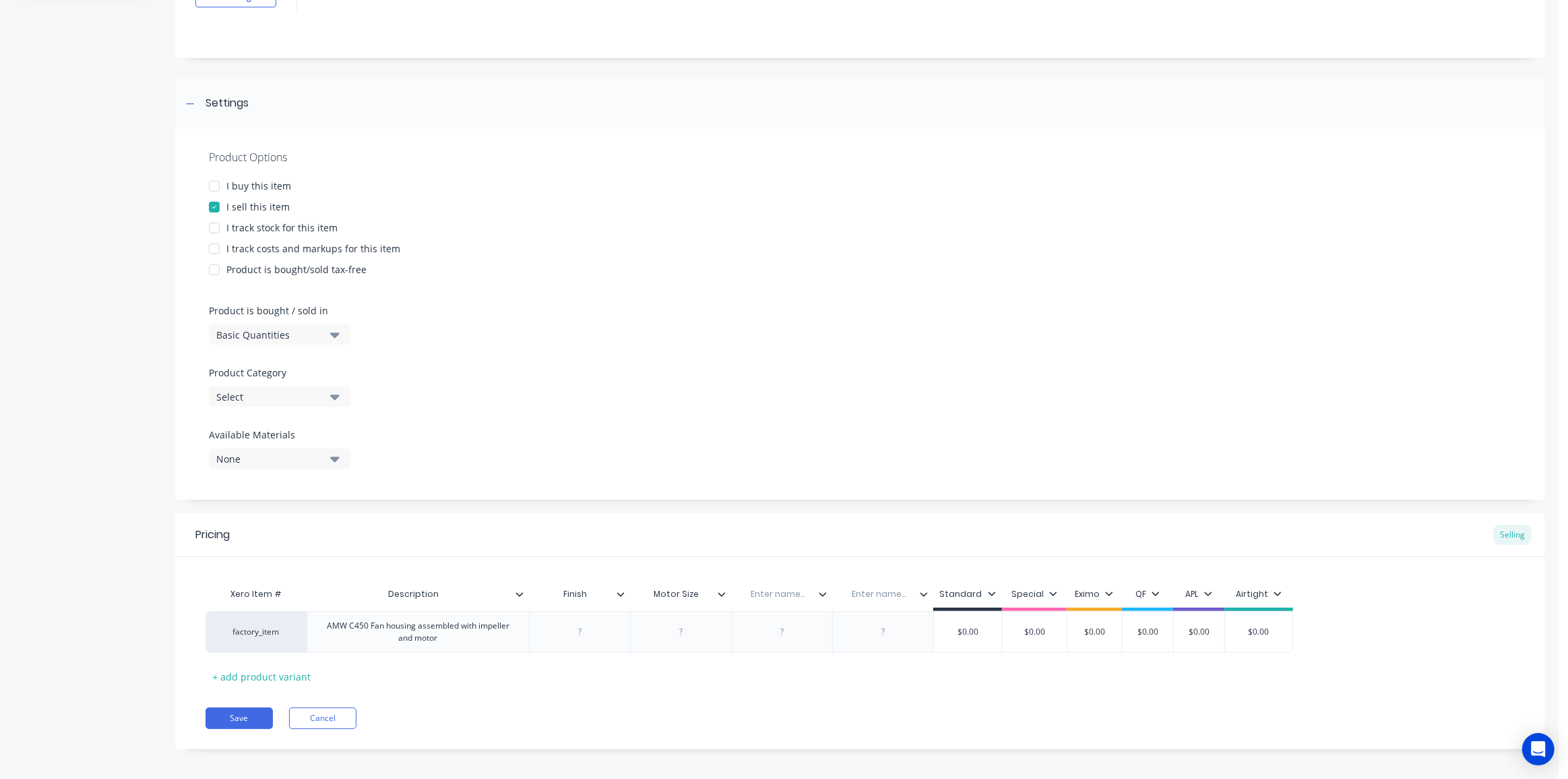
click at [790, 596] on input "text" at bounding box center [777, 593] width 93 height 12
paste input "Inlet size / fitting"
type input "Inlet size / fitting"
click at [885, 678] on div "Xero Item # Description Finish Motor Size Inlet size / fitting Inlet size / fit…" at bounding box center [860, 634] width 1309 height 107
click at [948, 593] on div at bounding box center [949, 593] width 8 height 12
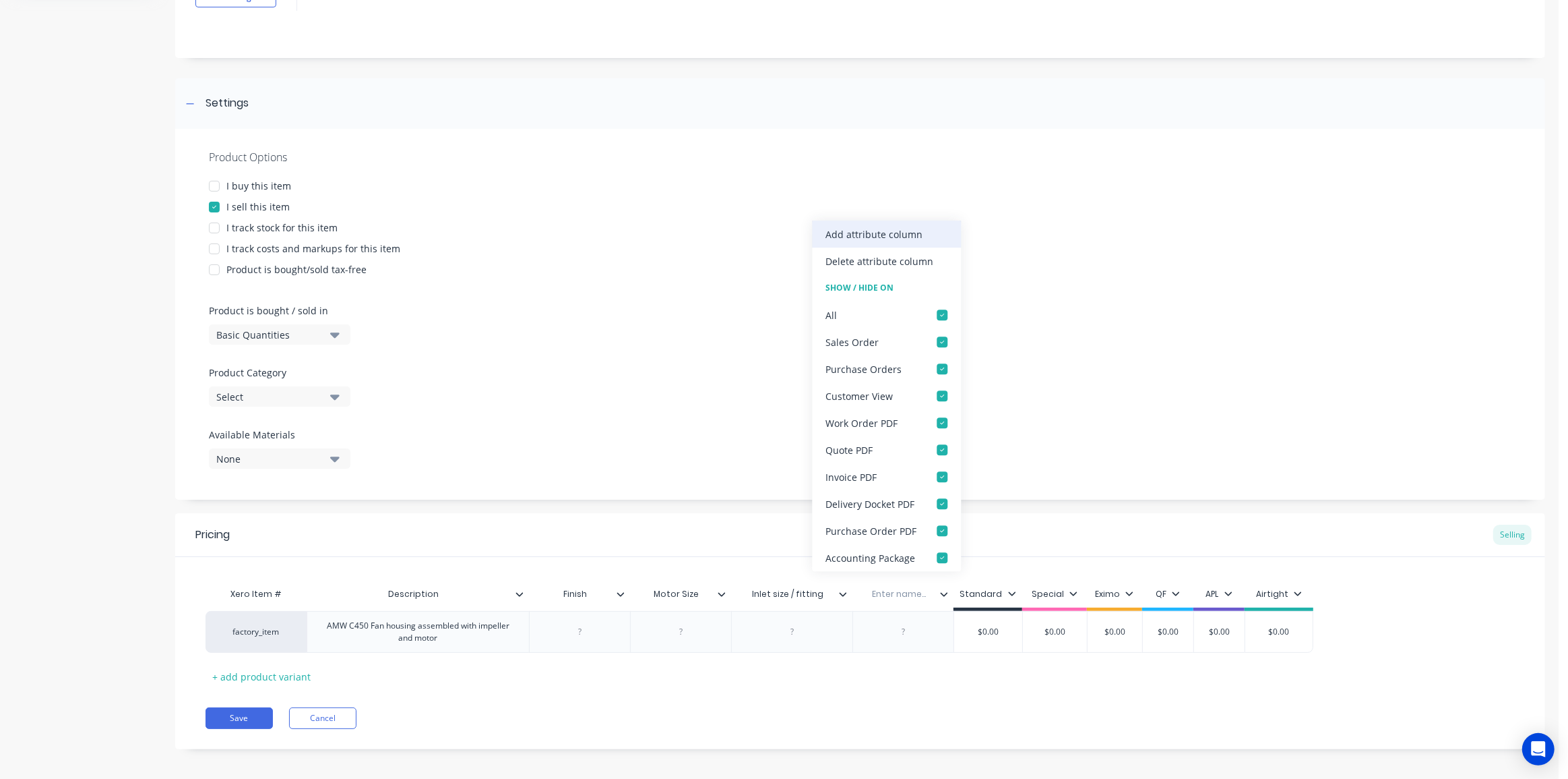
click at [875, 233] on div "Add attribute column" at bounding box center [874, 235] width 97 height 14
type textarea "x"
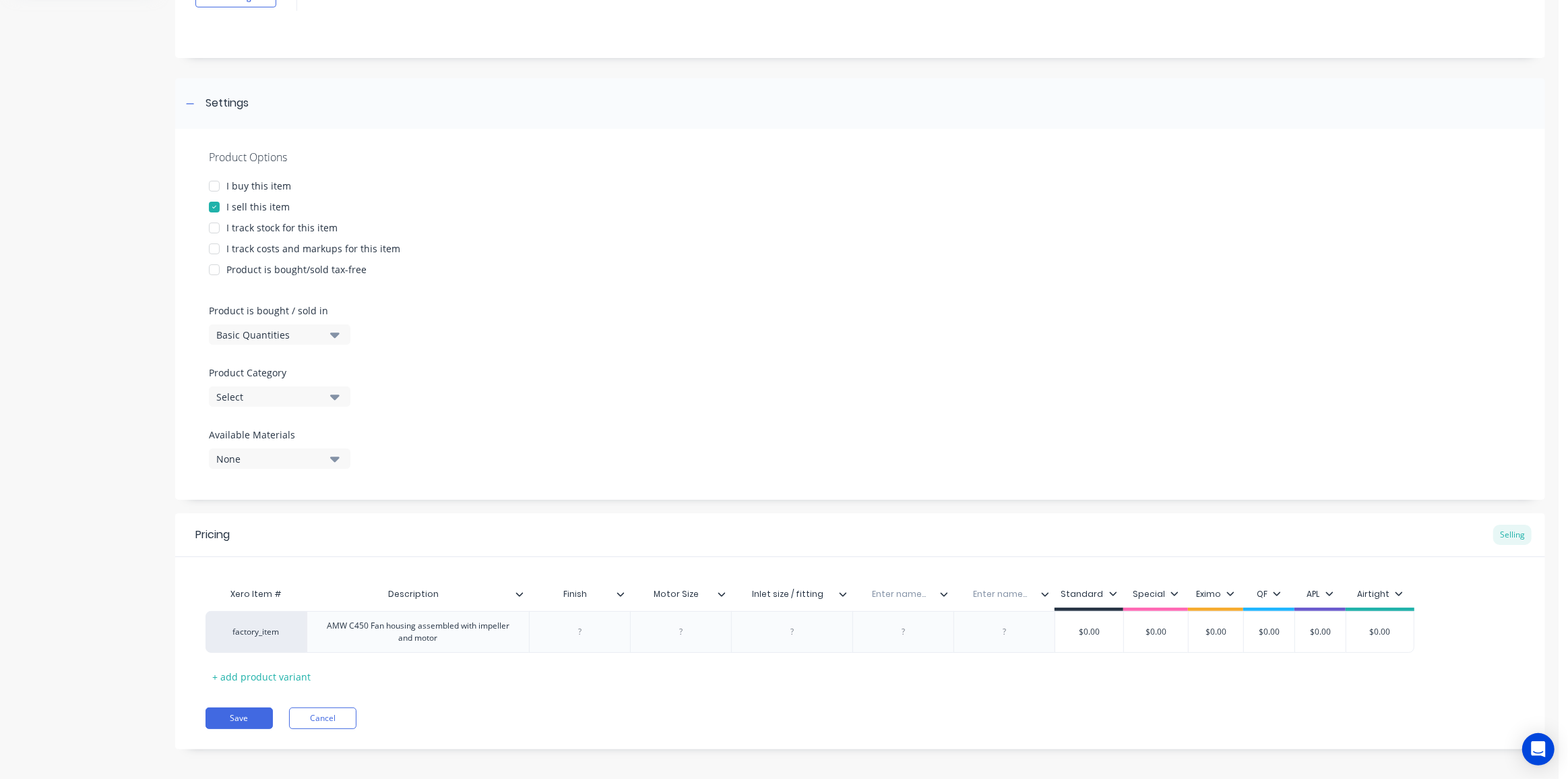
click at [897, 597] on input "text" at bounding box center [899, 593] width 93 height 12
paste input "Outlet size / fitting"
type input "Outlet size / fitting"
click at [1035, 594] on input "text" at bounding box center [1024, 593] width 93 height 12
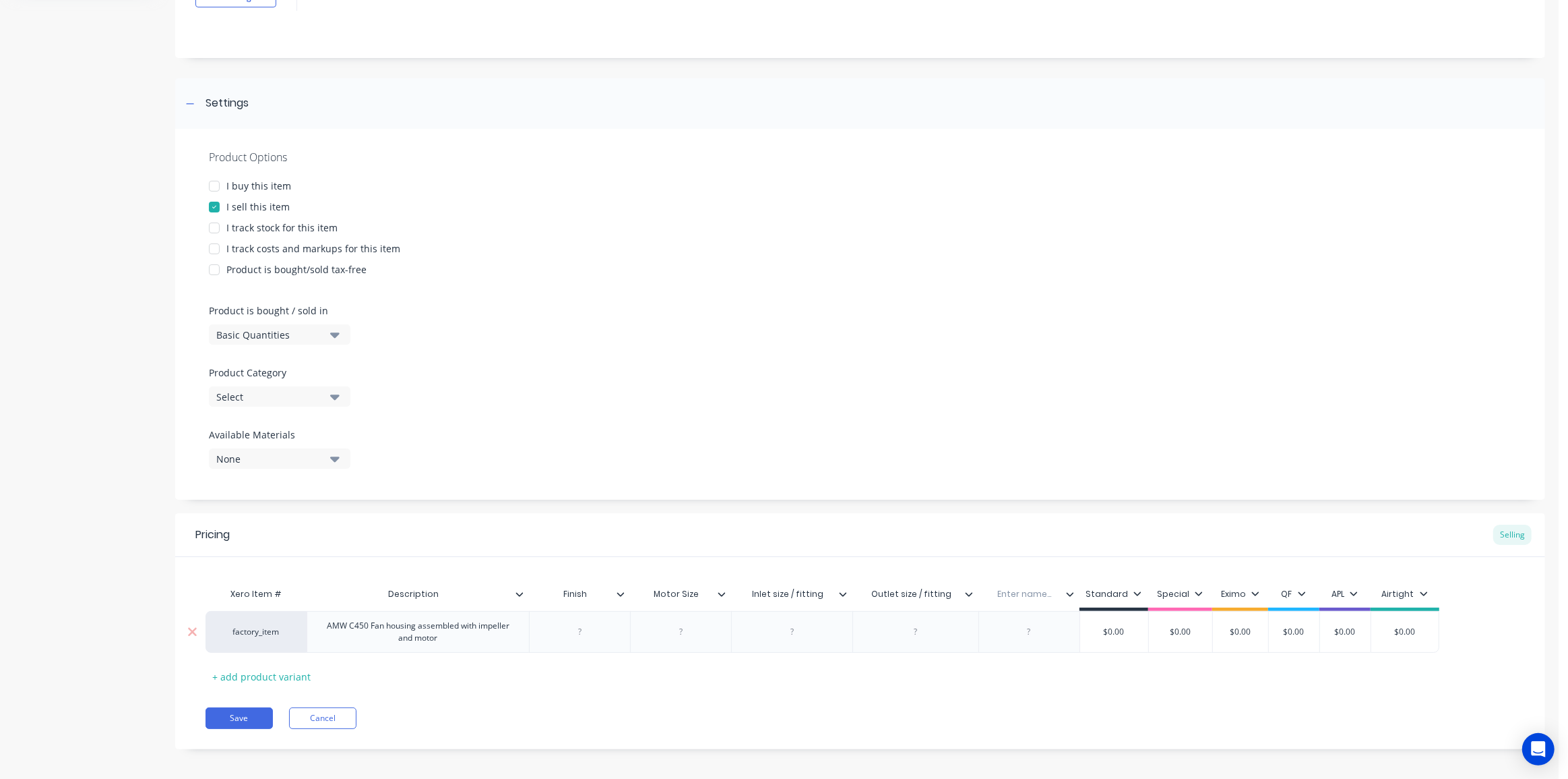
type textarea "x"
click at [1016, 596] on input "text" at bounding box center [1024, 593] width 93 height 12
paste input "Impeller rotation"
type input "Impeller rotation"
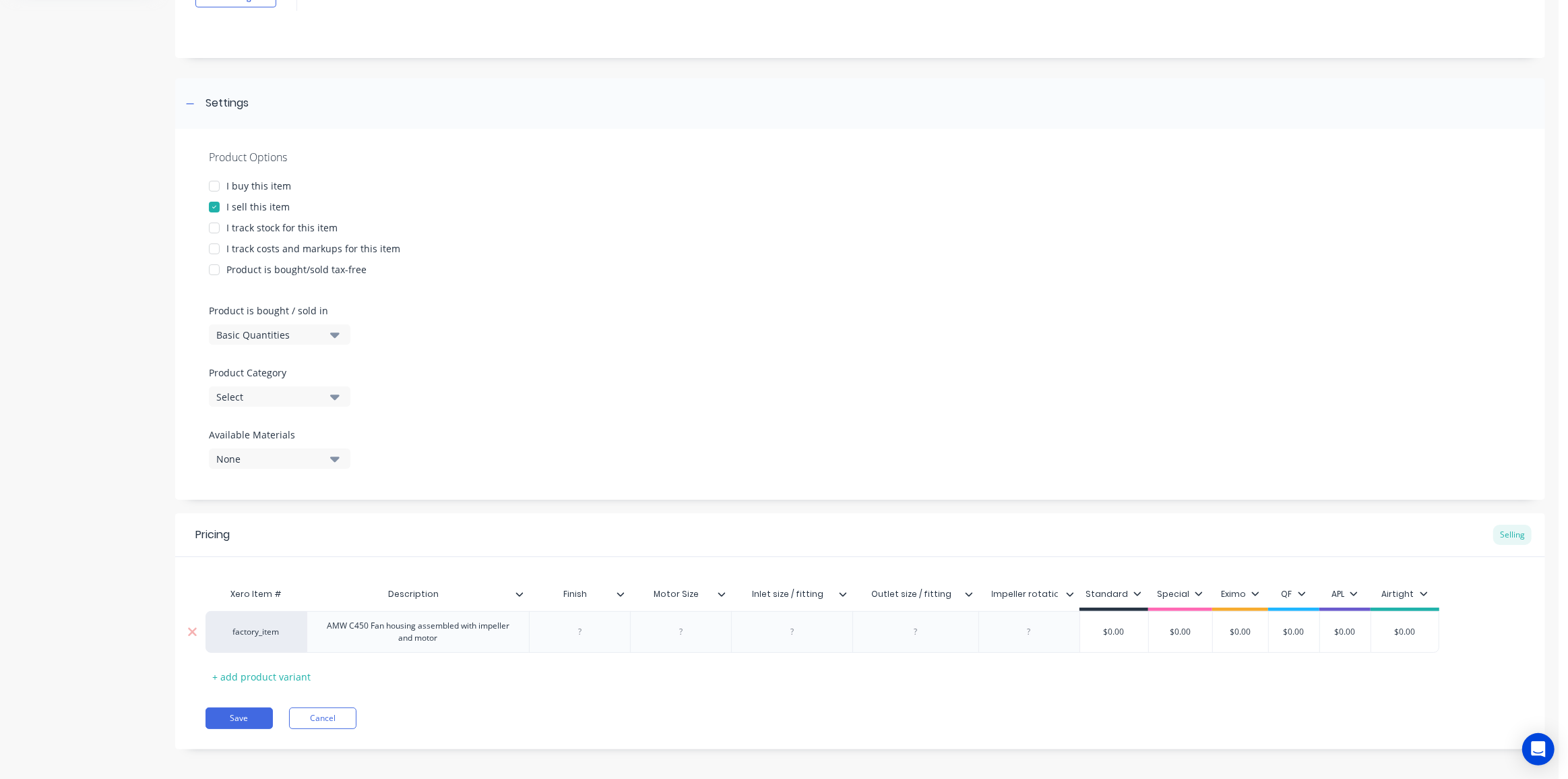
drag, startPoint x: 977, startPoint y: 675, endPoint x: 786, endPoint y: 654, distance: 192.2
click at [976, 675] on div "Xero Item # Description Finish Motor Size Inlet size / fitting Outlet size / fi…" at bounding box center [860, 634] width 1309 height 107
click at [602, 630] on div at bounding box center [580, 631] width 67 height 18
type textarea "x"
click at [573, 628] on div at bounding box center [580, 631] width 67 height 18
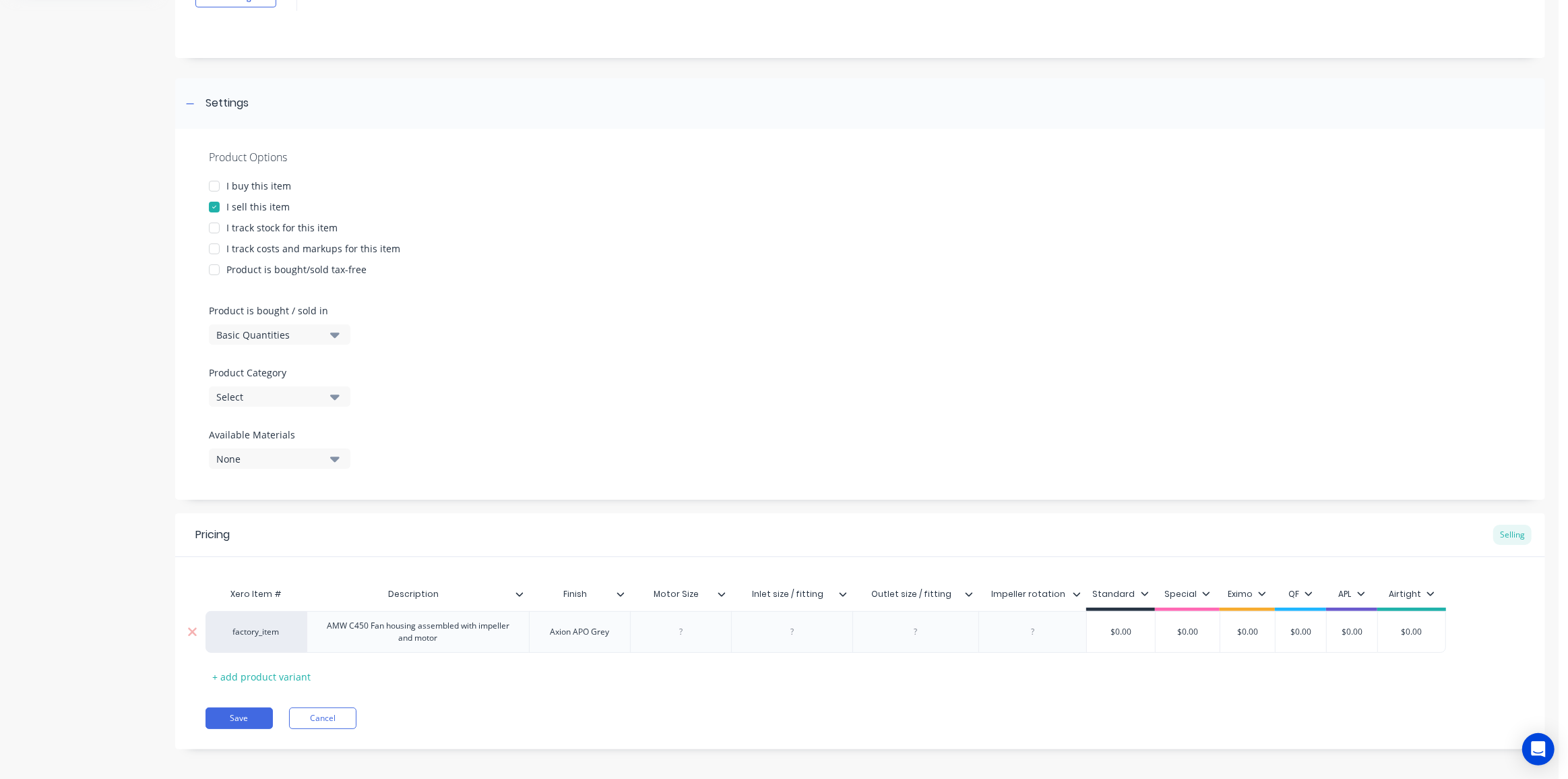
type textarea "x"
click at [709, 631] on div "37kW" at bounding box center [681, 631] width 67 height 18
drag, startPoint x: 670, startPoint y: 635, endPoint x: 686, endPoint y: 660, distance: 29.7
click at [671, 635] on div "37kW" at bounding box center [681, 631] width 67 height 18
click at [796, 623] on div at bounding box center [792, 631] width 67 height 18
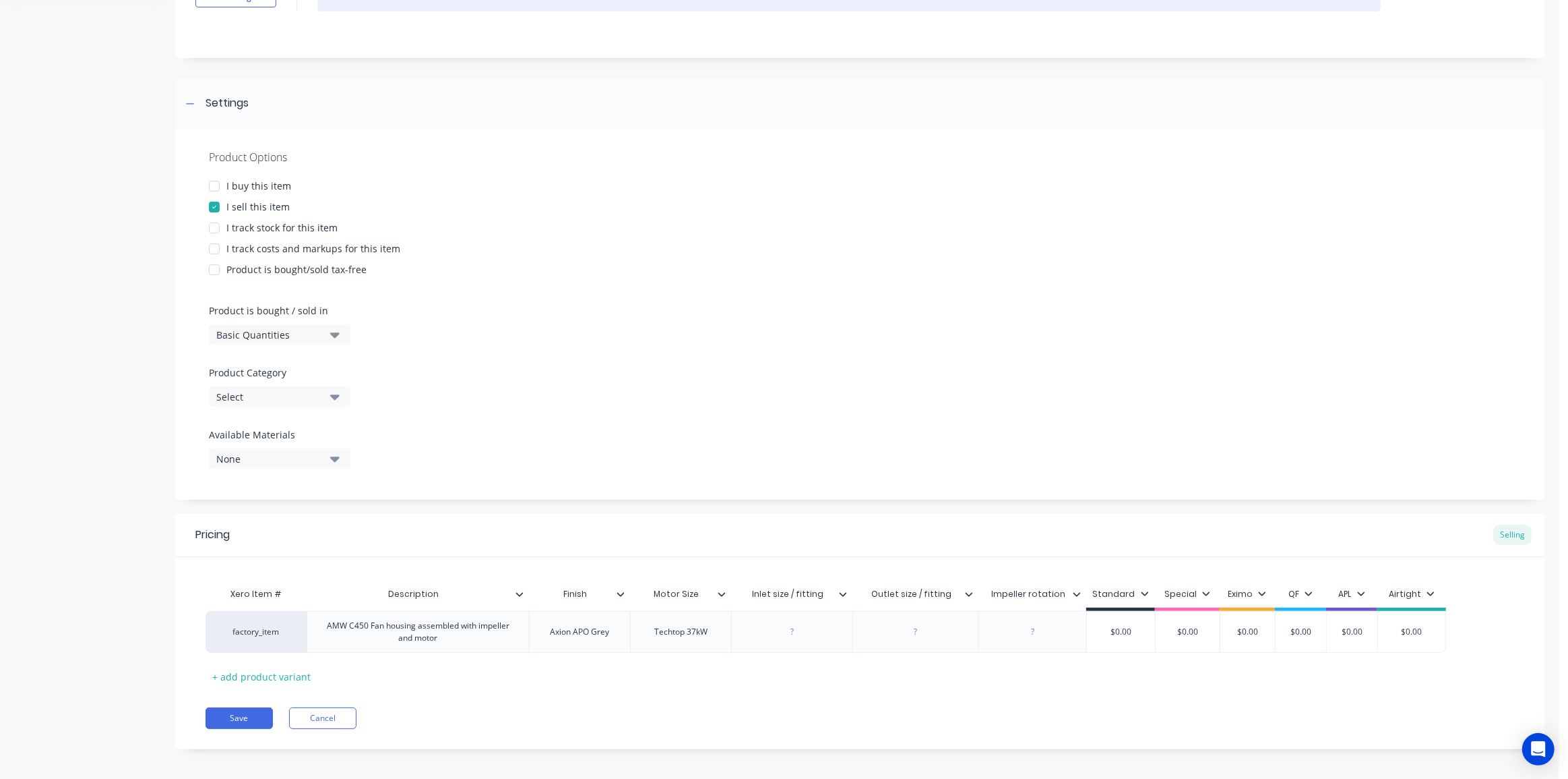
type textarea "x"
click at [1008, 620] on div at bounding box center [1032, 631] width 109 height 42
paste div
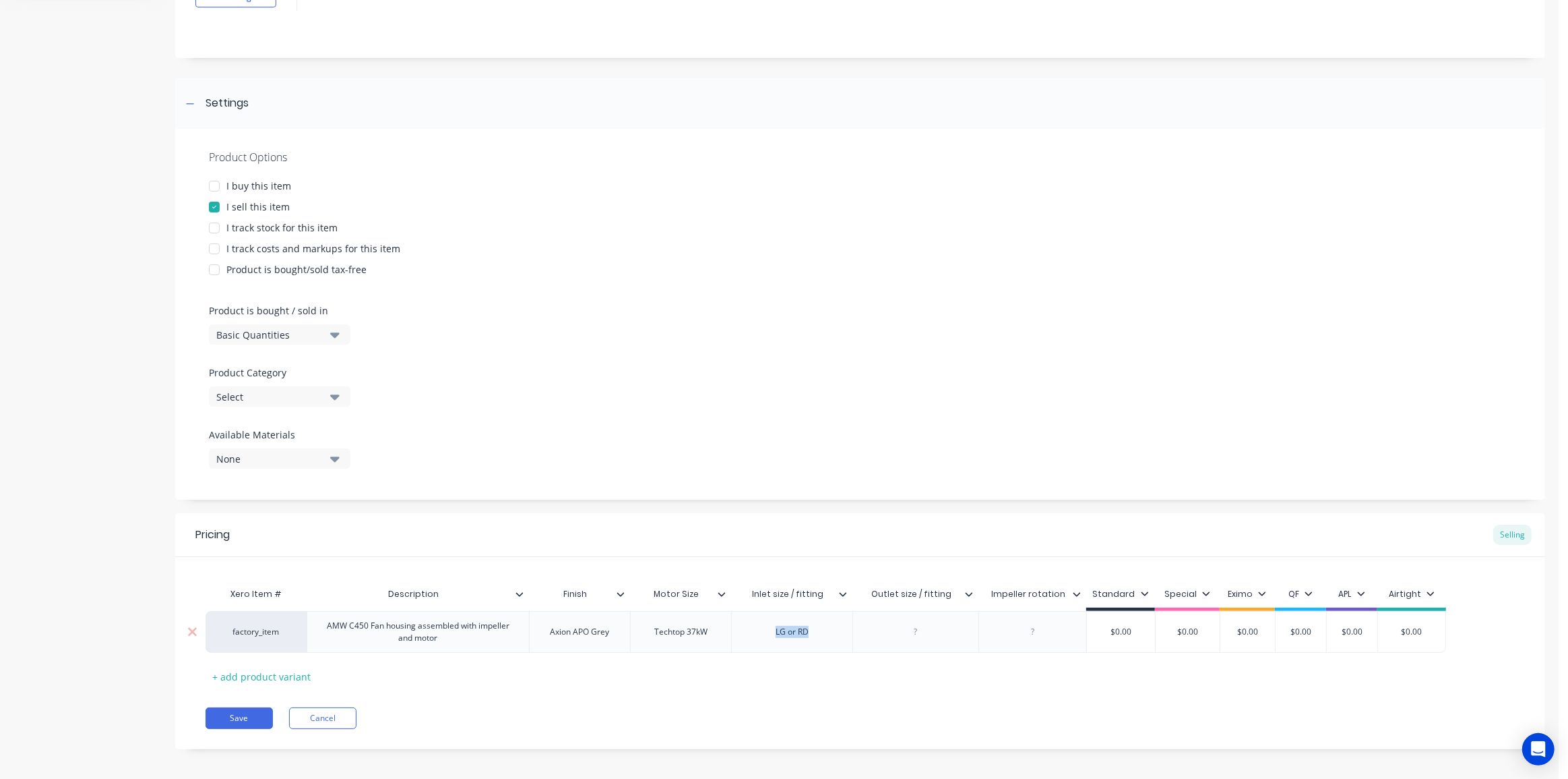
drag, startPoint x: 812, startPoint y: 630, endPoint x: 756, endPoint y: 632, distance: 56.0
click at [756, 632] on div "LG or RD" at bounding box center [791, 631] width 121 height 42
click at [1017, 620] on div at bounding box center [1032, 631] width 109 height 42
type textarea "x"
click at [1038, 636] on div at bounding box center [1032, 631] width 67 height 18
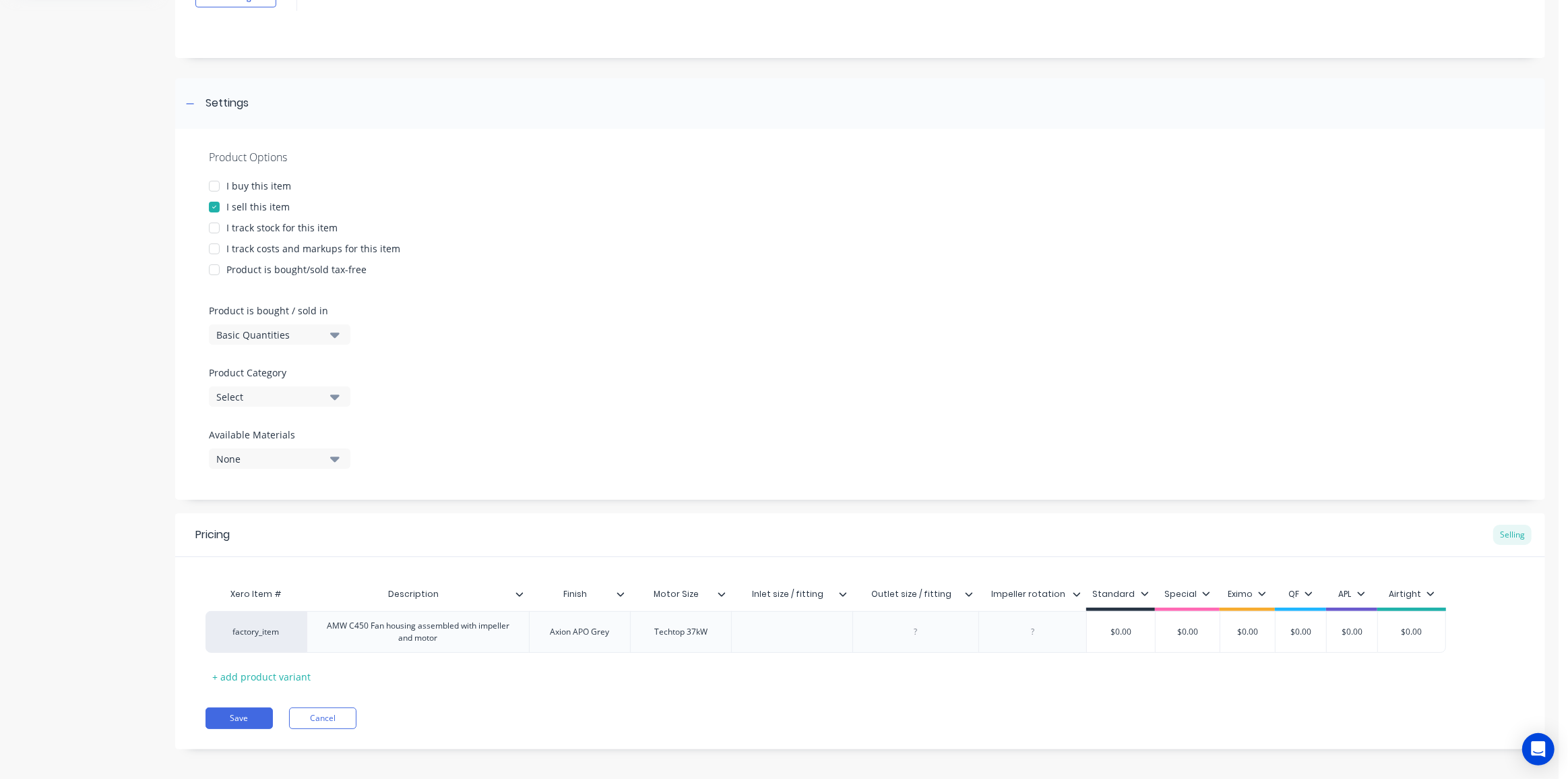
paste div
click at [1039, 673] on div "Xero Item # Description Finish Motor Size Inlet size / fitting Outlet size / fi…" at bounding box center [860, 634] width 1309 height 107
click at [240, 708] on button "Save" at bounding box center [239, 711] width 67 height 21
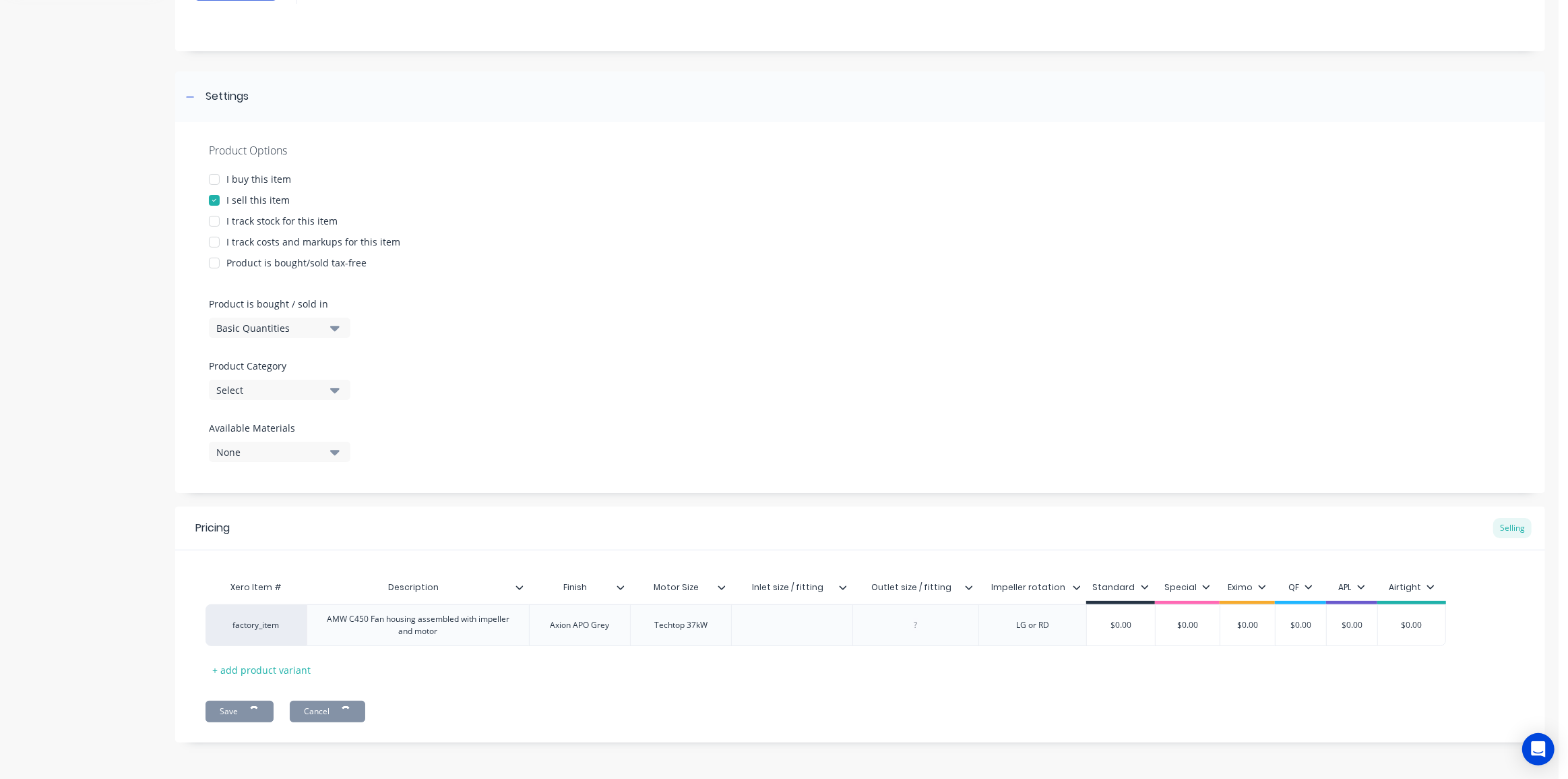
type textarea "x"
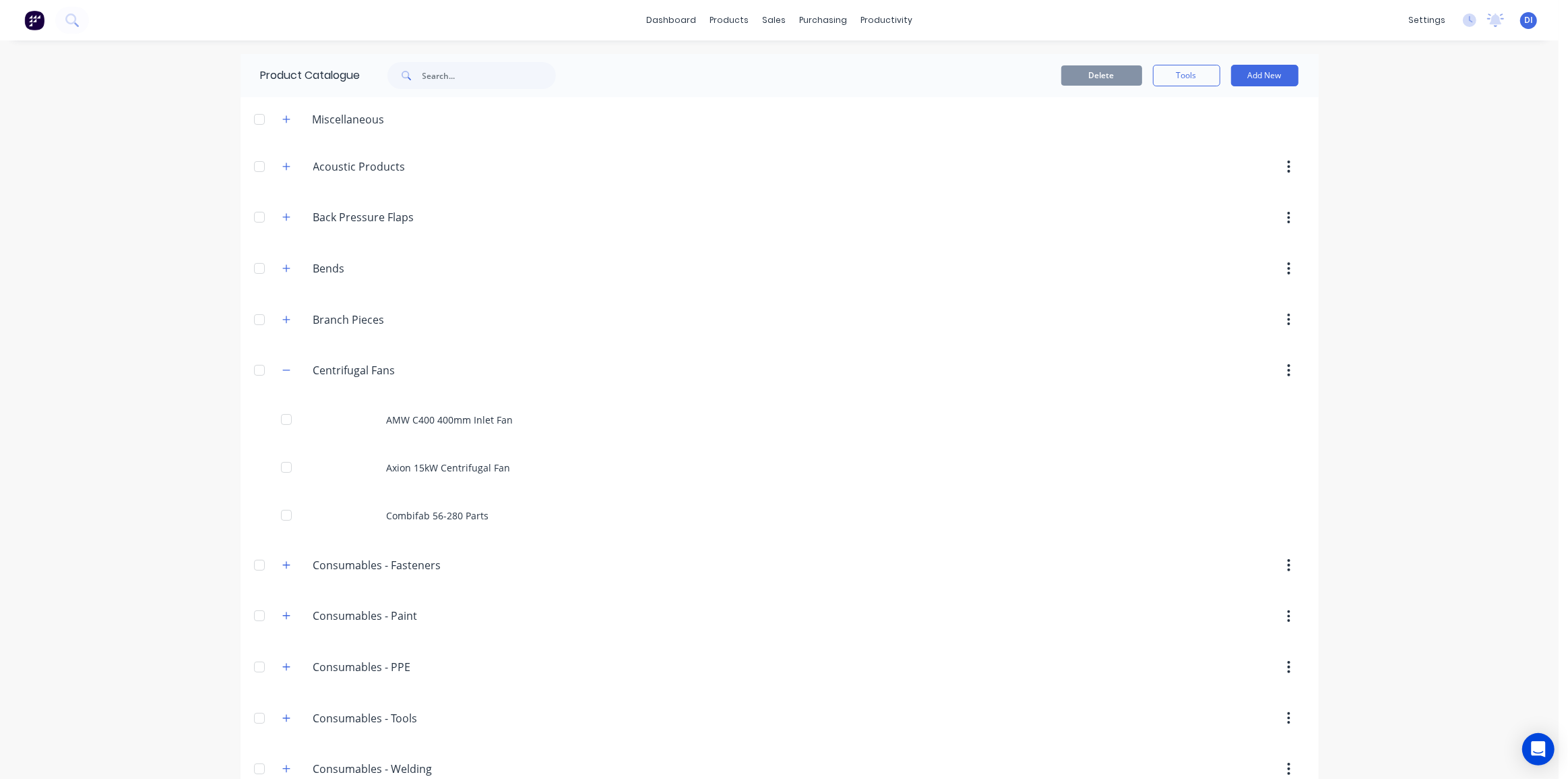
click at [174, 346] on div "dashboard products sales purchasing productivity dashboard products Product Cat…" at bounding box center [779, 390] width 1559 height 779
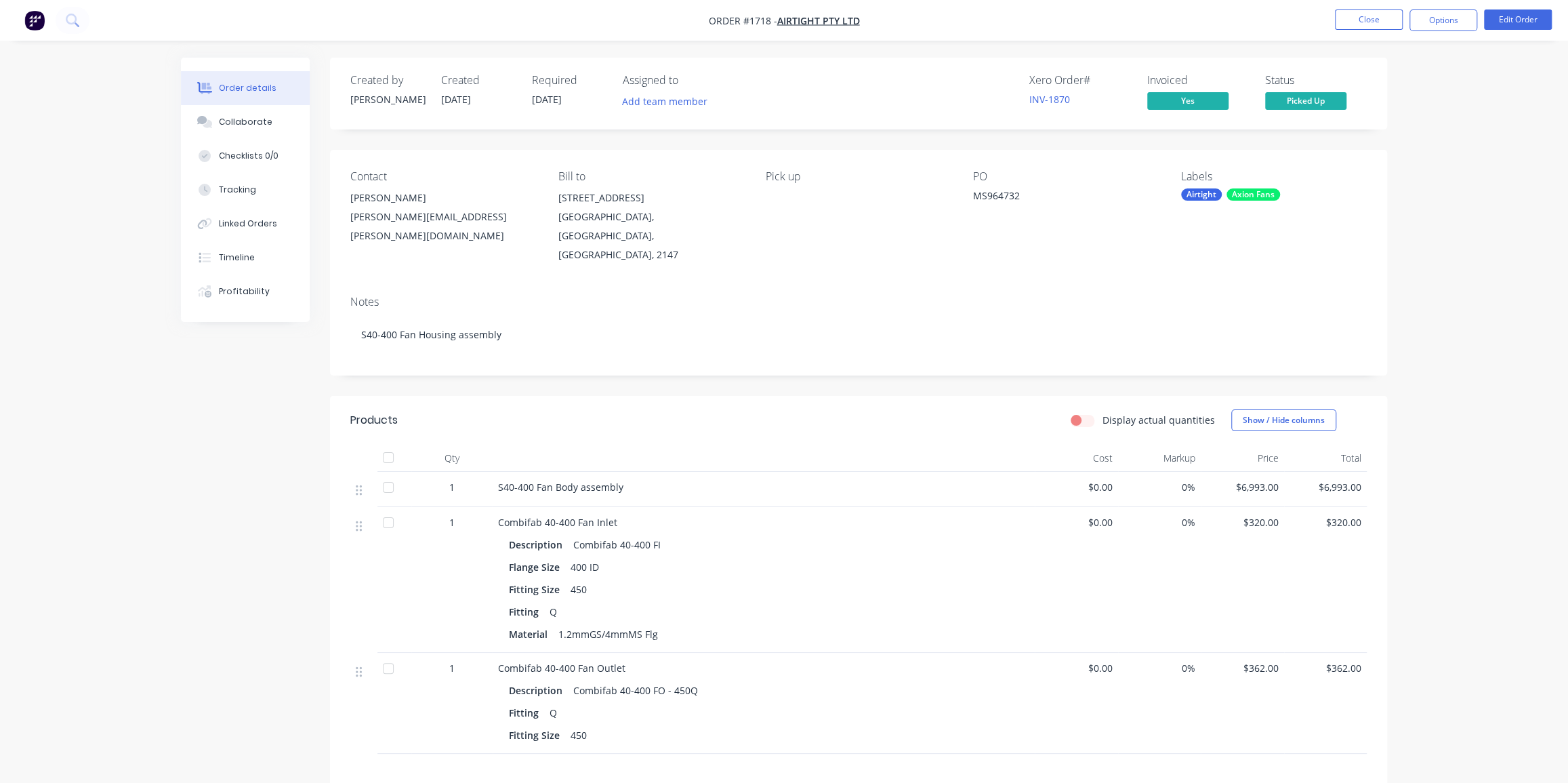
click at [34, 22] on img "button" at bounding box center [34, 20] width 20 height 20
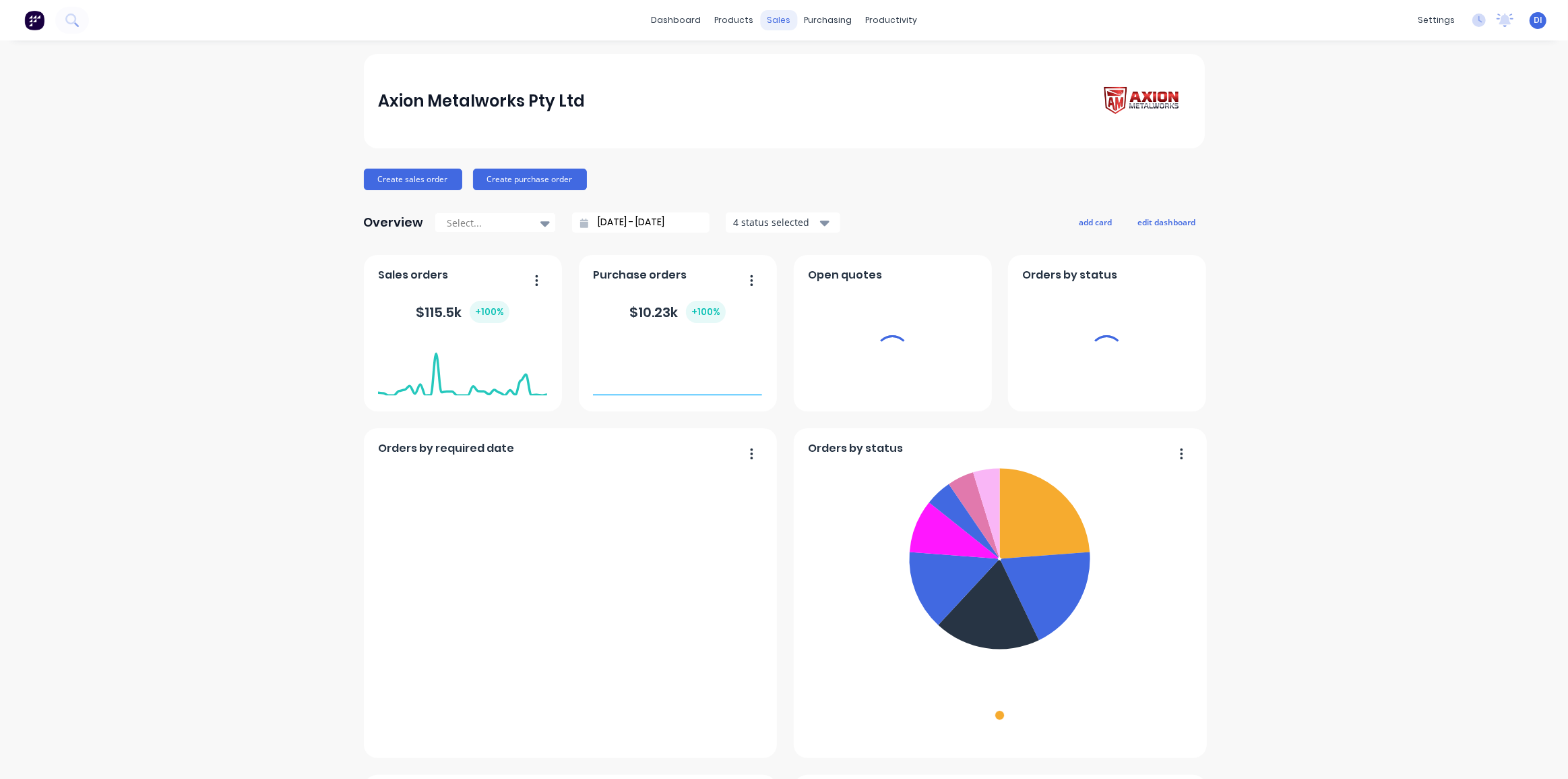
click at [764, 21] on div "sales" at bounding box center [779, 20] width 37 height 20
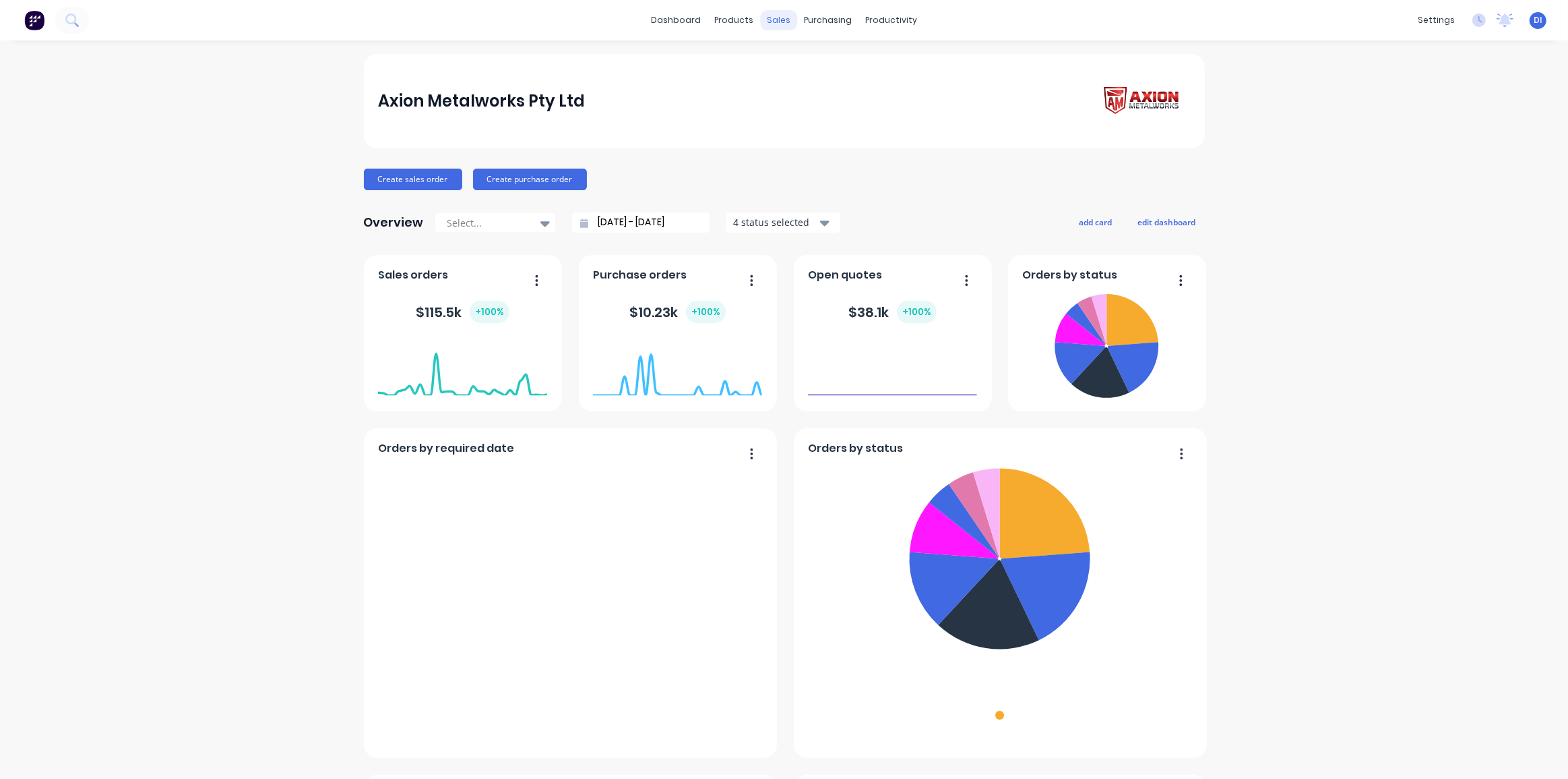
click at [769, 23] on div "sales" at bounding box center [779, 20] width 37 height 20
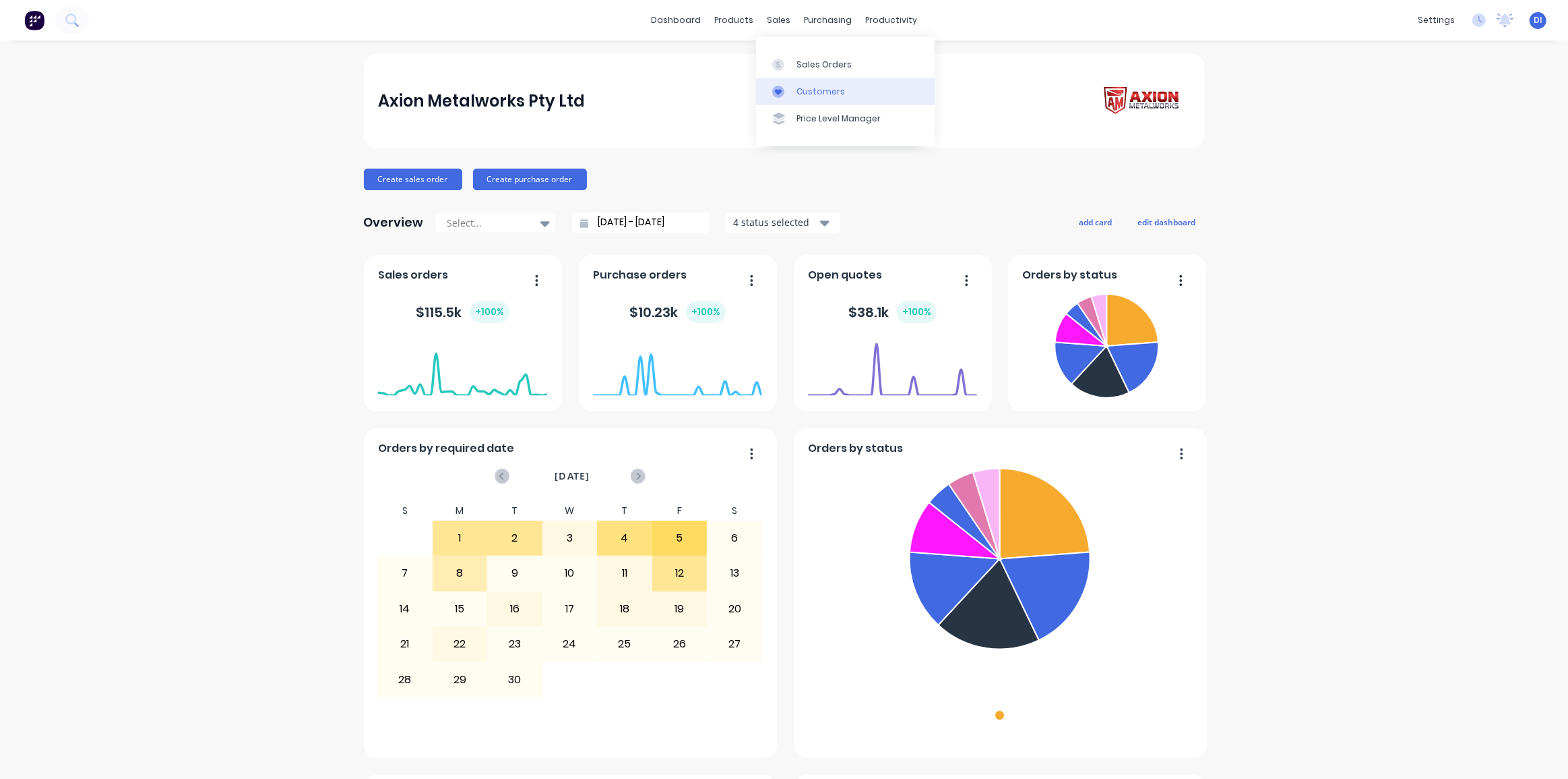
click at [823, 93] on div "Customers" at bounding box center [821, 91] width 48 height 12
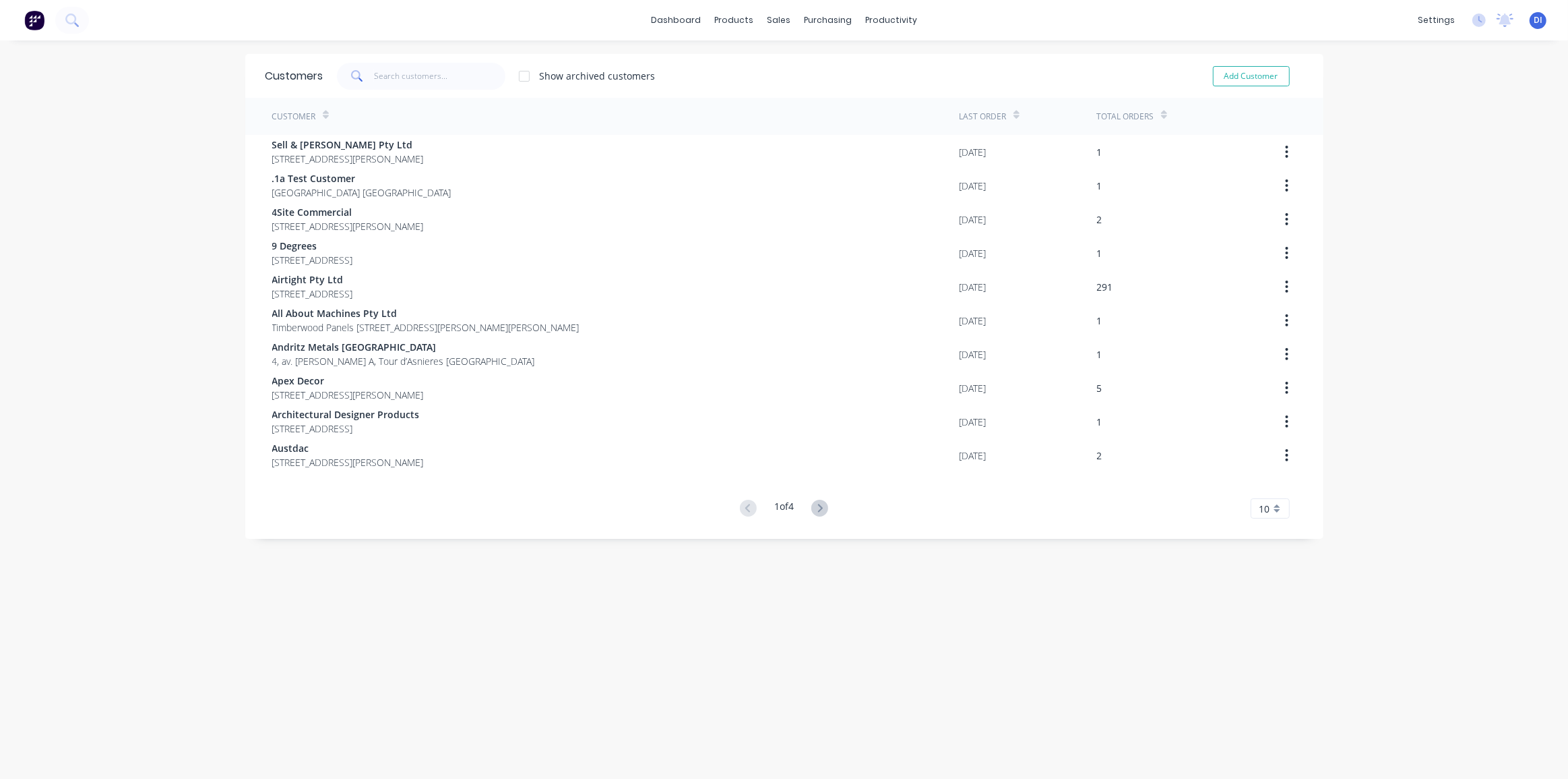
click at [1280, 501] on div "10" at bounding box center [1270, 508] width 39 height 20
click at [1276, 667] on div "35" at bounding box center [1270, 675] width 38 height 23
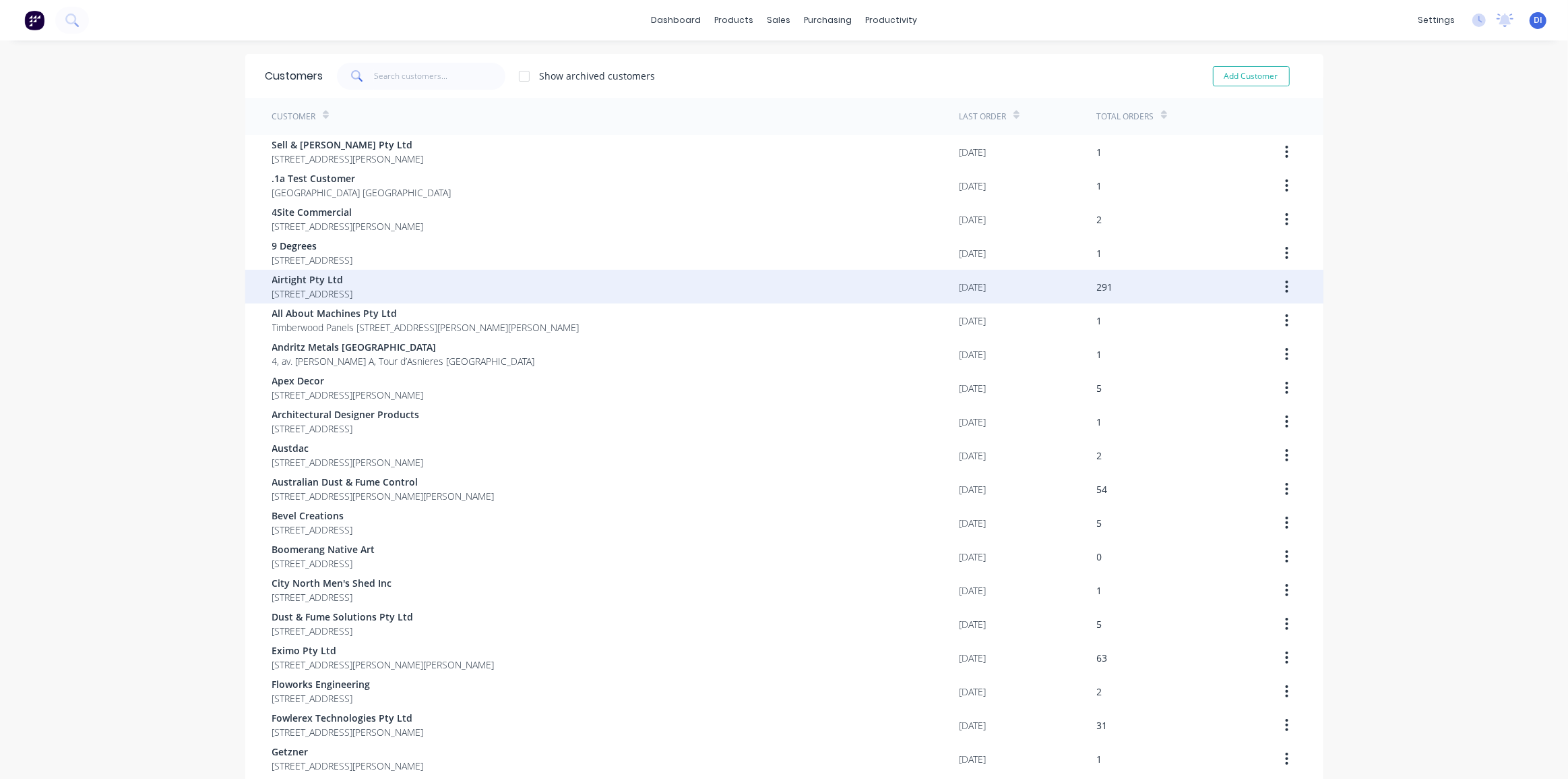
click at [719, 276] on div "Airtight Pty Ltd 18 / 167 Prospect Highway Seven Hills New South Wales Australi…" at bounding box center [616, 286] width 688 height 33
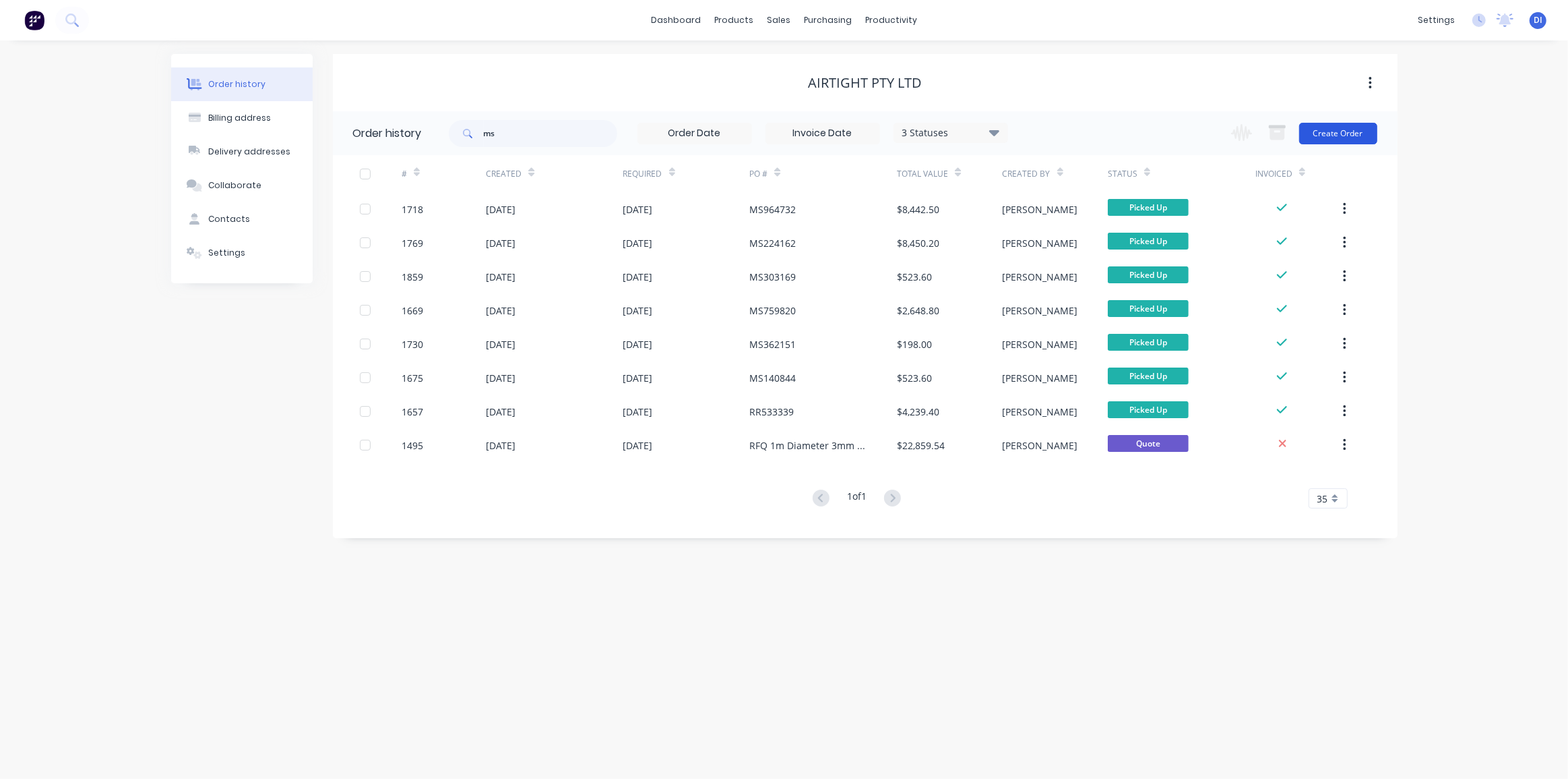
click at [1354, 129] on button "Create Order" at bounding box center [1339, 134] width 78 height 21
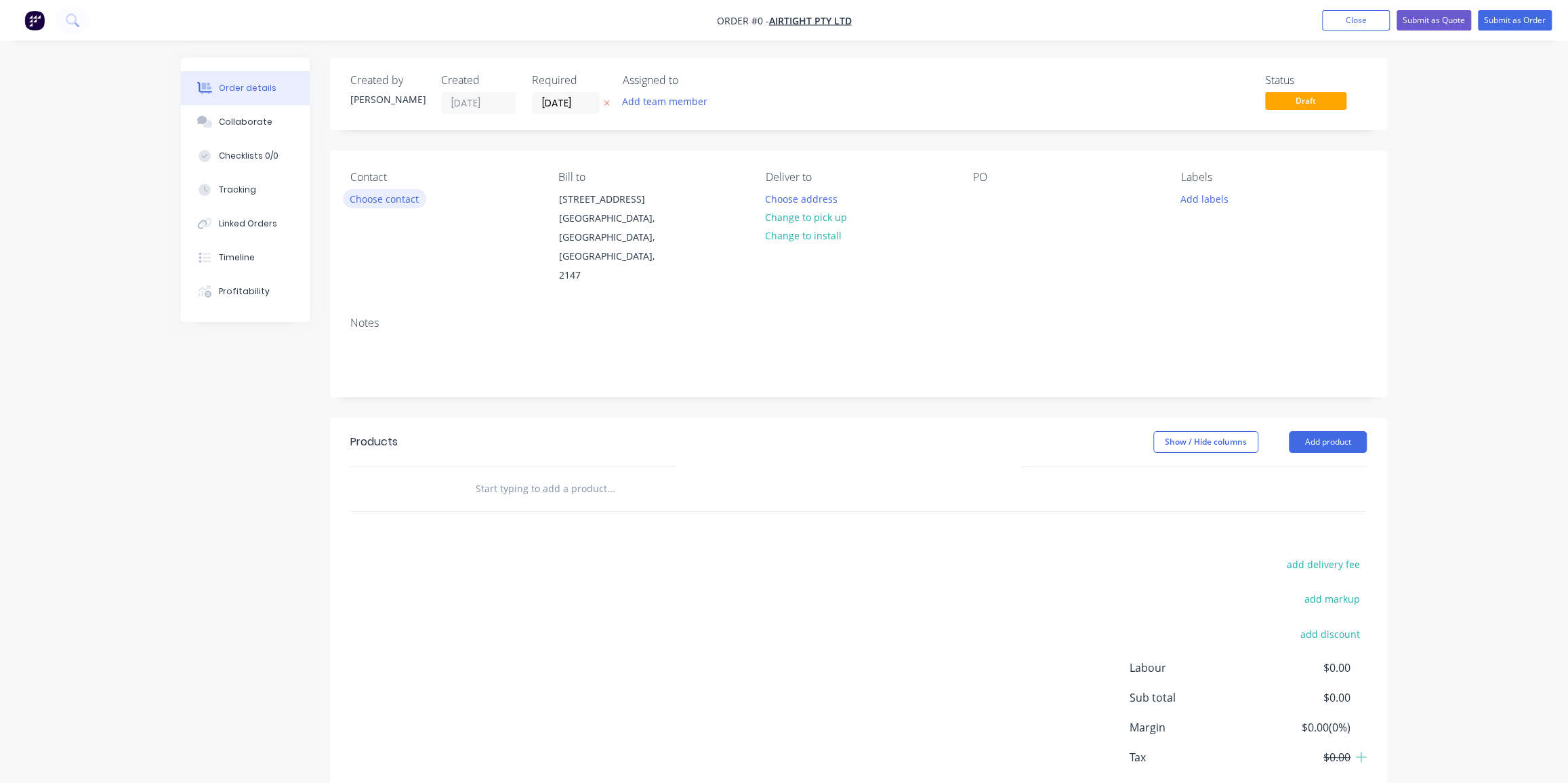
click at [373, 196] on button "Choose contact" at bounding box center [384, 199] width 84 height 19
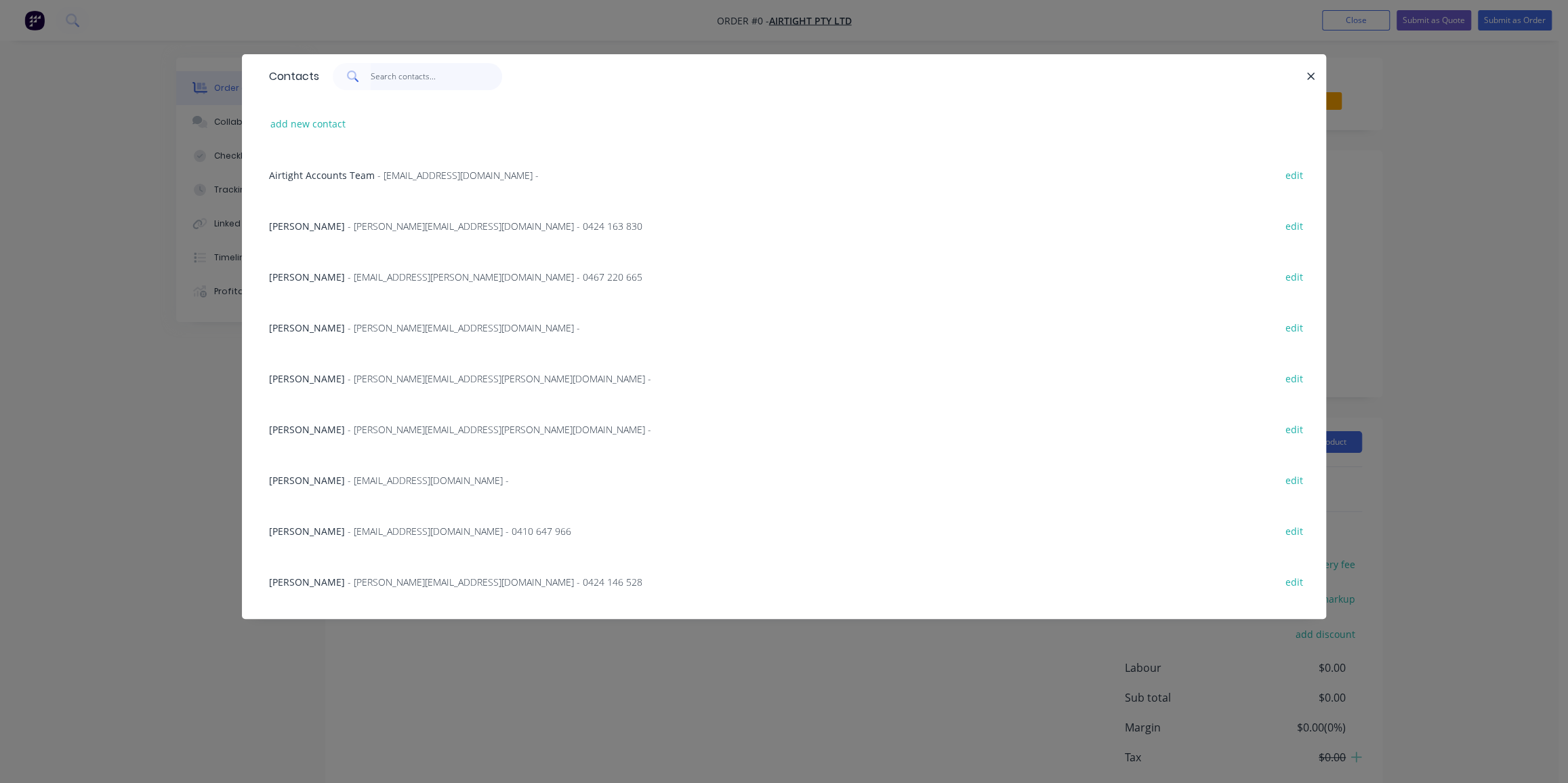
click at [376, 78] on input "text" at bounding box center [436, 76] width 132 height 27
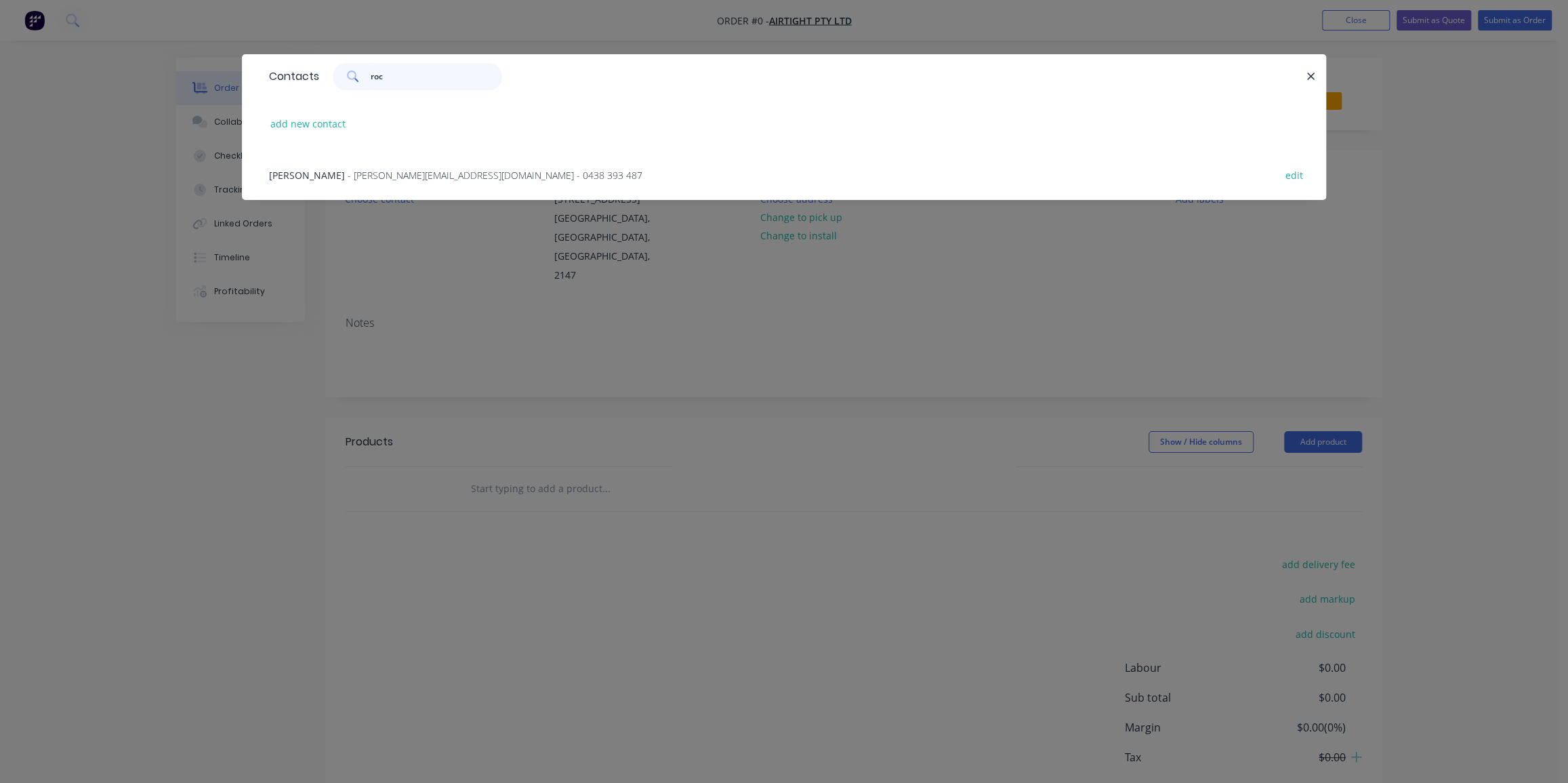
type input "roc"
click at [367, 171] on span "- Rocco.R@airtight.com.au - 0438 393 487" at bounding box center [495, 175] width 295 height 13
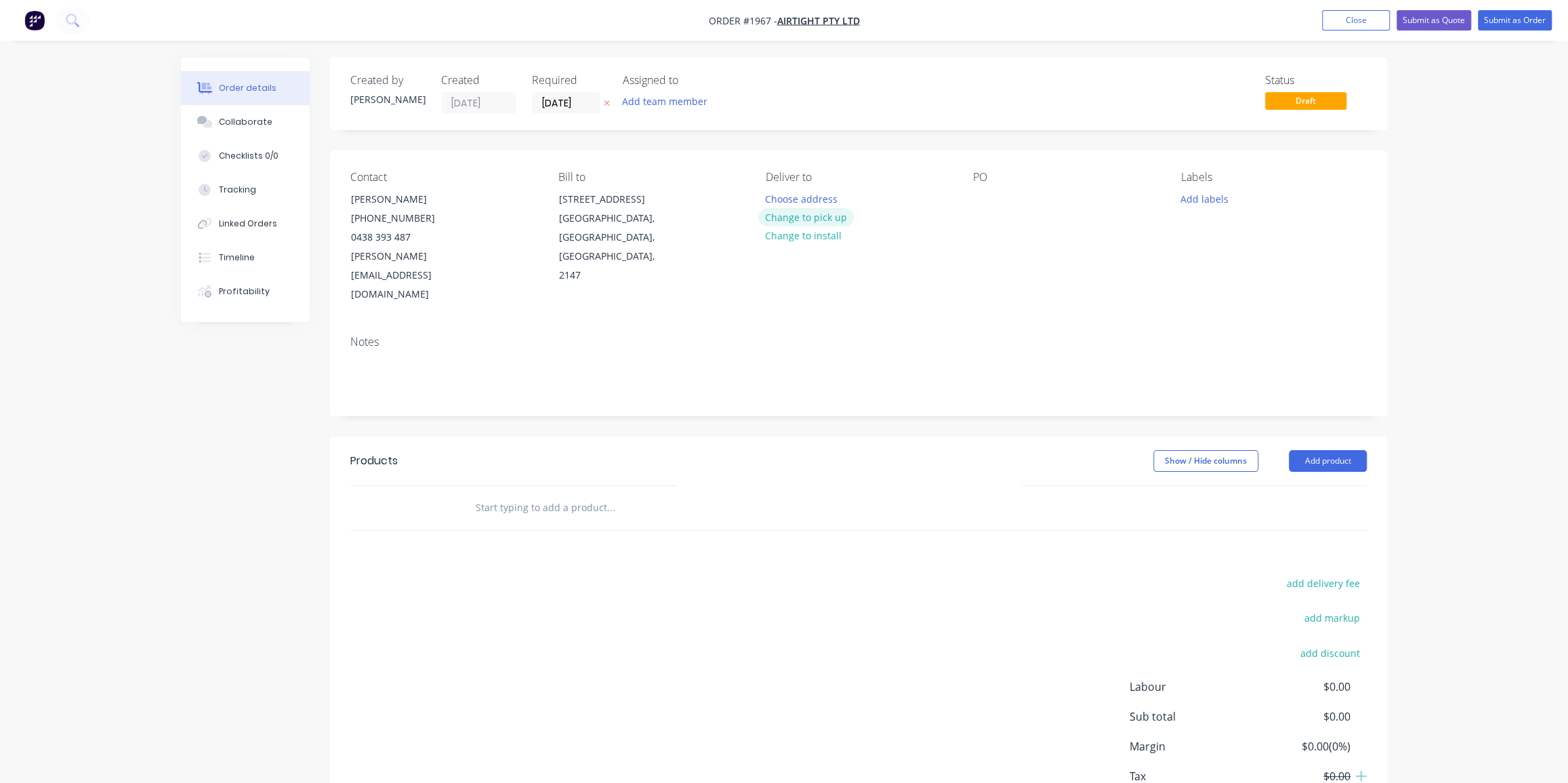
click at [822, 219] on button "Change to pick up" at bounding box center [806, 217] width 96 height 19
click at [990, 189] on div "PO" at bounding box center [1066, 237] width 186 height 134
click at [991, 196] on div at bounding box center [984, 199] width 21 height 20
click at [698, 527] on div "Products Show / Hide columns Add product add delivery fee add markup add discou…" at bounding box center [859, 646] width 1057 height 419
click at [1417, 300] on div "Order details Collaborate Checklists 0/0 Tracking Linked Orders Timeline Profit…" at bounding box center [784, 438] width 1568 height 877
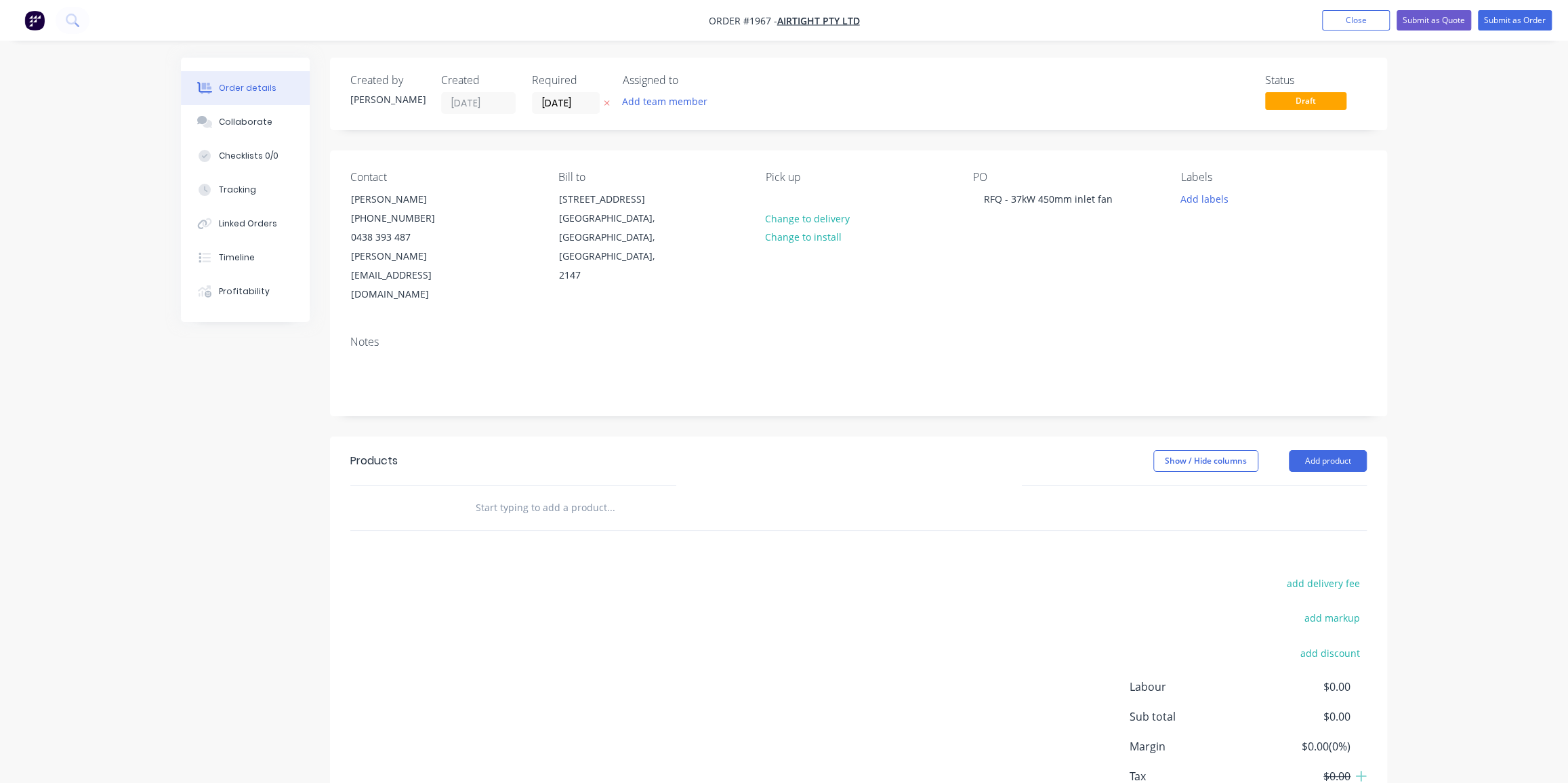
click at [1433, 170] on div "Order details Collaborate Checklists 0/0 Tracking Linked Orders Timeline Profit…" at bounding box center [784, 438] width 1568 height 877
click at [1400, 233] on div "Order details Collaborate Checklists 0/0 Tracking Linked Orders Timeline Profit…" at bounding box center [784, 467] width 1233 height 819
click at [1409, 231] on div "Order details Collaborate Checklists 0/0 Tracking Linked Orders Timeline Profit…" at bounding box center [784, 438] width 1568 height 877
click at [1499, 107] on div "Order details Collaborate Checklists 0/0 Tracking Linked Orders Timeline Profit…" at bounding box center [784, 438] width 1568 height 877
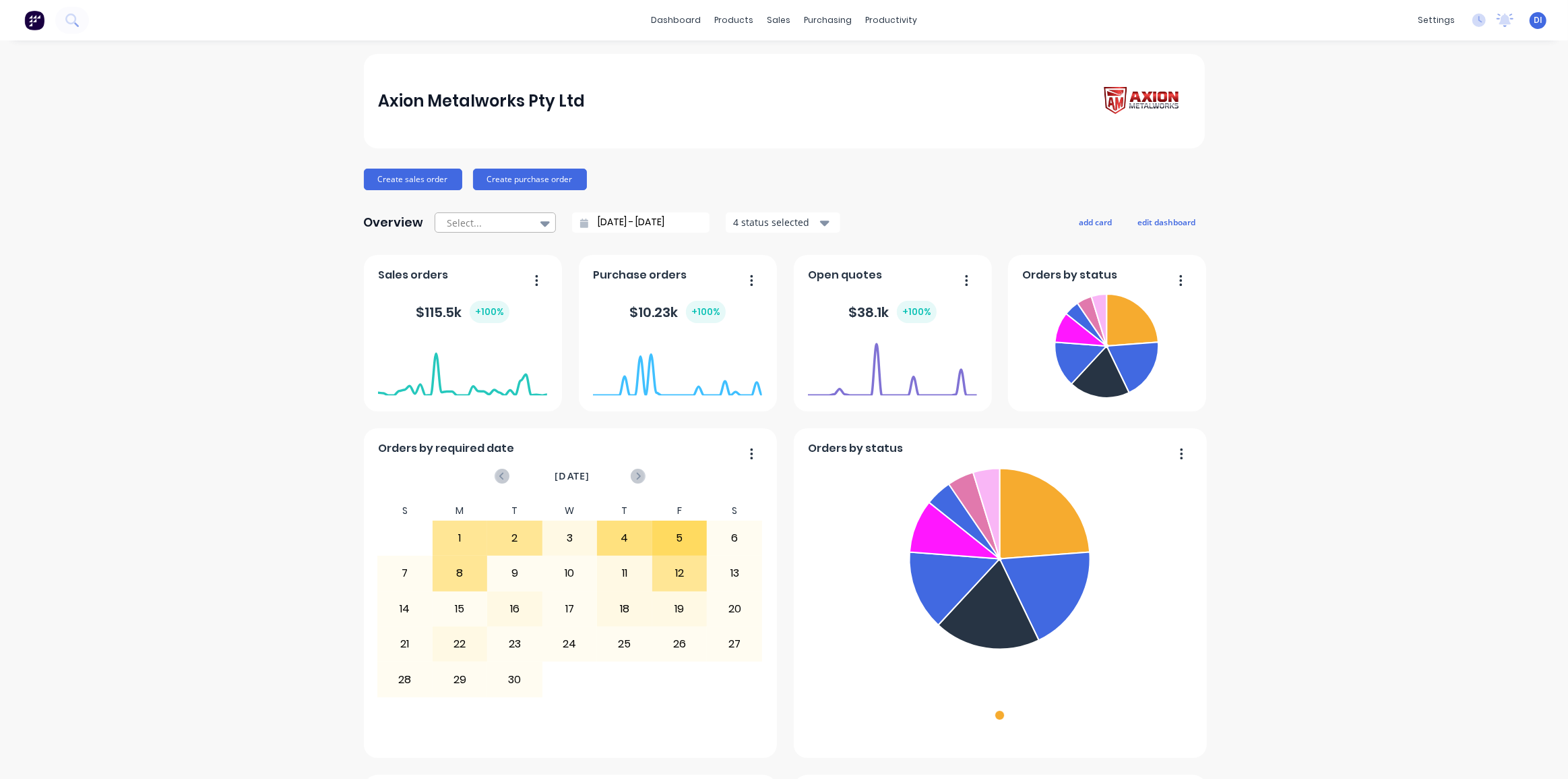
click at [482, 222] on div at bounding box center [489, 223] width 85 height 17
click at [475, 274] on div "Month to date" at bounding box center [495, 278] width 121 height 25
type input "[DATE] - [DATE]"
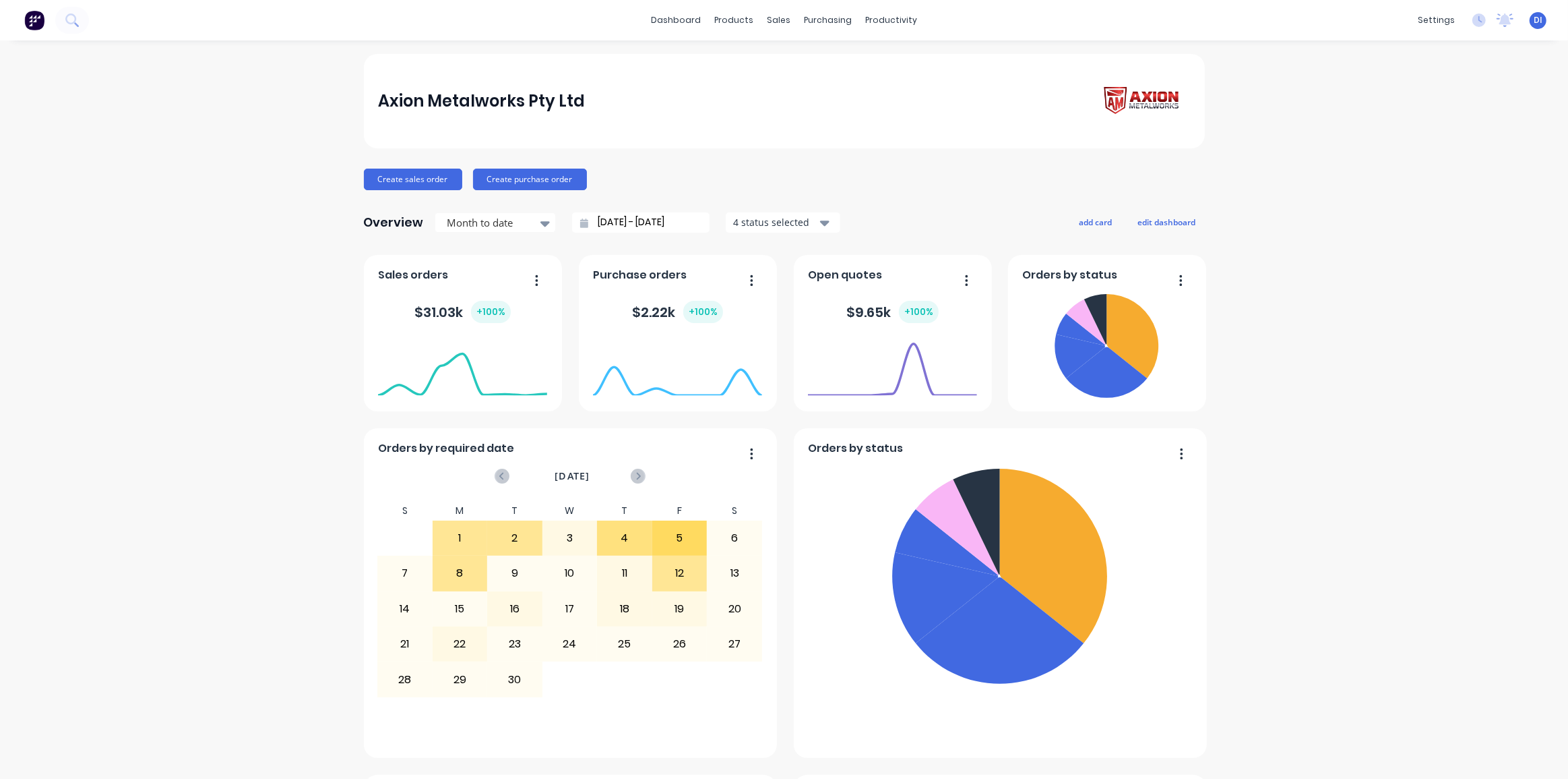
click at [807, 112] on div "Axion Metalworks Pty Ltd" at bounding box center [784, 102] width 812 height 38
click at [726, 20] on div "products" at bounding box center [734, 20] width 53 height 20
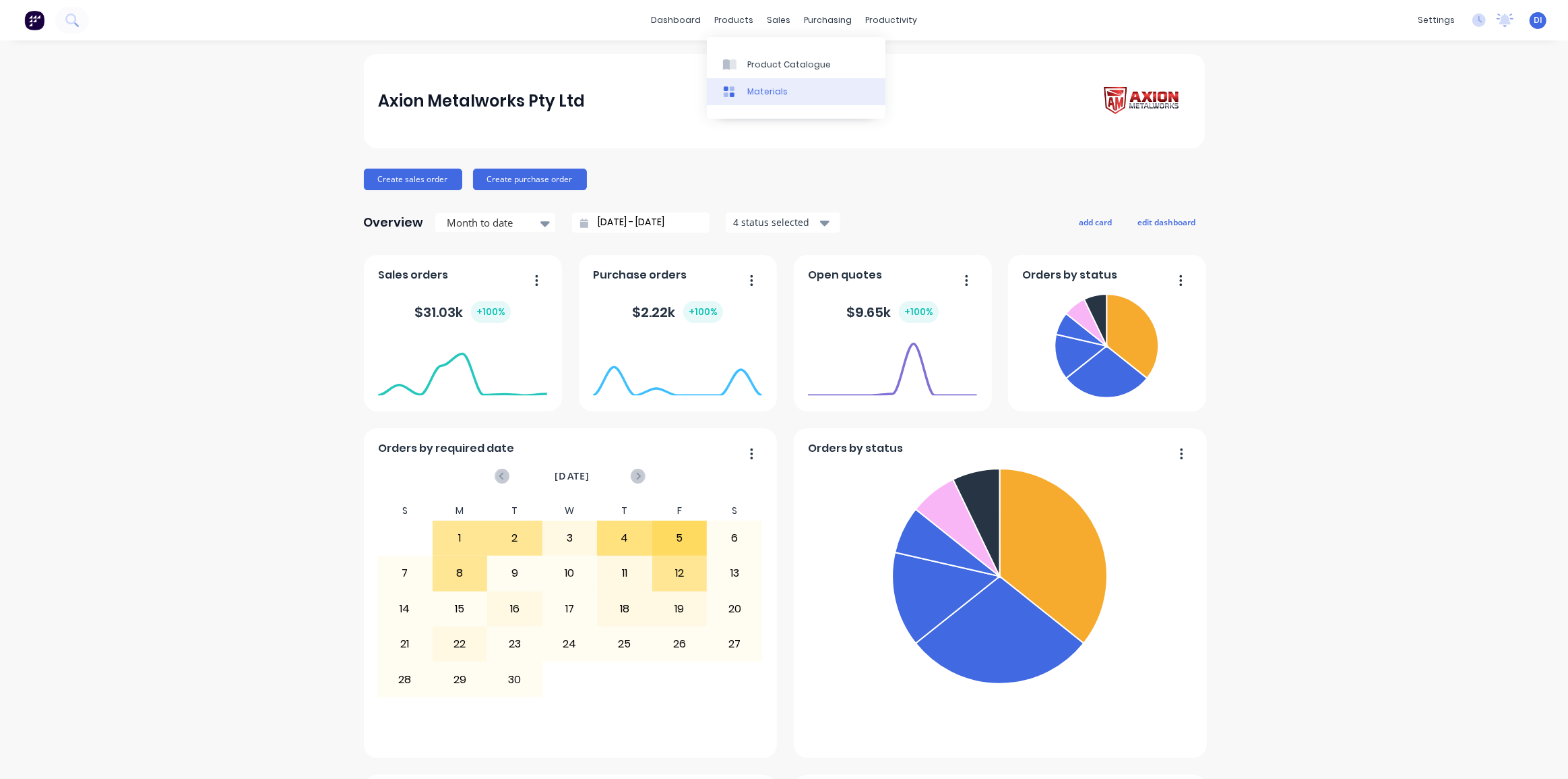
click at [752, 78] on link "Materials" at bounding box center [796, 92] width 178 height 27
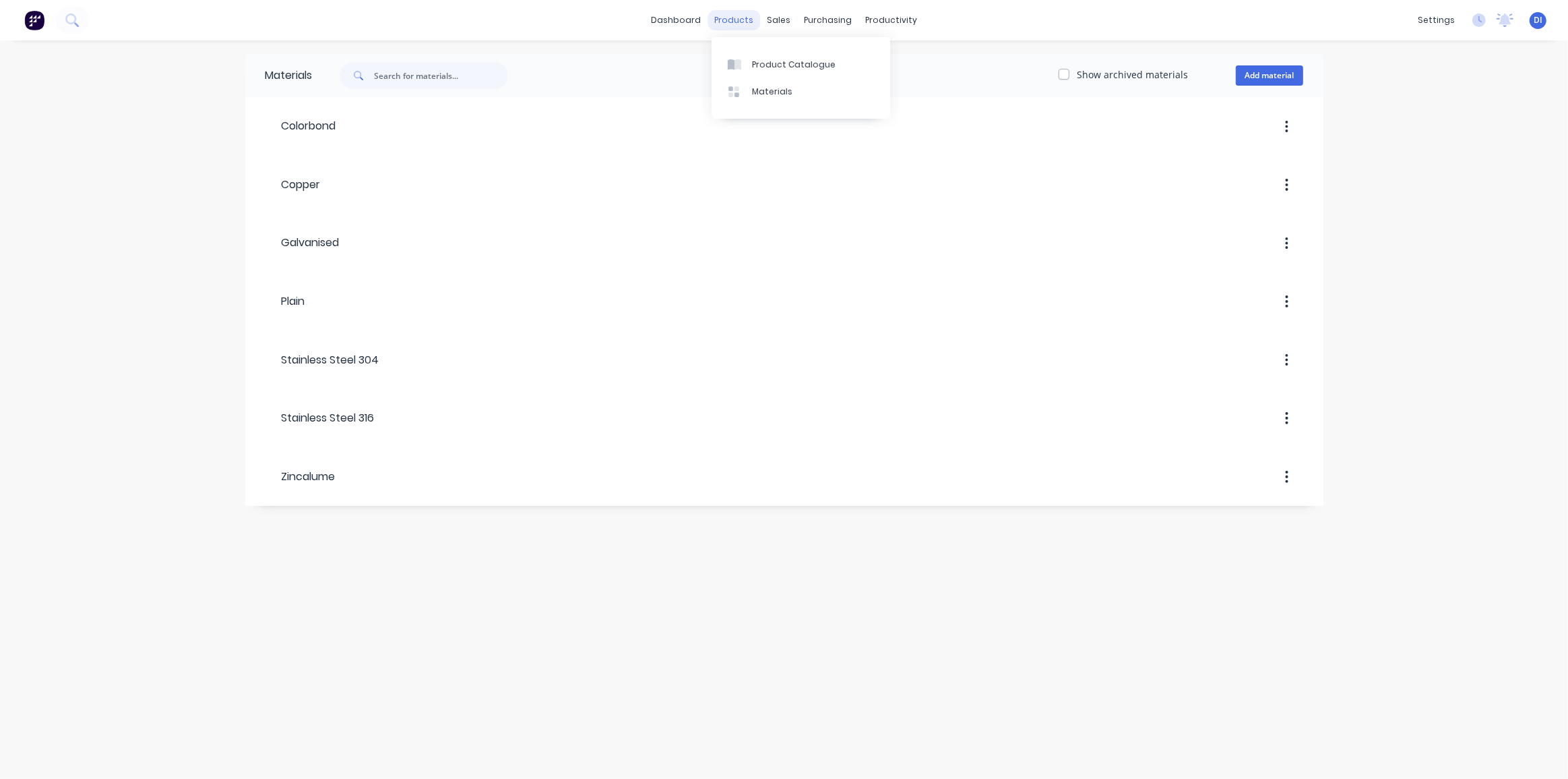
click at [732, 20] on div "products" at bounding box center [734, 20] width 53 height 20
click at [766, 59] on div "Product Catalogue" at bounding box center [794, 65] width 84 height 12
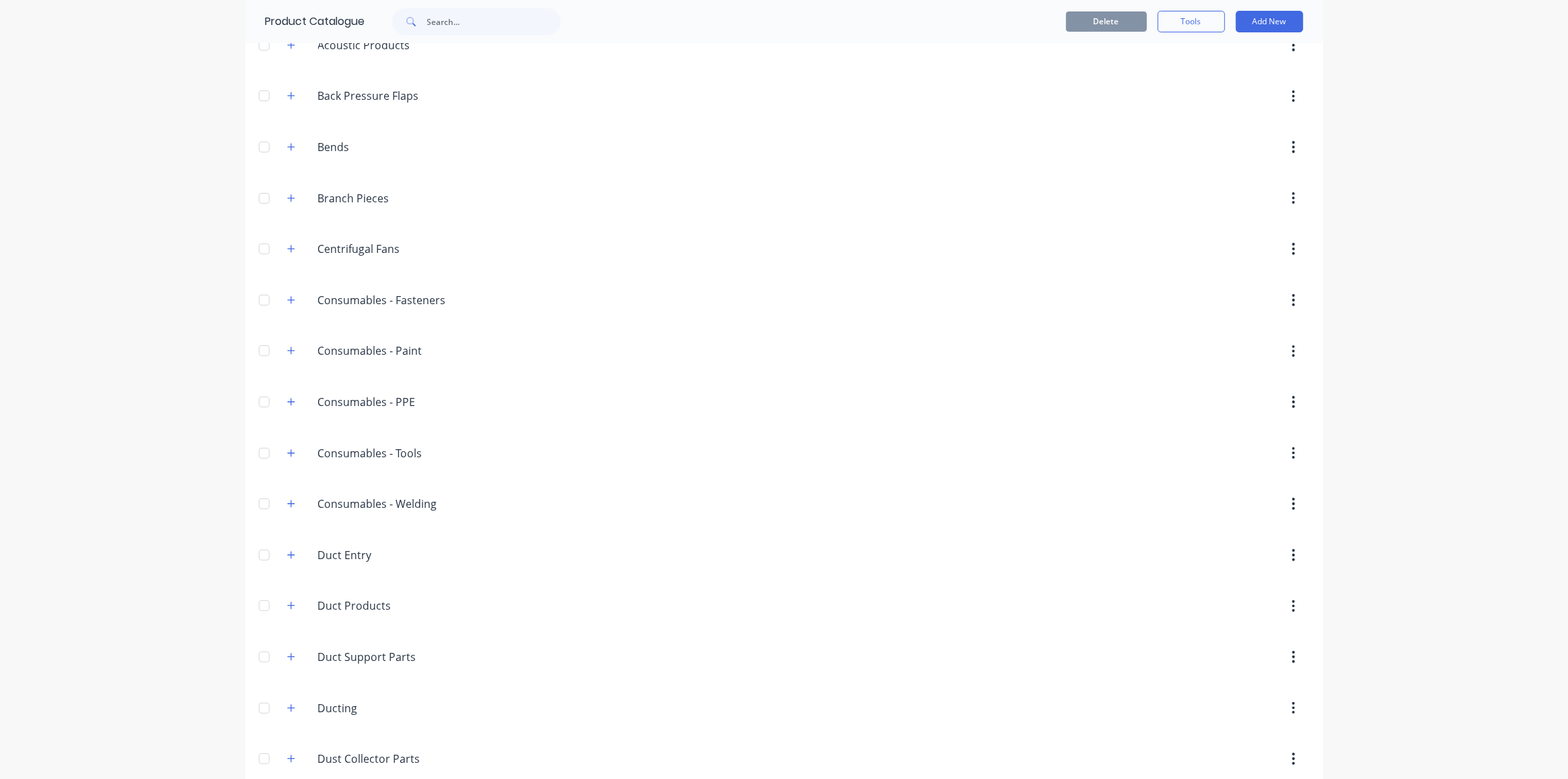
scroll to position [122, 0]
click at [292, 240] on span at bounding box center [291, 249] width 17 height 17
click at [288, 249] on icon "button" at bounding box center [291, 247] width 8 height 9
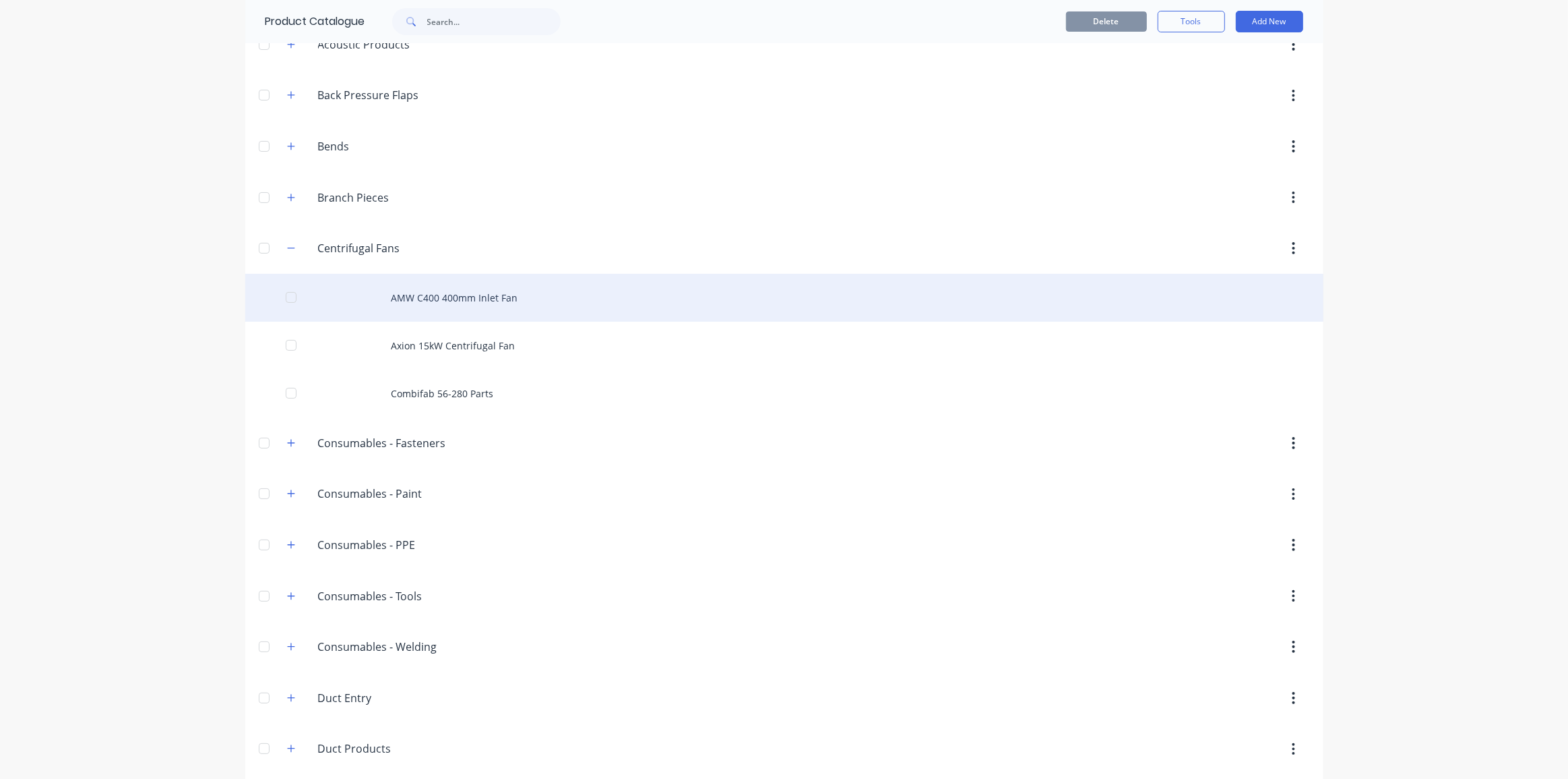
click at [532, 296] on div "AMW C400 400mm Inlet Fan" at bounding box center [784, 297] width 1078 height 48
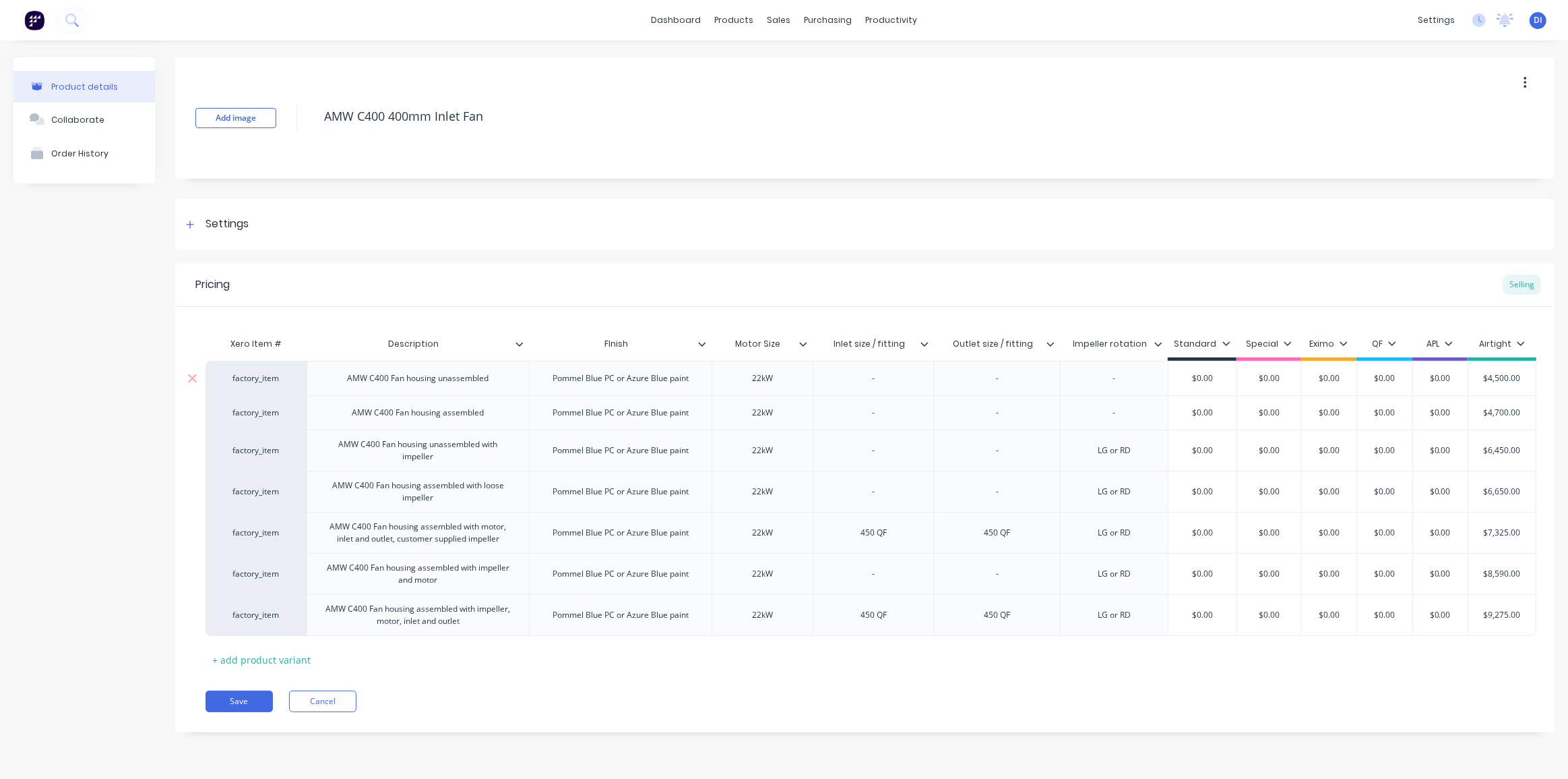
click at [357, 380] on div "AMW C400 Fan housing unassembled" at bounding box center [418, 378] width 163 height 18
click at [357, 380] on div "AMW C400 Fan housing unassembled" at bounding box center [418, 378] width 163 height 18
click at [357, 379] on div "AMW C400 Fan housing unassembled" at bounding box center [418, 378] width 163 height 18
click at [342, 617] on div "AMW C400 Fan housing assembled with impeller, motor, inlet and outlet" at bounding box center [418, 615] width 211 height 30
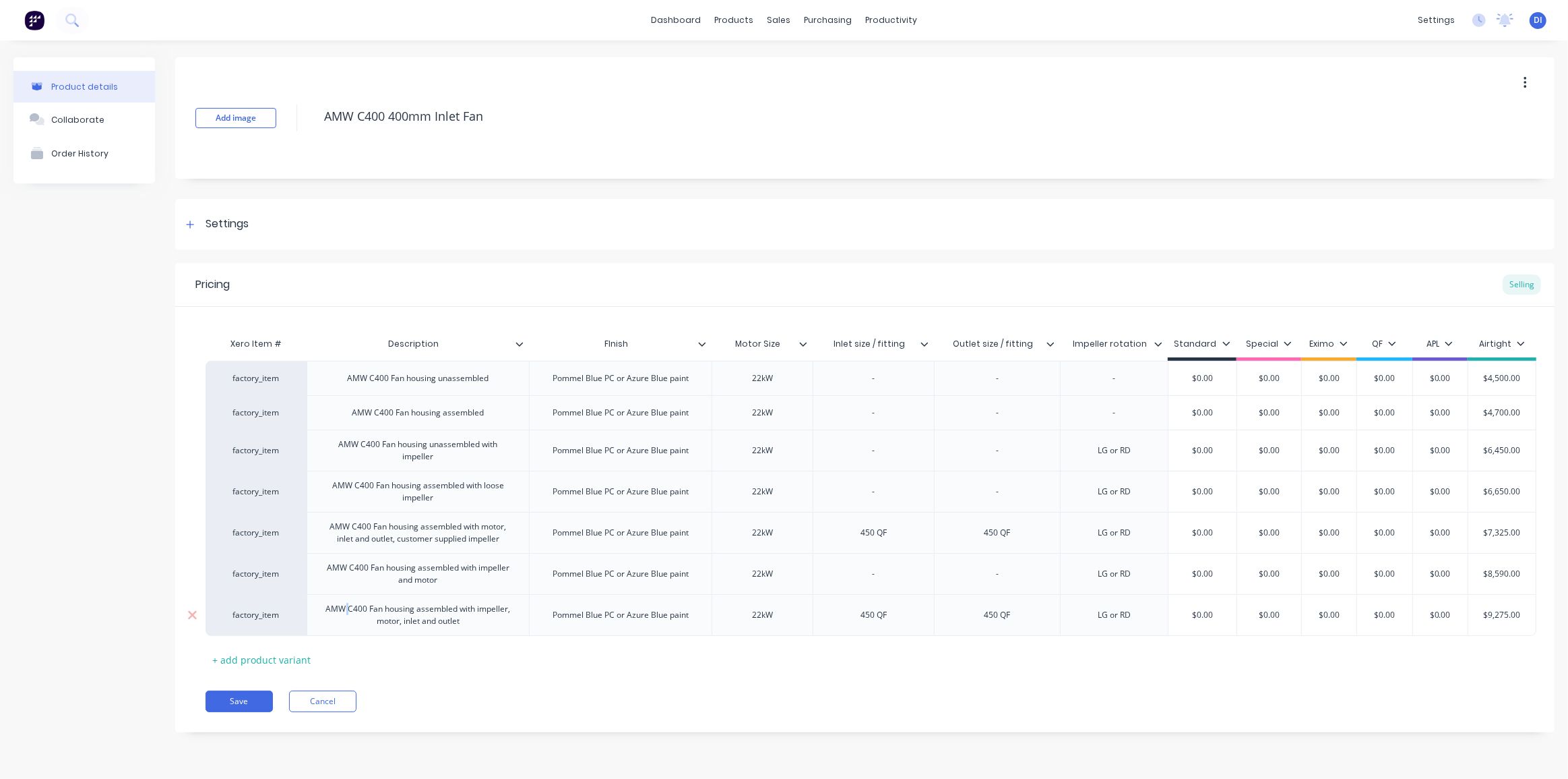
click at [342, 617] on div "AMW C400 Fan housing assembled with impeller, motor, inlet and outlet" at bounding box center [418, 615] width 211 height 30
click at [480, 670] on div "Xero Item # Description FInish Motor Size Inlet size / fitting Outlet size / fi…" at bounding box center [865, 500] width 1319 height 340
drag, startPoint x: 470, startPoint y: 587, endPoint x: 325, endPoint y: 571, distance: 145.9
click at [325, 571] on div "AMW C400 Fan housing assembled with impeller and motor" at bounding box center [418, 574] width 211 height 30
copy div "AMW C400 Fan housing assembled with impeller and motor"
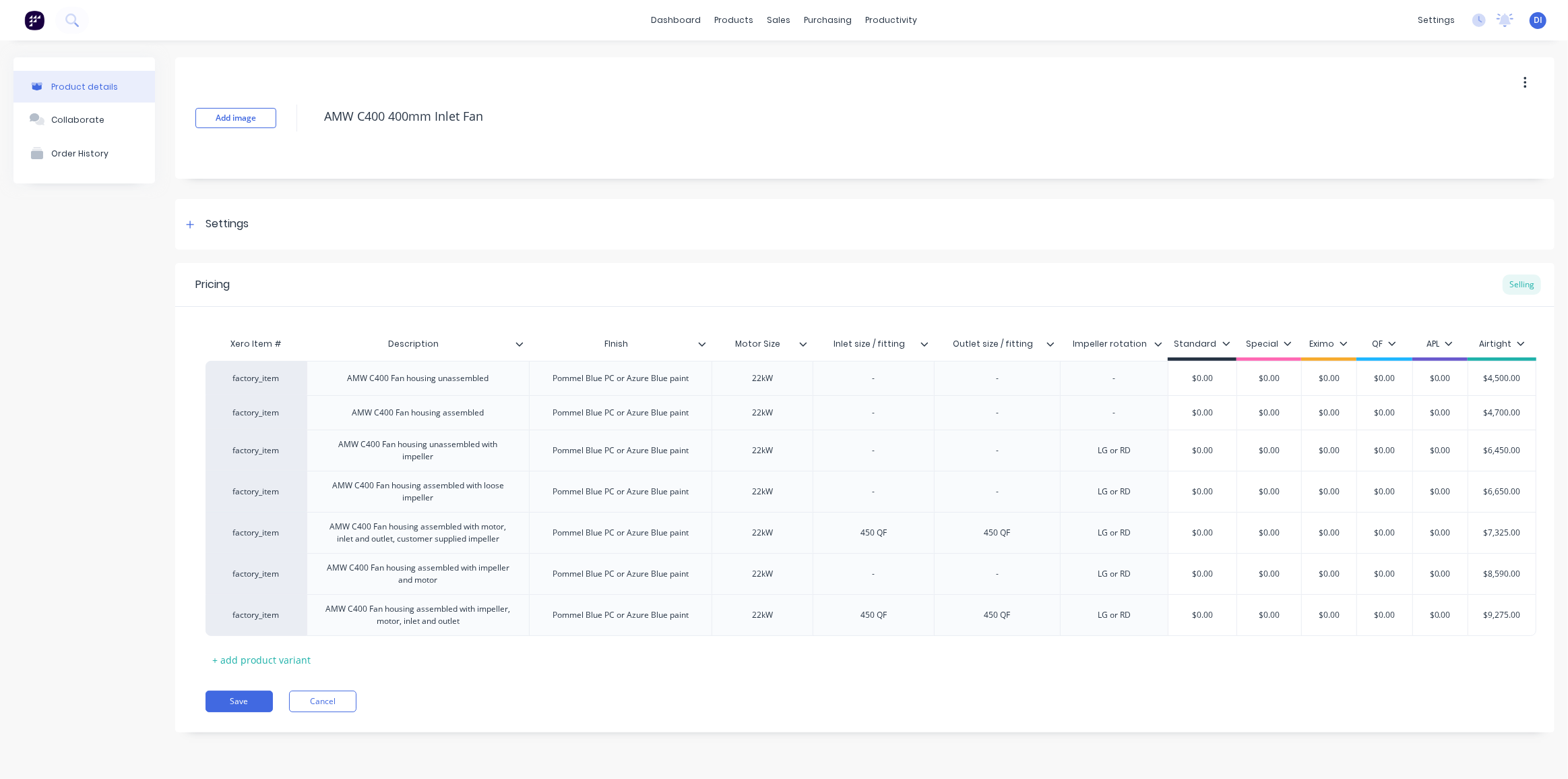
type textarea "x"
click at [1049, 695] on div "Pricing Selling Xero Item # Description FInish Motor Size Inlet size / fitting …" at bounding box center [865, 498] width 1380 height 469
type input "Inlet size / fitting"
click at [856, 347] on input "Inlet size / fitting" at bounding box center [869, 343] width 113 height 12
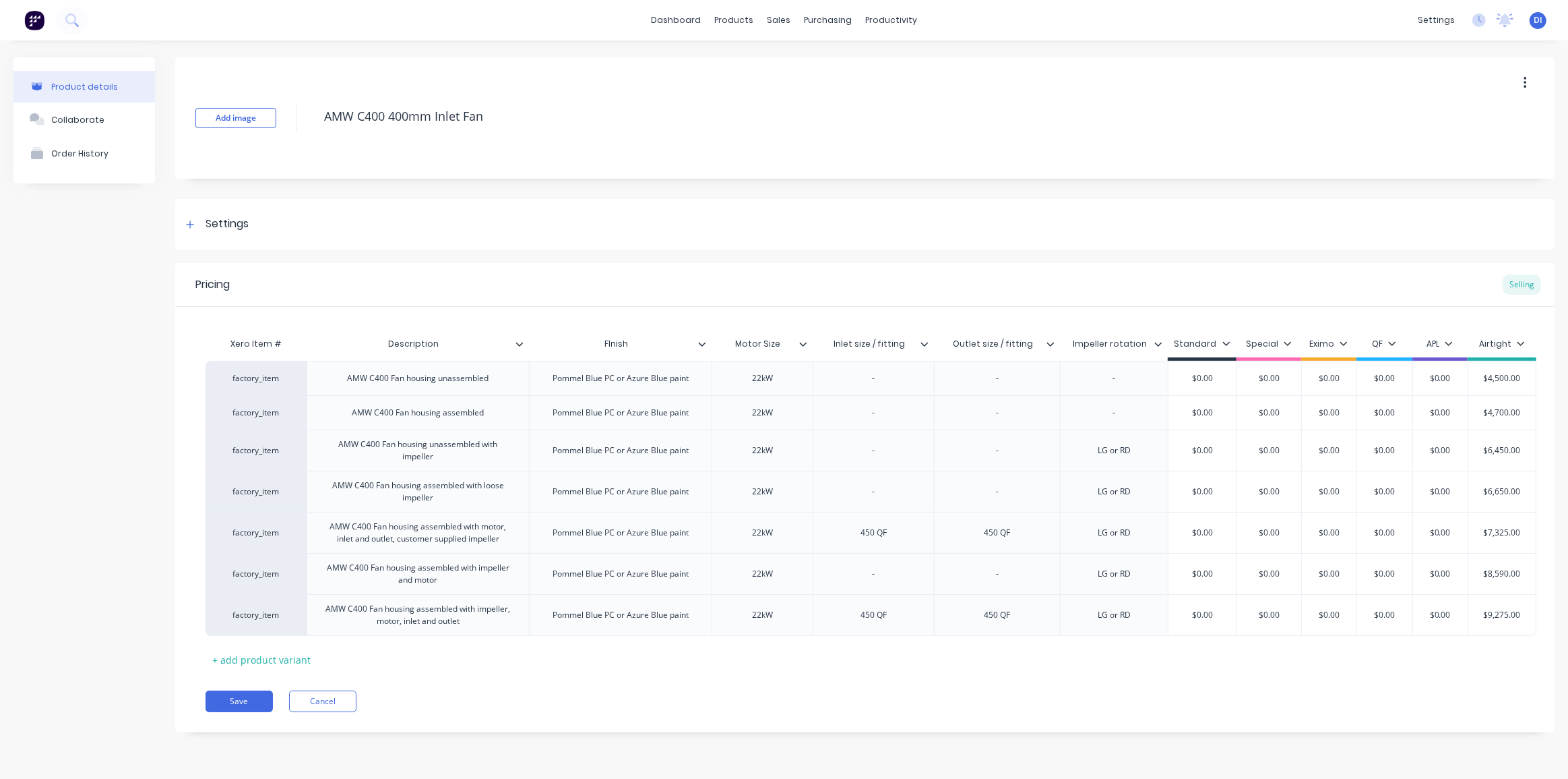
click at [856, 347] on input "Inlet size / fitting" at bounding box center [869, 343] width 113 height 12
type textarea "x"
type input "Outlet size / fitting"
click at [995, 348] on input "Outlet size / fitting" at bounding box center [993, 343] width 118 height 12
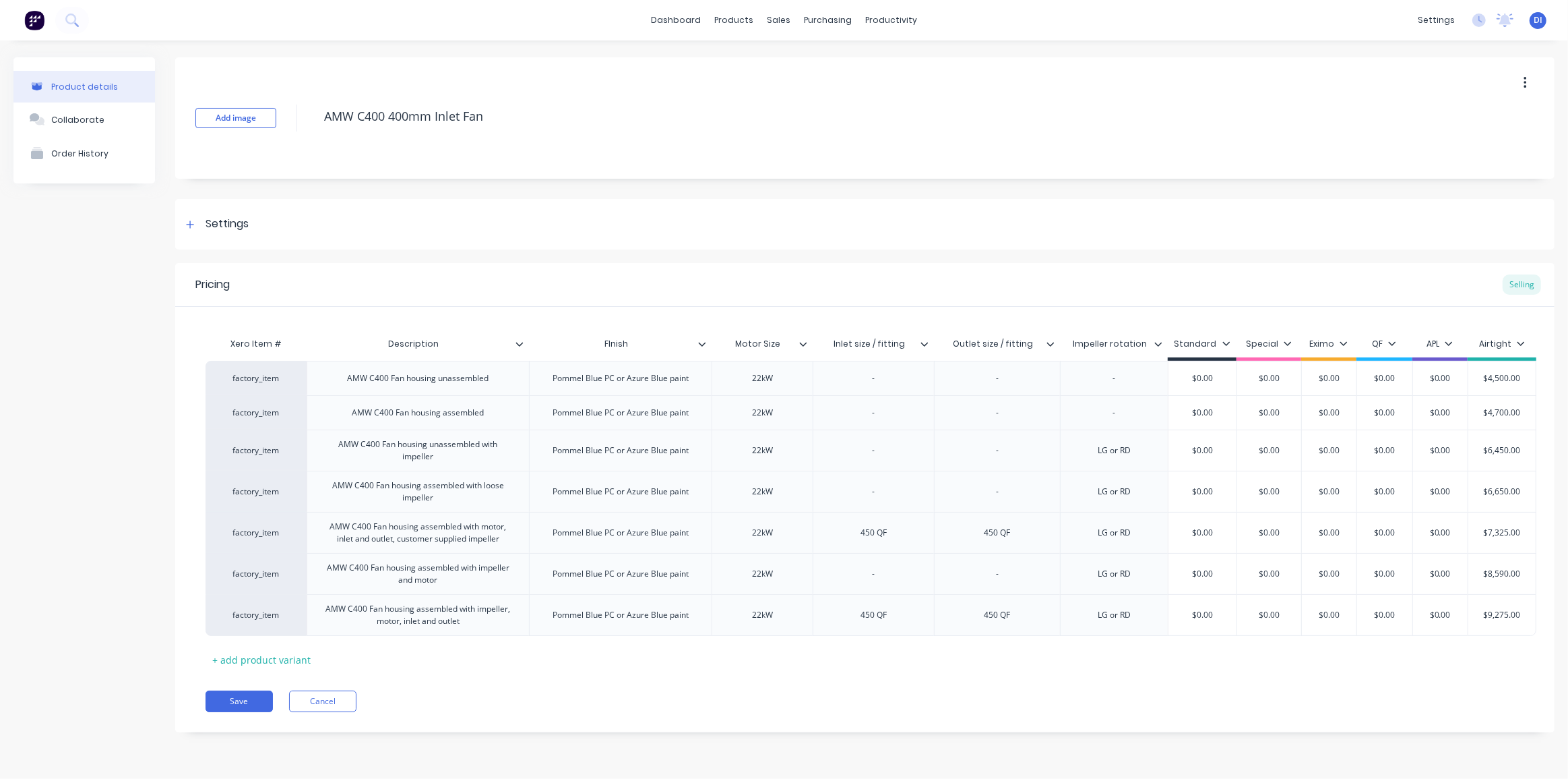
click at [995, 348] on input "Outlet size / fitting" at bounding box center [993, 343] width 118 height 12
type textarea "x"
type input "Impeller rotation"
click at [1108, 342] on input "Impeller rotation" at bounding box center [1110, 343] width 100 height 12
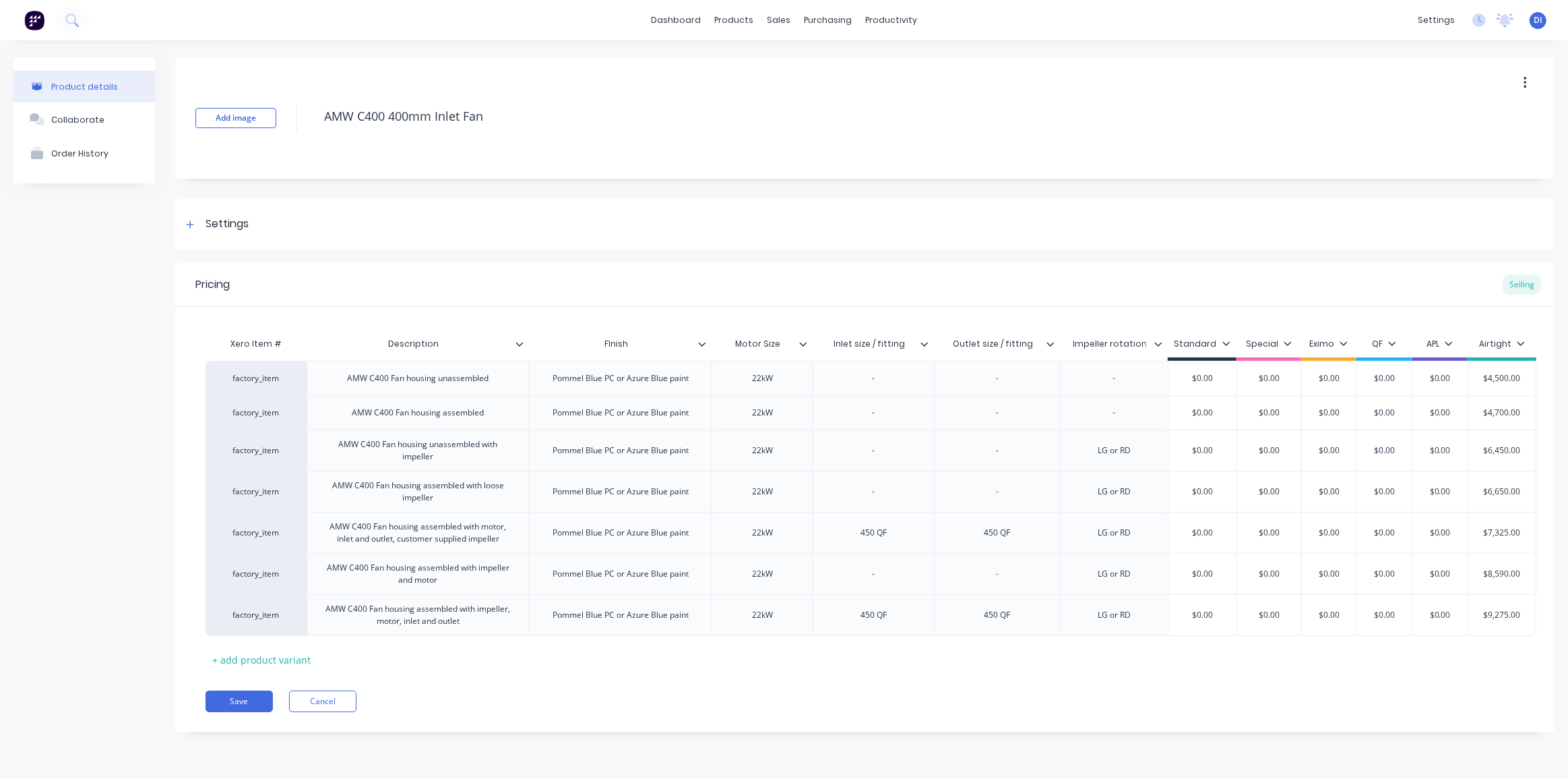
click at [1108, 342] on input "Impeller rotation" at bounding box center [1110, 343] width 100 height 12
click at [632, 385] on div "Pommel Blue PC or Azure Blue paint" at bounding box center [621, 378] width 158 height 18
copy div "Pommel Blue PC or Azure Blue paint"
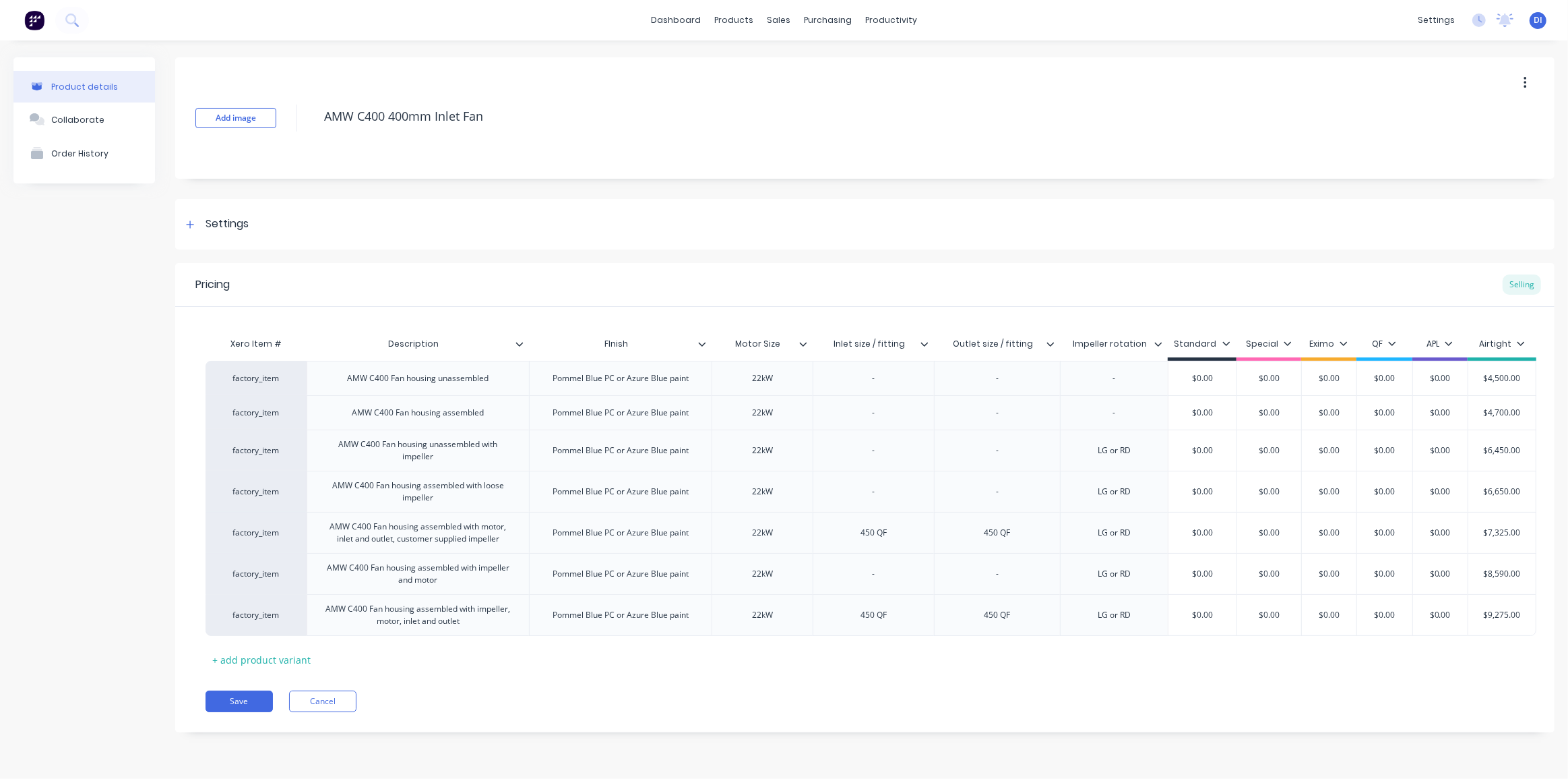
click at [1192, 33] on div "dashboard products sales purchasing productivity dashboard products Product Cat…" at bounding box center [784, 20] width 1568 height 41
click at [1110, 458] on div "LG or RD" at bounding box center [1114, 450] width 67 height 18
copy div "LG or RD"
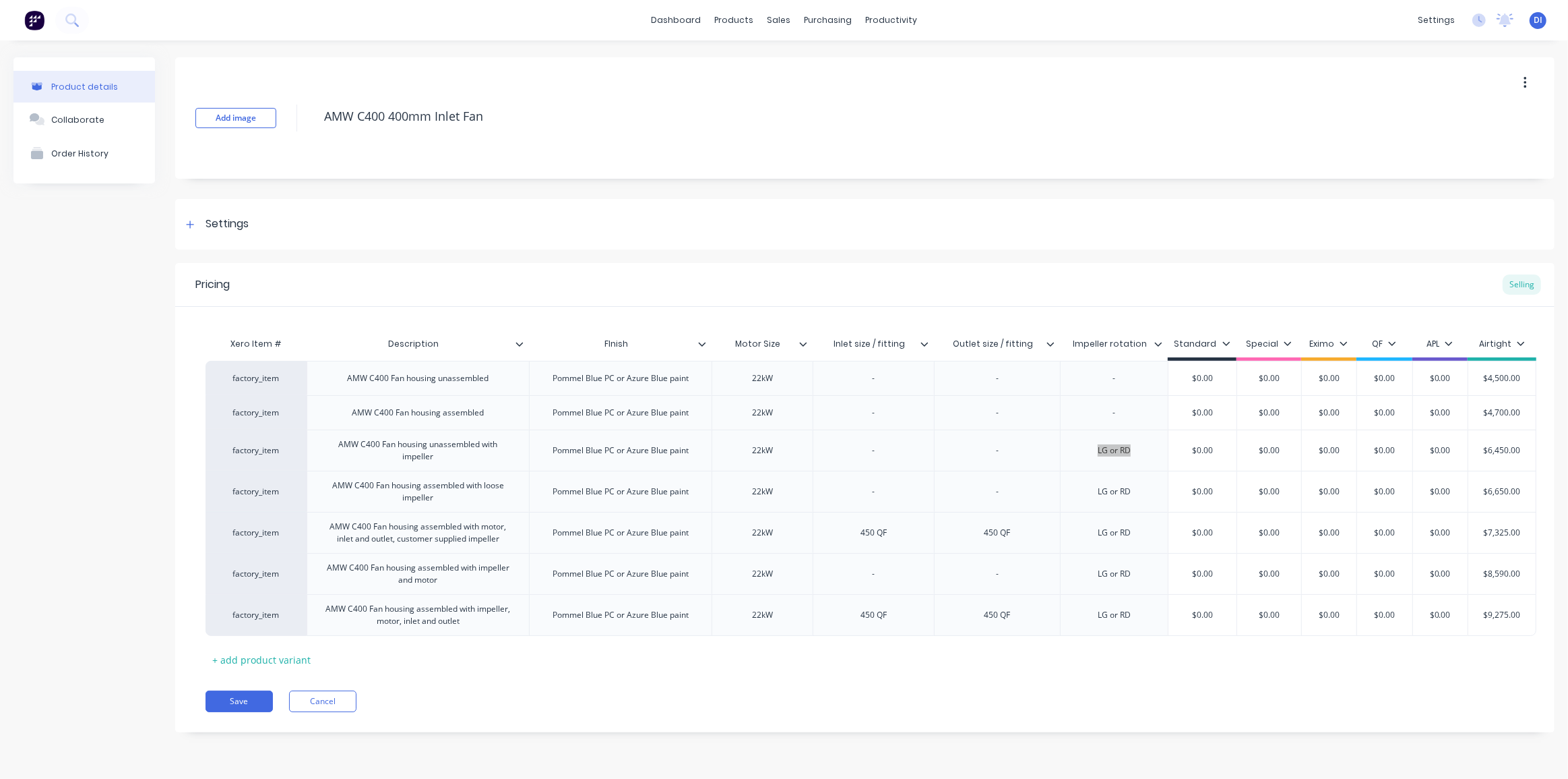
type textarea "x"
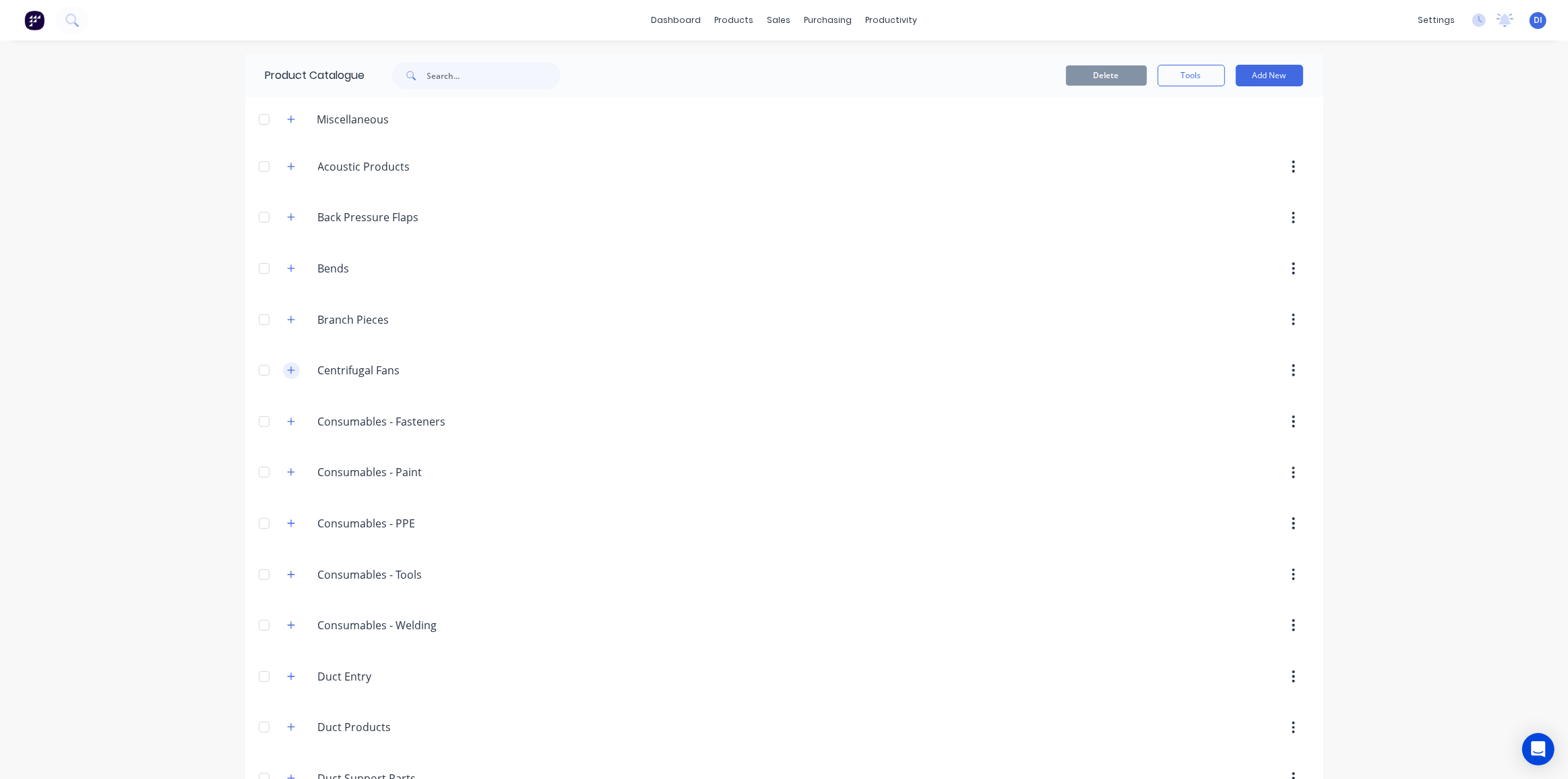
click at [293, 367] on button "button" at bounding box center [291, 370] width 17 height 17
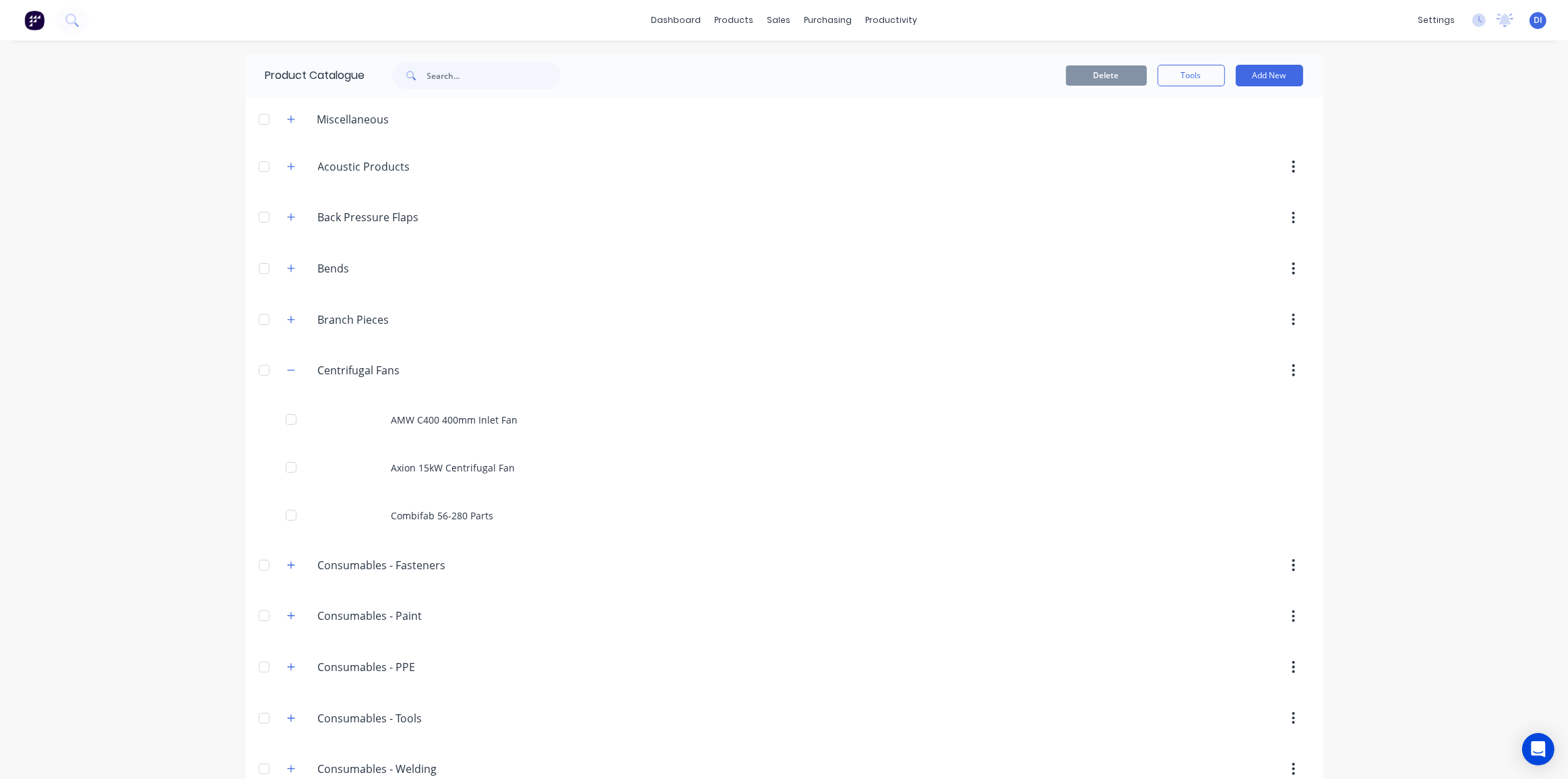
click at [99, 455] on div "dashboard products sales purchasing productivity dashboard products Product Cat…" at bounding box center [784, 390] width 1568 height 779
click at [287, 122] on icon "button" at bounding box center [291, 119] width 8 height 9
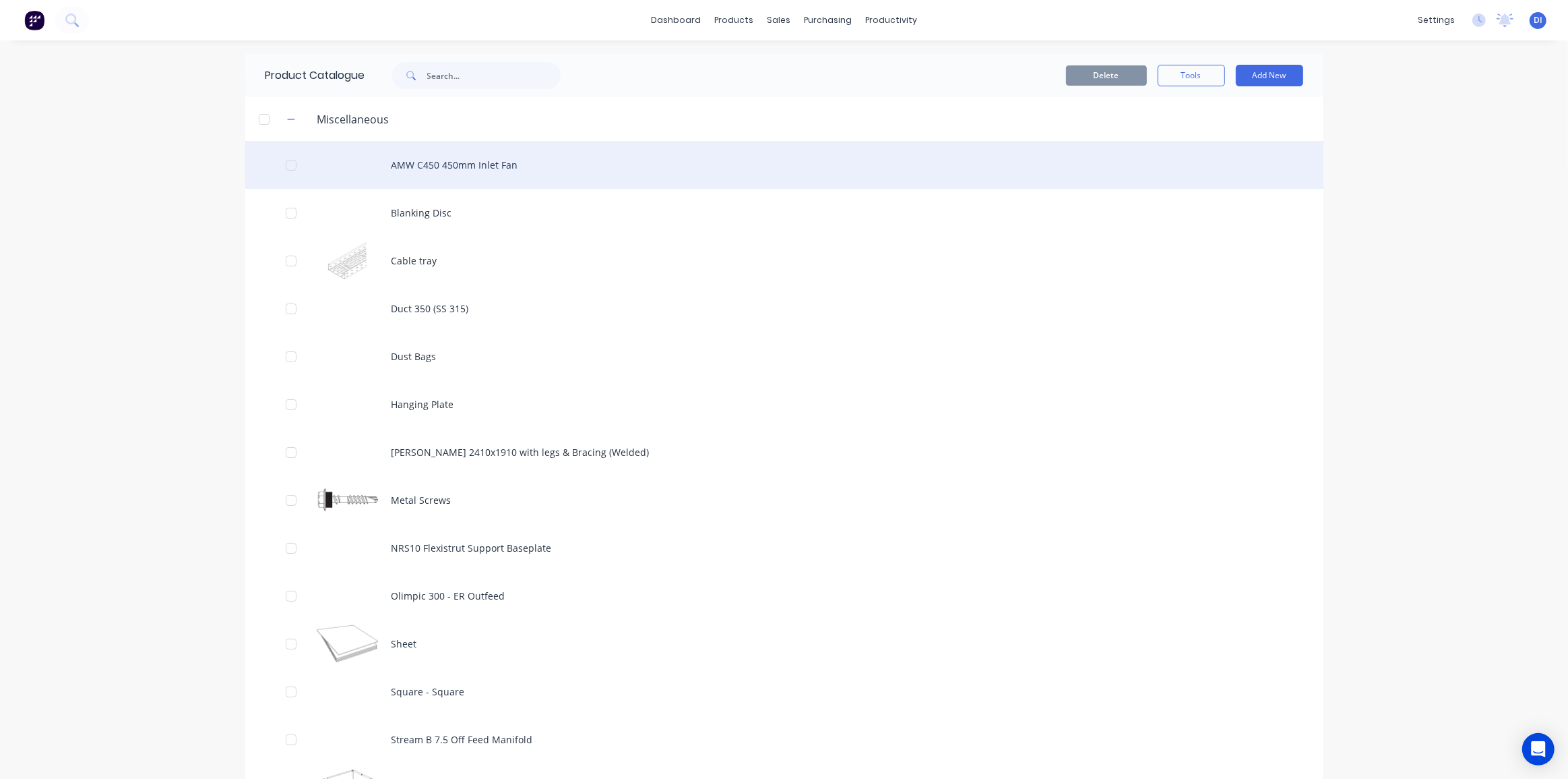
click at [463, 168] on div "AMW C450 450mm Inlet Fan" at bounding box center [784, 164] width 1078 height 48
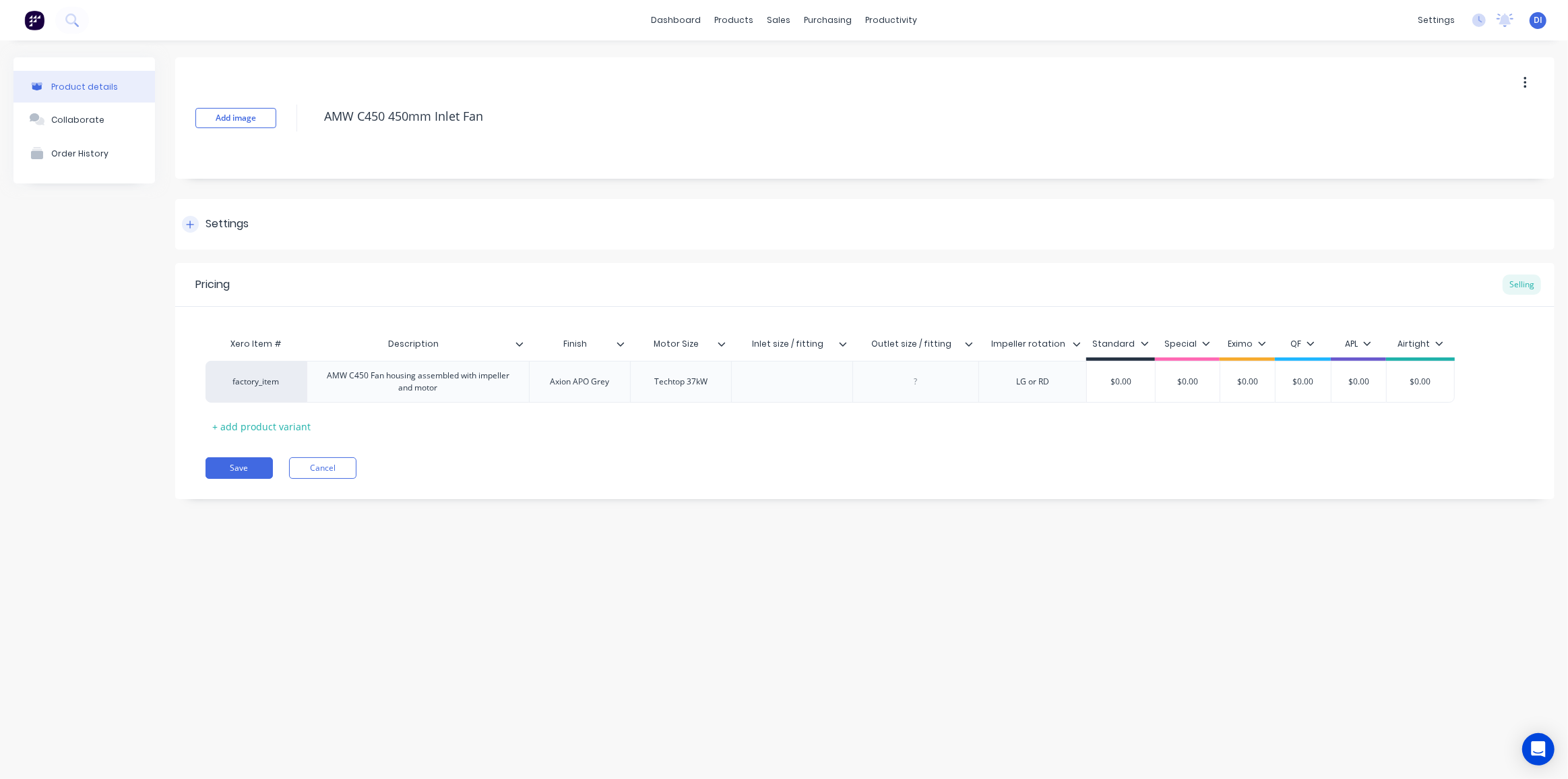
click at [194, 227] on div at bounding box center [190, 225] width 17 height 17
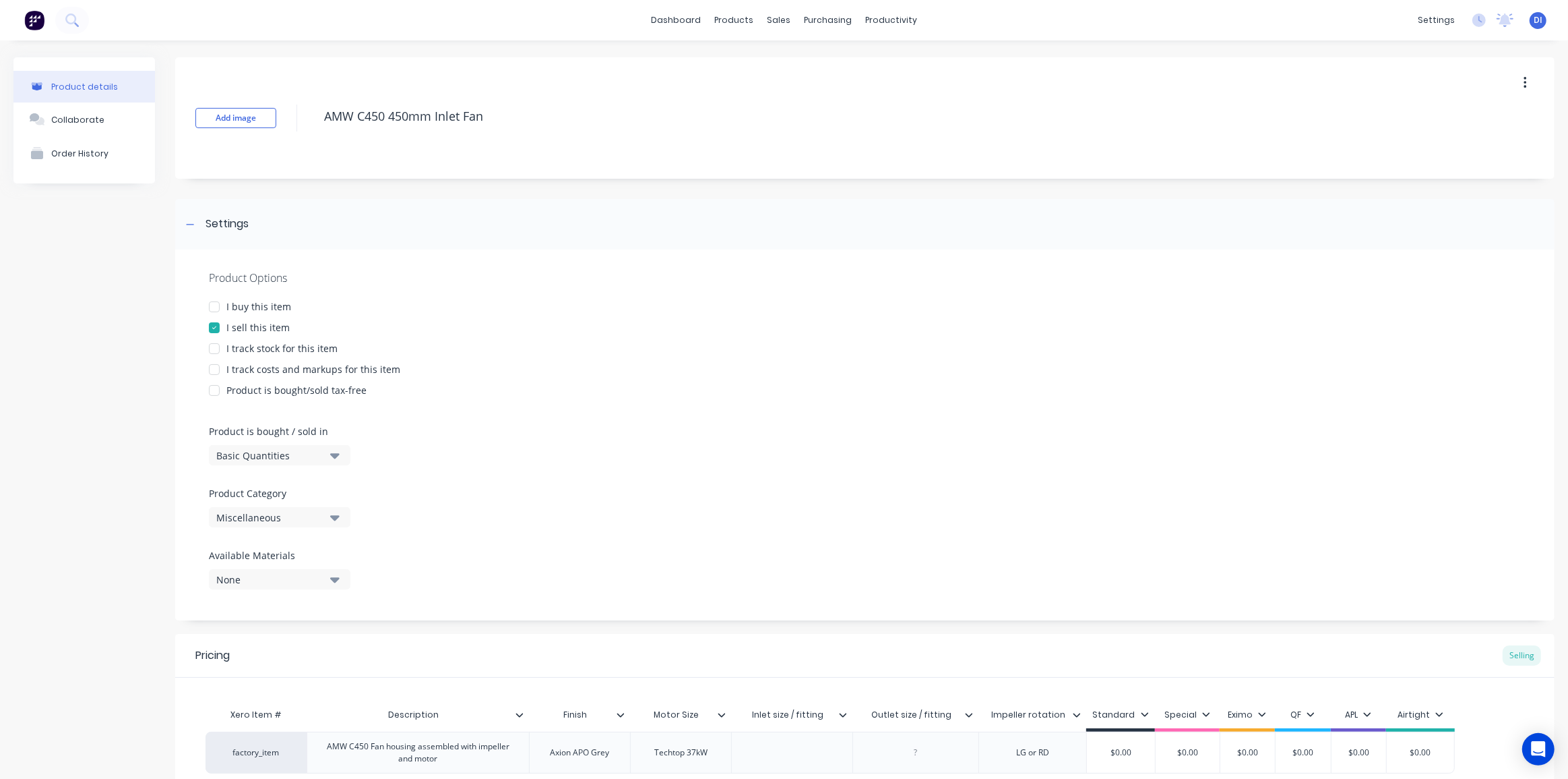
scroll to position [60, 0]
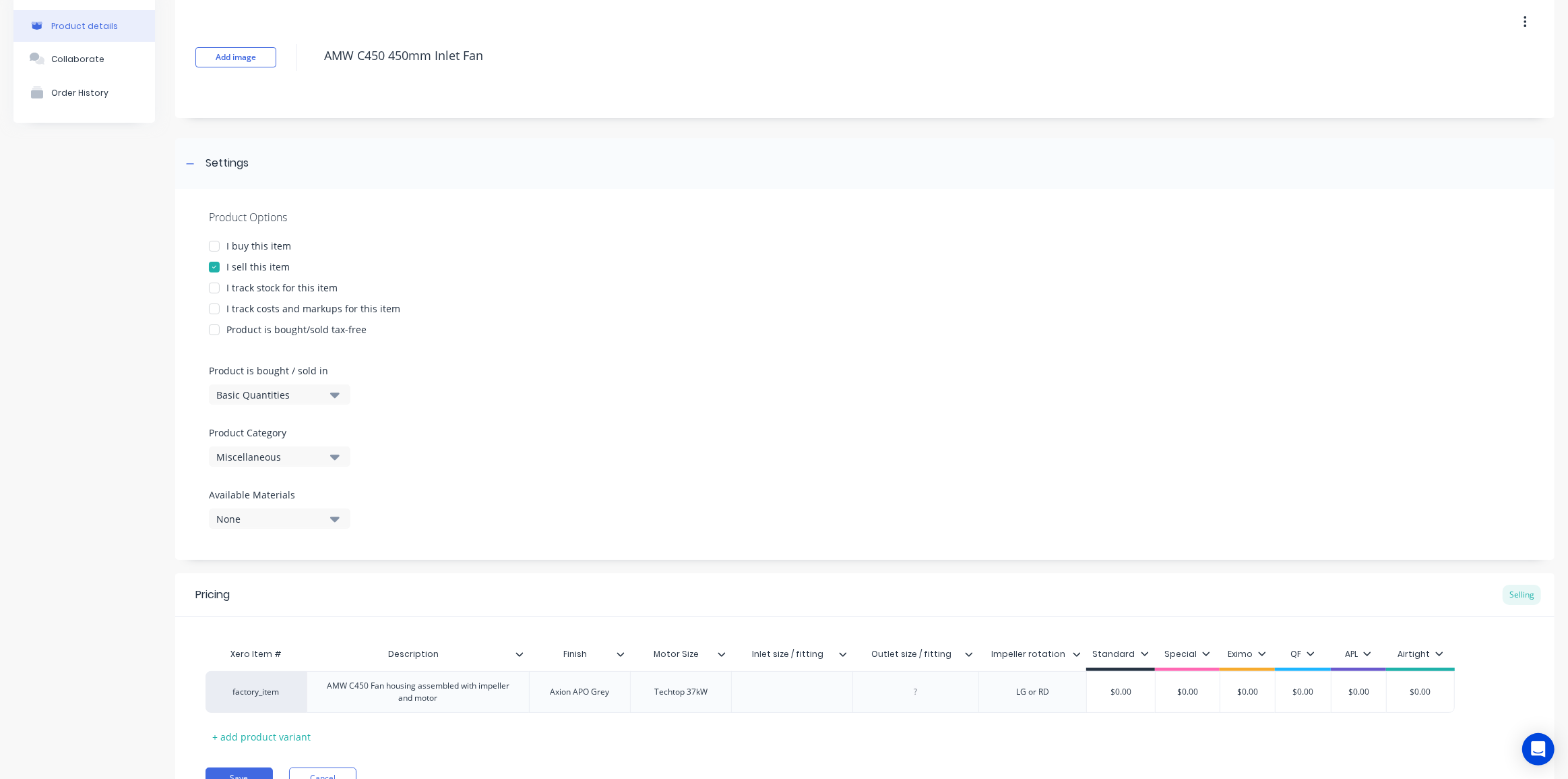
click at [328, 466] on button "Miscellaneous" at bounding box center [279, 456] width 141 height 20
click at [281, 633] on div "Centrifugal Fans" at bounding box center [310, 638] width 202 height 27
click at [163, 453] on div "Product details Collaborate Order History Add image AMW C450 450mm Inlet Fan Se…" at bounding box center [784, 413] width 1541 height 833
click at [337, 494] on label "Available Materials" at bounding box center [279, 495] width 141 height 14
click at [178, 694] on div at bounding box center [192, 692] width 33 height 33
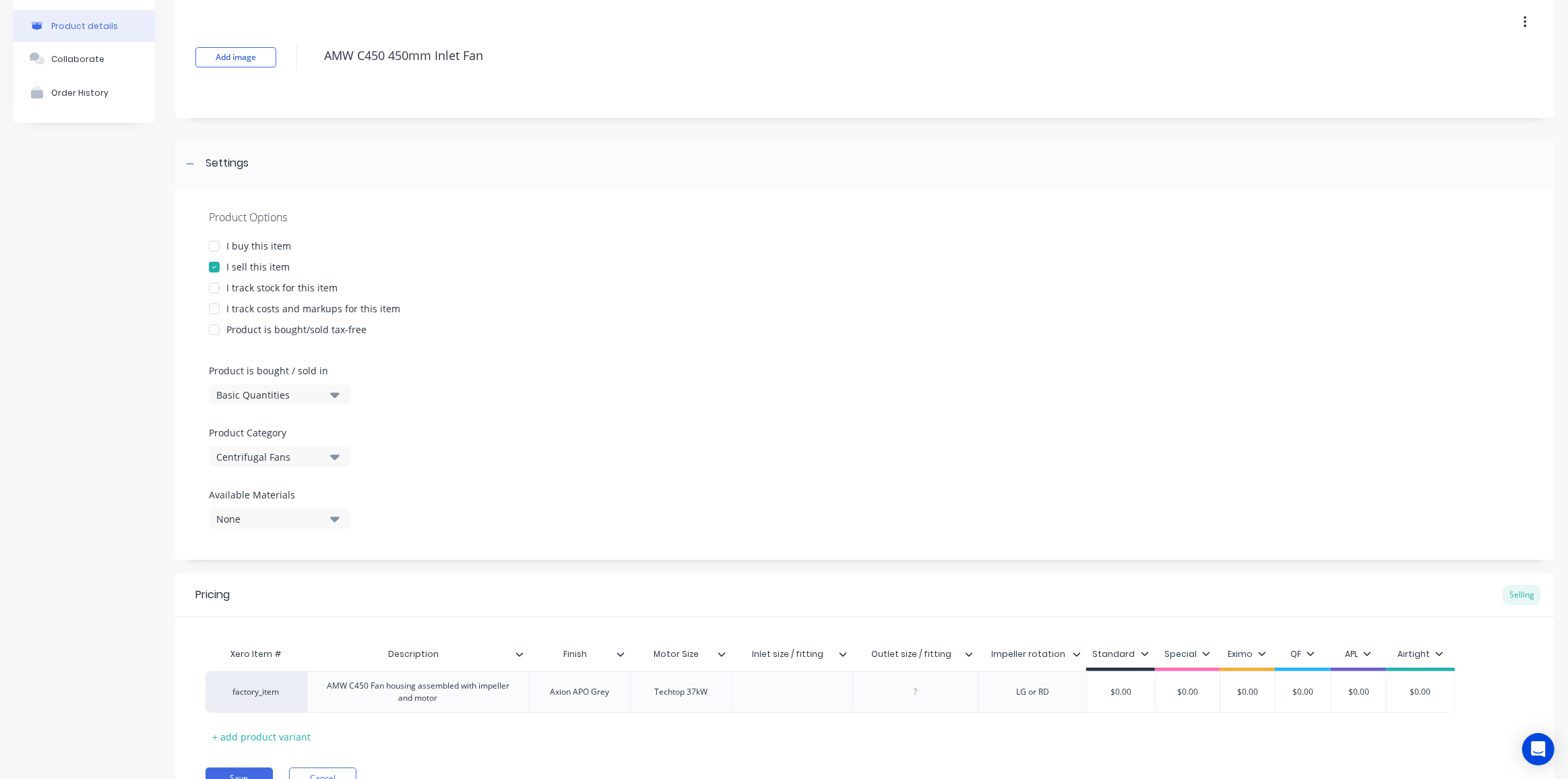
click at [163, 695] on div "Product details Collaborate Order History Add image AMW C450 450mm Inlet Fan Se…" at bounding box center [784, 413] width 1541 height 833
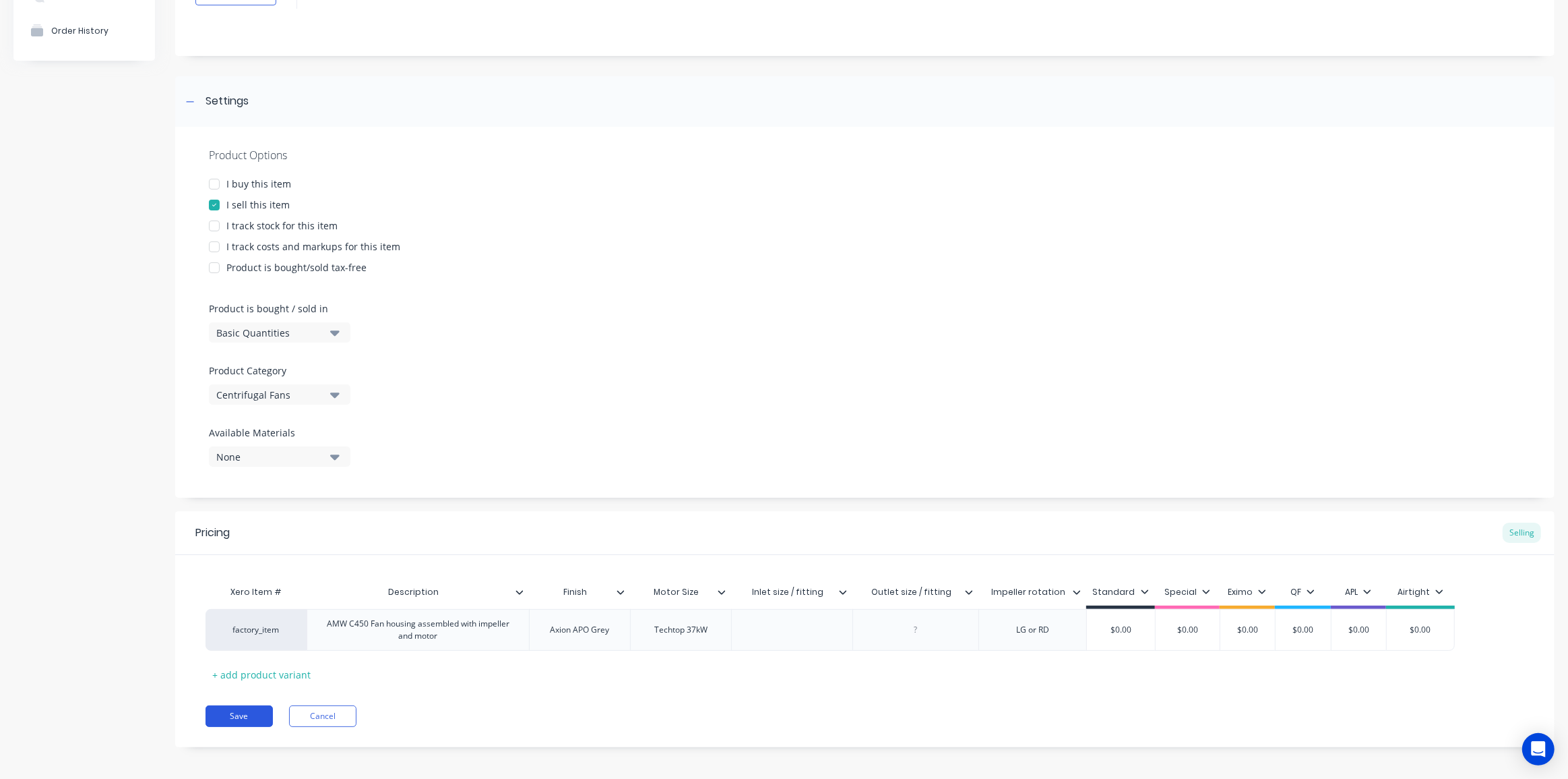
scroll to position [127, 0]
click at [229, 713] on button "Save" at bounding box center [239, 711] width 67 height 21
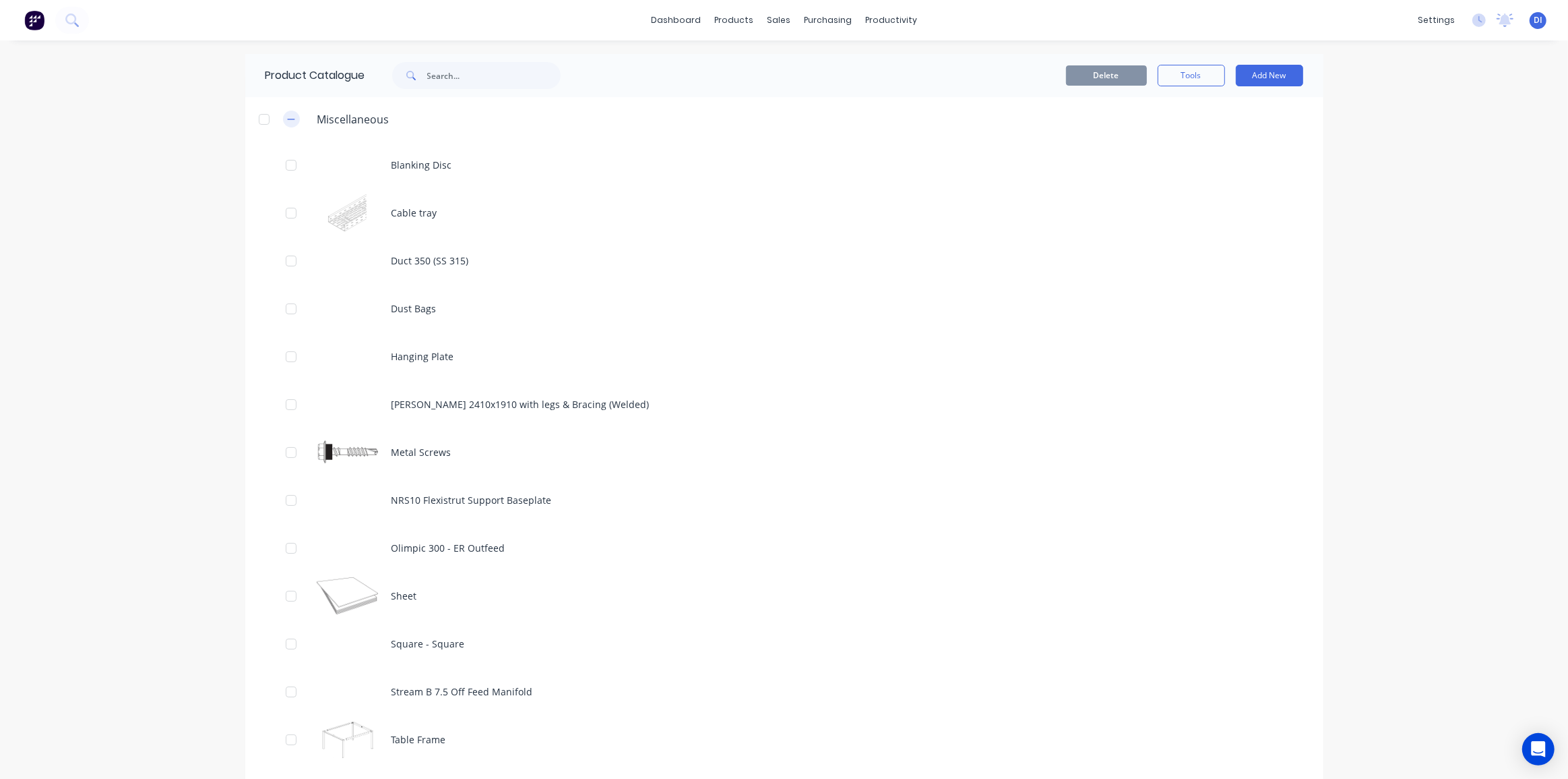
click at [288, 115] on icon "button" at bounding box center [291, 119] width 8 height 9
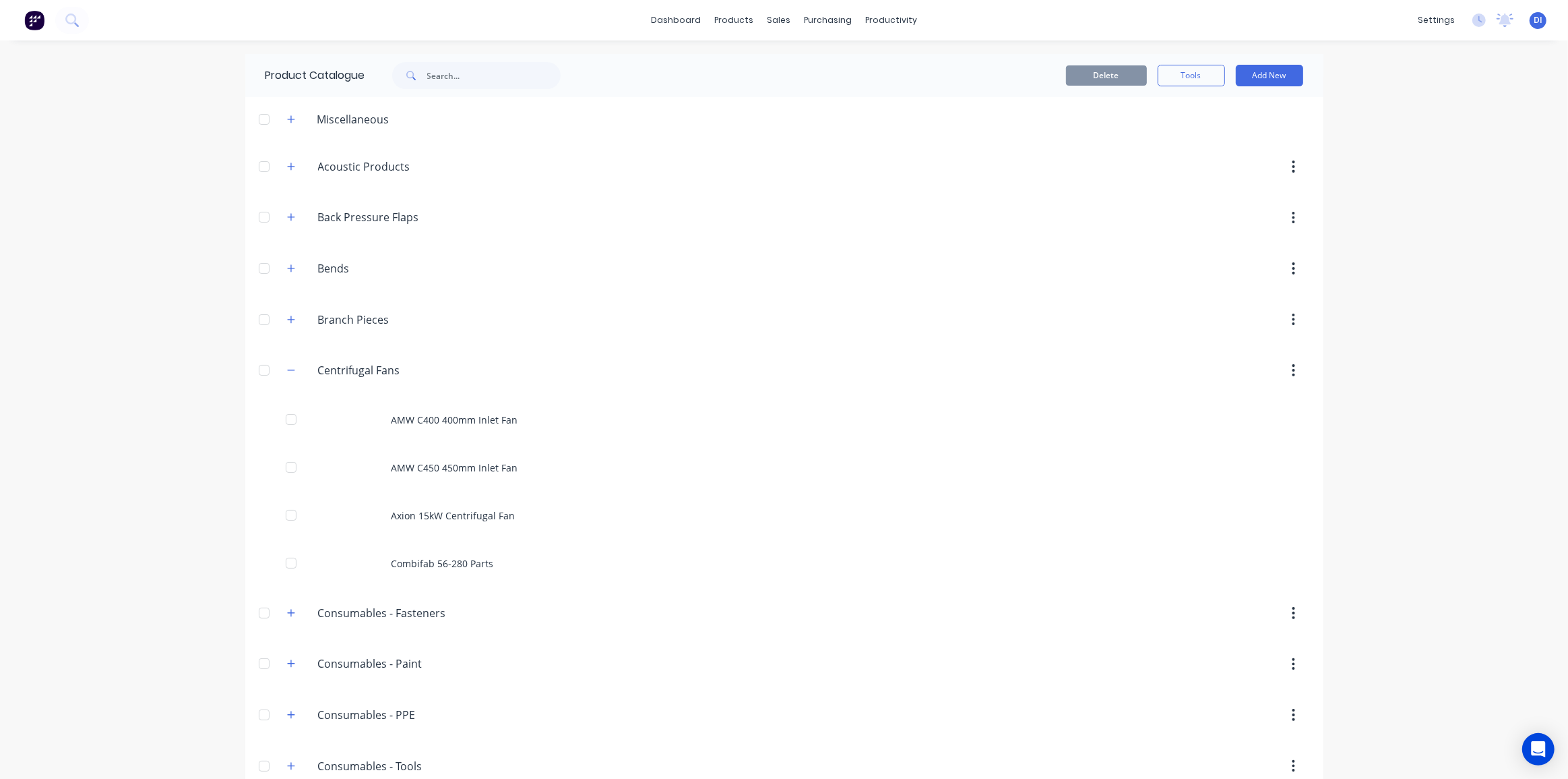
click at [1373, 311] on div "dashboard products sales purchasing productivity dashboard products Product Cat…" at bounding box center [784, 390] width 1568 height 779
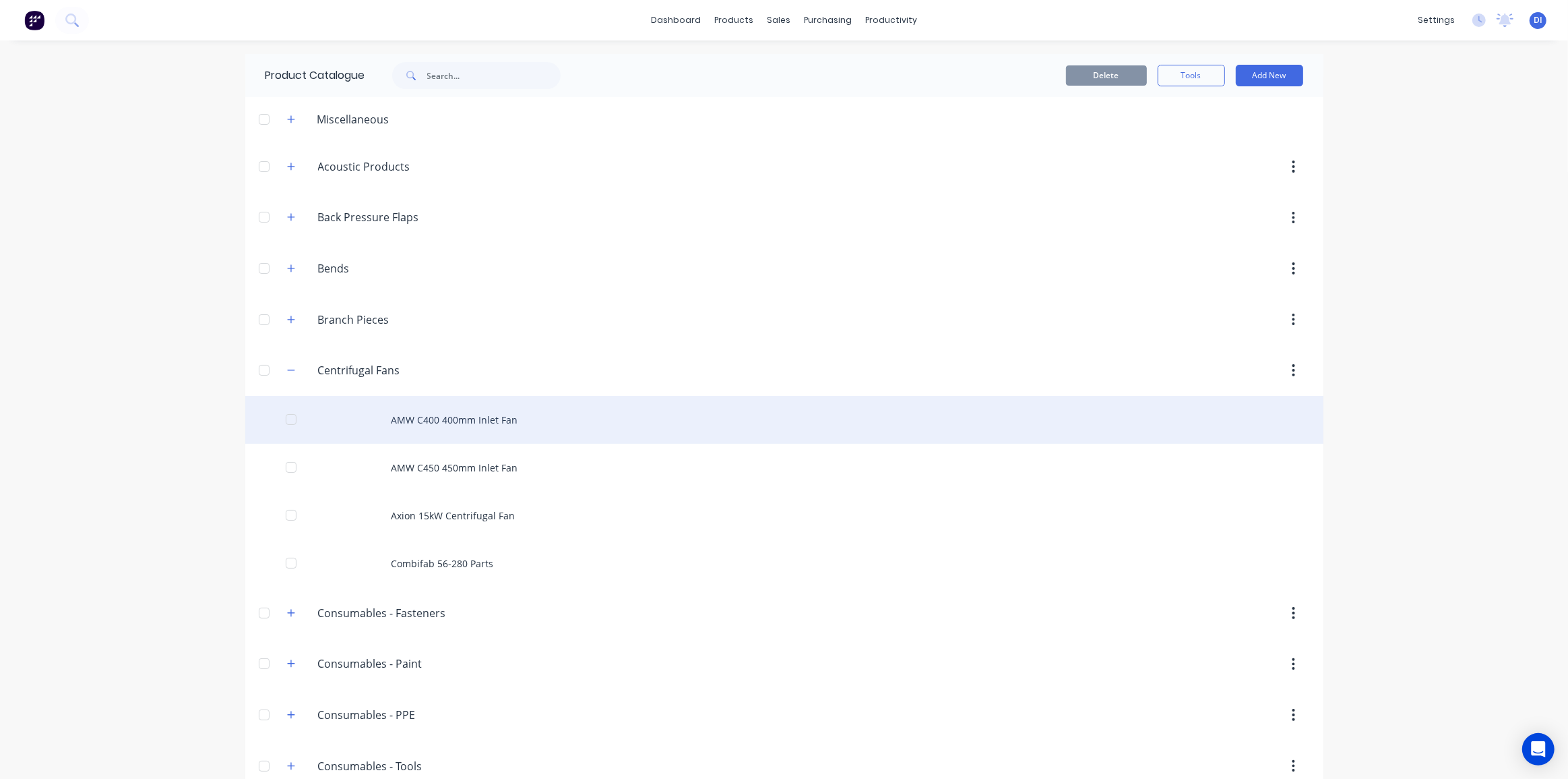
click at [465, 413] on div "AMW C400 400mm Inlet Fan" at bounding box center [784, 419] width 1078 height 48
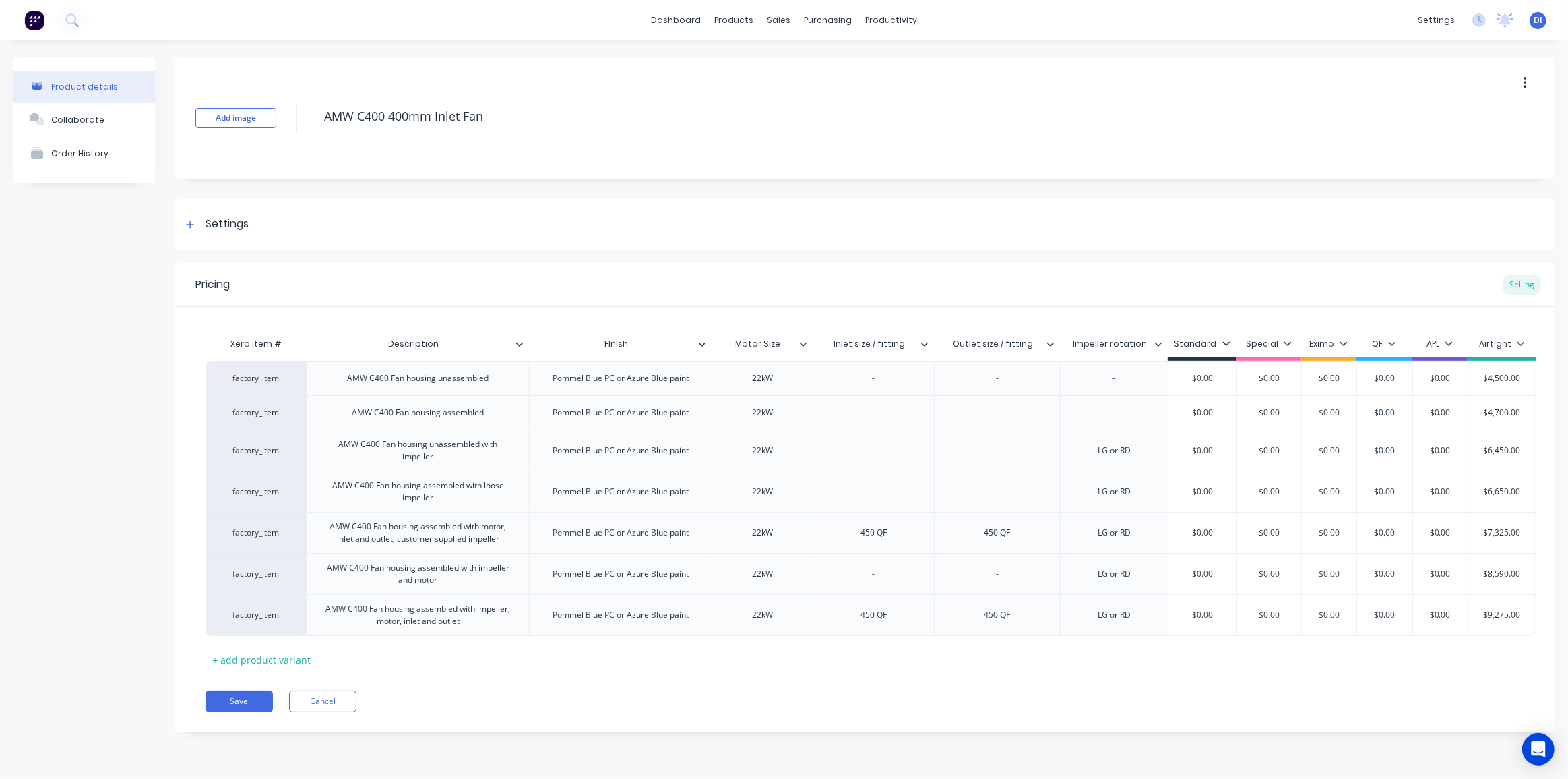
type textarea "x"
click at [1040, 209] on div "Settings" at bounding box center [865, 224] width 1380 height 50
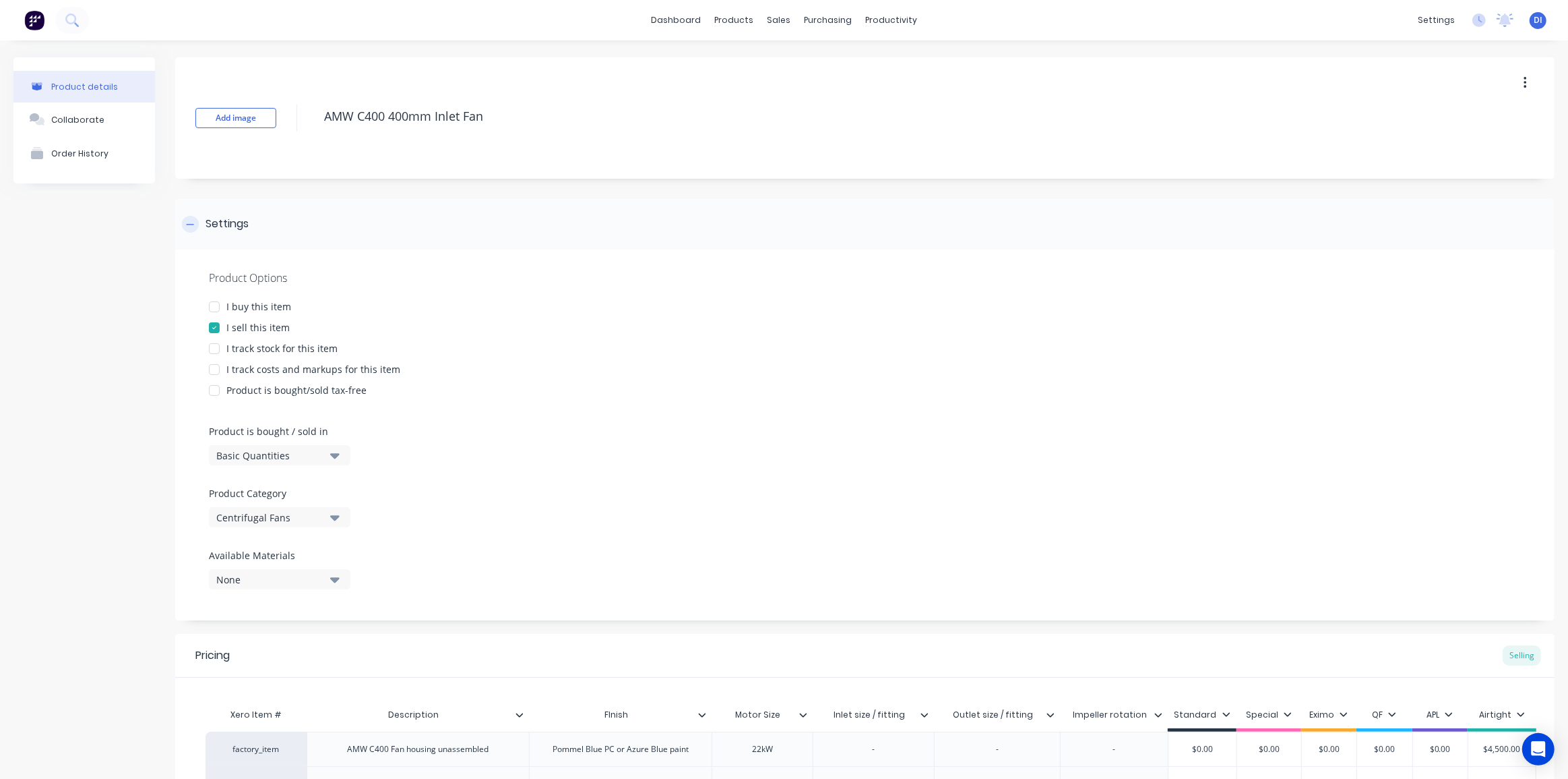
click at [894, 223] on div "Settings" at bounding box center [865, 224] width 1380 height 50
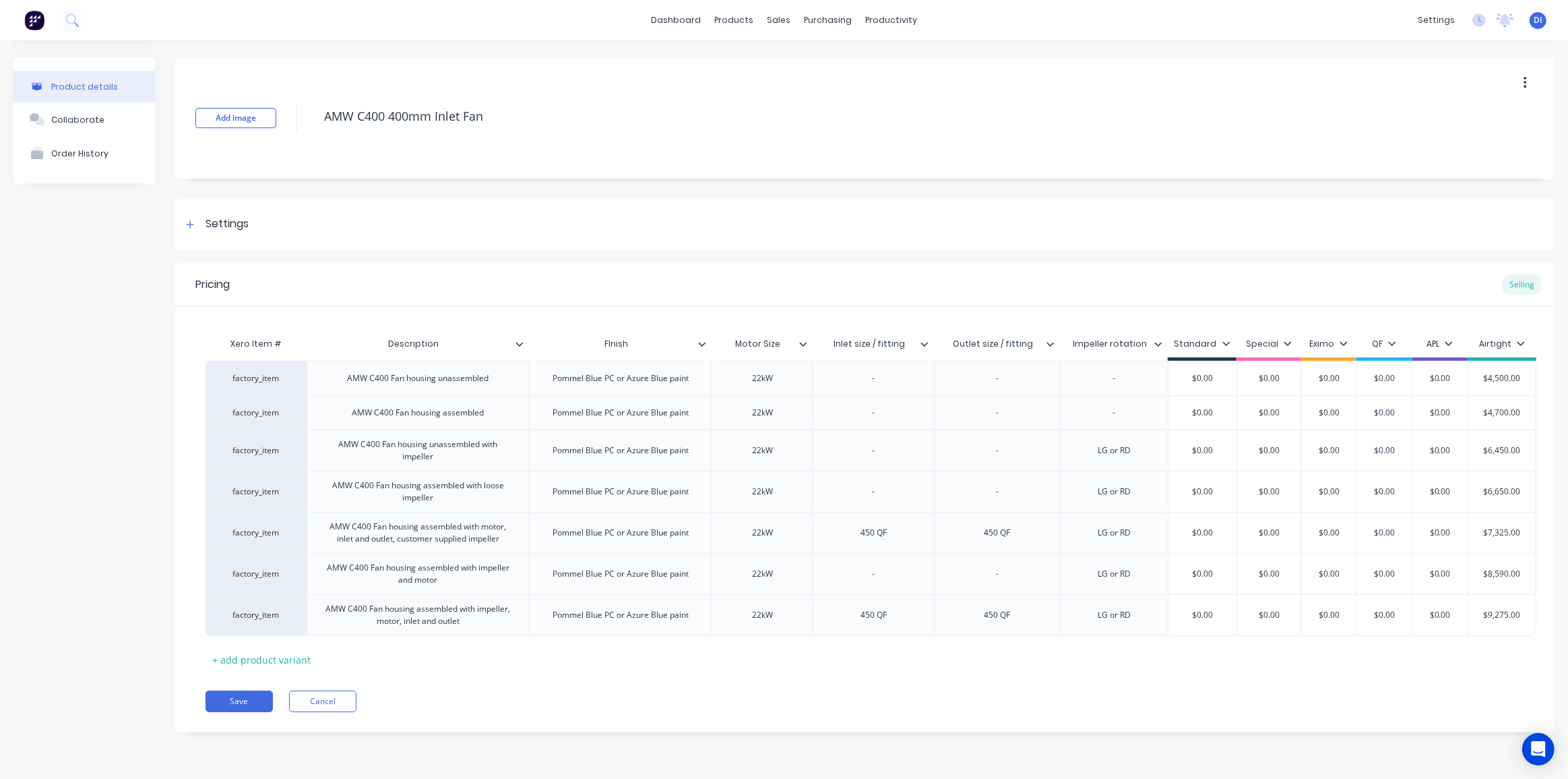
click at [119, 296] on div "Product details Collaborate Order History" at bounding box center [84, 405] width 141 height 695
type input "Description"
click at [421, 343] on input "Description" at bounding box center [414, 343] width 215 height 12
click at [135, 282] on div "Product details Collaborate Order History" at bounding box center [84, 405] width 141 height 695
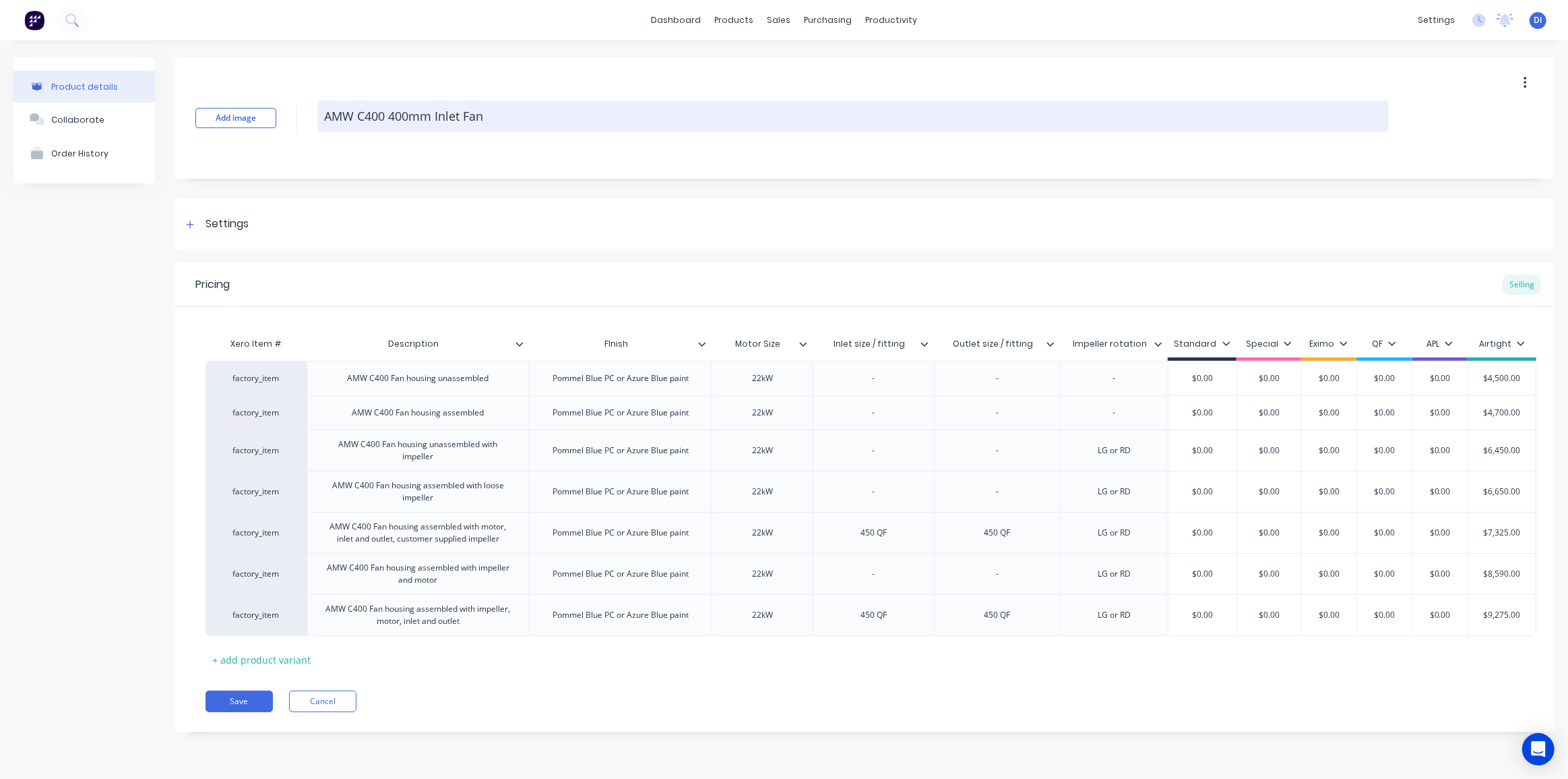
click at [963, 125] on textarea "AMW C400 400mm Inlet Fan" at bounding box center [853, 116] width 1071 height 32
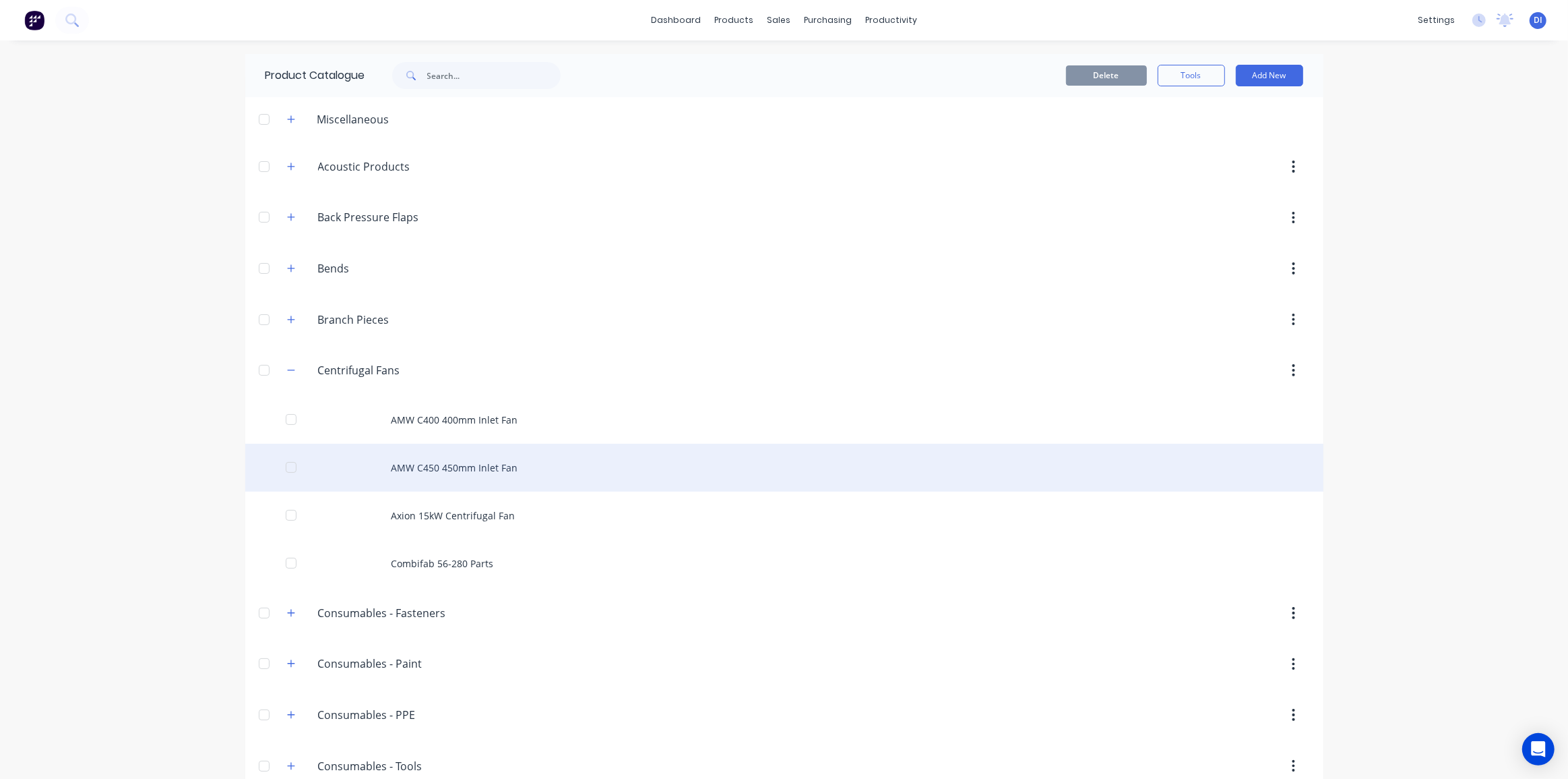
click at [506, 466] on div "AMW C450 450mm Inlet Fan" at bounding box center [784, 467] width 1078 height 48
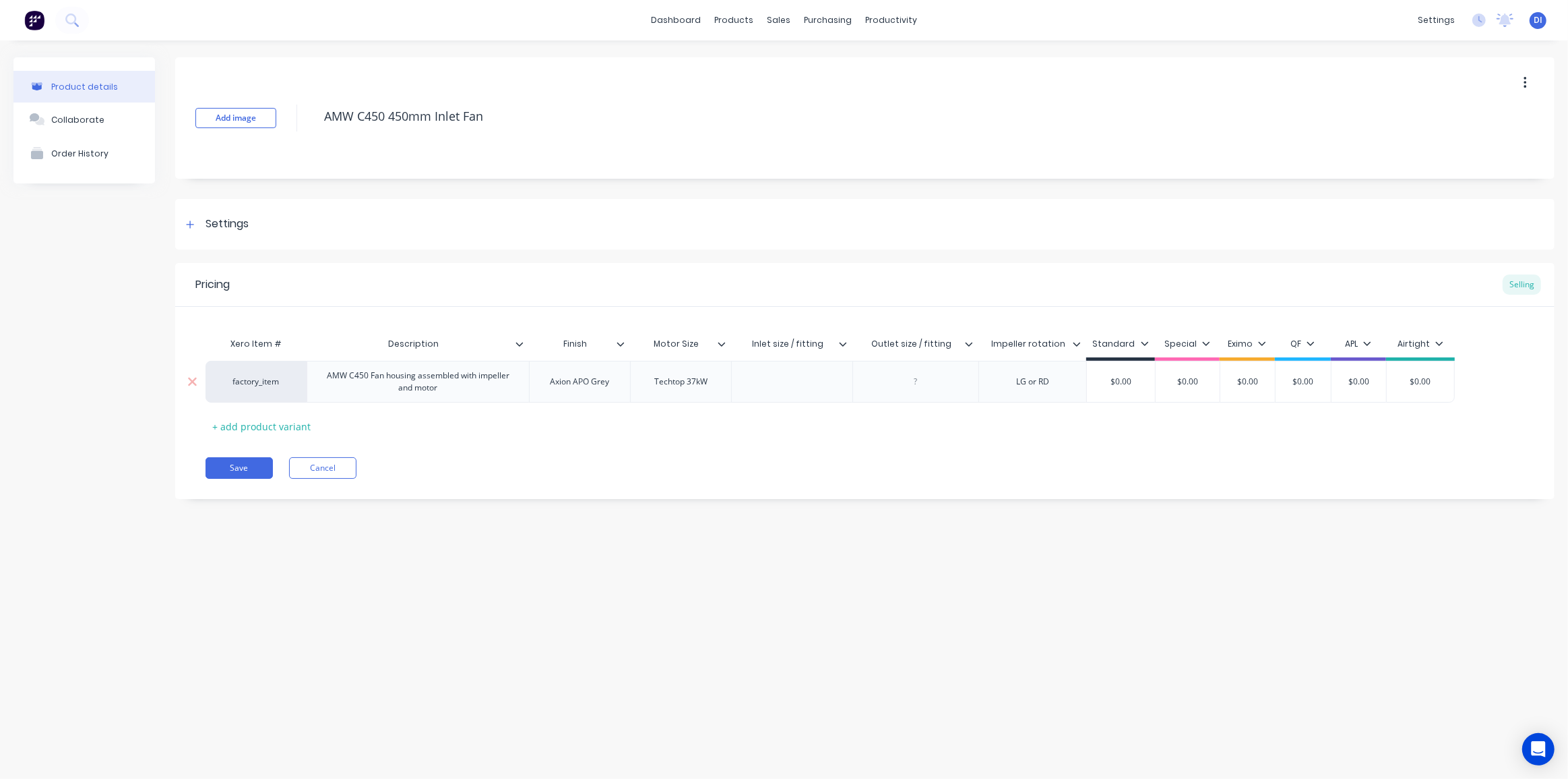
click at [427, 381] on div "AMW C450 Fan housing assembled with impeller and motor" at bounding box center [418, 382] width 211 height 30
click at [436, 386] on div "AMW C450 Fan housing assembled with impeller and motor" at bounding box center [418, 382] width 211 height 30
click at [428, 374] on div "AMW C450 Fan housing assembled with impeller and motor" at bounding box center [418, 382] width 211 height 30
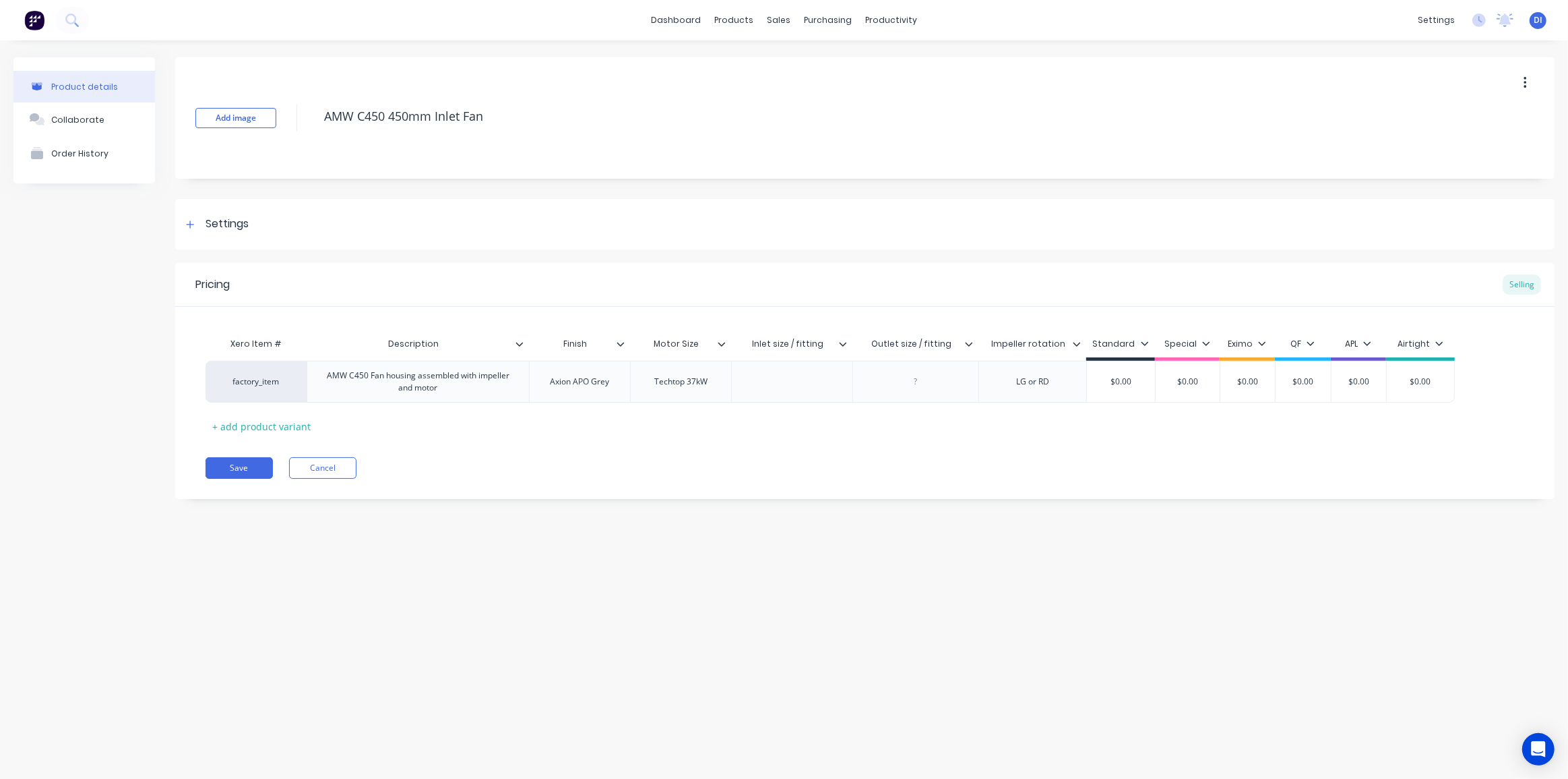
type textarea "x"
click at [647, 485] on div "Pricing Selling Xero Item # Description Finish Motor Size Inlet size / fitting …" at bounding box center [865, 381] width 1380 height 236
click at [394, 384] on div "AMW C450 Fan housing assembled with impeller and motor" at bounding box center [418, 382] width 211 height 30
click at [407, 382] on div "AMW C450 Fan housing assembled with impeller and motor" at bounding box center [418, 382] width 211 height 30
click at [409, 382] on div "AMW C450 Fan housing assembled with impeller and motor" at bounding box center [418, 382] width 211 height 30
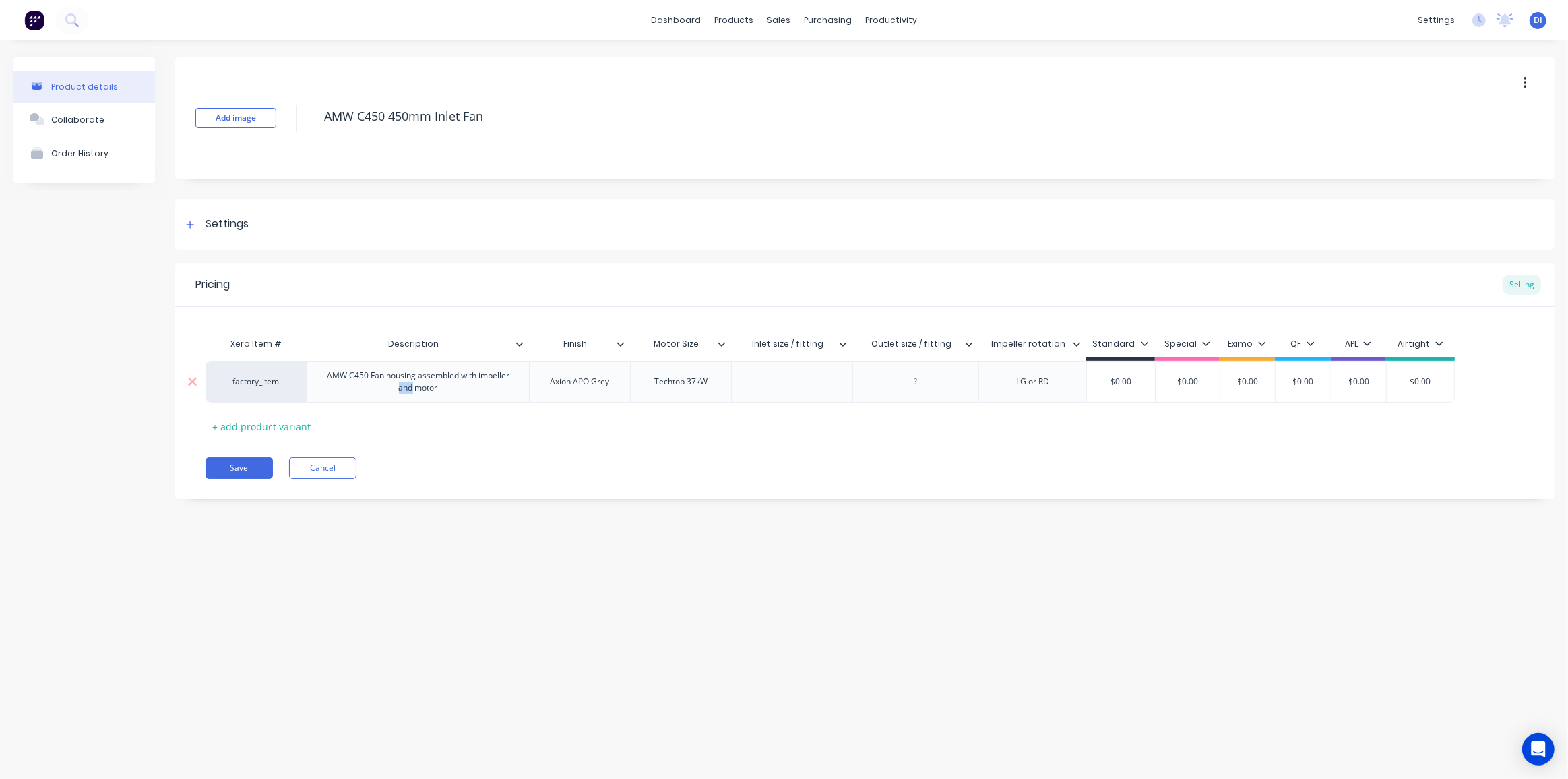
click at [389, 385] on div "AMW C450 Fan housing assembled with impeller and motor" at bounding box center [418, 382] width 211 height 30
drag, startPoint x: 389, startPoint y: 375, endPoint x: 479, endPoint y: 385, distance: 90.6
click at [478, 385] on div "AMW C450 Fan housing assembled with impeller and motor" at bounding box center [418, 382] width 211 height 30
click at [839, 444] on div "Pricing Selling Xero Item # Description Finish Motor Size Inlet size / fitting …" at bounding box center [865, 377] width 1380 height 230
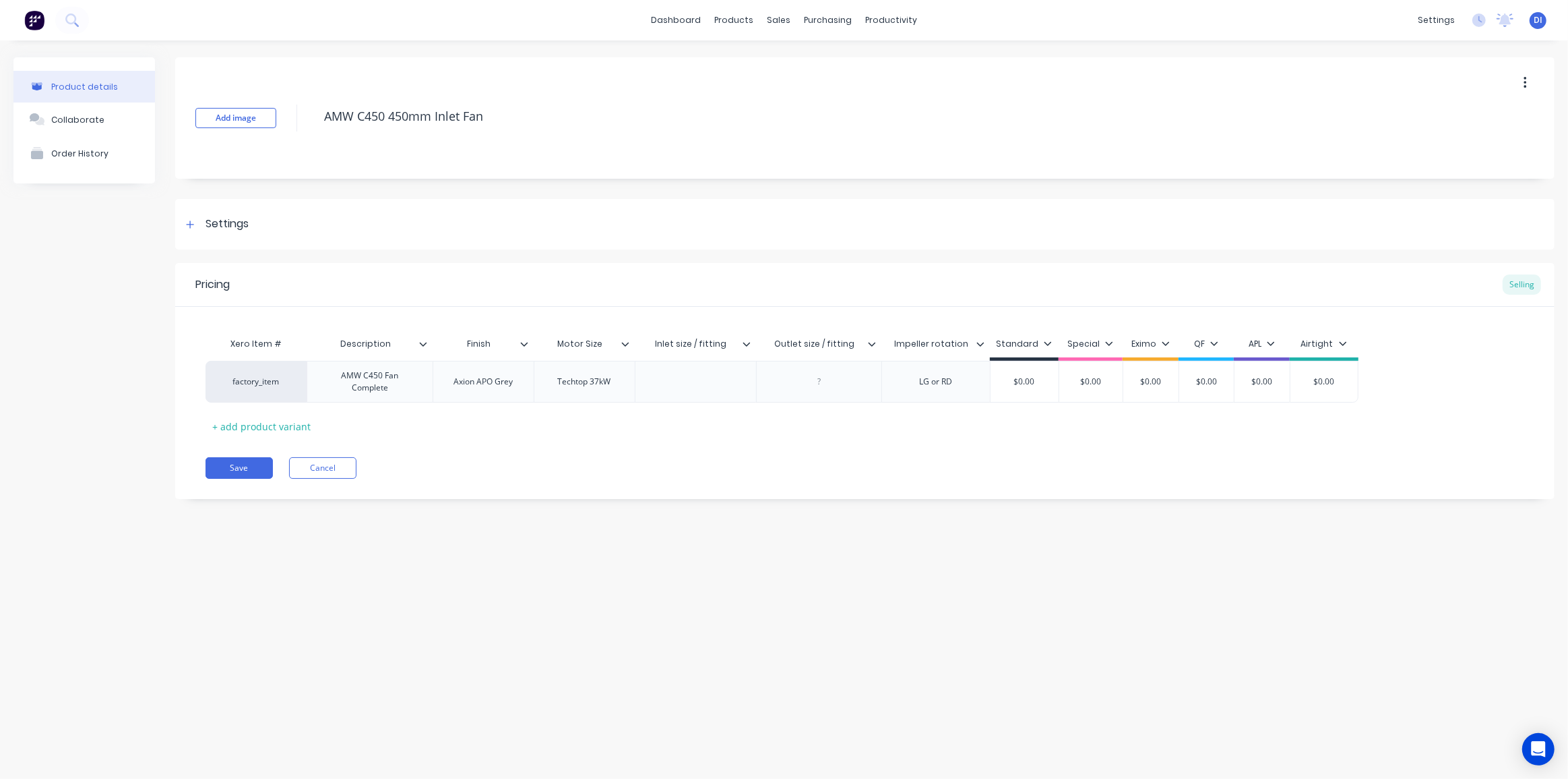
click at [745, 344] on icon at bounding box center [746, 344] width 7 height 4
click at [705, 408] on div "Delete attribute column" at bounding box center [682, 407] width 108 height 14
click at [751, 343] on icon at bounding box center [750, 343] width 8 height 8
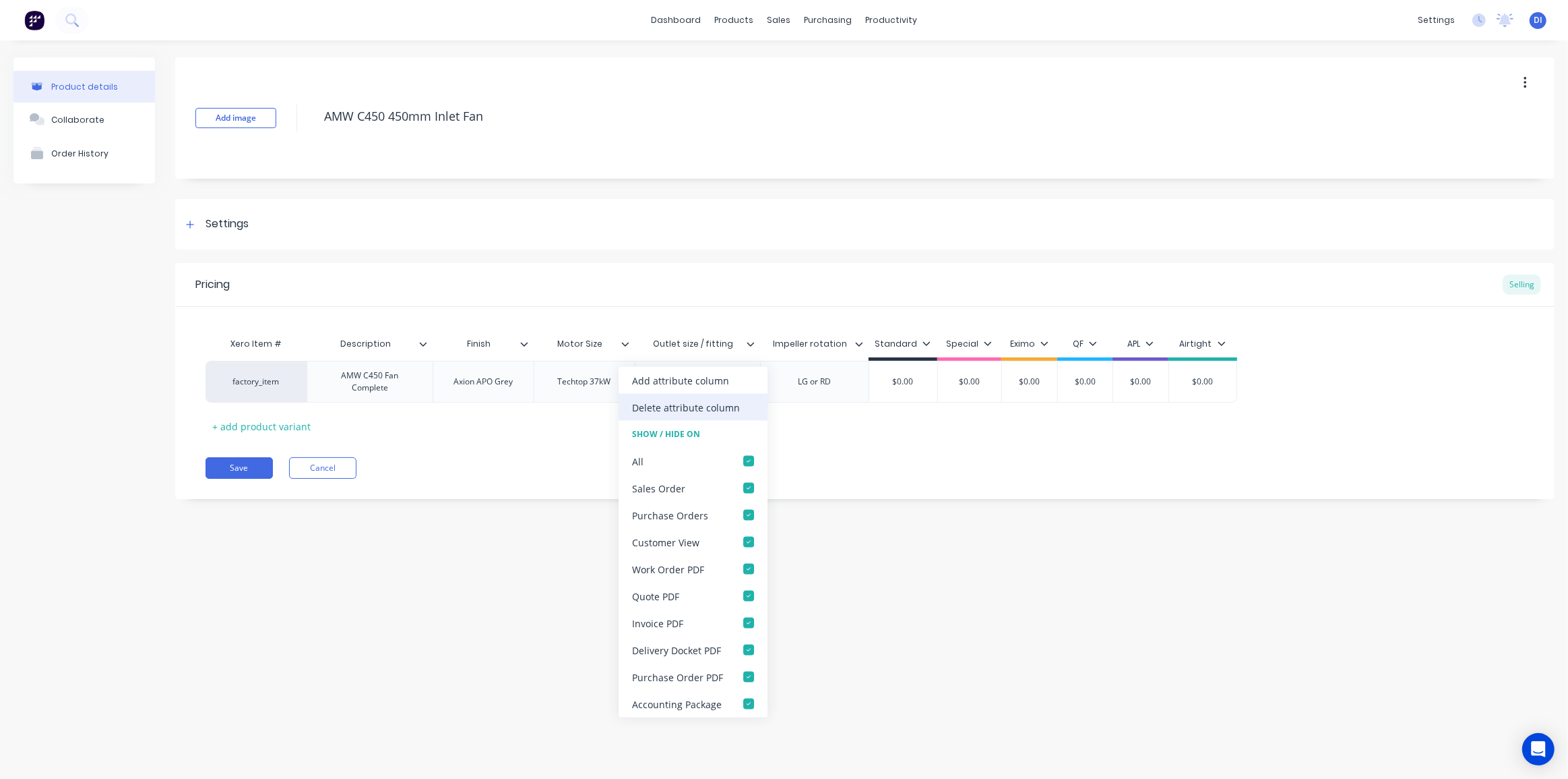
click at [701, 410] on div "Delete attribute column" at bounding box center [686, 407] width 108 height 14
type textarea "x"
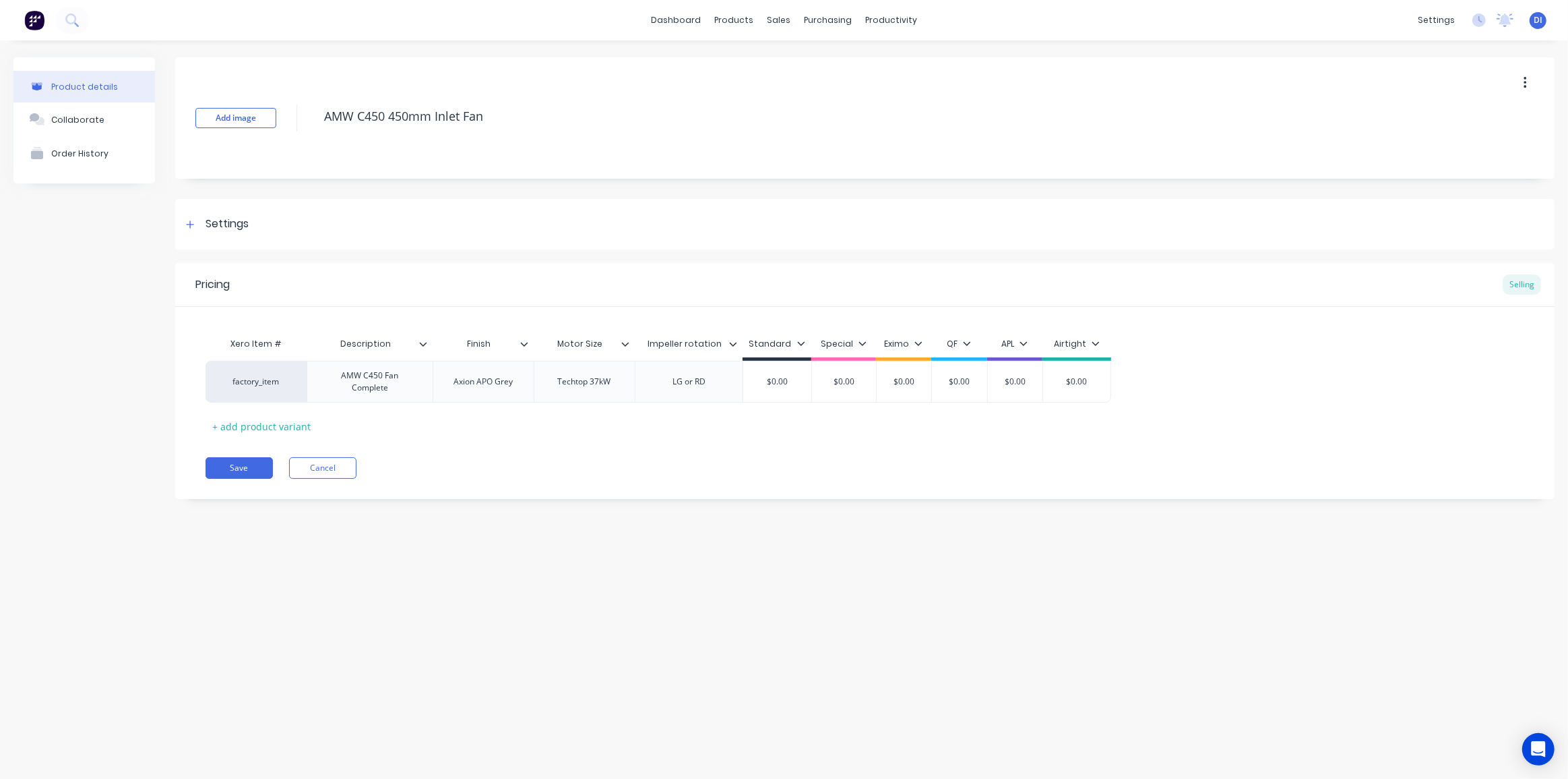
click at [828, 446] on div "Pricing Selling Xero Item # Description Finish Motor Size Impeller rotation Sta…" at bounding box center [865, 381] width 1380 height 236
click at [941, 463] on div "Save Cancel" at bounding box center [880, 468] width 1349 height 21
click at [683, 384] on div "LG or RD" at bounding box center [688, 382] width 67 height 18
click at [711, 379] on div "LG0 or RD" at bounding box center [688, 382] width 67 height 18
drag, startPoint x: 720, startPoint y: 443, endPoint x: 654, endPoint y: 444, distance: 66.0
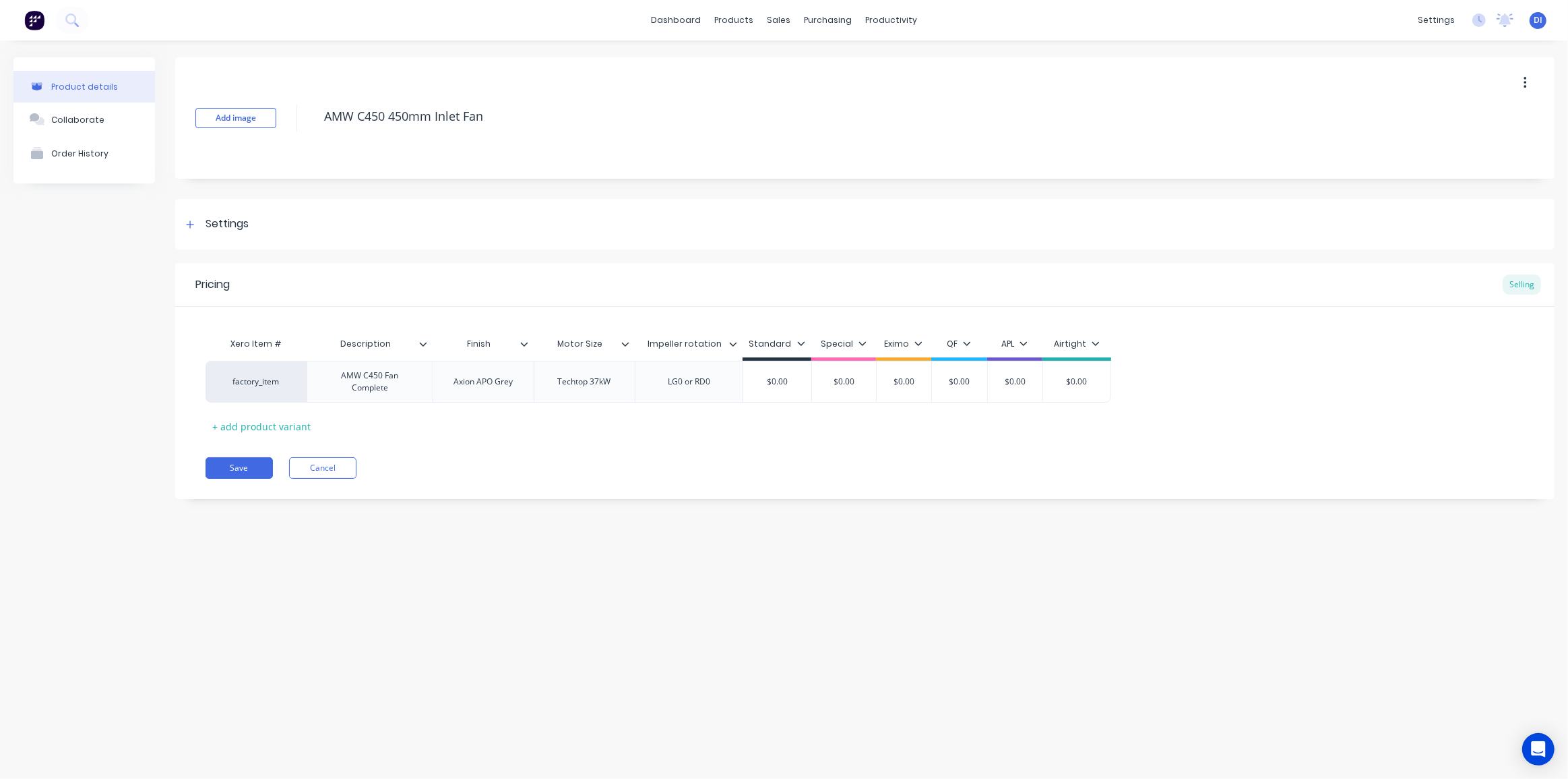
click at [719, 443] on div "Pricing Selling Xero Item # Description Finish Motor Size Impeller rotation Sta…" at bounding box center [865, 381] width 1380 height 236
click at [237, 469] on button "Save" at bounding box center [239, 468] width 67 height 21
type textarea "x"
